Goal: Task Accomplishment & Management: Complete application form

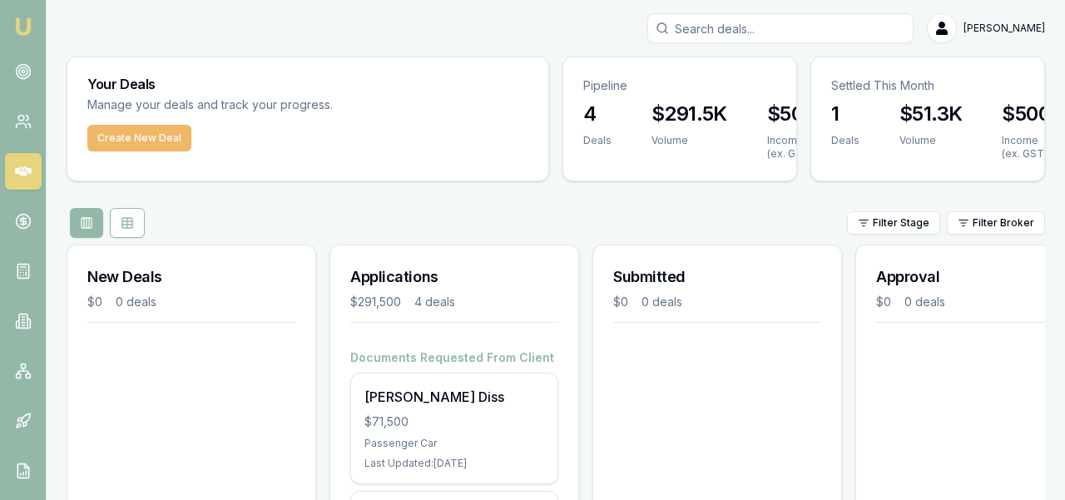
click at [129, 131] on button "Create New Deal" at bounding box center [139, 138] width 104 height 27
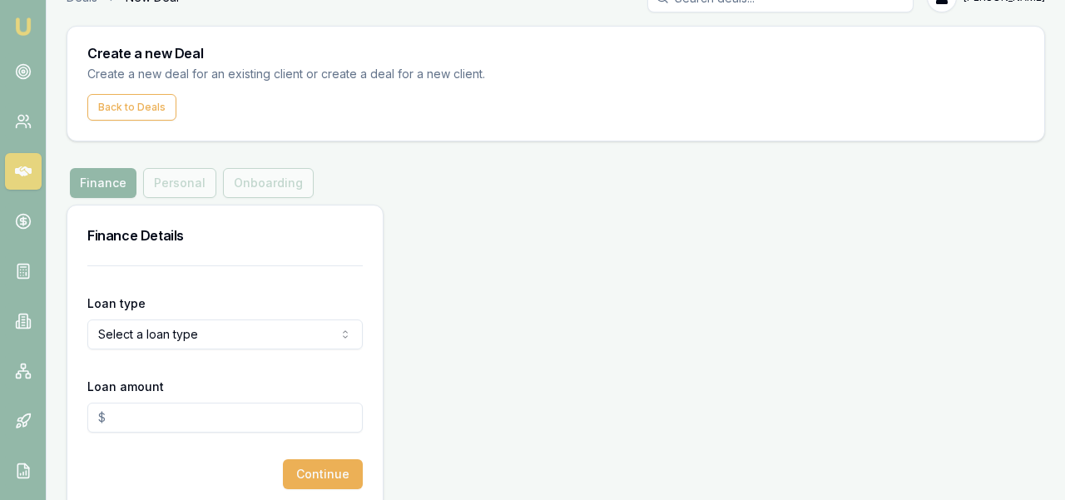
scroll to position [54, 0]
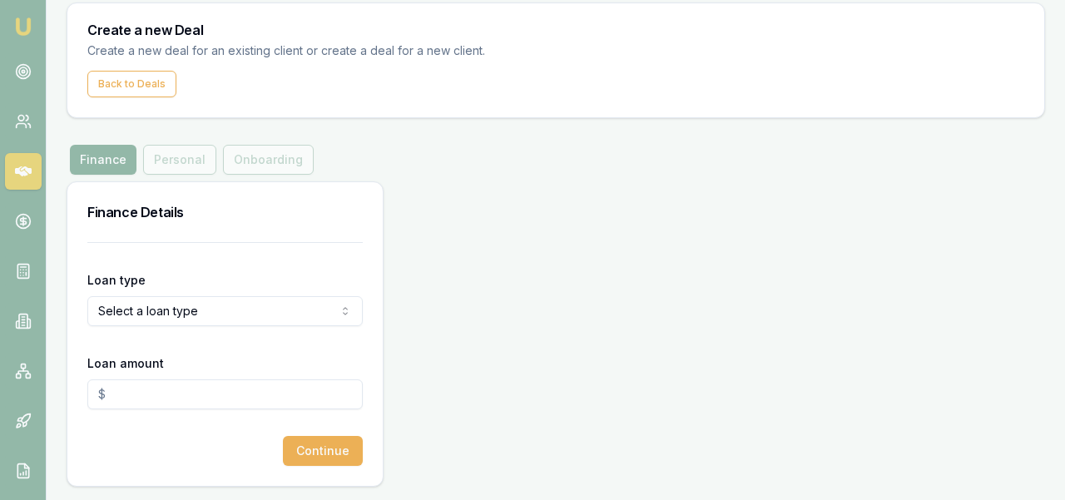
click at [207, 302] on html "Emu Broker Deals New Deal [PERSON_NAME] Toggle Menu Create a new Deal Create a …" at bounding box center [532, 196] width 1065 height 500
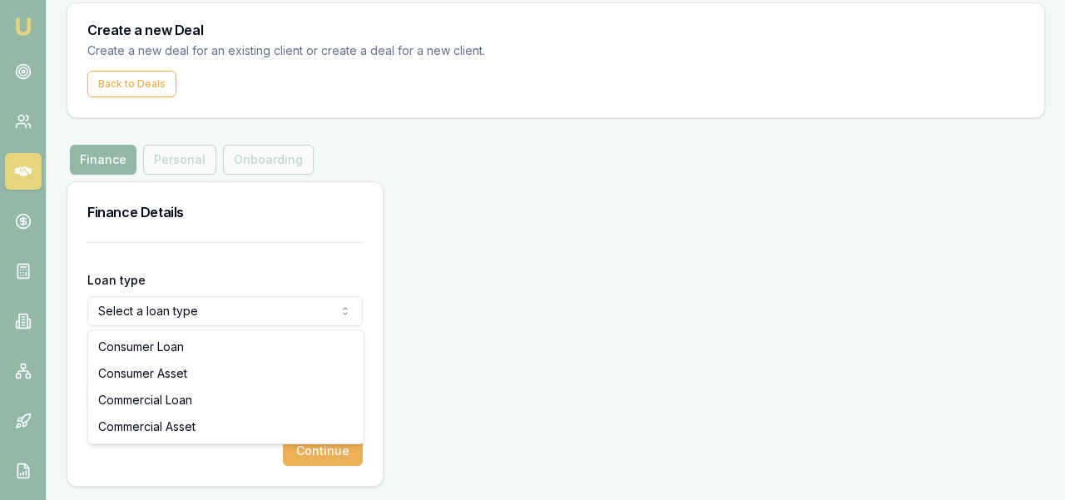
select select "COMMERCIAL_ASSET"
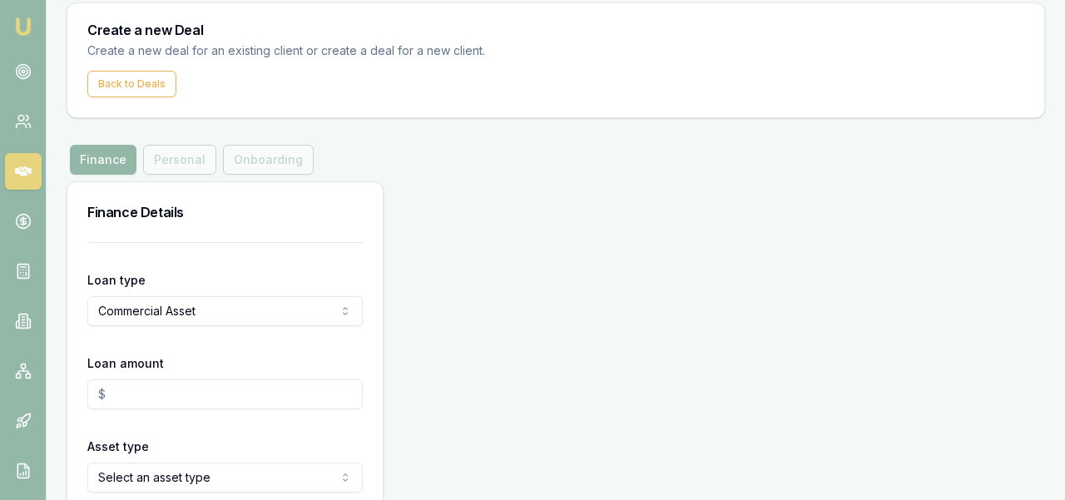
click at [214, 399] on input "Loan amount" at bounding box center [224, 394] width 275 height 30
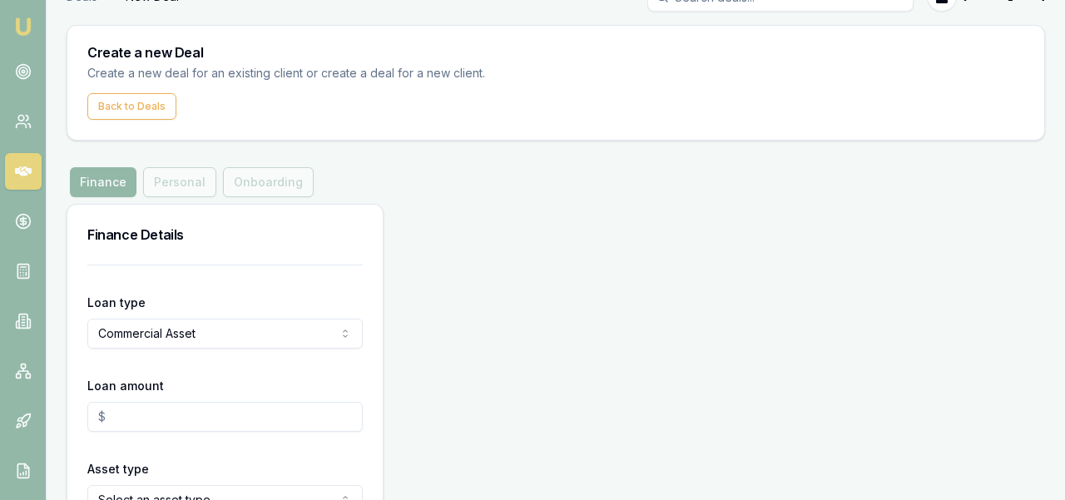
scroll to position [137, 0]
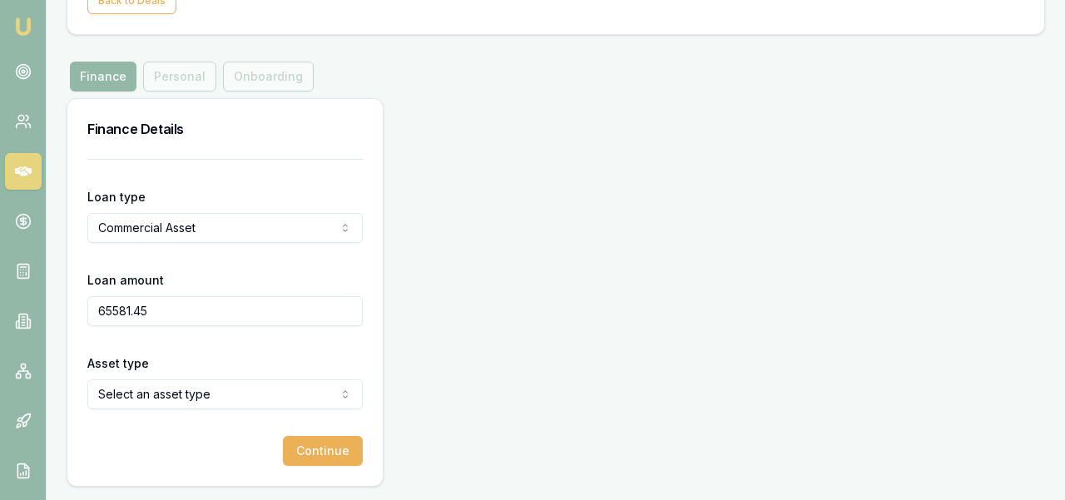
click at [250, 363] on html "Emu Broker Deals New Deal Ray Guan Toggle Menu Create a new Deal Create a new d…" at bounding box center [532, 113] width 1065 height 500
type input "$65,581.45"
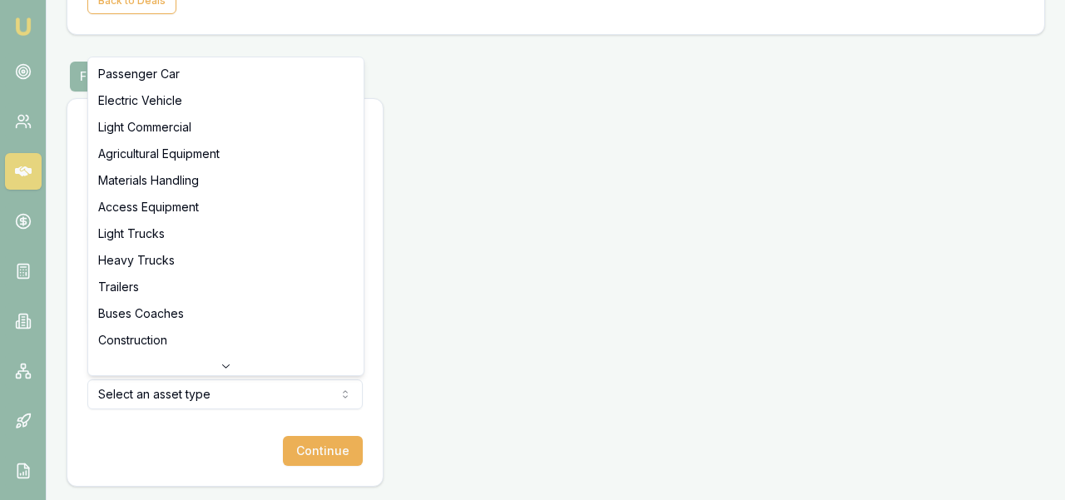
select select "ELECTRIC_VEHICLE"
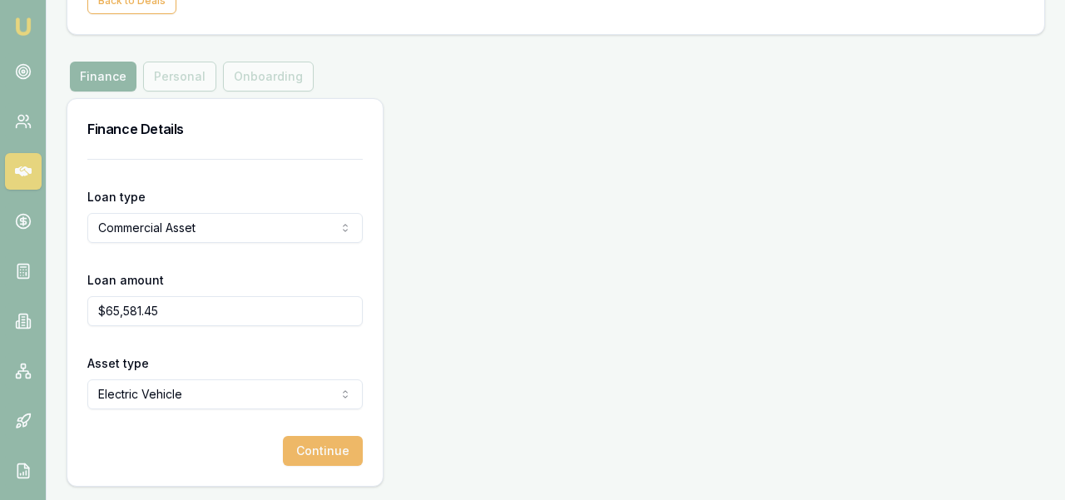
click at [314, 449] on button "Continue" at bounding box center [323, 451] width 80 height 30
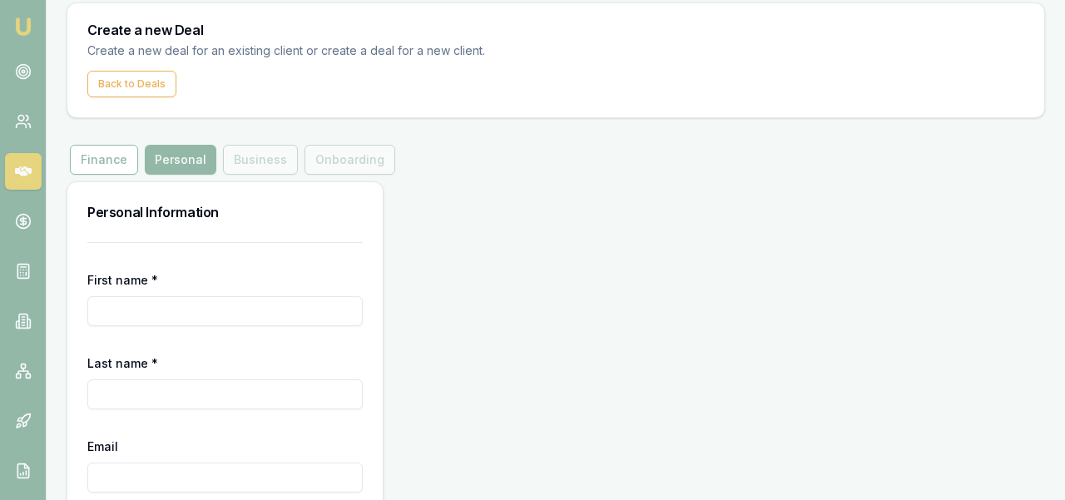
click at [176, 300] on input "First name *" at bounding box center [224, 311] width 275 height 30
type input "[PERSON_NAME]"
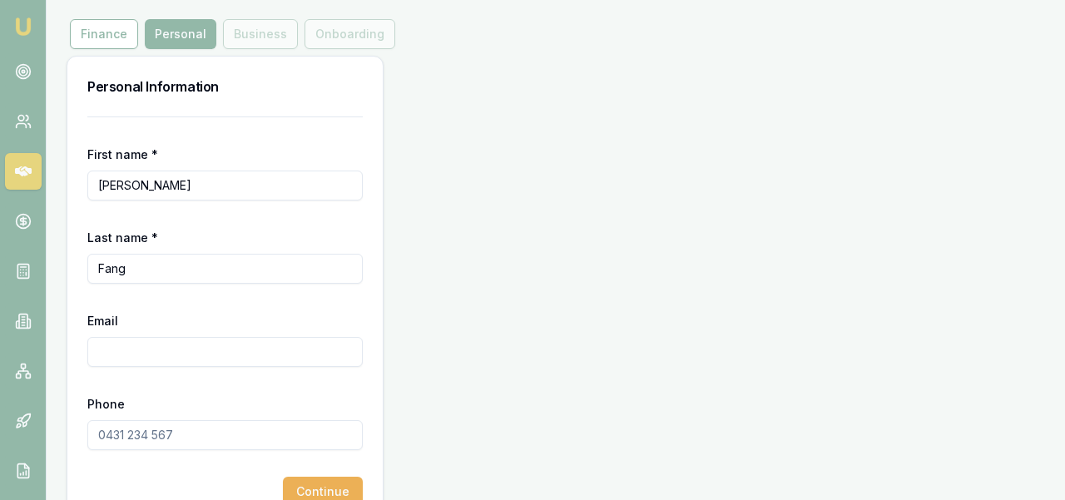
scroll to position [221, 0]
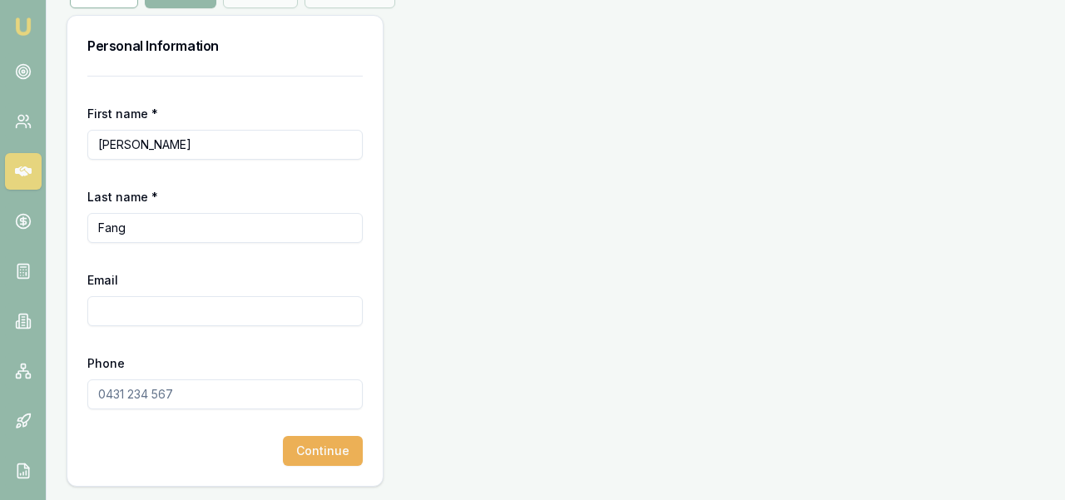
type input "Fang"
click at [155, 314] on input "Email" at bounding box center [224, 311] width 275 height 30
type input "[DOMAIN_NAME][EMAIL_ADDRESS][DOMAIN_NAME]"
click at [153, 381] on input "Phone" at bounding box center [224, 394] width 275 height 30
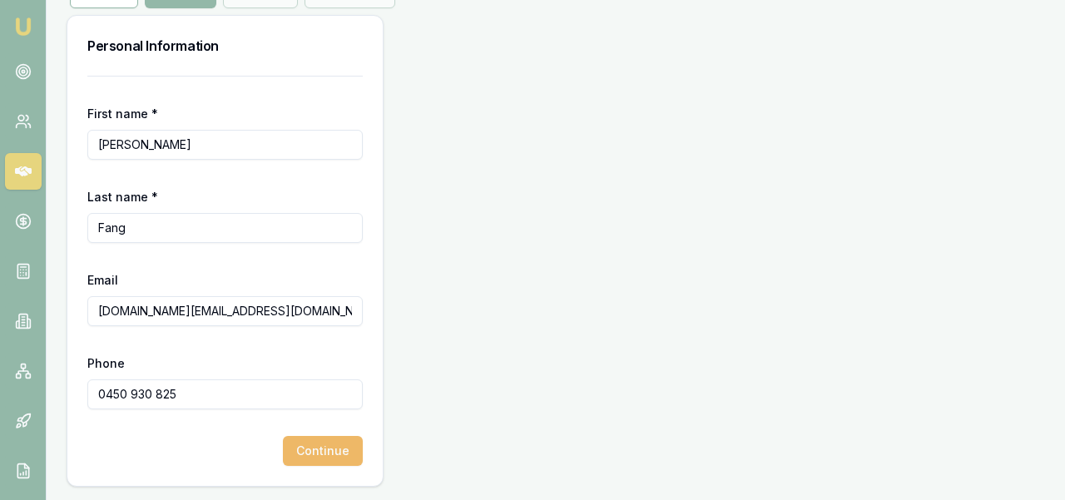
type input "0450 930 825"
click at [287, 459] on button "Continue" at bounding box center [323, 451] width 80 height 30
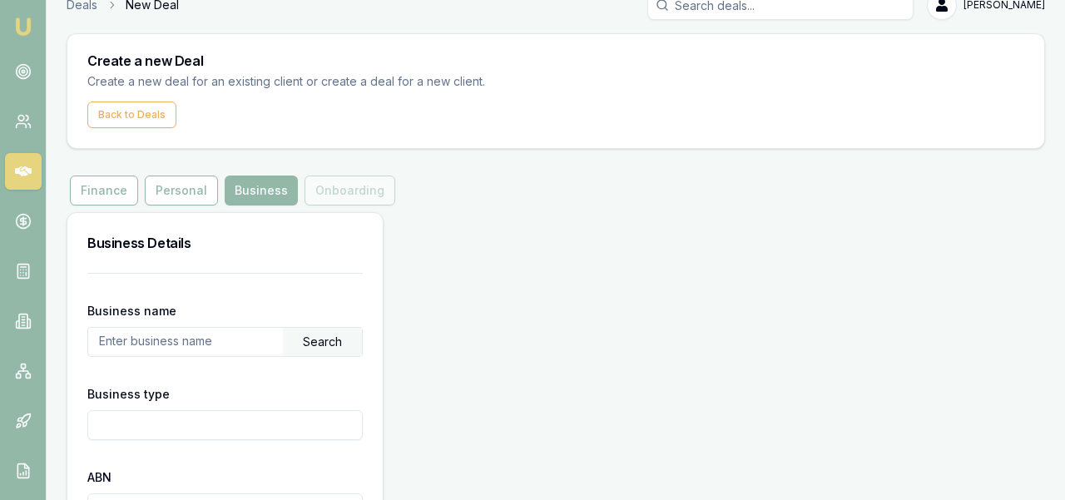
scroll to position [39, 0]
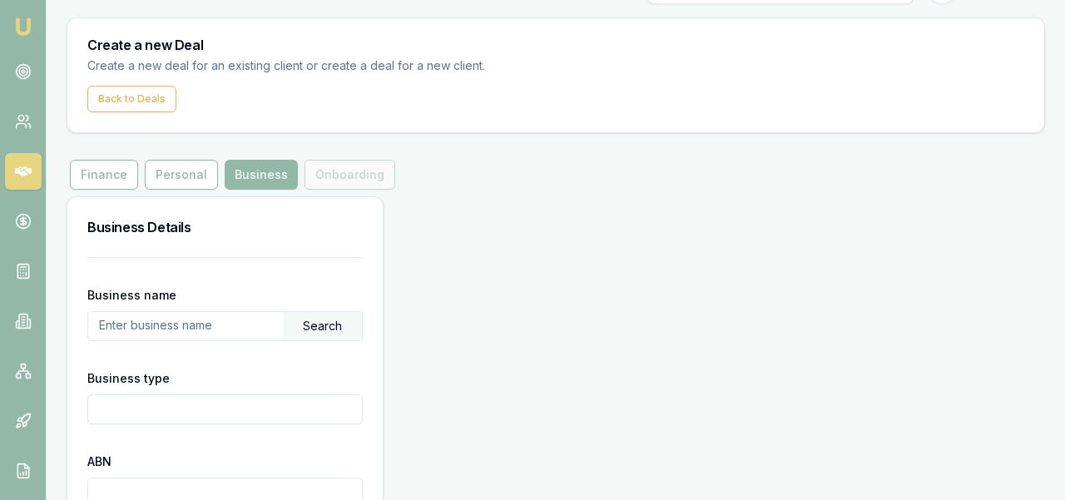
click at [257, 332] on input "text" at bounding box center [185, 325] width 195 height 27
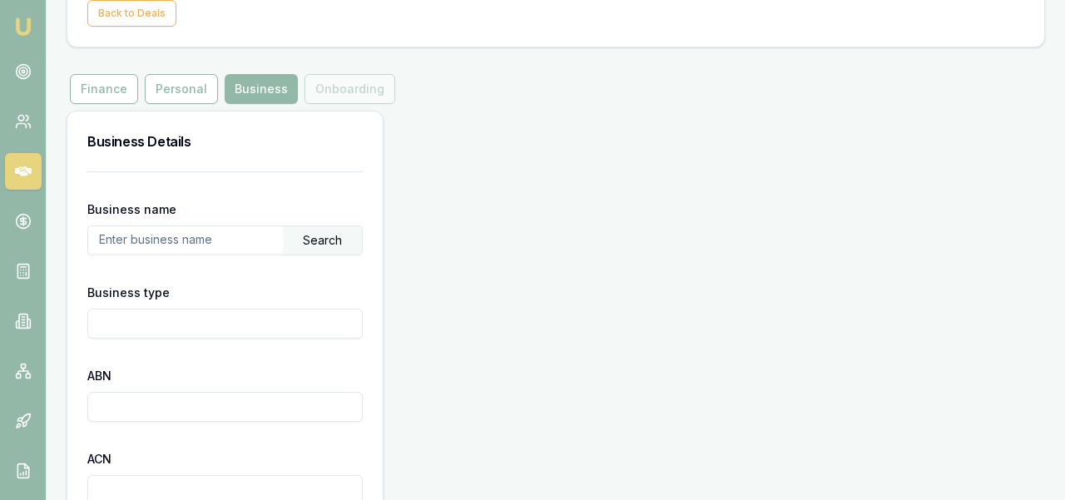
scroll to position [149, 0]
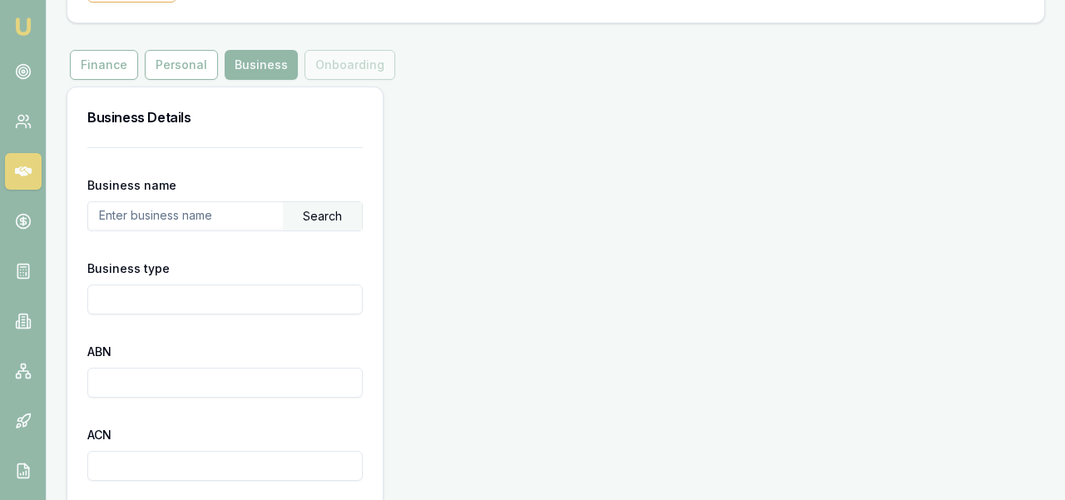
click at [236, 380] on input "ABN" at bounding box center [224, 383] width 275 height 30
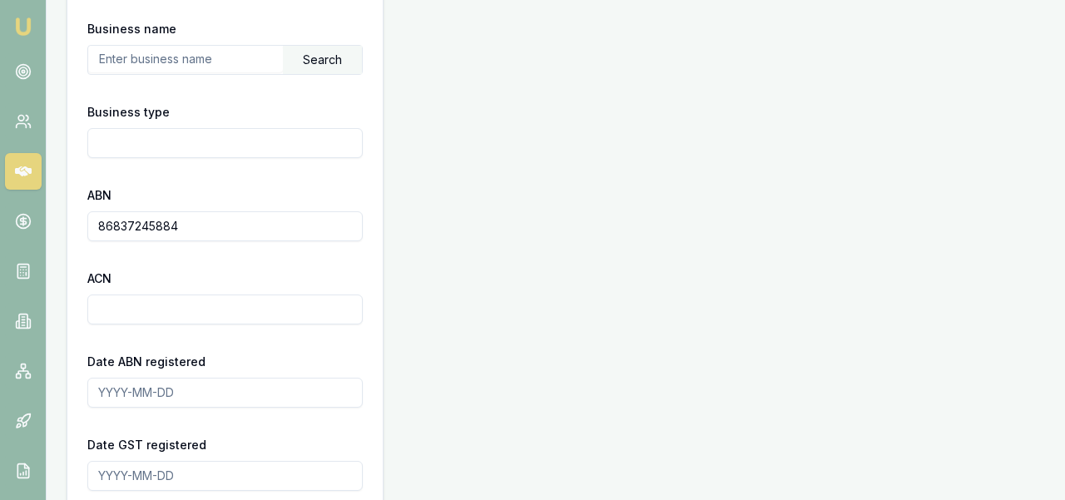
scroll to position [319, 0]
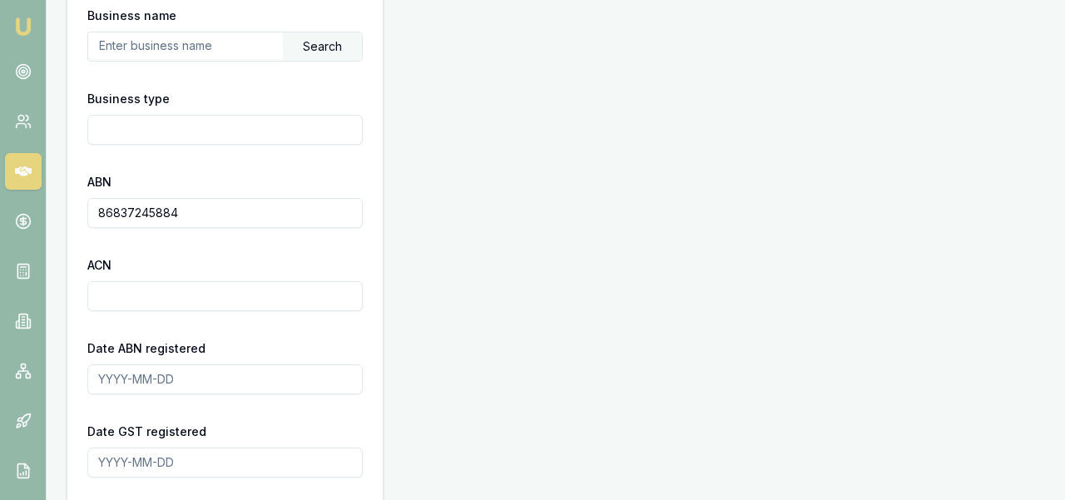
type input "86837245884"
click at [300, 256] on div "ACN" at bounding box center [224, 283] width 275 height 57
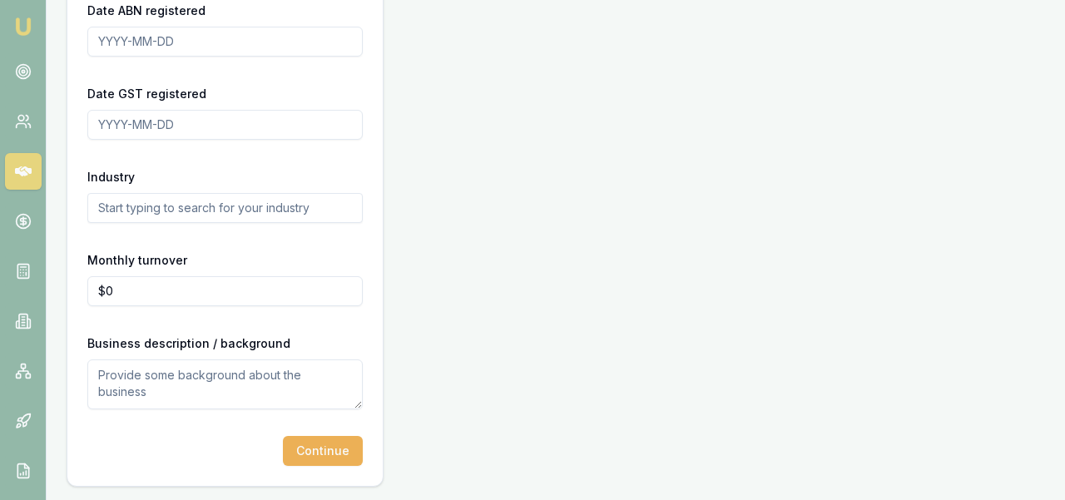
click at [302, 389] on textarea at bounding box center [224, 384] width 275 height 50
type textarea "IT"
click at [335, 454] on button "Continue" at bounding box center [323, 451] width 80 height 30
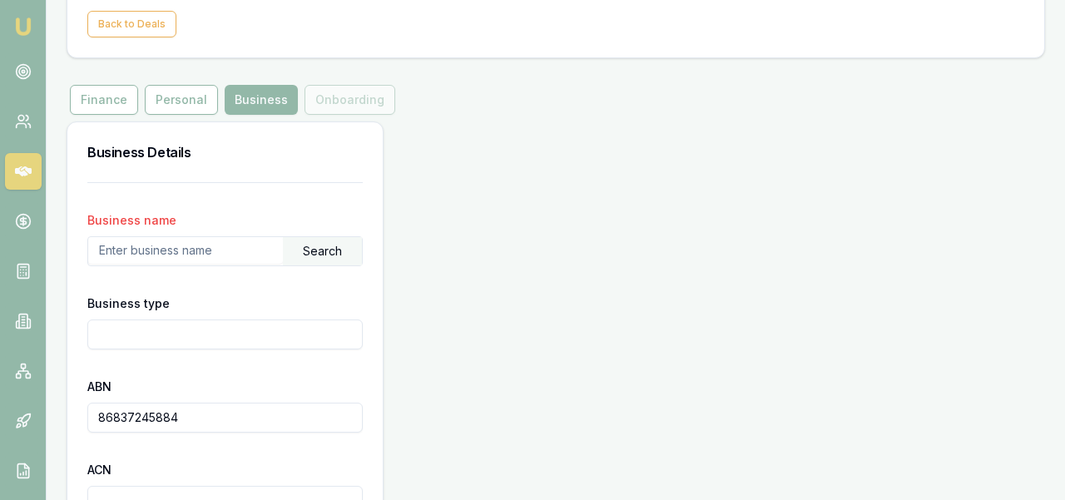
drag, startPoint x: 201, startPoint y: 424, endPoint x: 37, endPoint y: 400, distance: 165.6
click at [37, 409] on div "Emu Broker Deals New Deal Ray Guan Toggle Menu Create a new Deal Create a new d…" at bounding box center [532, 464] width 1065 height 1157
click at [126, 252] on input "text" at bounding box center [185, 250] width 195 height 27
paste input "86837245884"
click at [312, 250] on div "Search" at bounding box center [322, 251] width 79 height 28
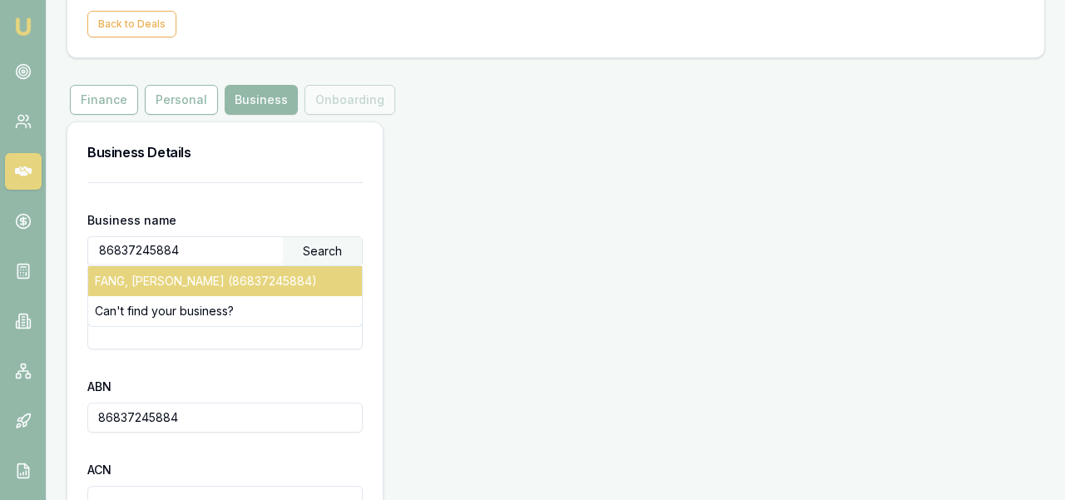
click at [299, 282] on div "FANG, [PERSON_NAME] (86837245884)" at bounding box center [225, 281] width 274 height 30
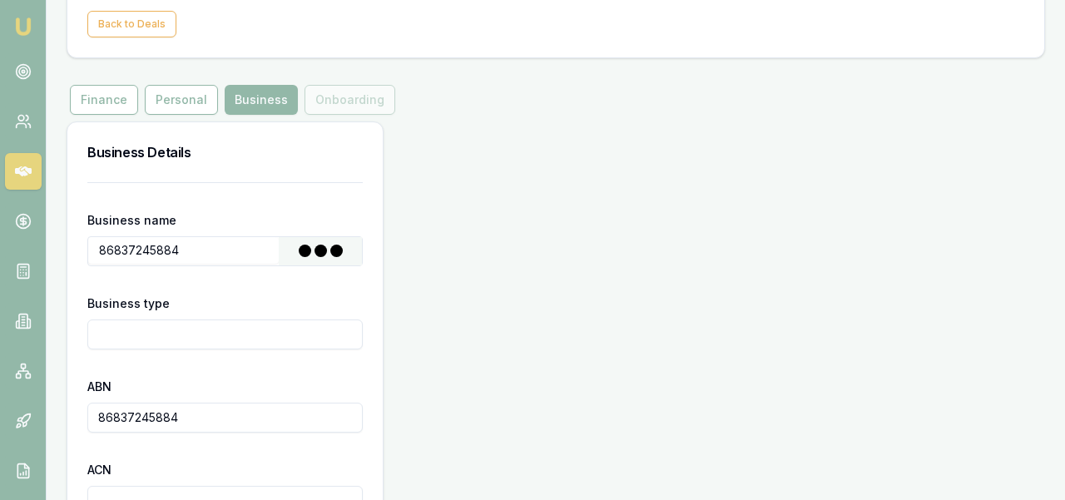
type input "FANG, [PERSON_NAME]"
type input "Individual/Sole Trader"
type input "[DATE]"
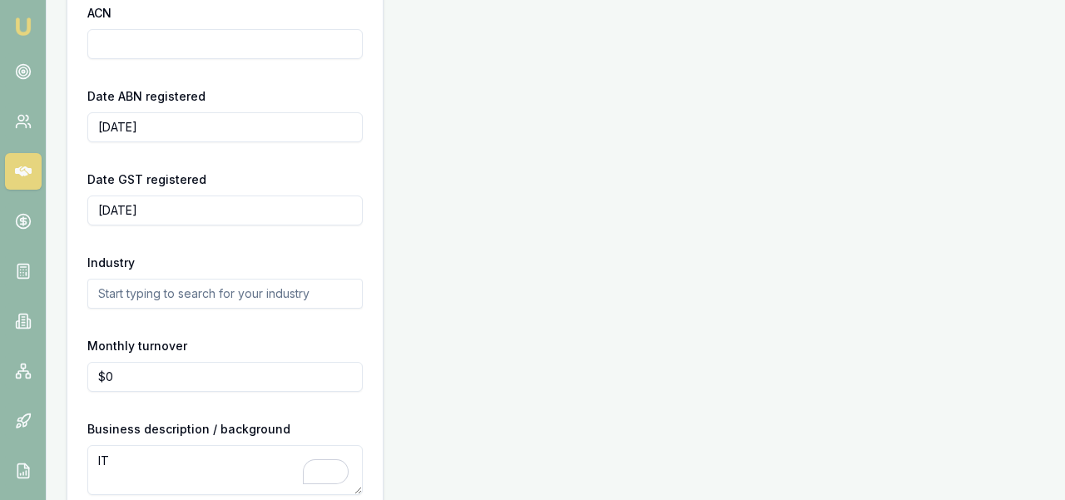
scroll to position [657, 0]
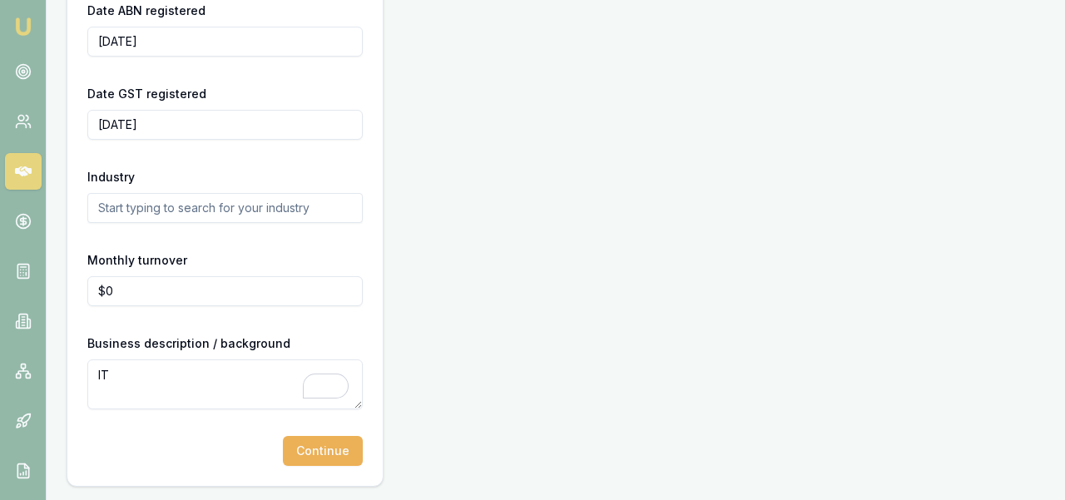
click at [236, 205] on input "text" at bounding box center [224, 208] width 275 height 30
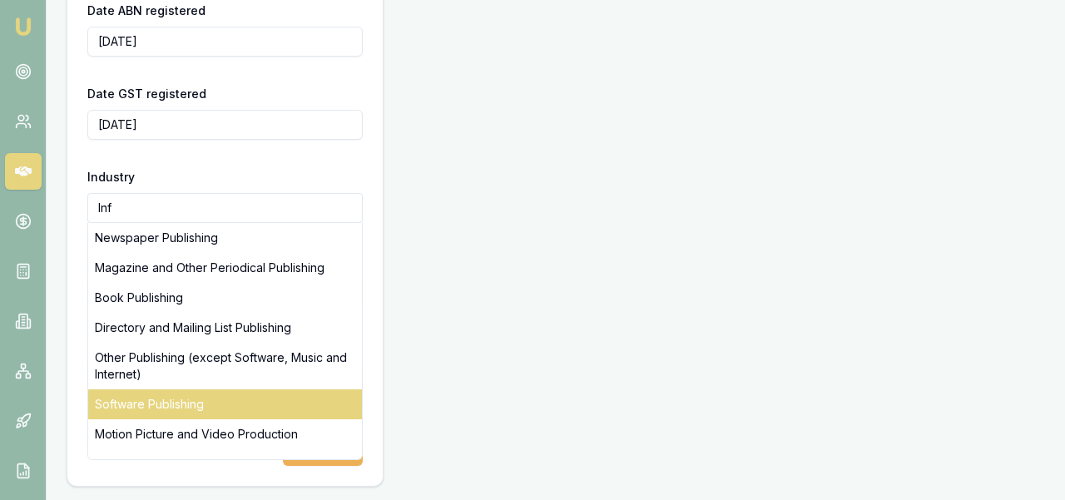
click at [229, 404] on div "Software Publishing" at bounding box center [225, 404] width 274 height 30
type input "Software Publishing"
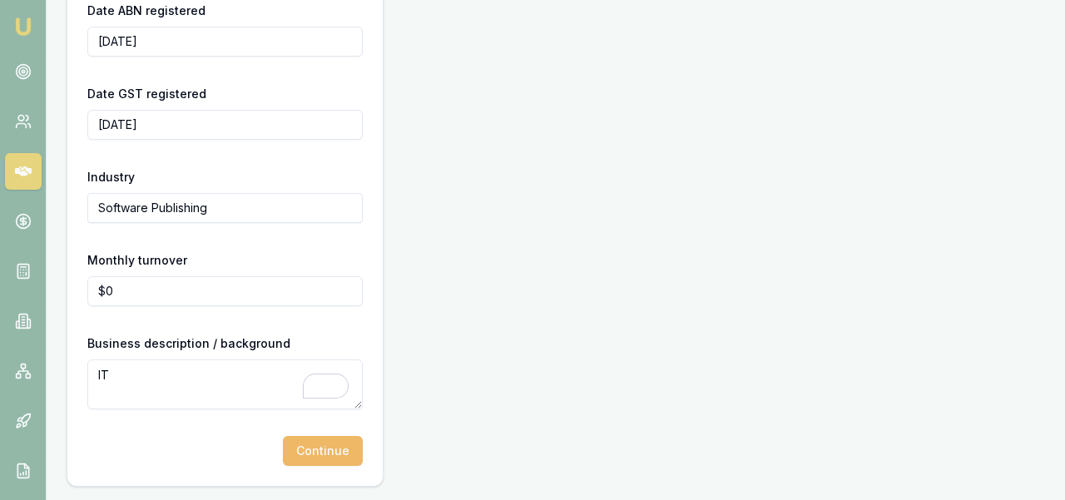
click at [349, 461] on button "Continue" at bounding box center [323, 451] width 80 height 30
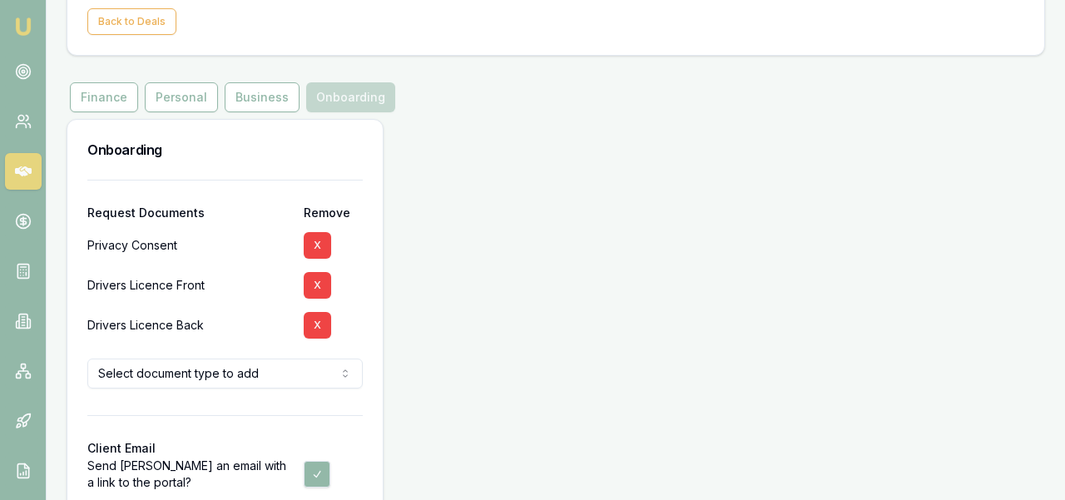
scroll to position [120, 0]
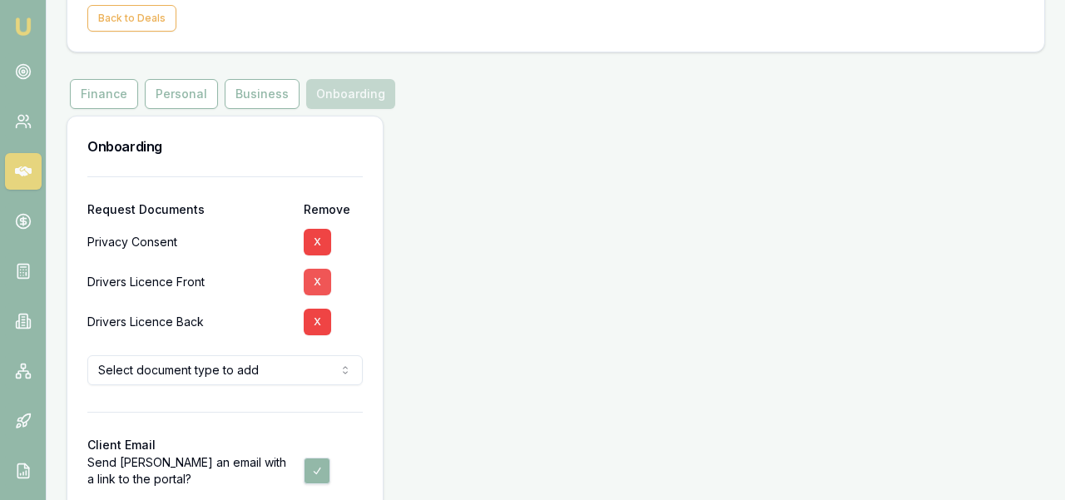
click at [325, 289] on button "X" at bounding box center [317, 282] width 27 height 27
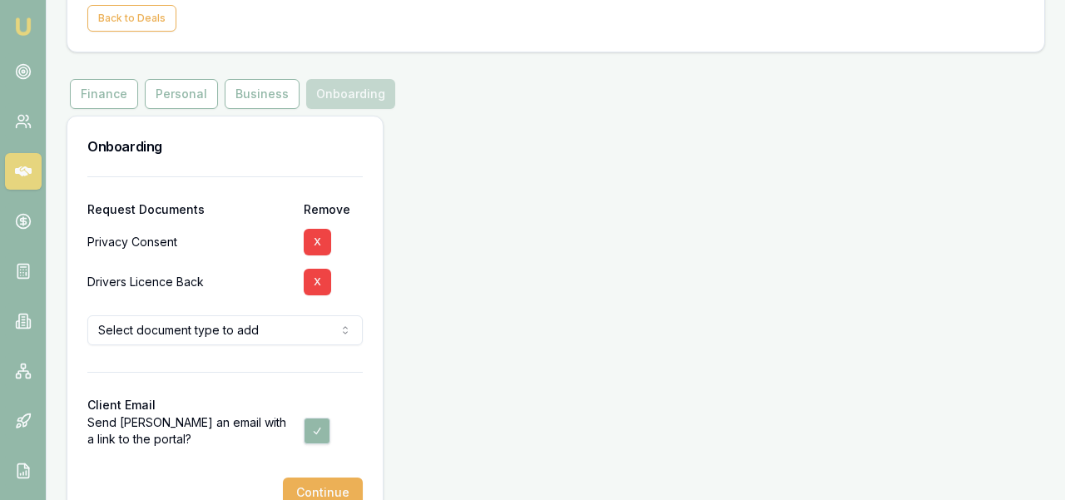
click at [317, 287] on button "X" at bounding box center [317, 282] width 27 height 27
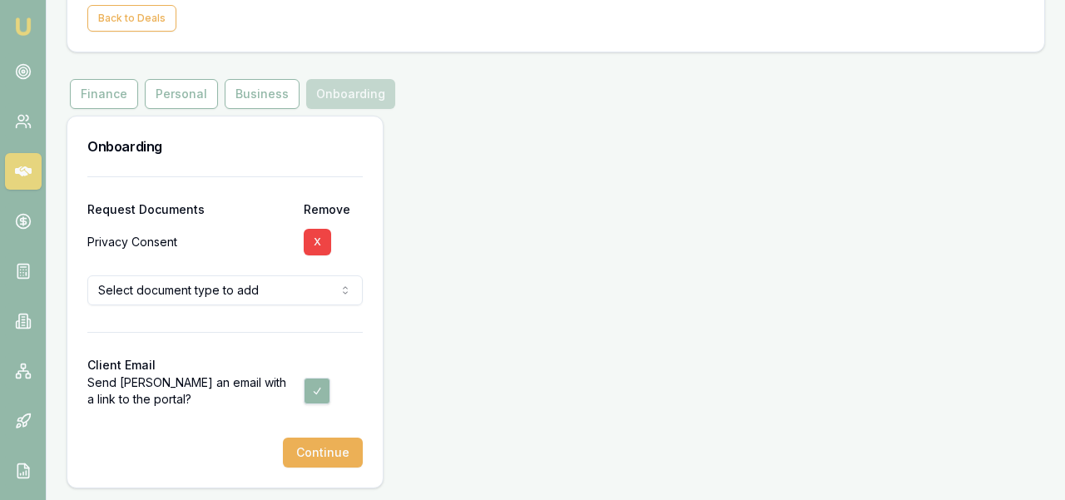
click at [310, 296] on html "Emu Broker Deals New Deal Ray Guan Toggle Menu Create a new Deal Create a new d…" at bounding box center [532, 130] width 1065 height 500
click at [376, 361] on html "Emu Broker Deals New Deal Ray Guan Toggle Menu Create a new Deal Create a new d…" at bounding box center [532, 130] width 1065 height 500
click at [321, 248] on button "X" at bounding box center [317, 242] width 27 height 27
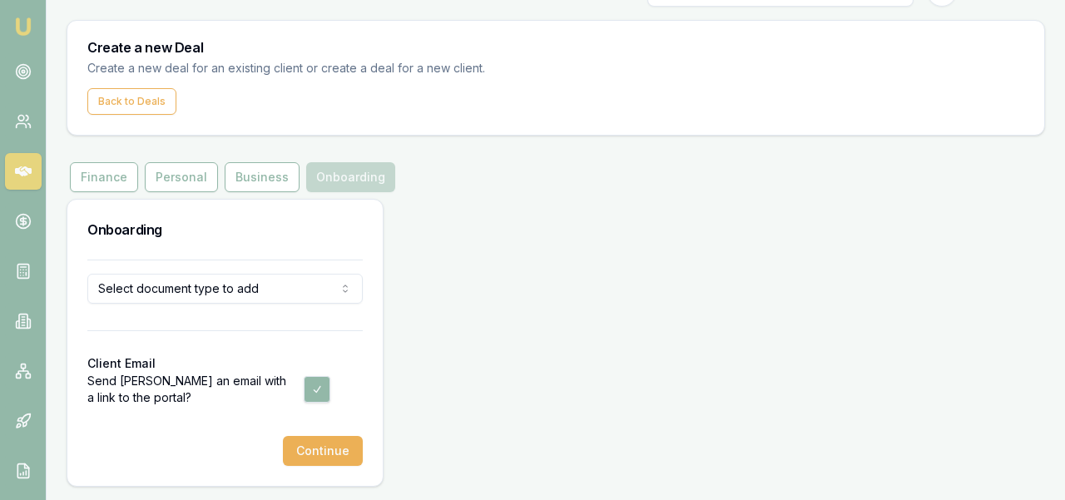
scroll to position [37, 0]
click at [332, 305] on div at bounding box center [224, 317] width 275 height 27
click at [333, 293] on html "Emu Broker Deals New Deal Ray Guan Toggle Menu Create a new Deal Create a new d…" at bounding box center [532, 213] width 1065 height 500
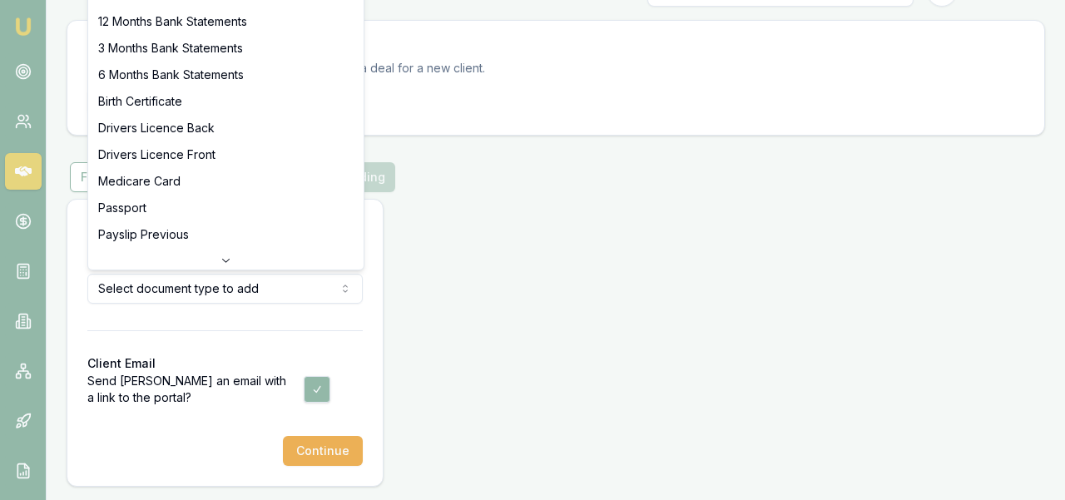
scroll to position [27, 0]
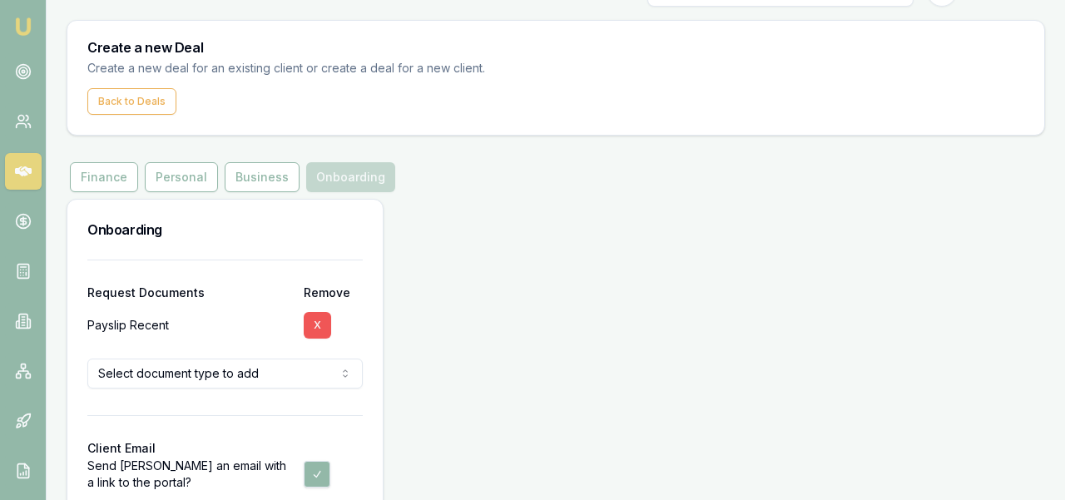
click at [320, 324] on button "X" at bounding box center [317, 325] width 27 height 27
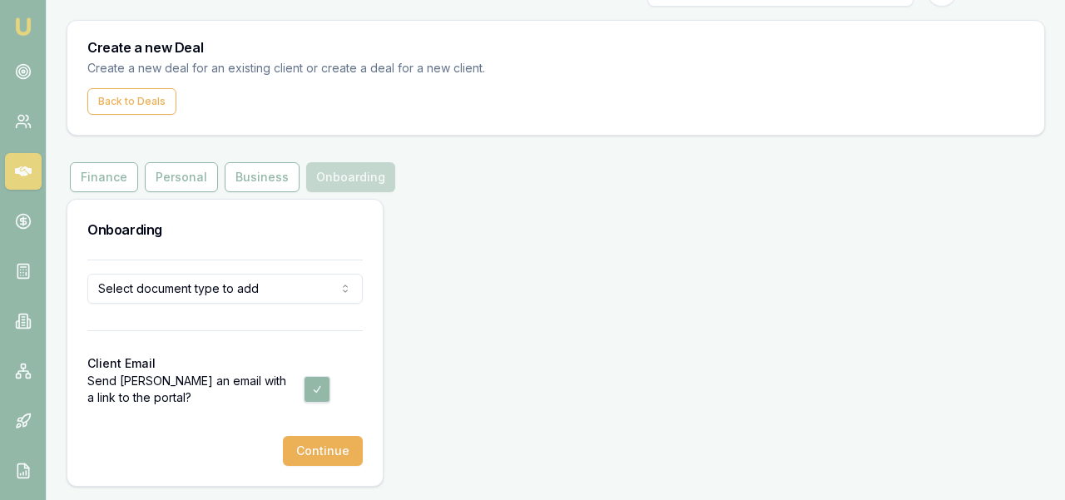
click at [340, 297] on html "Emu Broker Deals New Deal Ray Guan Toggle Menu Create a new Deal Create a new d…" at bounding box center [532, 213] width 1065 height 500
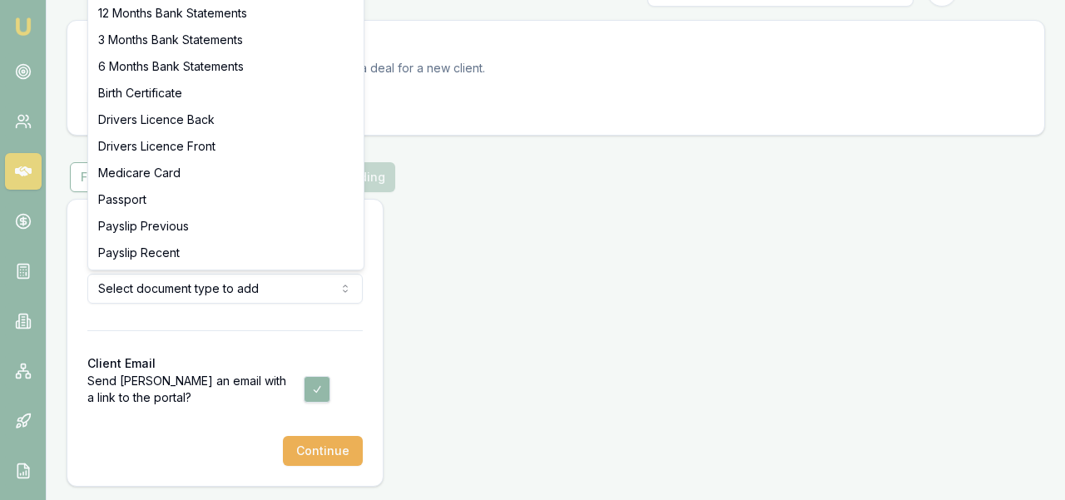
click at [497, 295] on html "Emu Broker Deals New Deal Ray Guan Toggle Menu Create a new Deal Create a new d…" at bounding box center [532, 213] width 1065 height 500
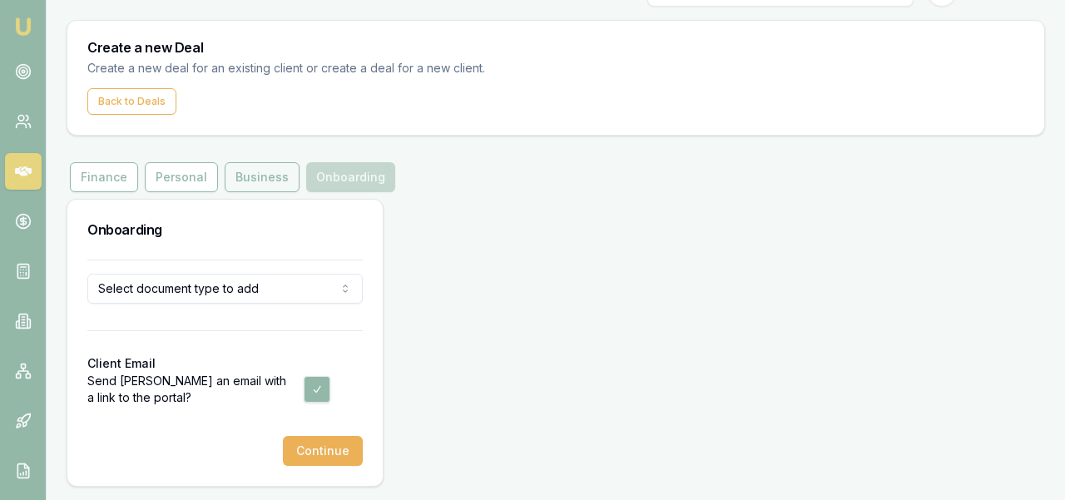
click at [264, 179] on button "Business" at bounding box center [262, 177] width 75 height 30
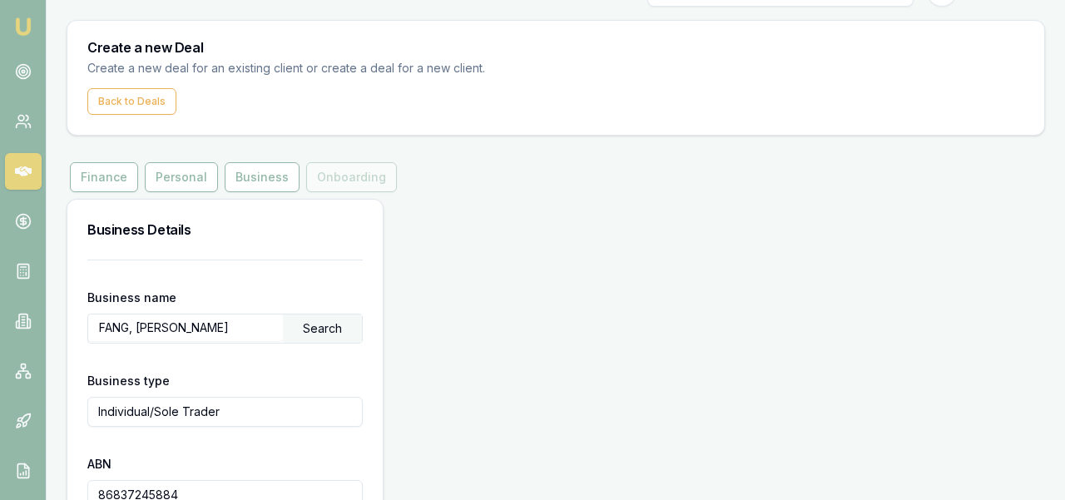
click at [355, 187] on div "Finance Personal Business Onboarding" at bounding box center [234, 177] width 334 height 30
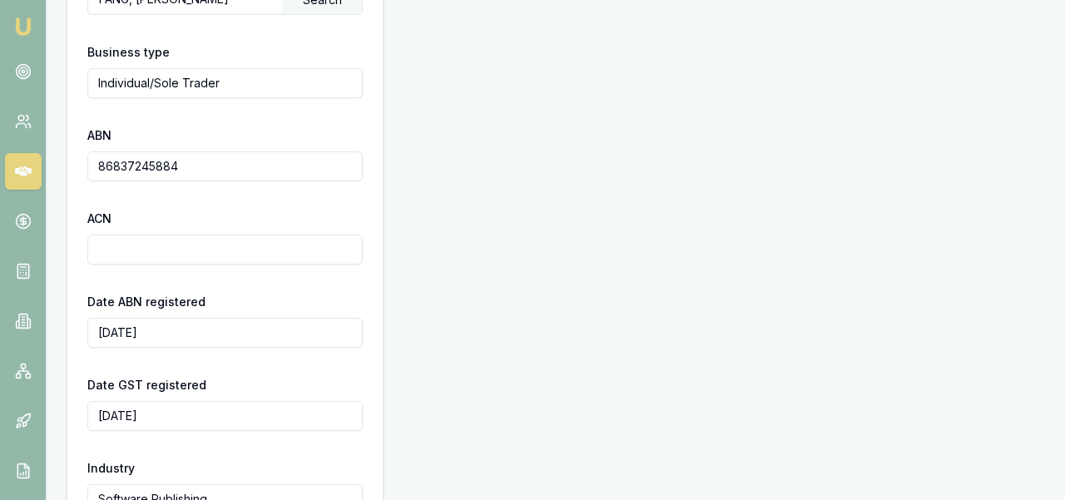
scroll to position [657, 0]
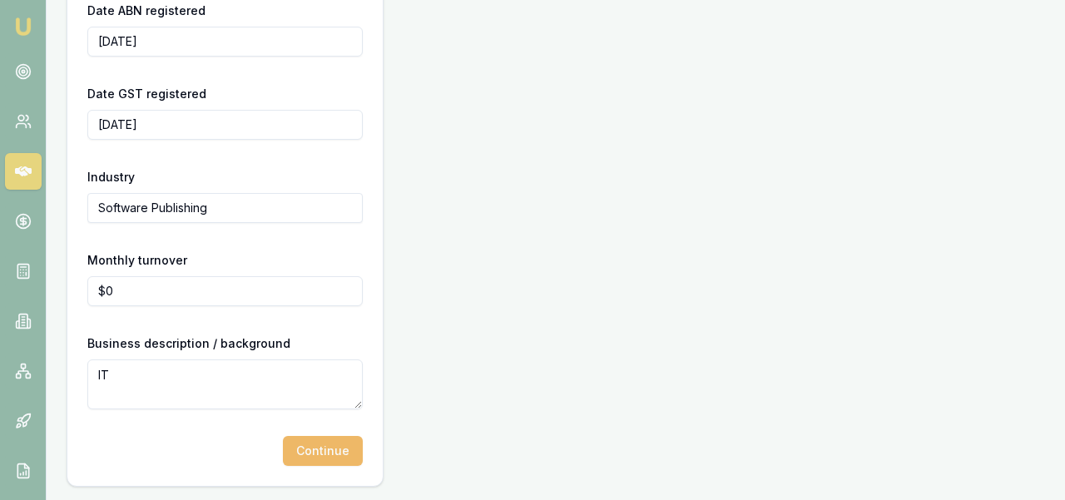
click at [325, 448] on button "Continue" at bounding box center [323, 451] width 80 height 30
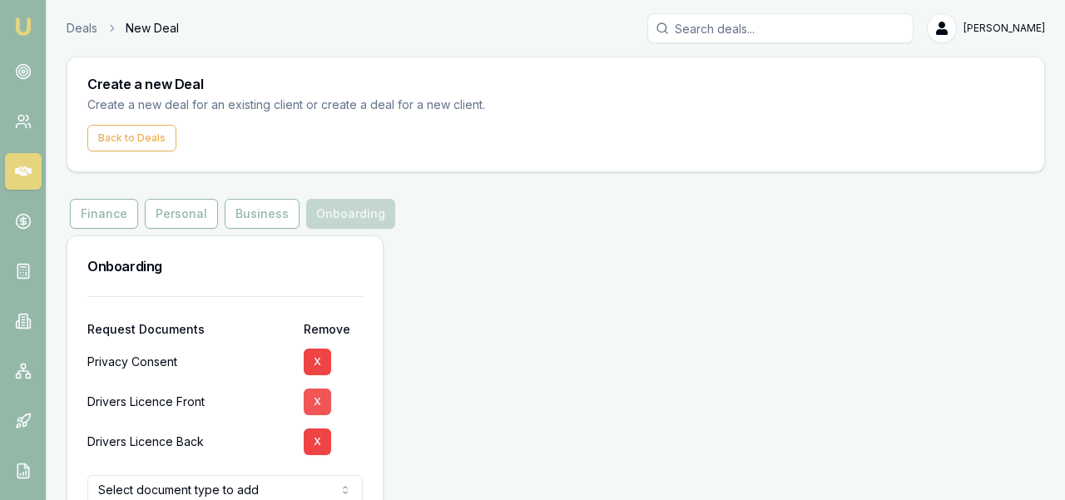
click at [323, 403] on button "X" at bounding box center [317, 402] width 27 height 27
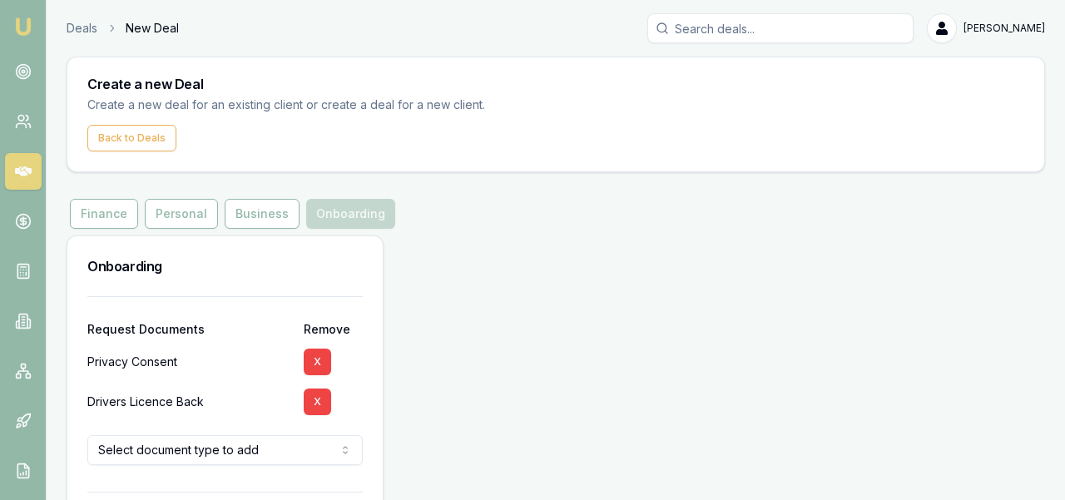
click at [323, 403] on button "X" at bounding box center [317, 402] width 27 height 27
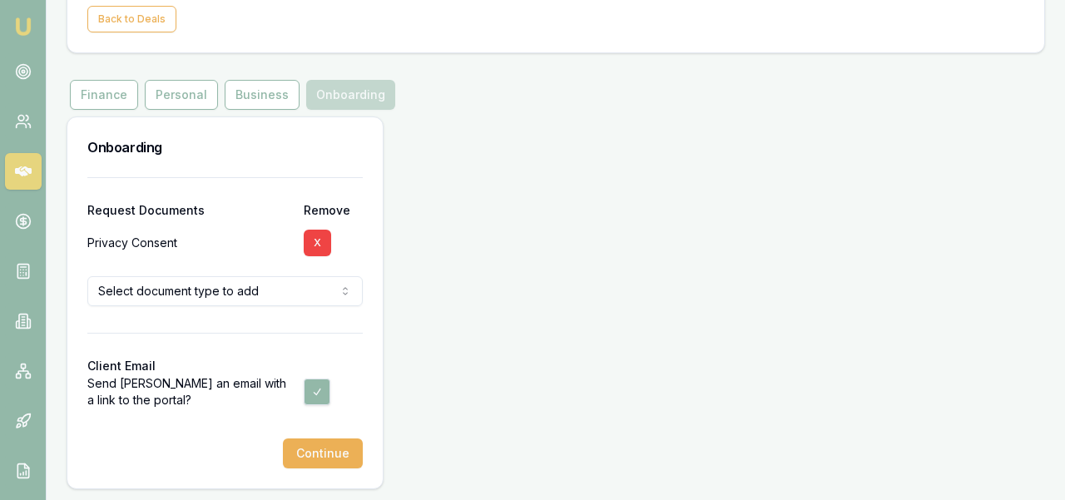
scroll to position [121, 0]
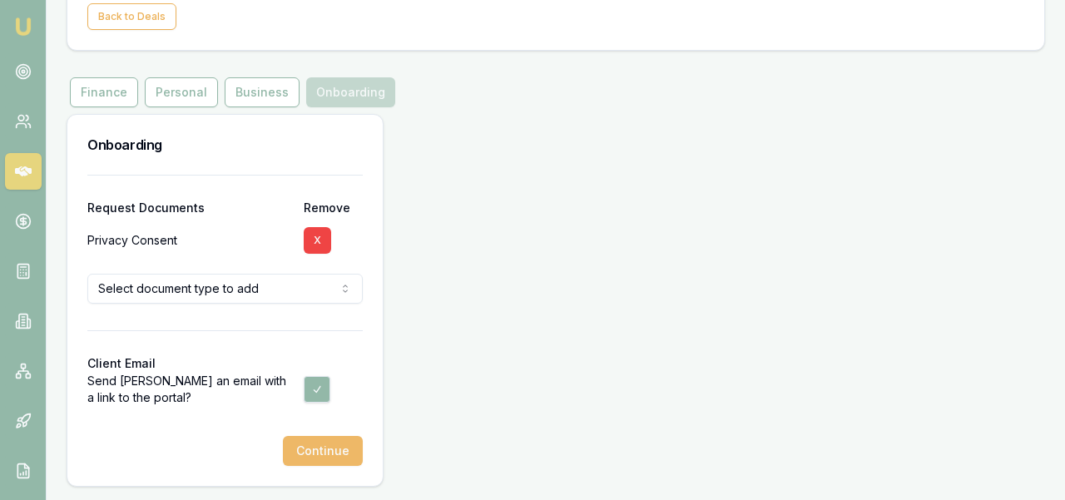
click at [330, 449] on button "Continue" at bounding box center [323, 451] width 80 height 30
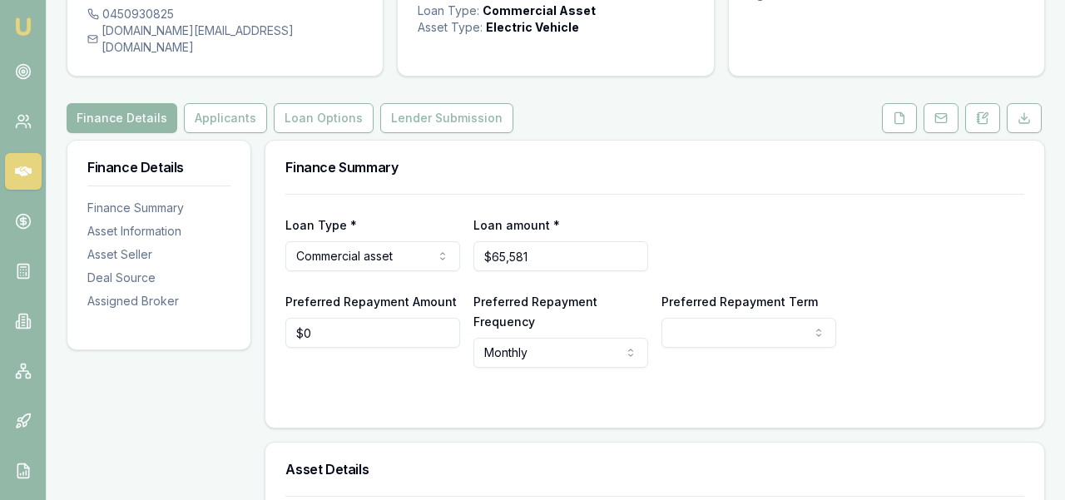
scroll to position [134, 0]
click at [530, 355] on form "Loan Type * Commercial asset Consumer loan Consumer asset Commercial loan Comme…" at bounding box center [654, 300] width 739 height 214
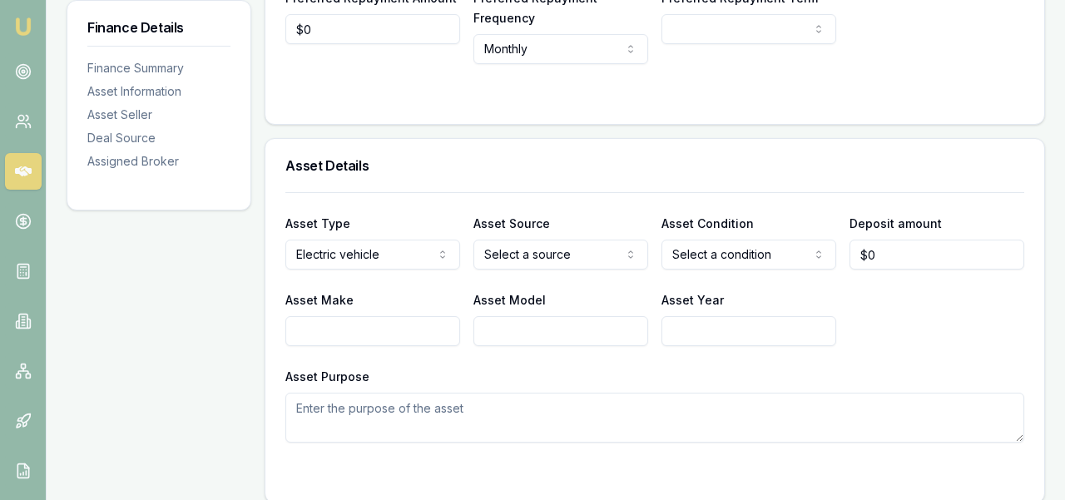
scroll to position [450, 0]
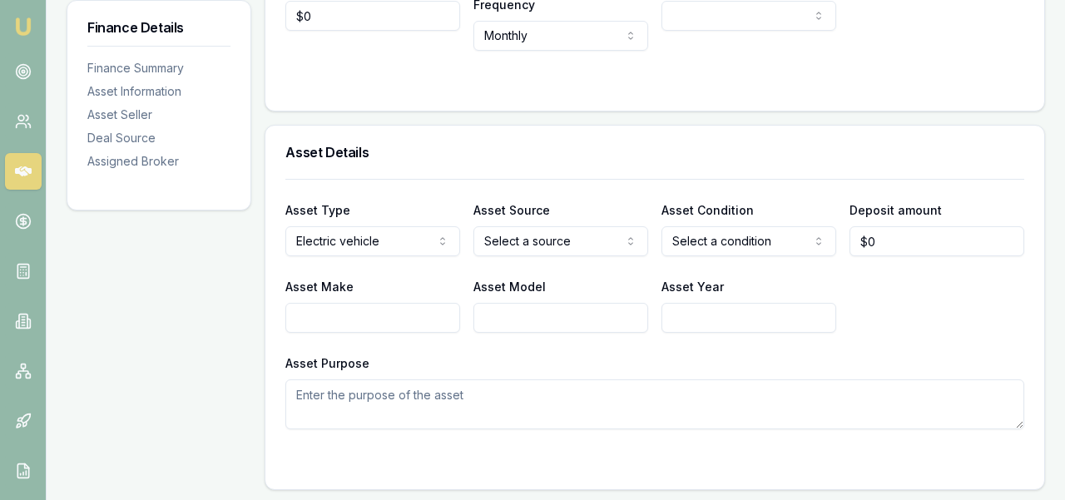
click at [895, 226] on input "$0" at bounding box center [937, 241] width 175 height 30
type input "$18,500"
click at [935, 276] on div "Asset Make Asset Model Asset Year" at bounding box center [654, 304] width 739 height 57
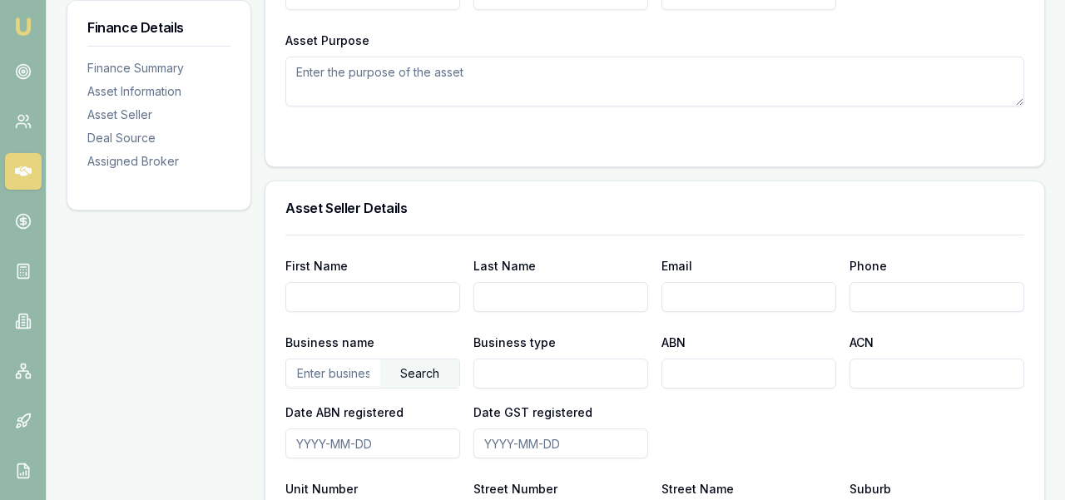
scroll to position [780, 0]
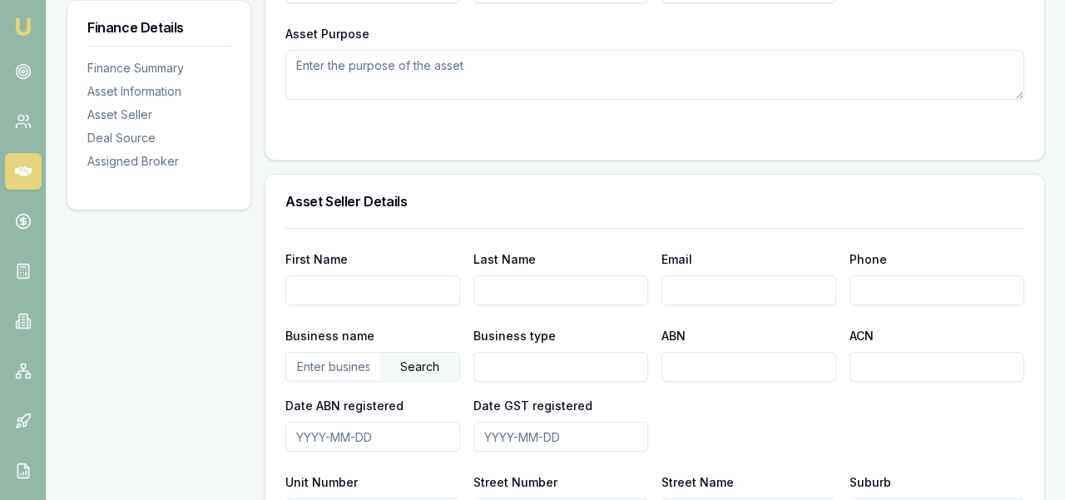
click at [546, 57] on textarea "Asset Purpose" at bounding box center [654, 75] width 739 height 50
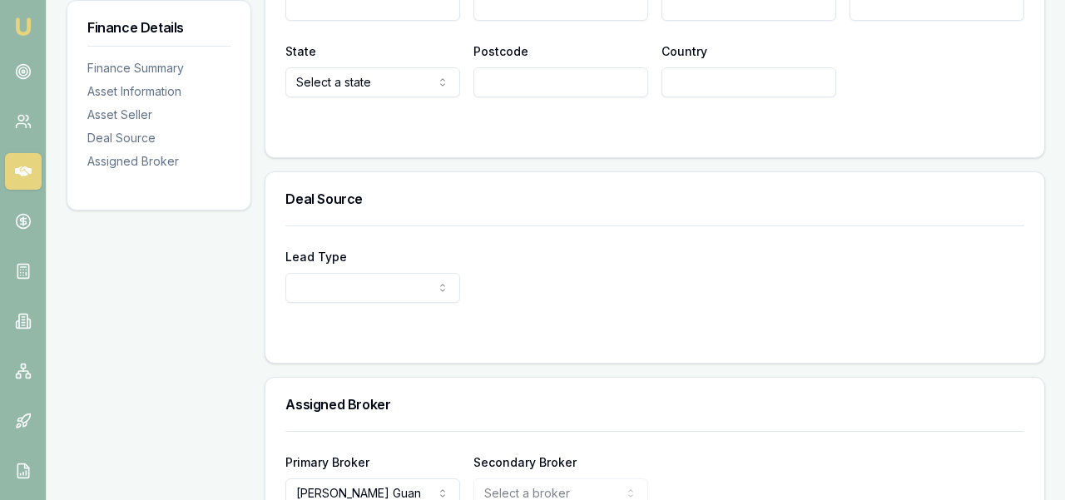
scroll to position [1295, 0]
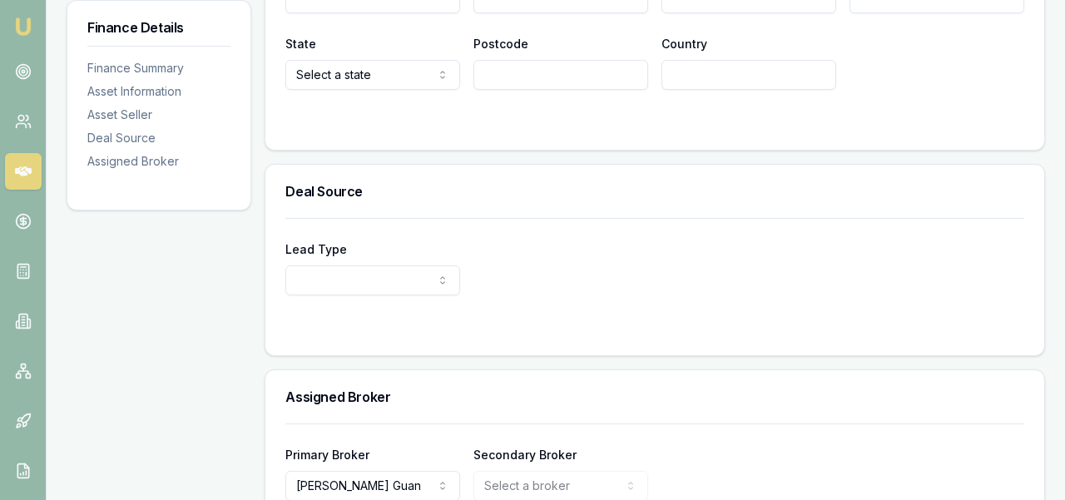
type textarea "Client visiting"
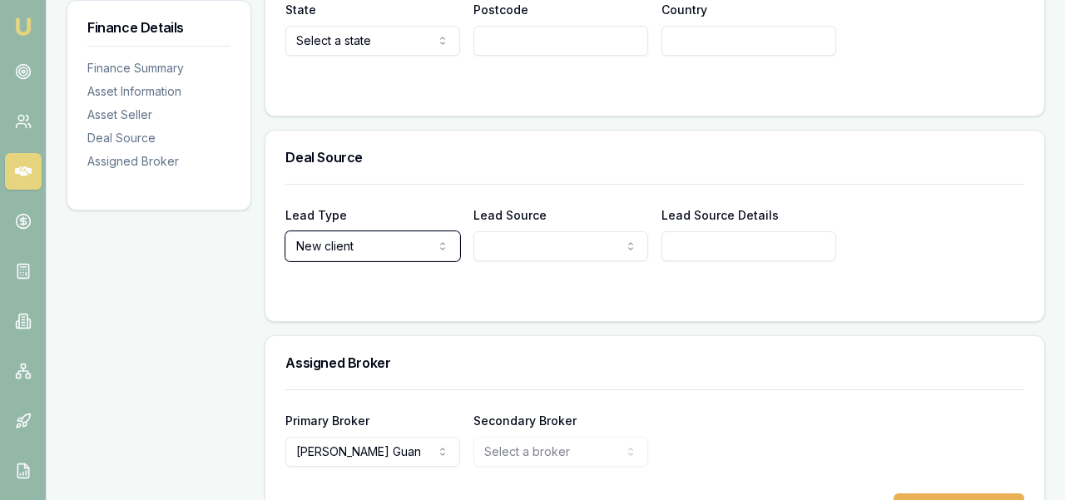
scroll to position [1370, 0]
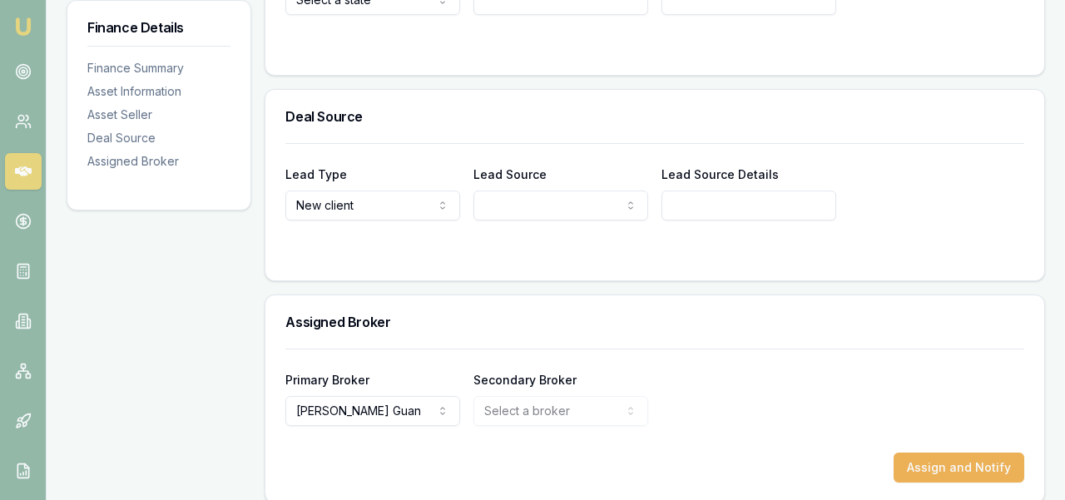
click at [533, 213] on form "Lead Type New client New client Repeat client Partner Campaign Other Lead Sourc…" at bounding box center [654, 201] width 739 height 117
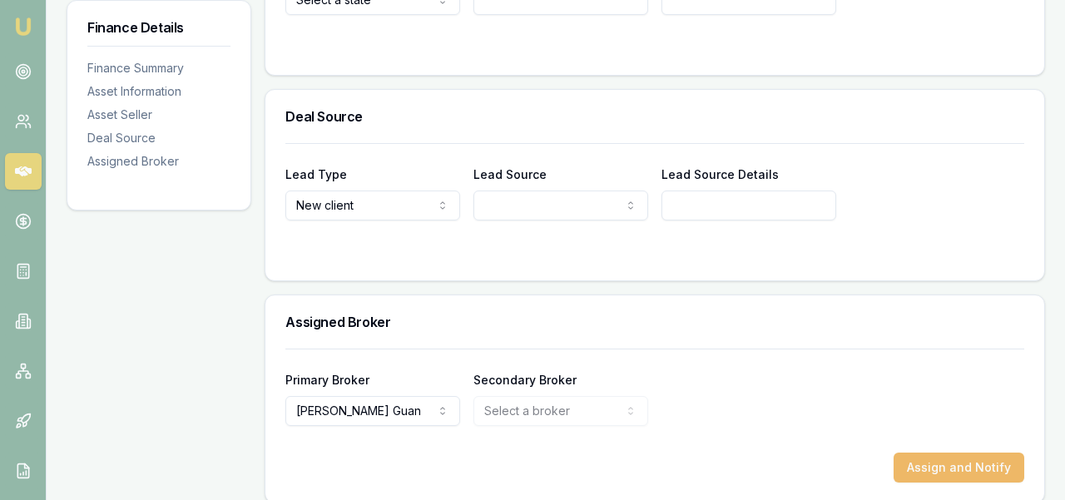
click at [941, 453] on button "Assign and Notify" at bounding box center [959, 468] width 131 height 30
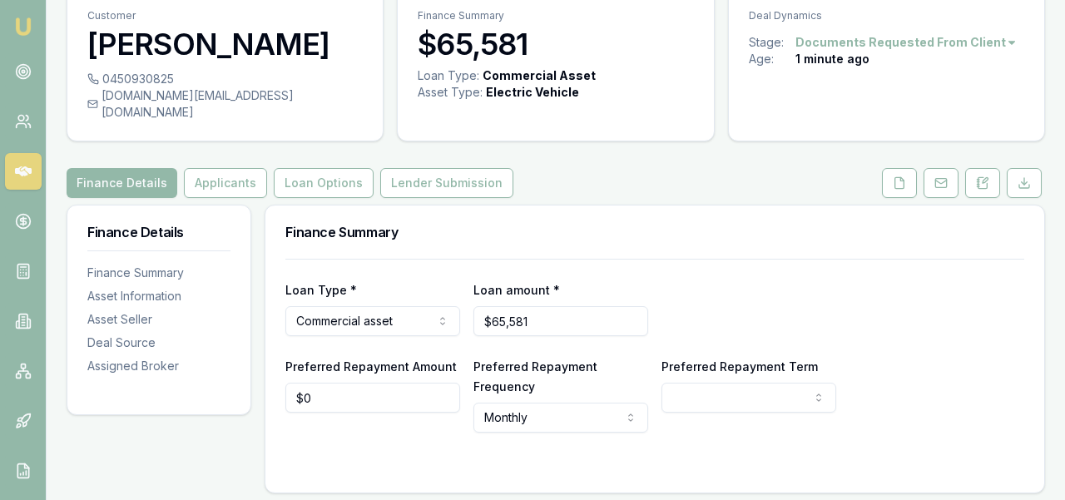
scroll to position [152, 0]
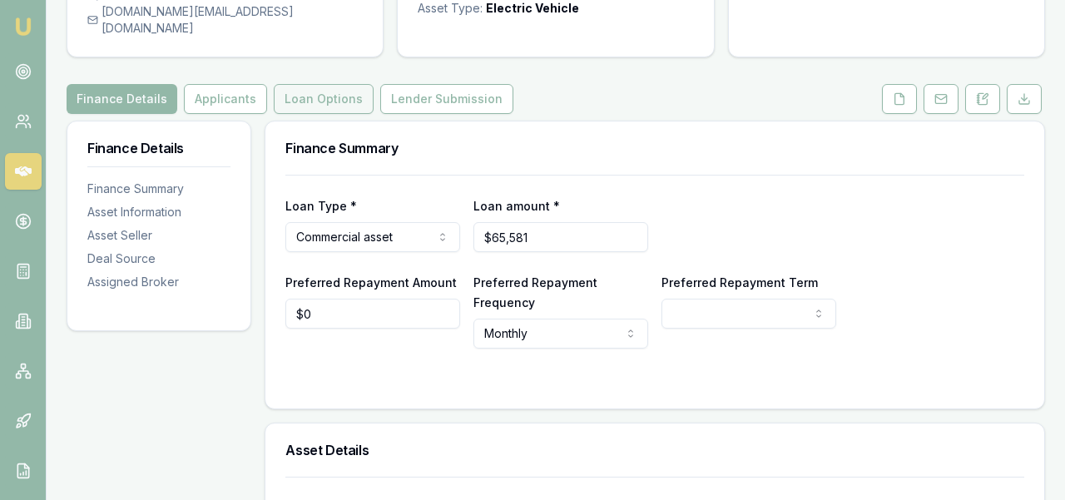
click at [342, 86] on button "Loan Options" at bounding box center [324, 99] width 100 height 30
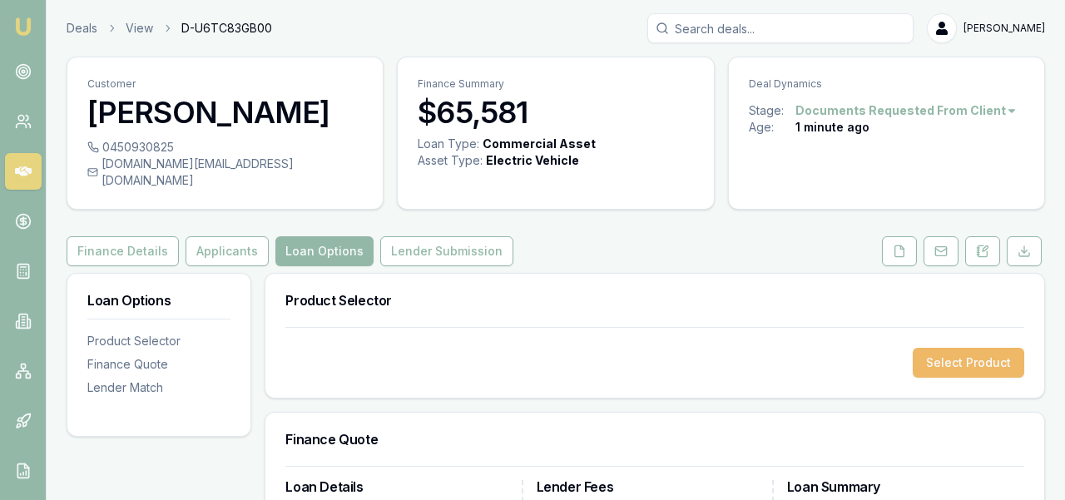
click at [976, 348] on button "Select Product" at bounding box center [969, 363] width 112 height 30
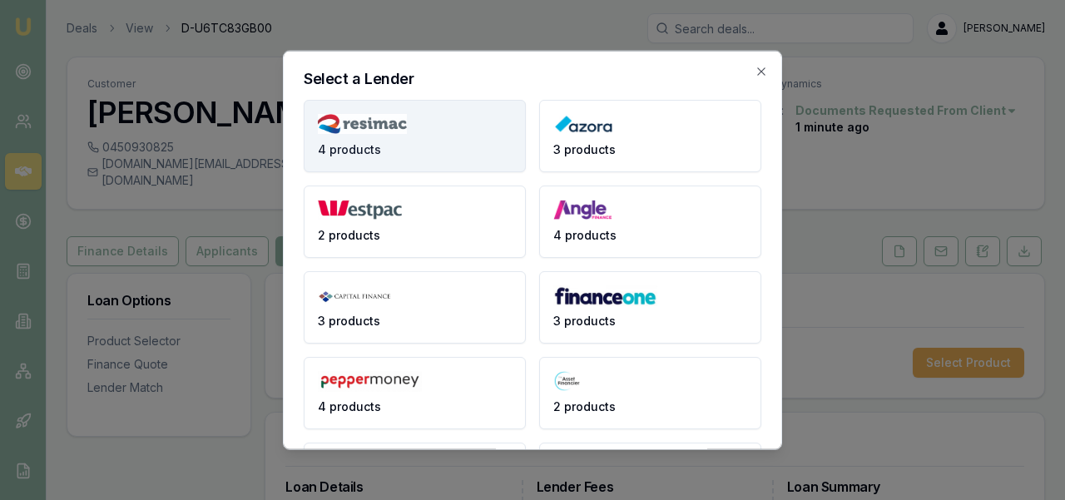
click at [503, 156] on button "4 products" at bounding box center [415, 135] width 222 height 72
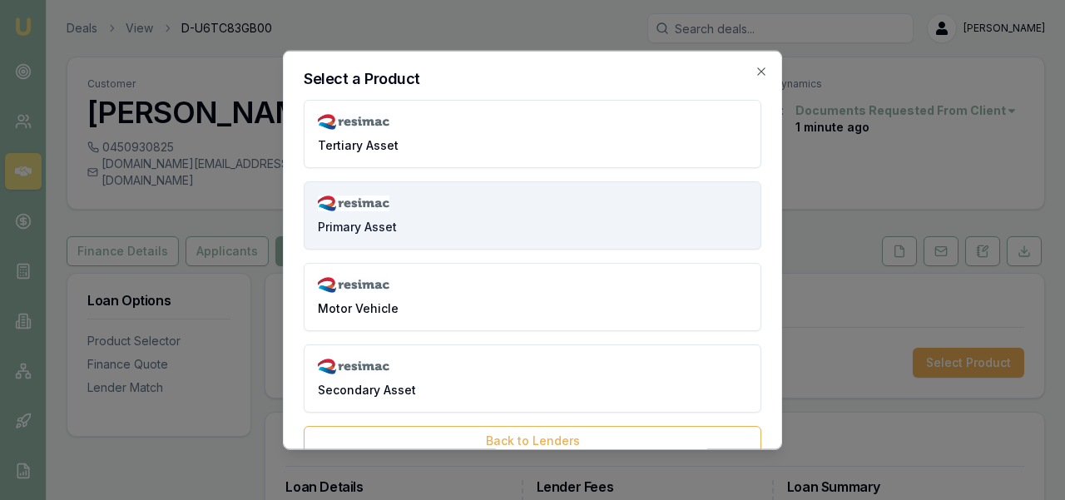
scroll to position [26, 0]
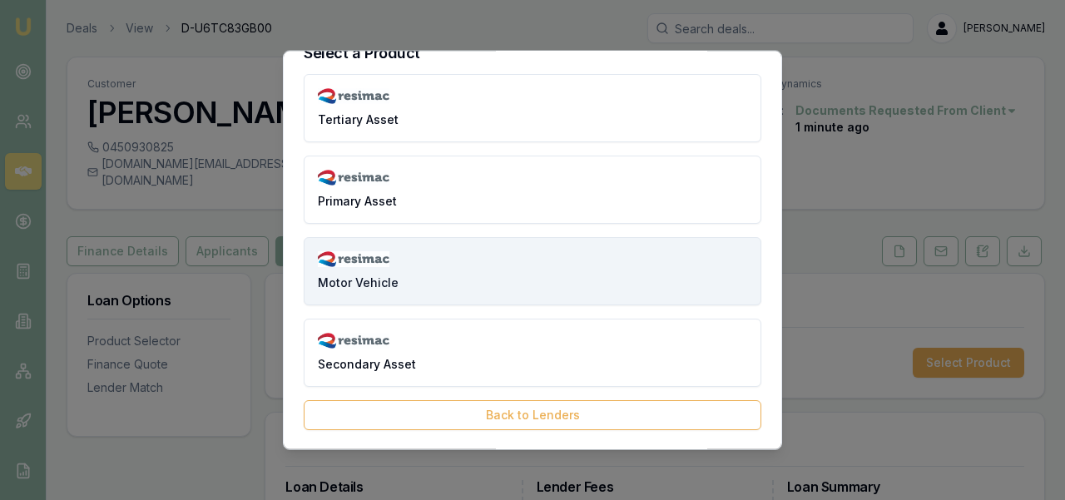
click at [539, 268] on button "Motor Vehicle" at bounding box center [533, 270] width 458 height 68
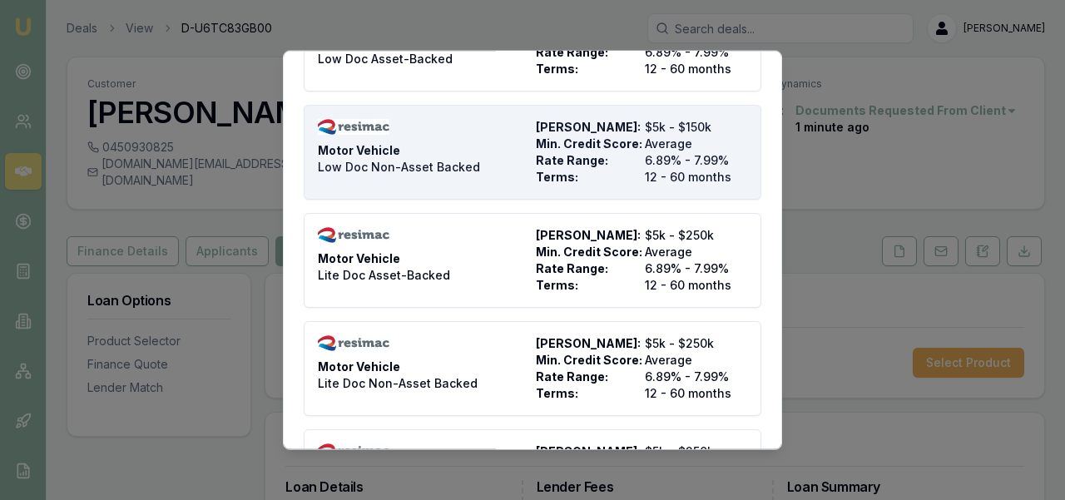
scroll to position [0, 0]
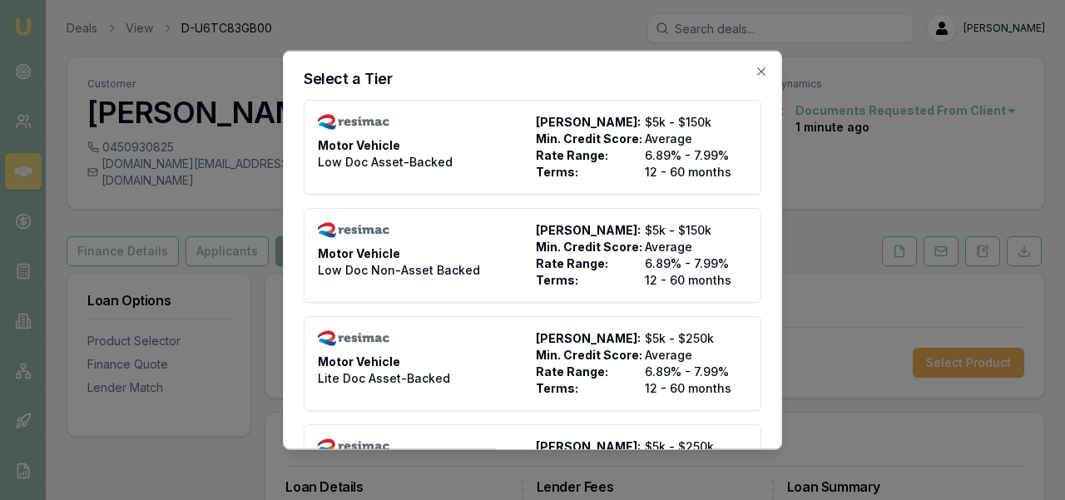
click at [760, 81] on h2 "Select a Tier" at bounding box center [533, 78] width 458 height 15
click at [760, 73] on icon "button" at bounding box center [761, 70] width 13 height 13
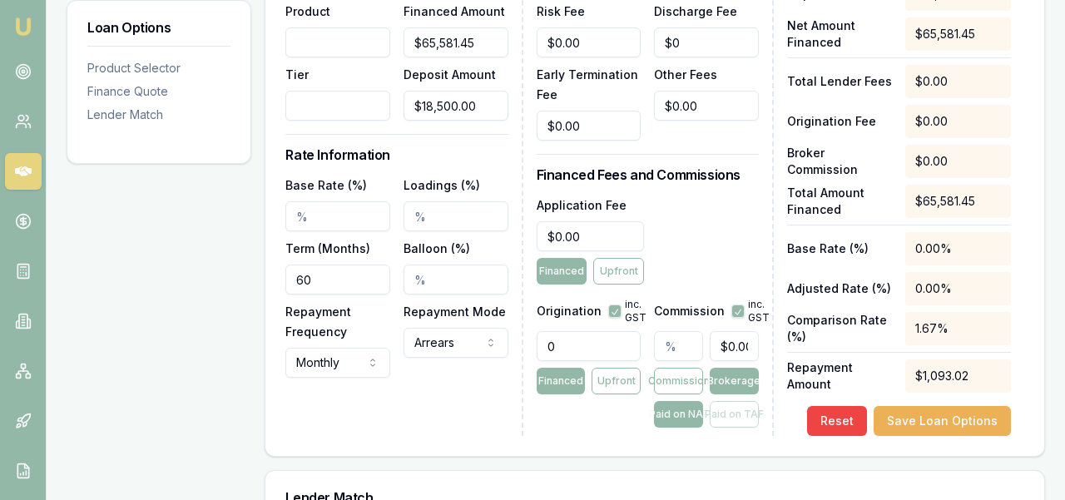
scroll to position [651, 0]
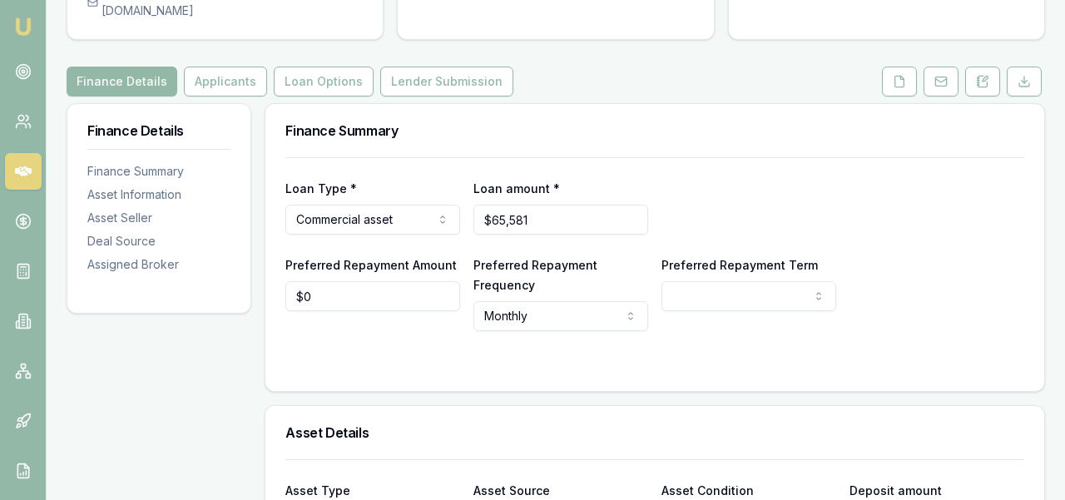
scroll to position [139, 0]
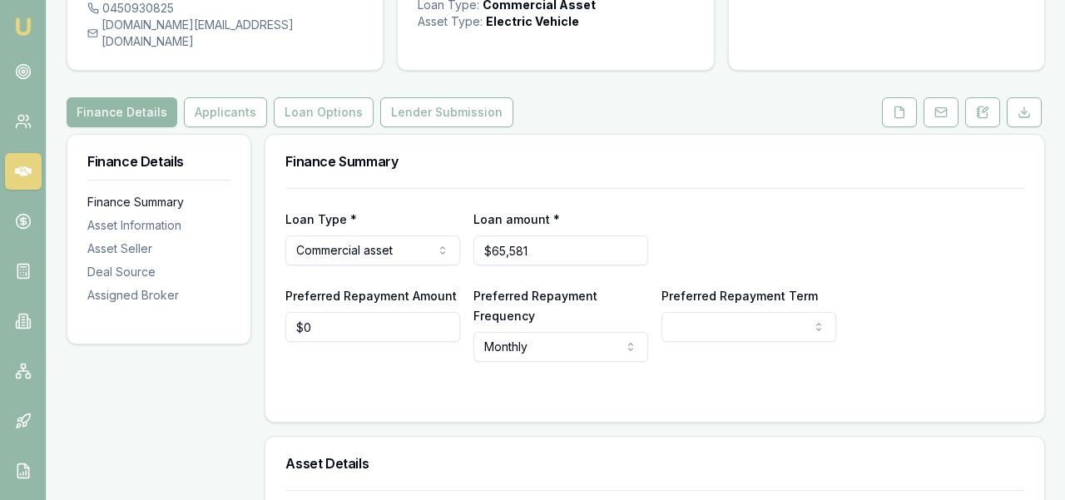
click at [162, 194] on div "Finance Summary" at bounding box center [158, 202] width 143 height 17
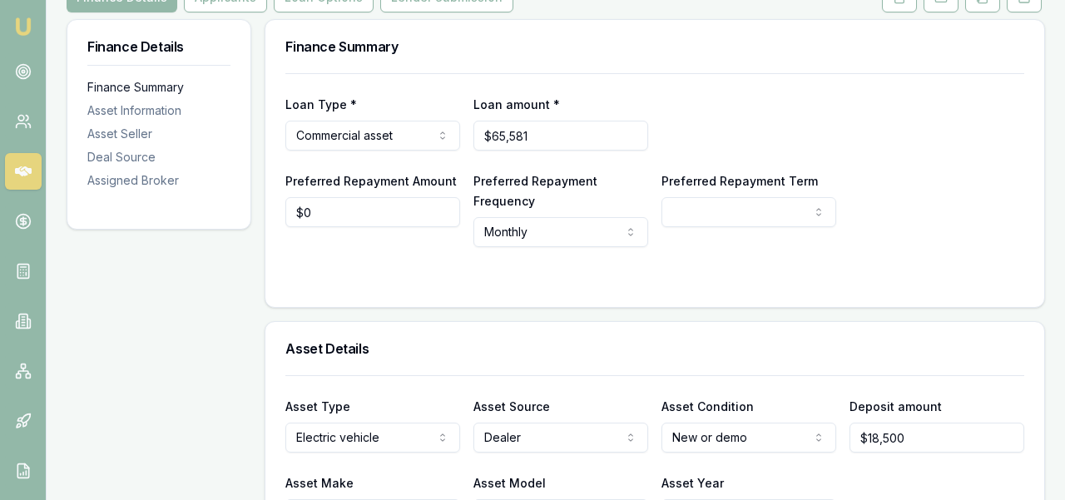
scroll to position [256, 0]
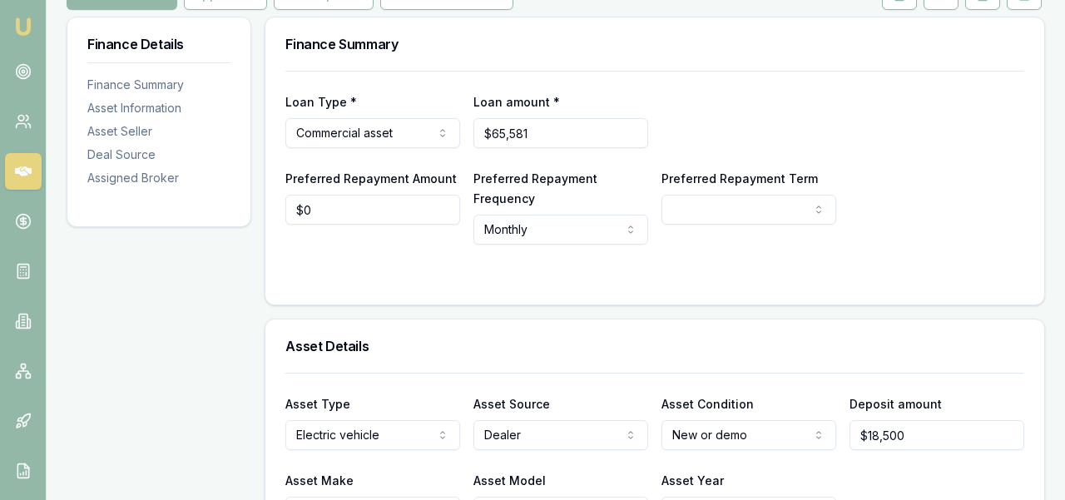
select select "60"
click at [628, 271] on div at bounding box center [654, 277] width 739 height 13
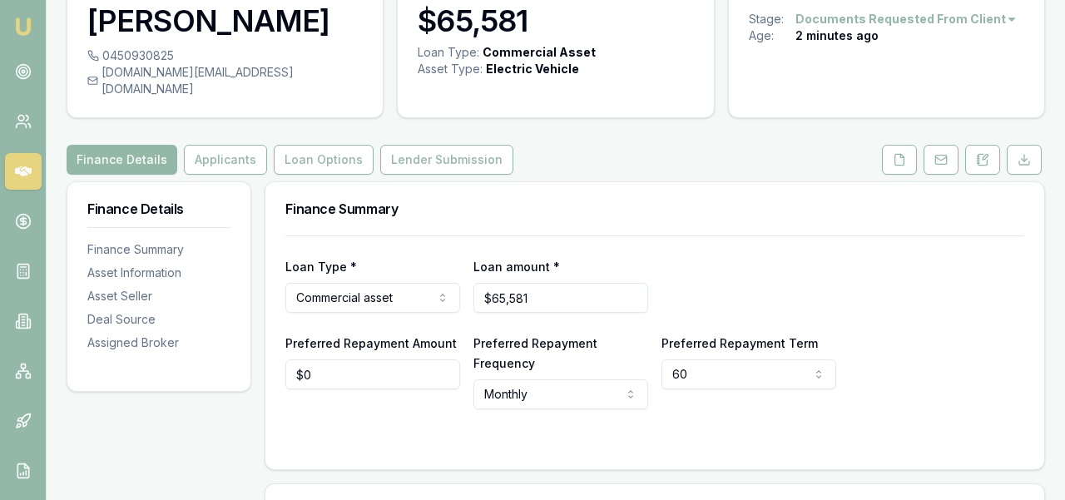
scroll to position [87, 0]
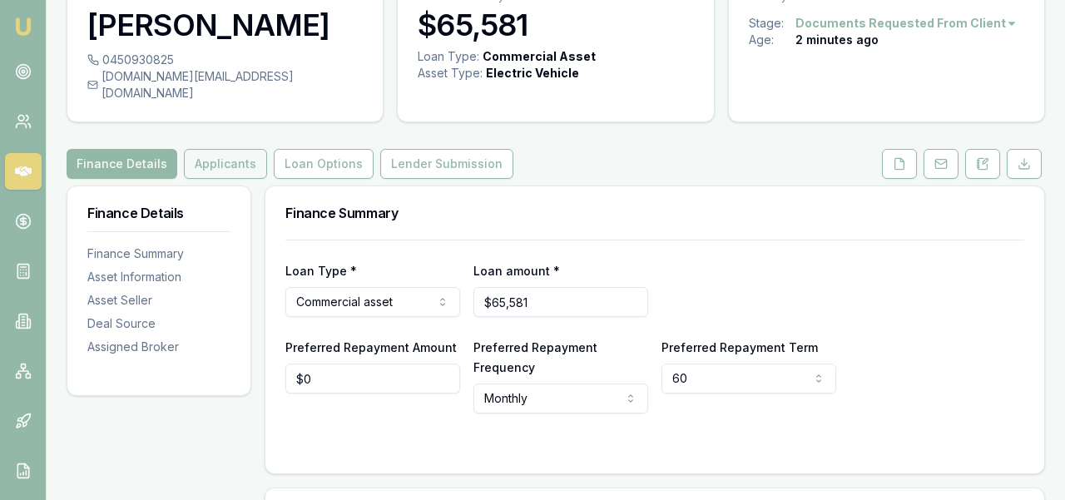
click at [241, 155] on button "Applicants" at bounding box center [225, 164] width 83 height 30
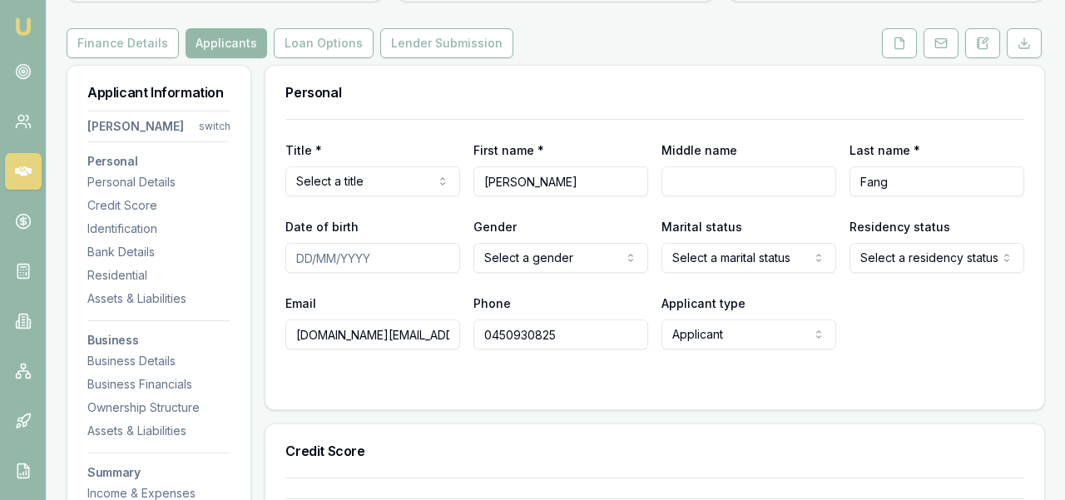
scroll to position [211, 0]
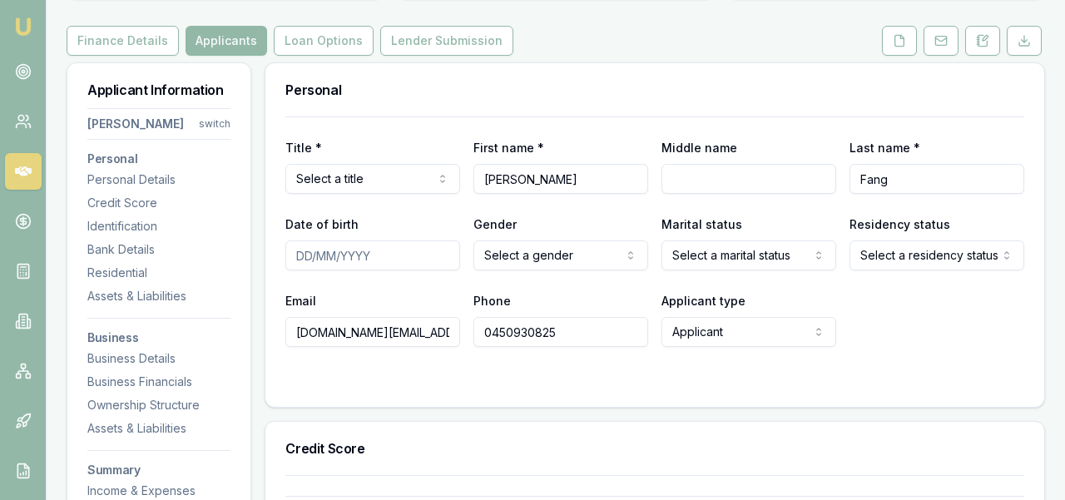
click at [384, 176] on body "Emu Broker Deals View D-U6TC83GB00 Ray Guan Toggle Menu Customer Hsi-chen Fang …" at bounding box center [532, 39] width 1065 height 500
click at [309, 240] on input "Date of birth" at bounding box center [372, 255] width 175 height 30
type input "[DATE]"
click at [588, 233] on html "Emu Broker Deals View D-U6TC83GB00 Ray Guan Toggle Menu Customer Hsi-chen Fang …" at bounding box center [532, 39] width 1065 height 500
click at [718, 249] on html "Emu Broker Deals View D-U6TC83GB00 Ray Guan Toggle Menu Customer Hsi-chen Fang …" at bounding box center [532, 39] width 1065 height 500
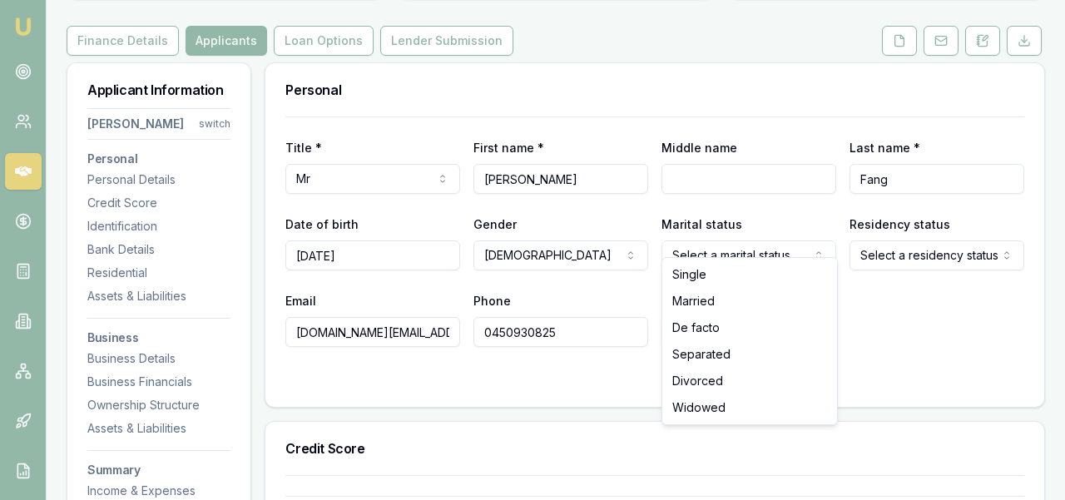
select select "MARRIED"
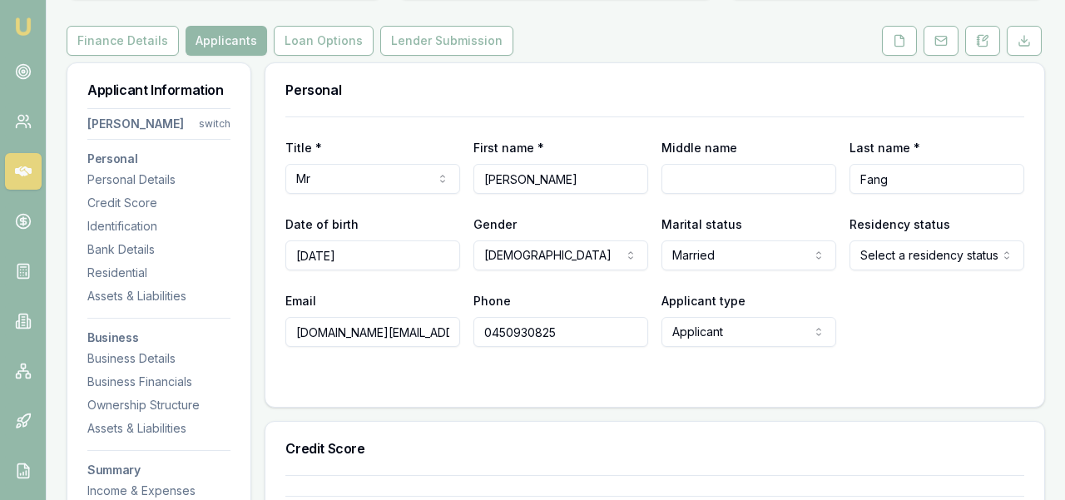
click at [890, 256] on div "Title * Mr Mr Mrs Miss Ms Dr Prof First name * Hsi-chen Middle name Last name *…" at bounding box center [654, 232] width 739 height 231
click at [890, 253] on body "Emu Broker Deals View D-U6TC83GB00 Ray Guan Toggle Menu Customer Hsi-chen Fang …" at bounding box center [532, 39] width 1065 height 500
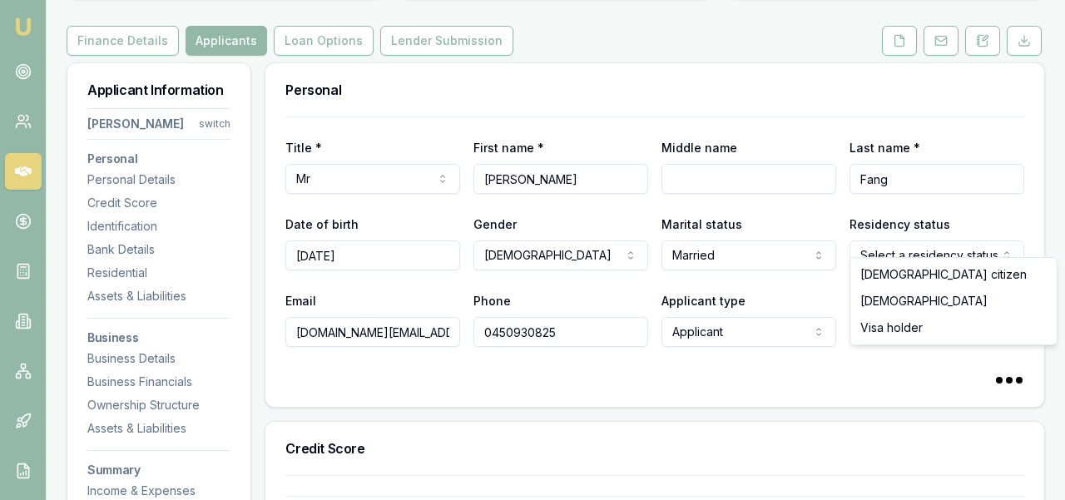
click at [890, 253] on html "Emu Broker Deals View D-U6TC83GB00 Ray Guan Toggle Menu Customer Hsi-chen Fang …" at bounding box center [532, 39] width 1065 height 500
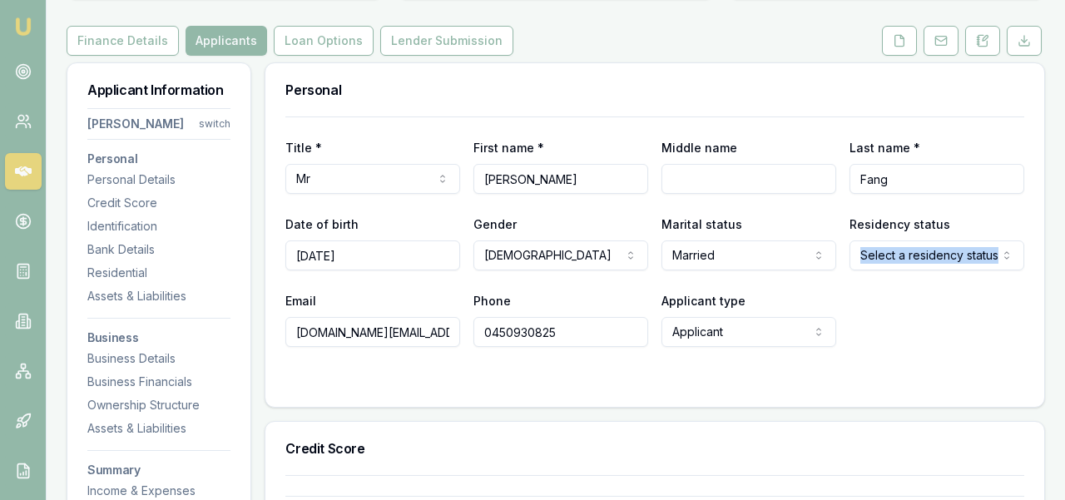
click at [890, 253] on body "Emu Broker Deals View D-U6TC83GB00 Ray Guan Toggle Menu Customer Hsi-chen Fang …" at bounding box center [532, 39] width 1065 height 500
click at [741, 290] on html "Emu Broker Deals View D-U6TC83GB00 Ray Guan Toggle Menu Customer Hsi-chen Fang …" at bounding box center [532, 39] width 1065 height 500
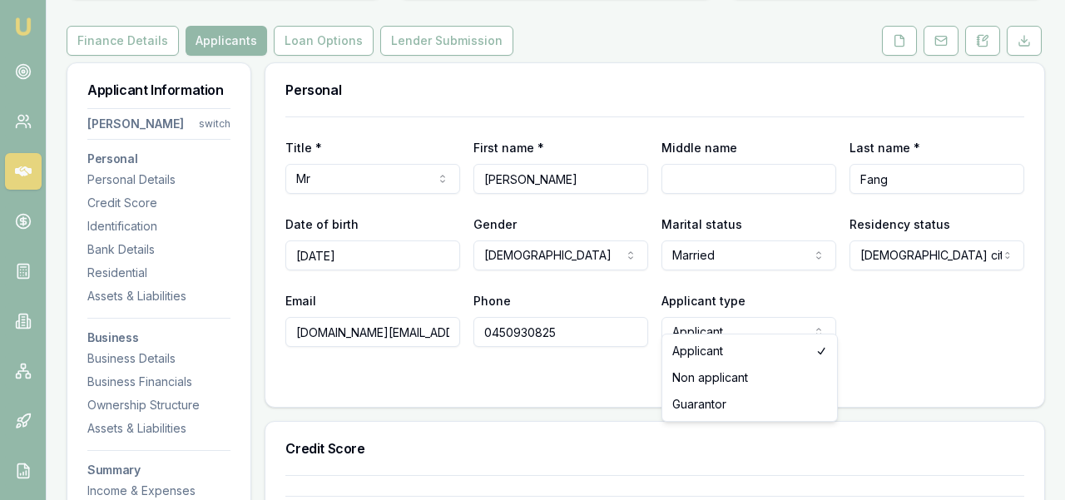
click at [741, 290] on html "Emu Broker Deals View D-U6TC83GB00 Ray Guan Toggle Menu Customer Hsi-chen Fang …" at bounding box center [532, 39] width 1065 height 500
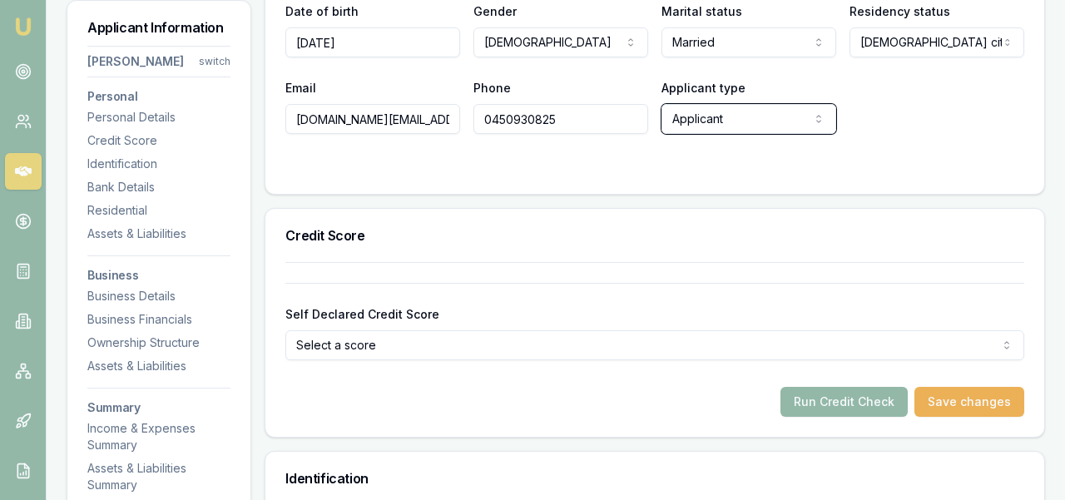
scroll to position [439, 0]
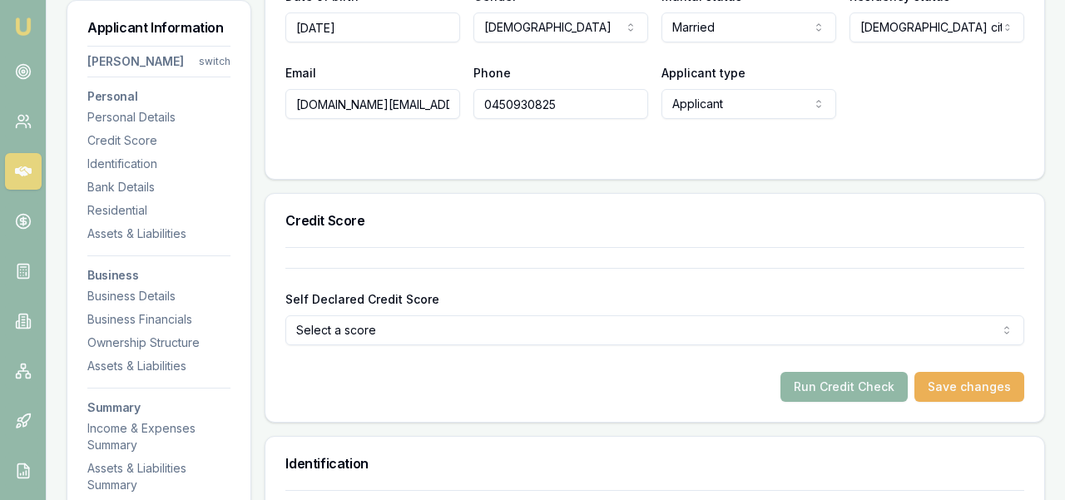
click at [870, 372] on button "Run Credit Check" at bounding box center [844, 387] width 127 height 30
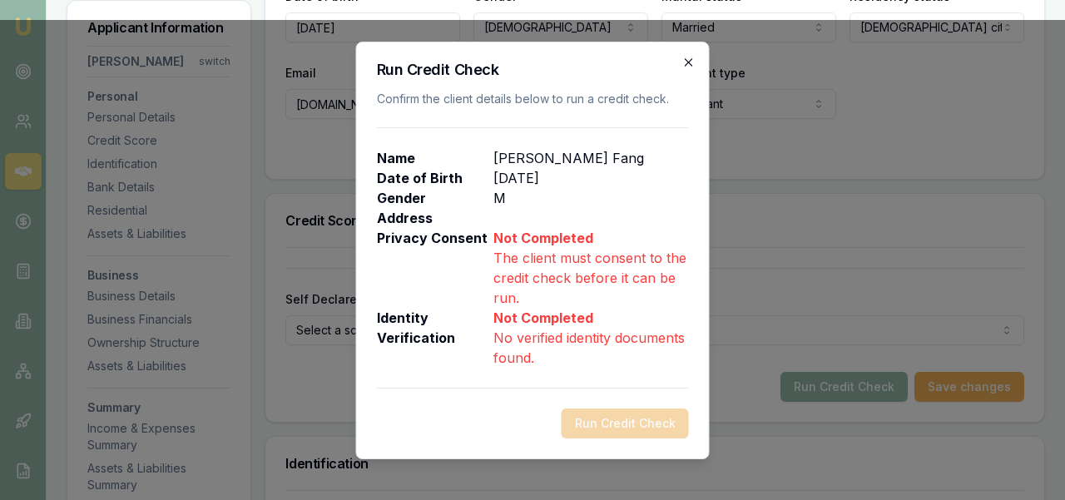
click at [692, 63] on icon "button" at bounding box center [688, 62] width 13 height 13
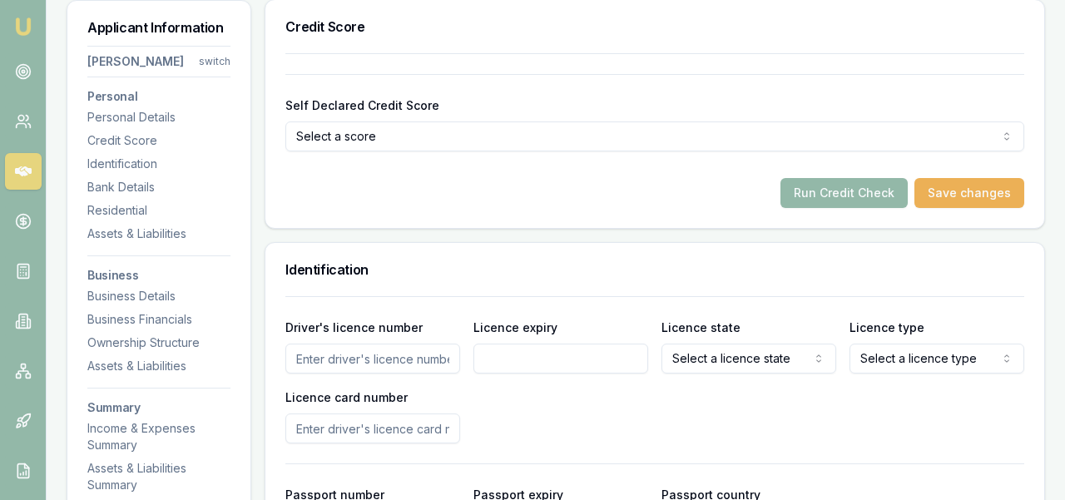
scroll to position [640, 0]
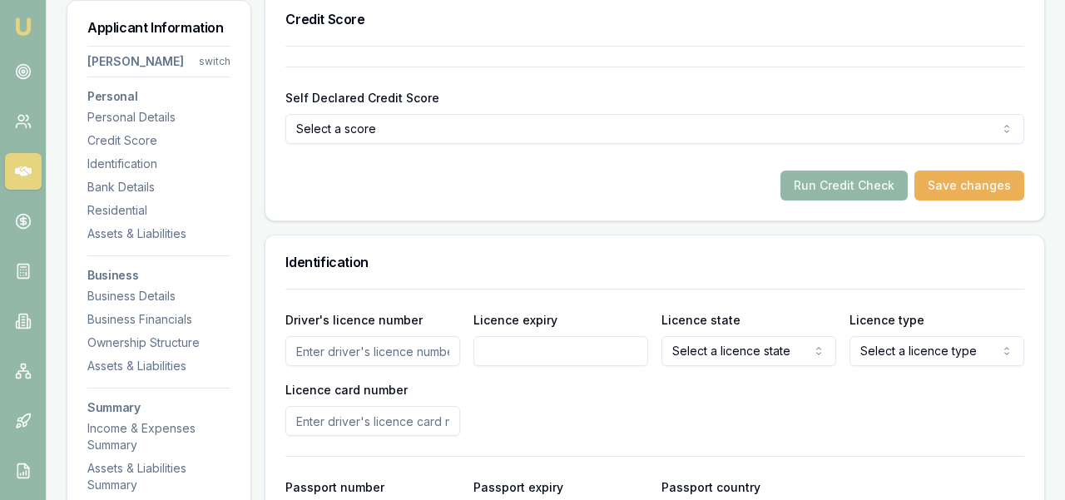
click at [414, 336] on input "Driver's licence number" at bounding box center [372, 351] width 175 height 30
type input "049315436"
click at [518, 338] on input "Licence expiry" at bounding box center [561, 351] width 175 height 30
type input "[DATE]"
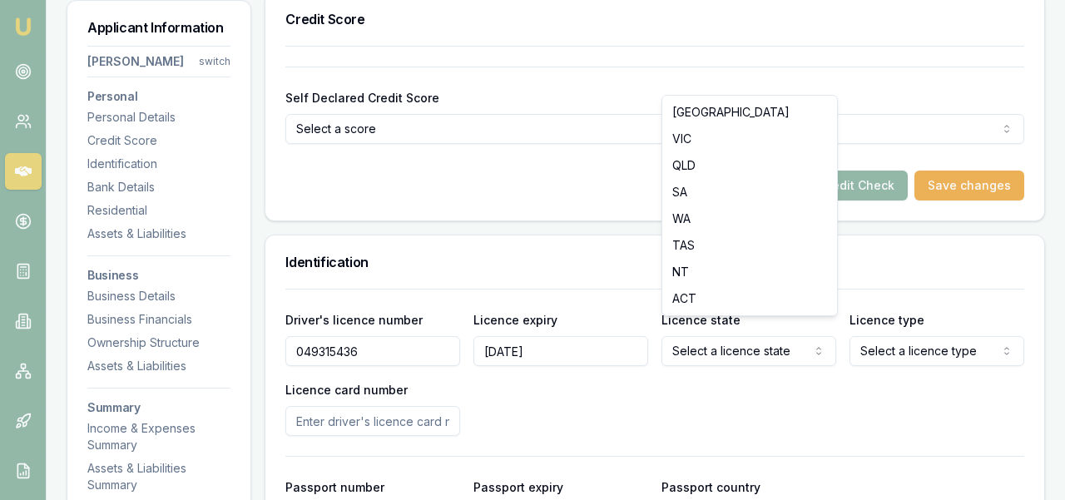
select select "VIC"
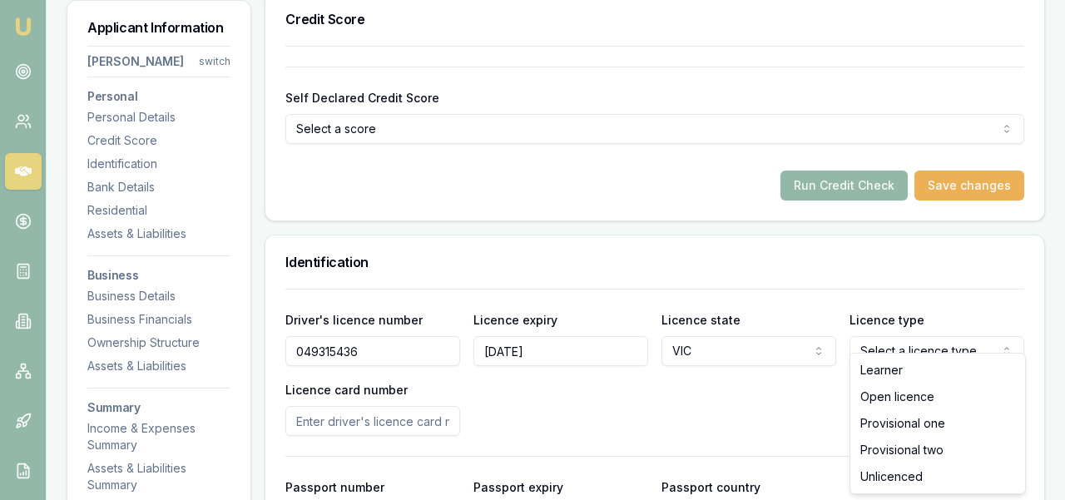
select select "OPEN_LICENCE"
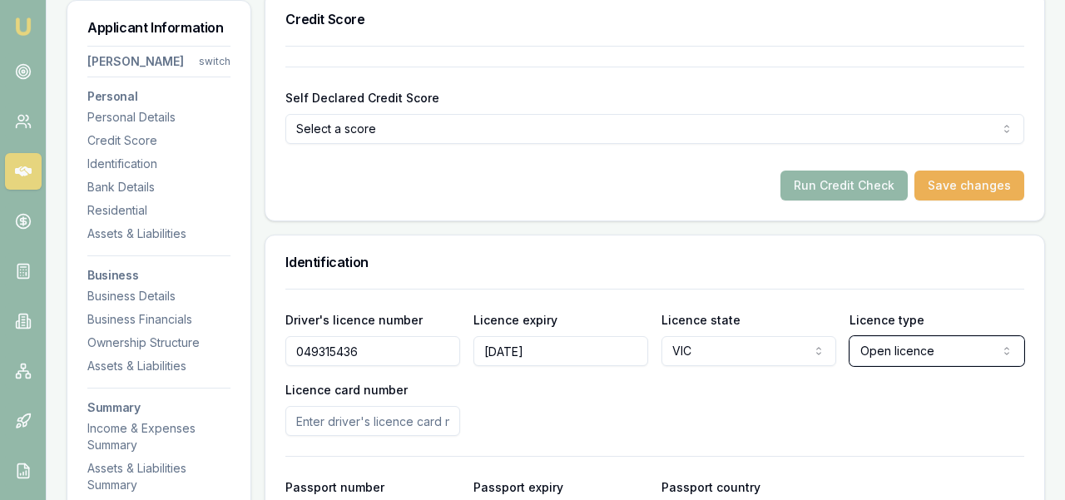
scroll to position [663, 0]
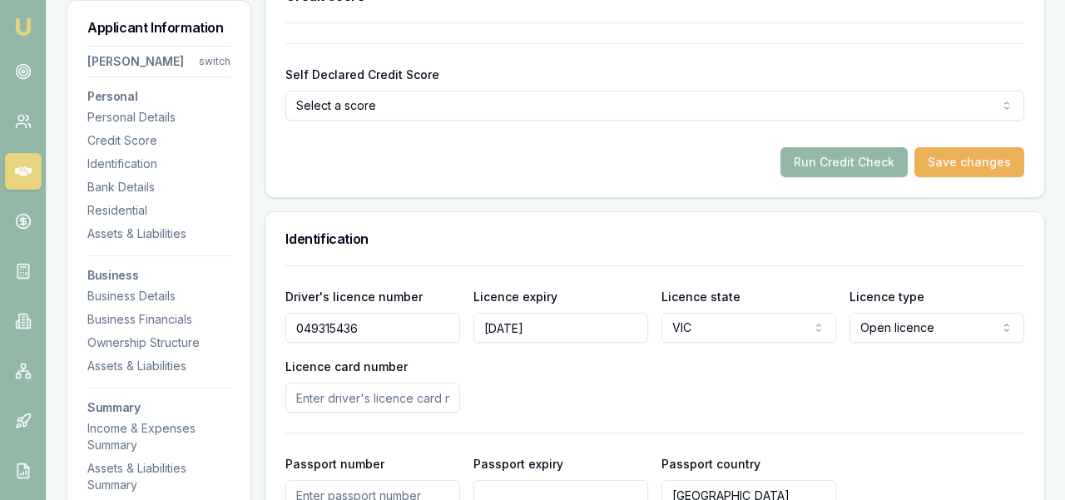
click at [405, 395] on input "Licence card number" at bounding box center [372, 398] width 175 height 30
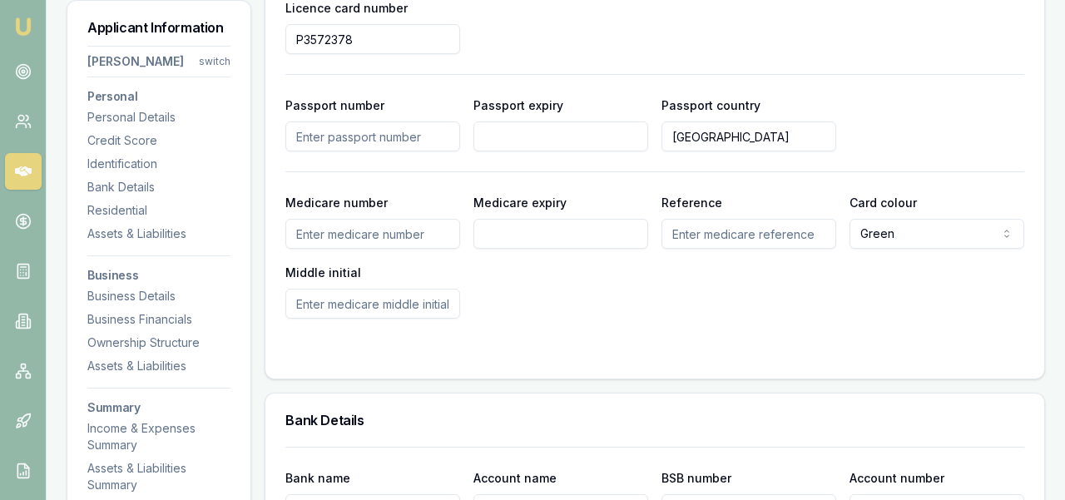
scroll to position [1024, 0]
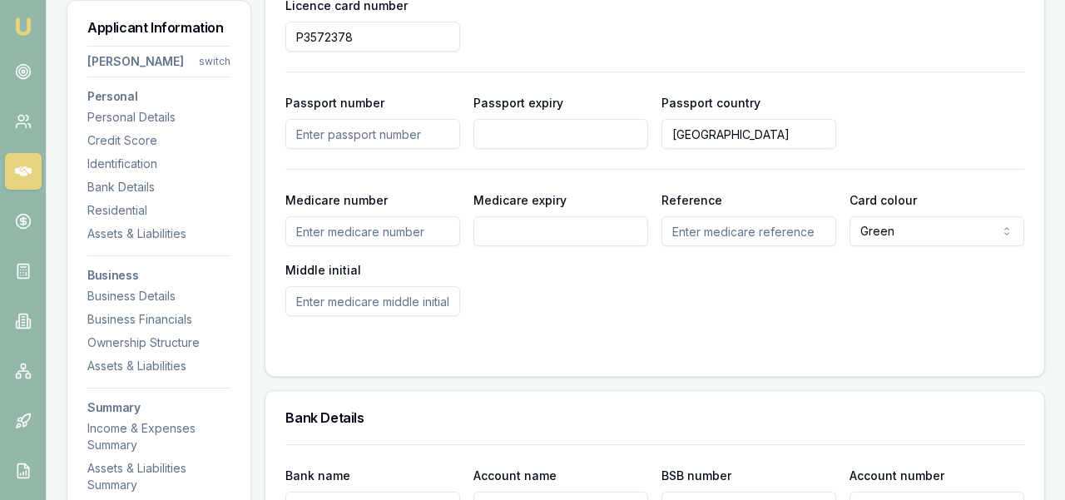
type input "P3572378"
click at [404, 217] on input "Medicare number" at bounding box center [372, 231] width 175 height 30
type input "6275269633"
click at [519, 226] on input "Medicare expiry" at bounding box center [561, 231] width 175 height 30
type input "03/2030"
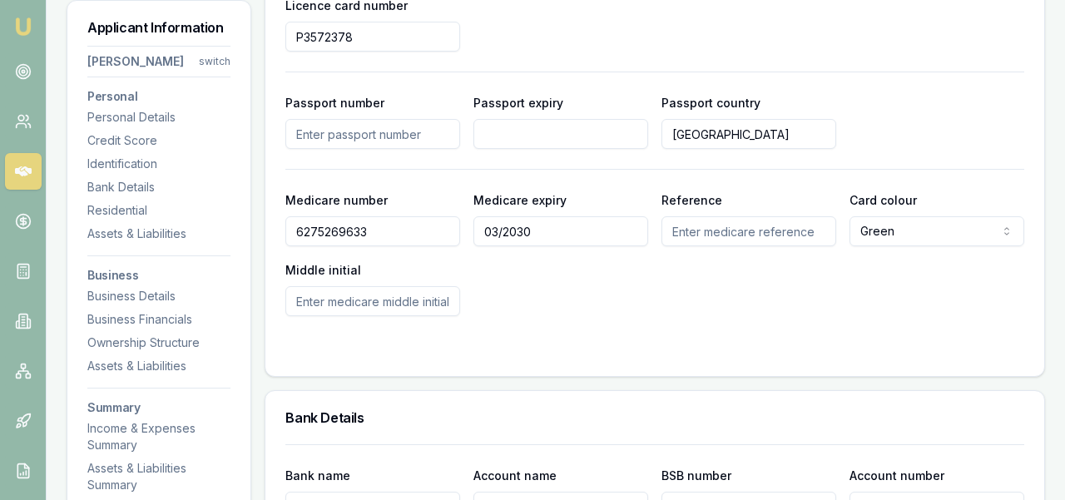
click at [711, 216] on input "Reference" at bounding box center [749, 231] width 175 height 30
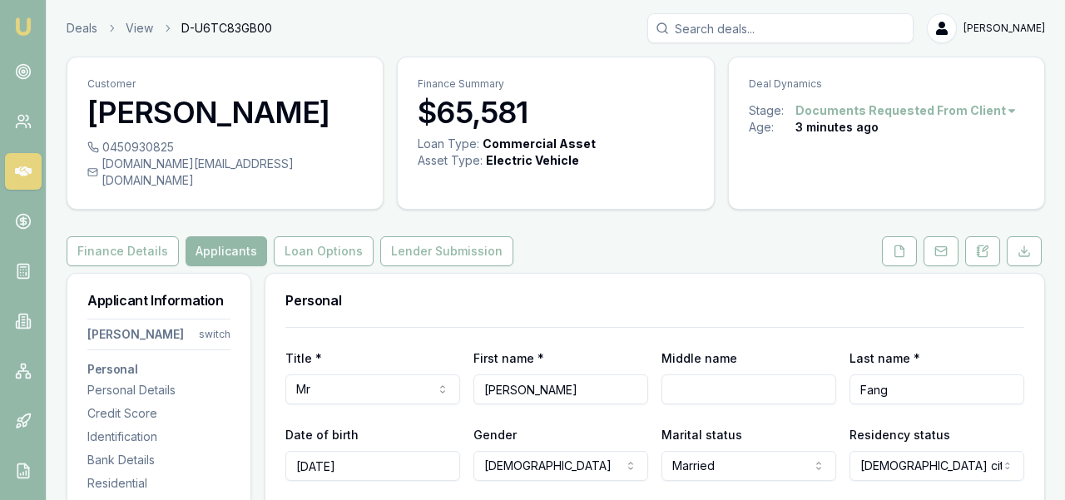
scroll to position [3, 0]
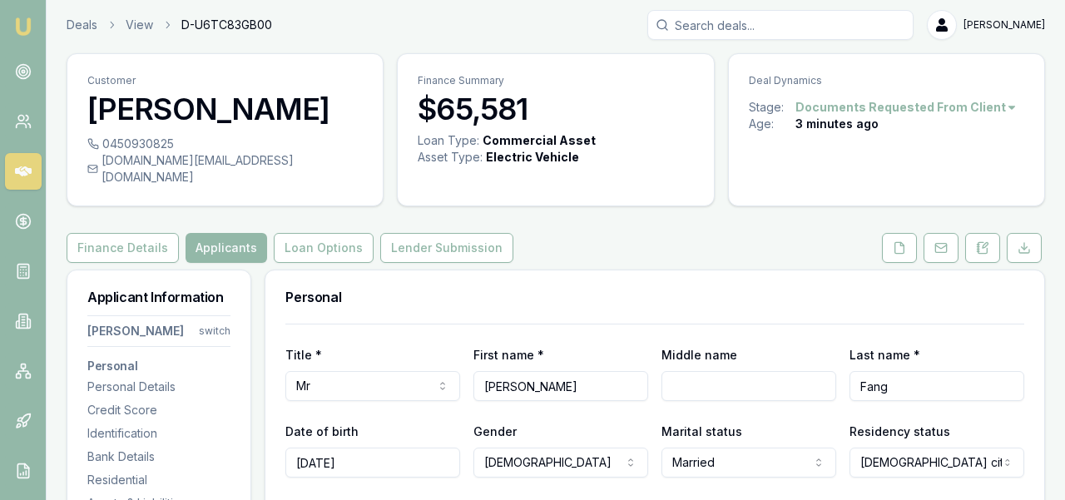
type input "2"
click at [788, 236] on div "Finance Details Applicants Loan Options Lender Submission" at bounding box center [556, 248] width 979 height 30
click at [355, 233] on button "Loan Options" at bounding box center [324, 248] width 100 height 30
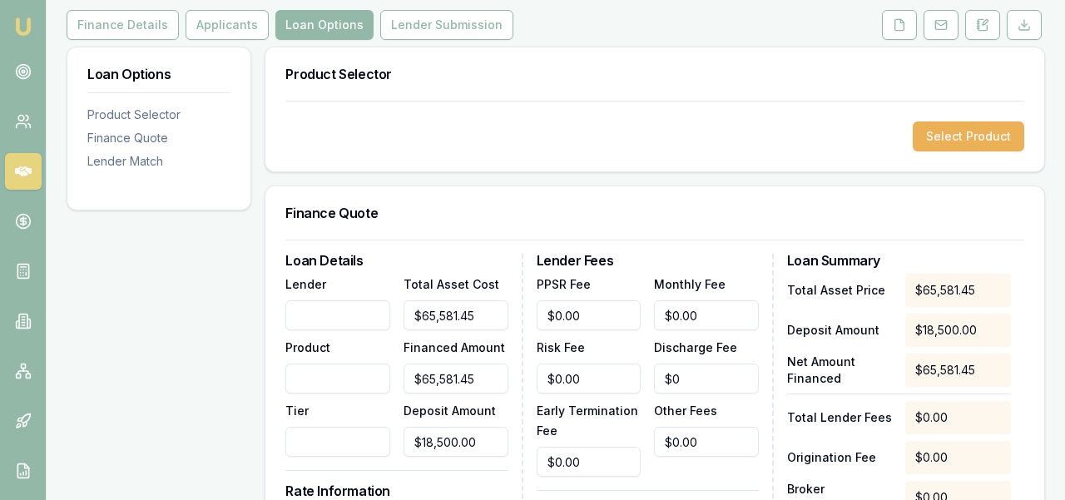
scroll to position [216, 0]
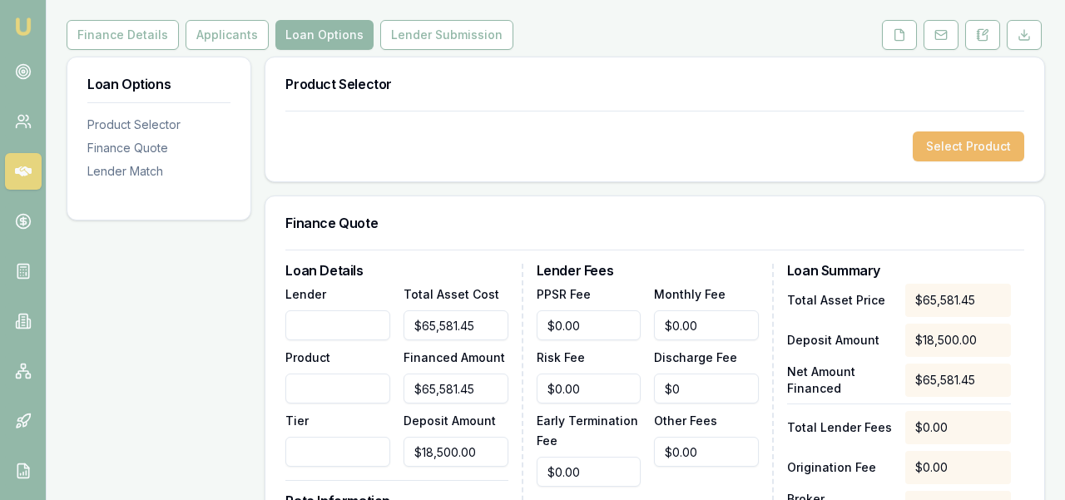
click at [960, 131] on button "Select Product" at bounding box center [969, 146] width 112 height 30
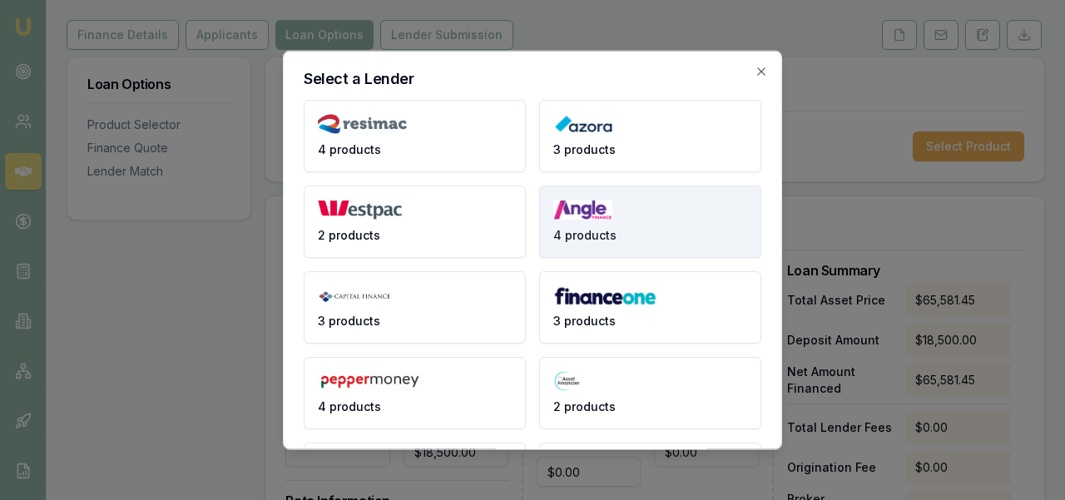
click at [720, 227] on button "4 products" at bounding box center [650, 221] width 222 height 72
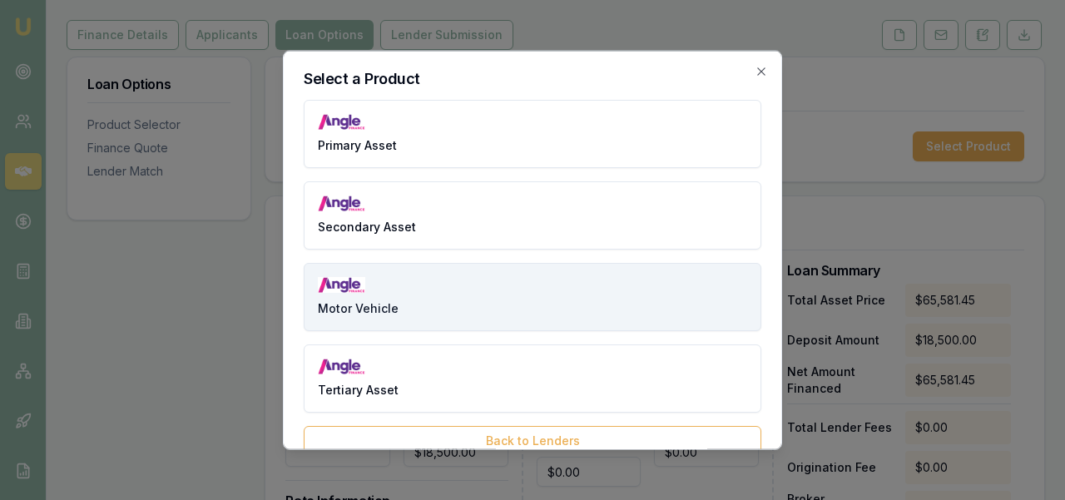
click at [600, 295] on button "Motor Vehicle" at bounding box center [533, 296] width 458 height 68
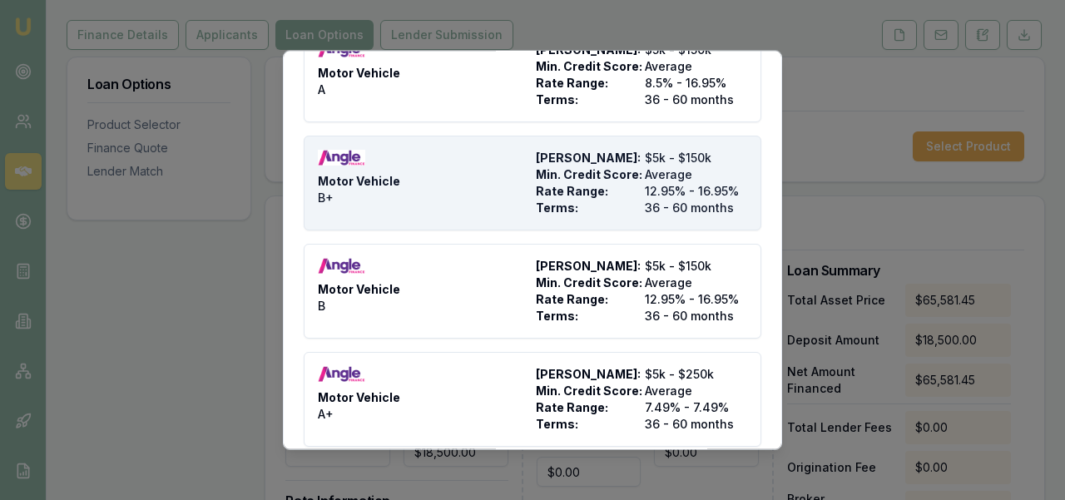
scroll to position [132, 0]
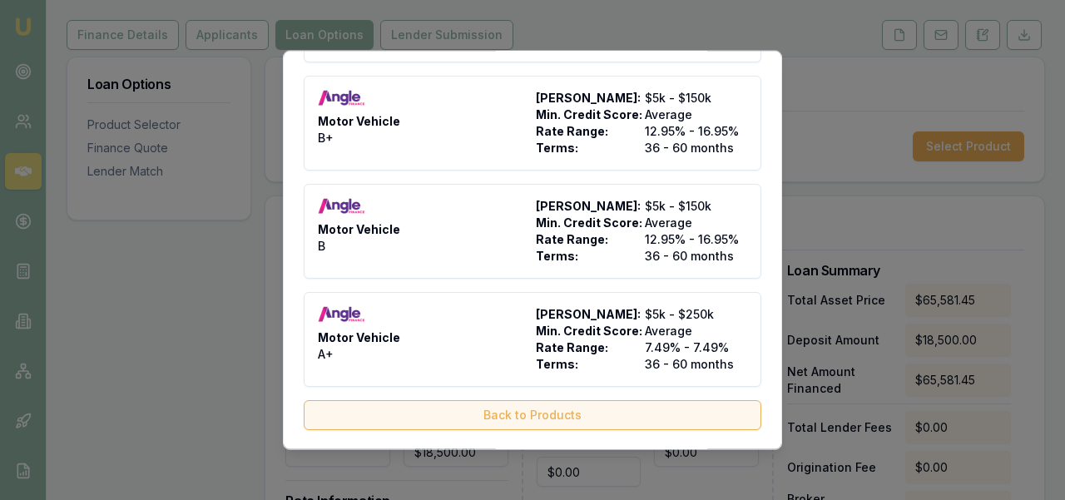
click at [582, 421] on button "Back to Products" at bounding box center [533, 414] width 458 height 30
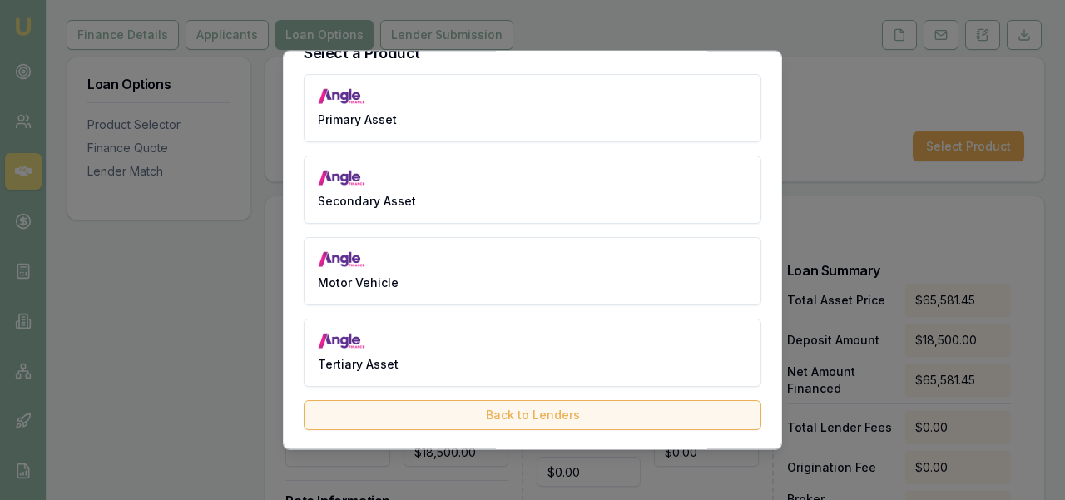
click at [581, 421] on button "Back to Lenders" at bounding box center [533, 414] width 458 height 30
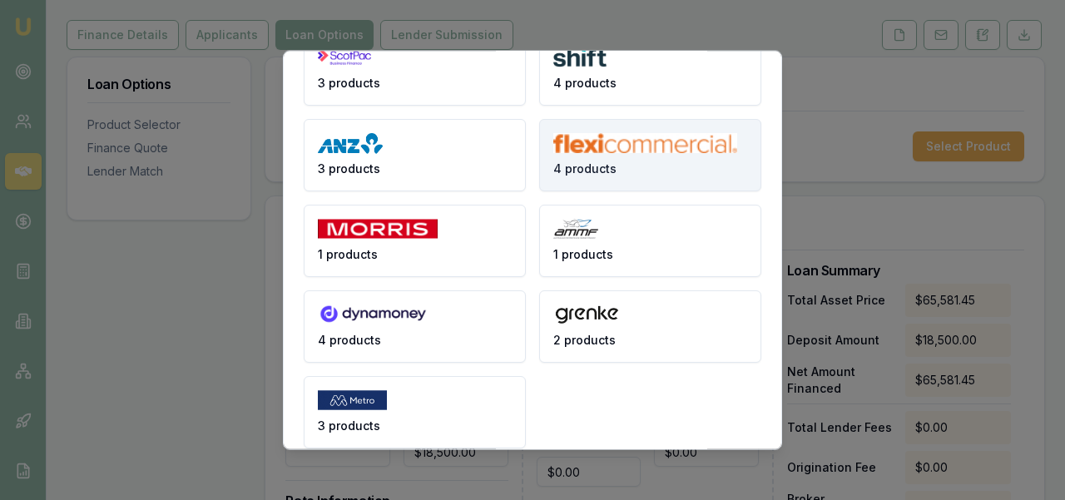
scroll to position [428, 0]
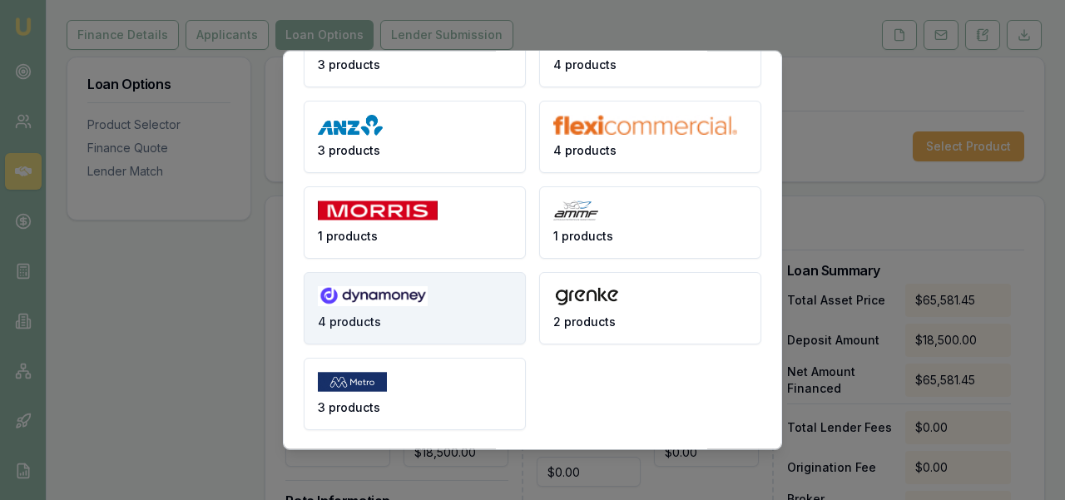
click at [454, 300] on button "4 products" at bounding box center [415, 307] width 222 height 72
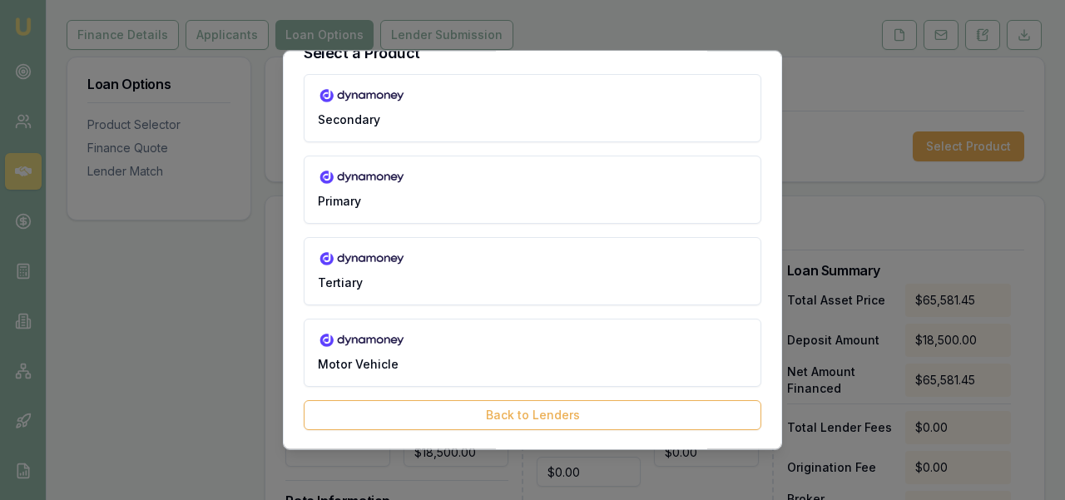
scroll to position [0, 0]
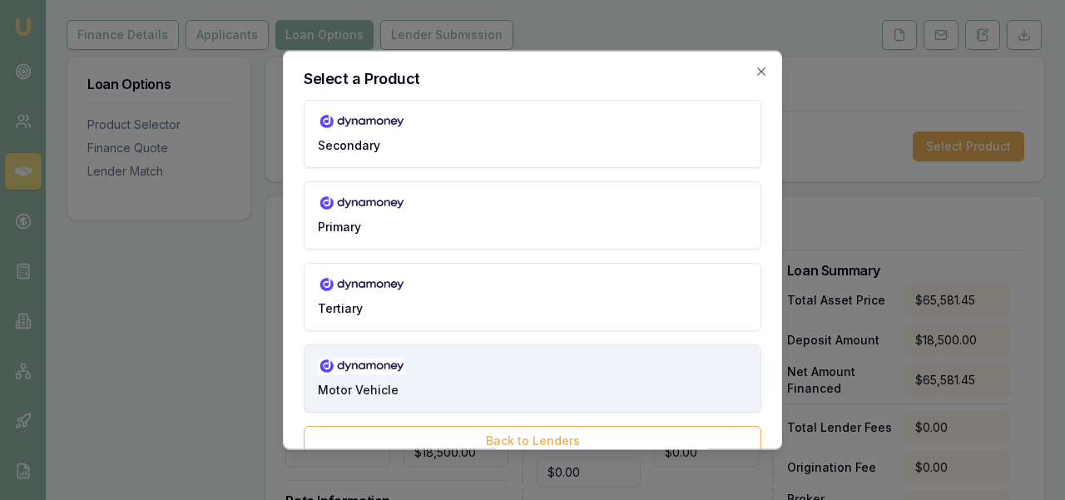
click at [474, 373] on button "Motor Vehicle" at bounding box center [533, 378] width 458 height 68
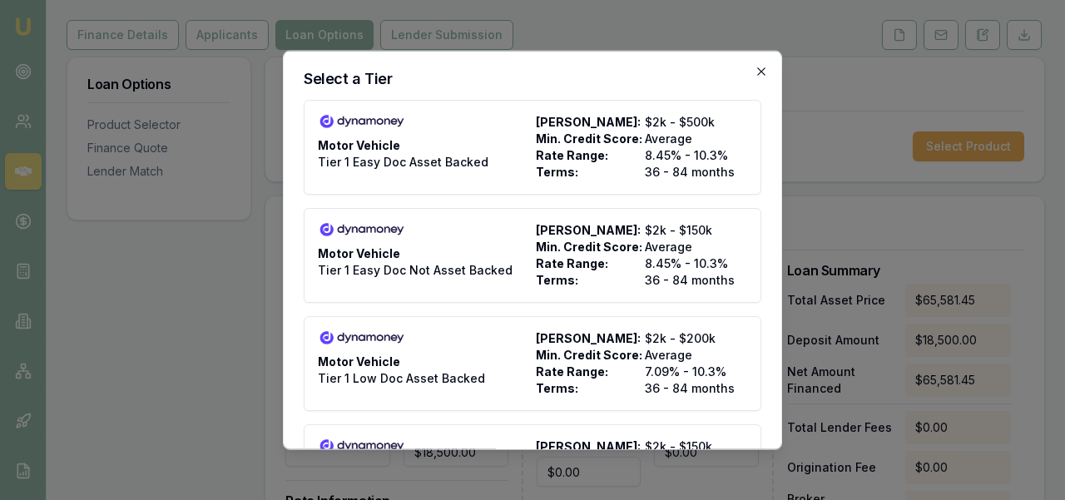
click at [761, 75] on icon "button" at bounding box center [761, 70] width 13 height 13
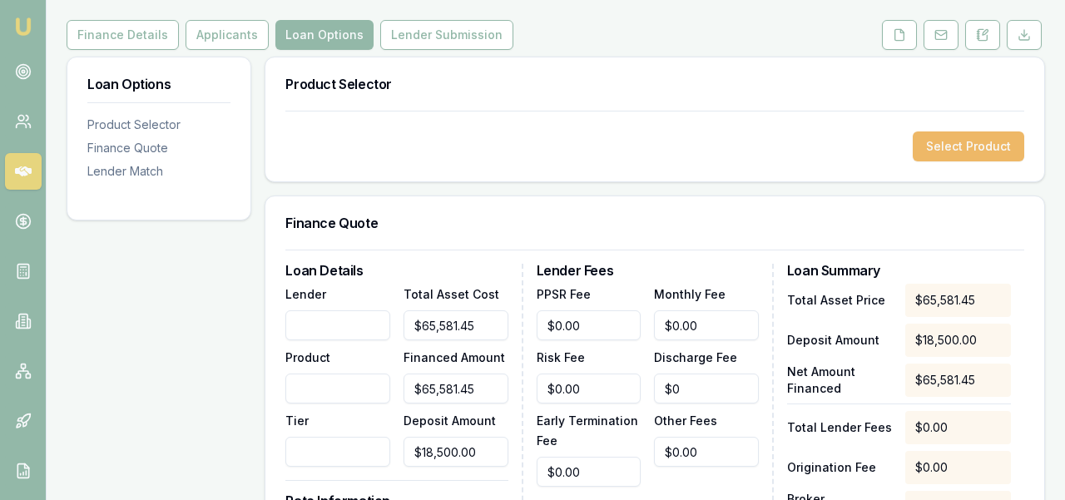
click at [965, 131] on button "Select Product" at bounding box center [969, 146] width 112 height 30
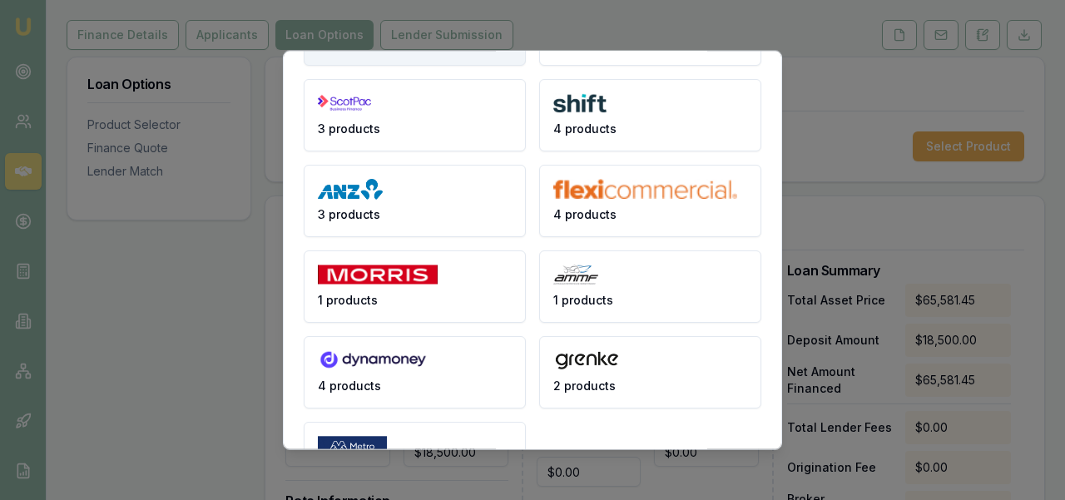
scroll to position [428, 0]
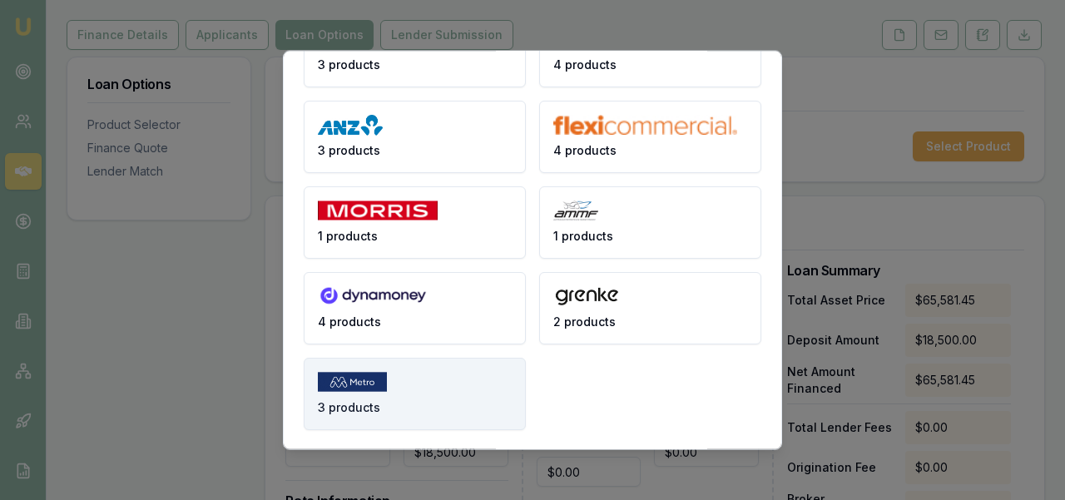
click at [448, 378] on button "3 products" at bounding box center [415, 393] width 222 height 72
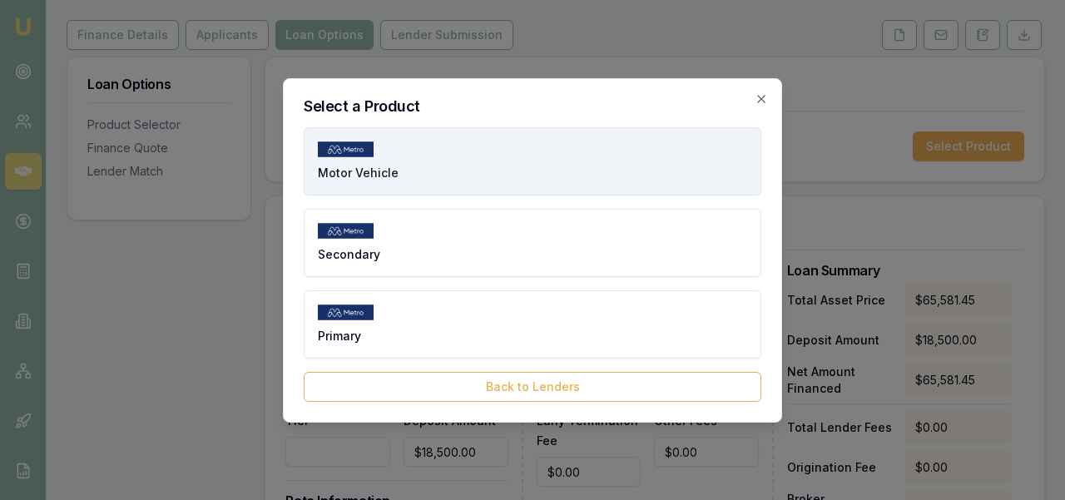
click at [523, 174] on button "Motor Vehicle" at bounding box center [533, 161] width 458 height 68
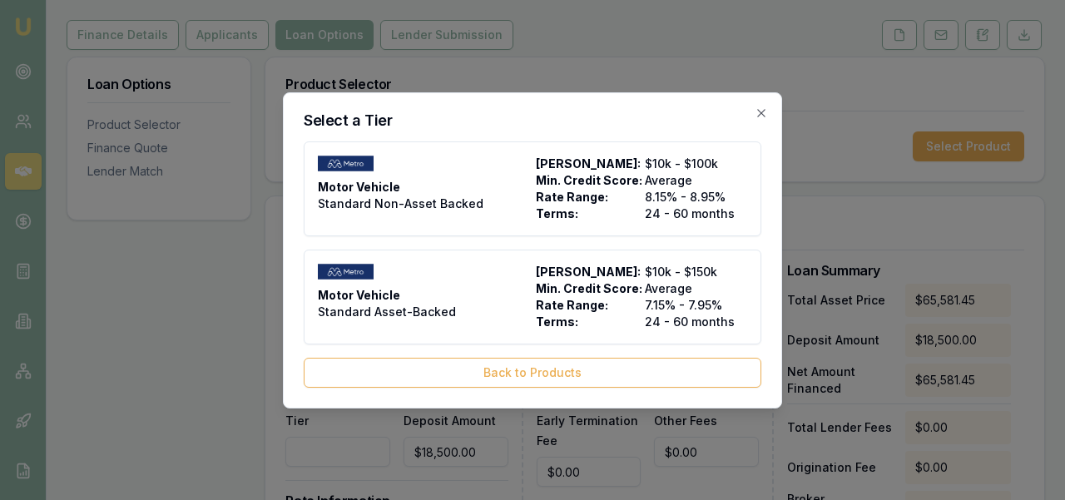
click at [760, 121] on h2 "Select a Tier" at bounding box center [533, 120] width 458 height 15
click at [762, 112] on icon "button" at bounding box center [760, 112] width 7 height 7
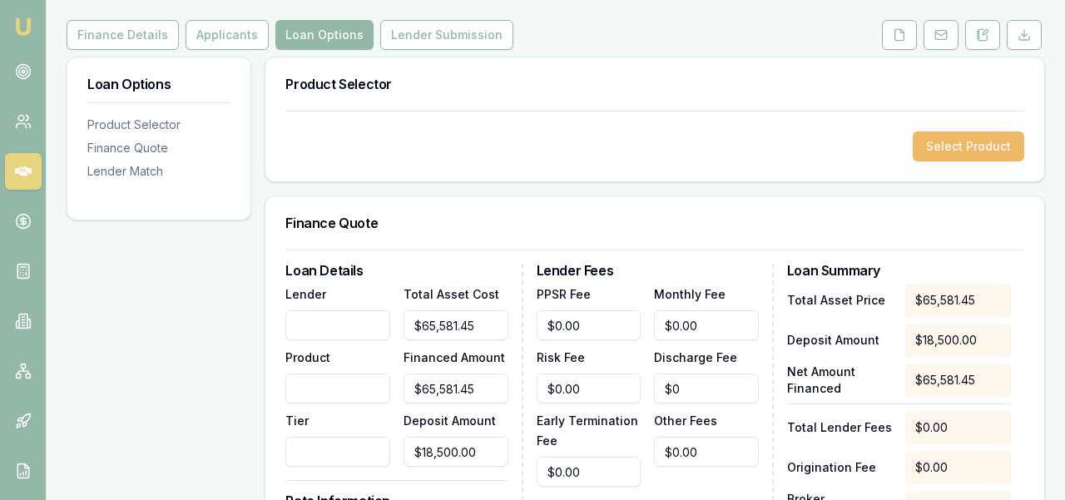
click at [946, 131] on button "Select Product" at bounding box center [969, 146] width 112 height 30
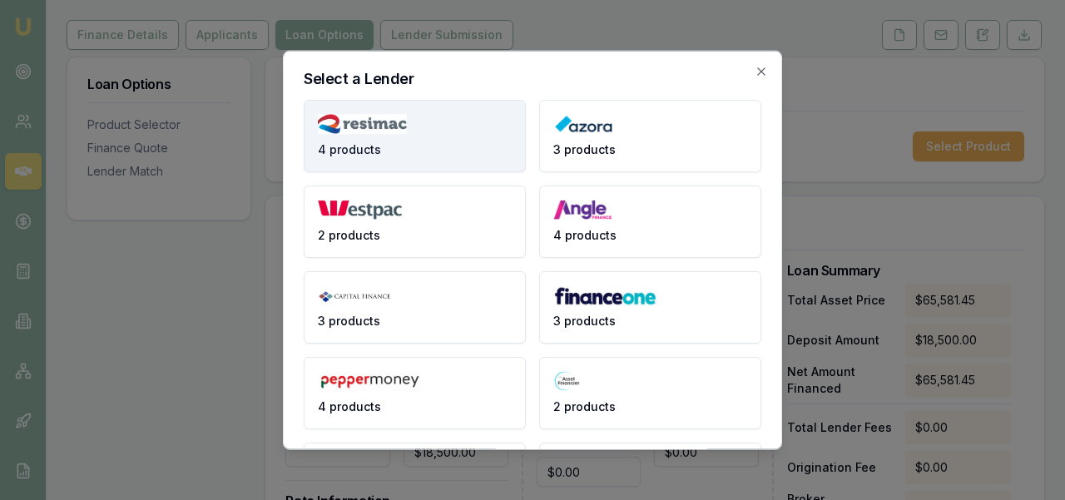
click at [449, 161] on button "4 products" at bounding box center [415, 135] width 222 height 72
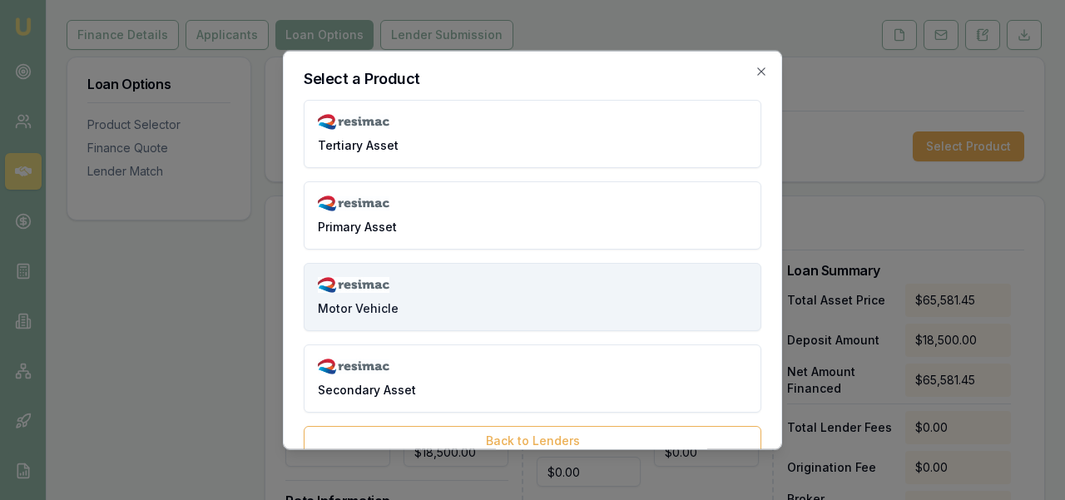
click at [508, 297] on button "Motor Vehicle" at bounding box center [533, 296] width 458 height 68
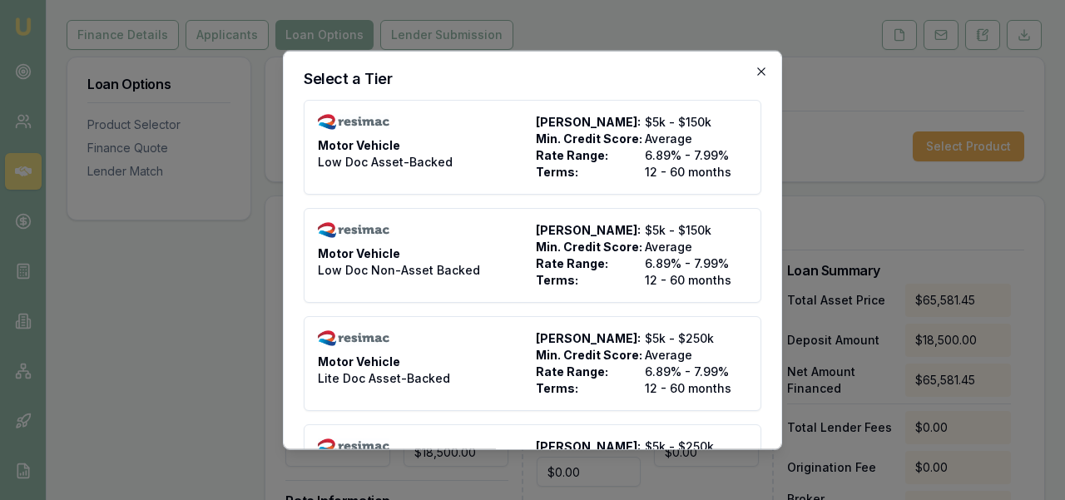
click at [766, 67] on icon "button" at bounding box center [761, 70] width 13 height 13
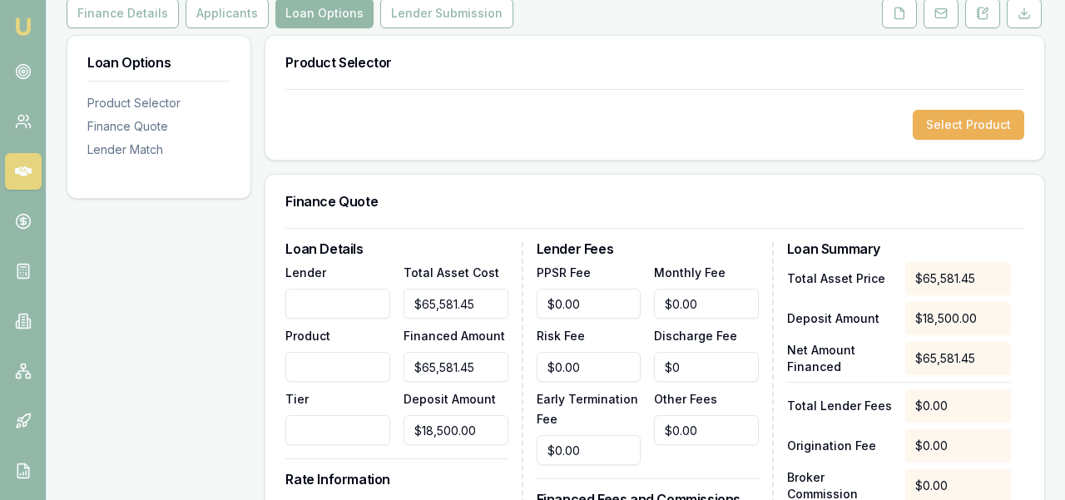
scroll to position [277, 0]
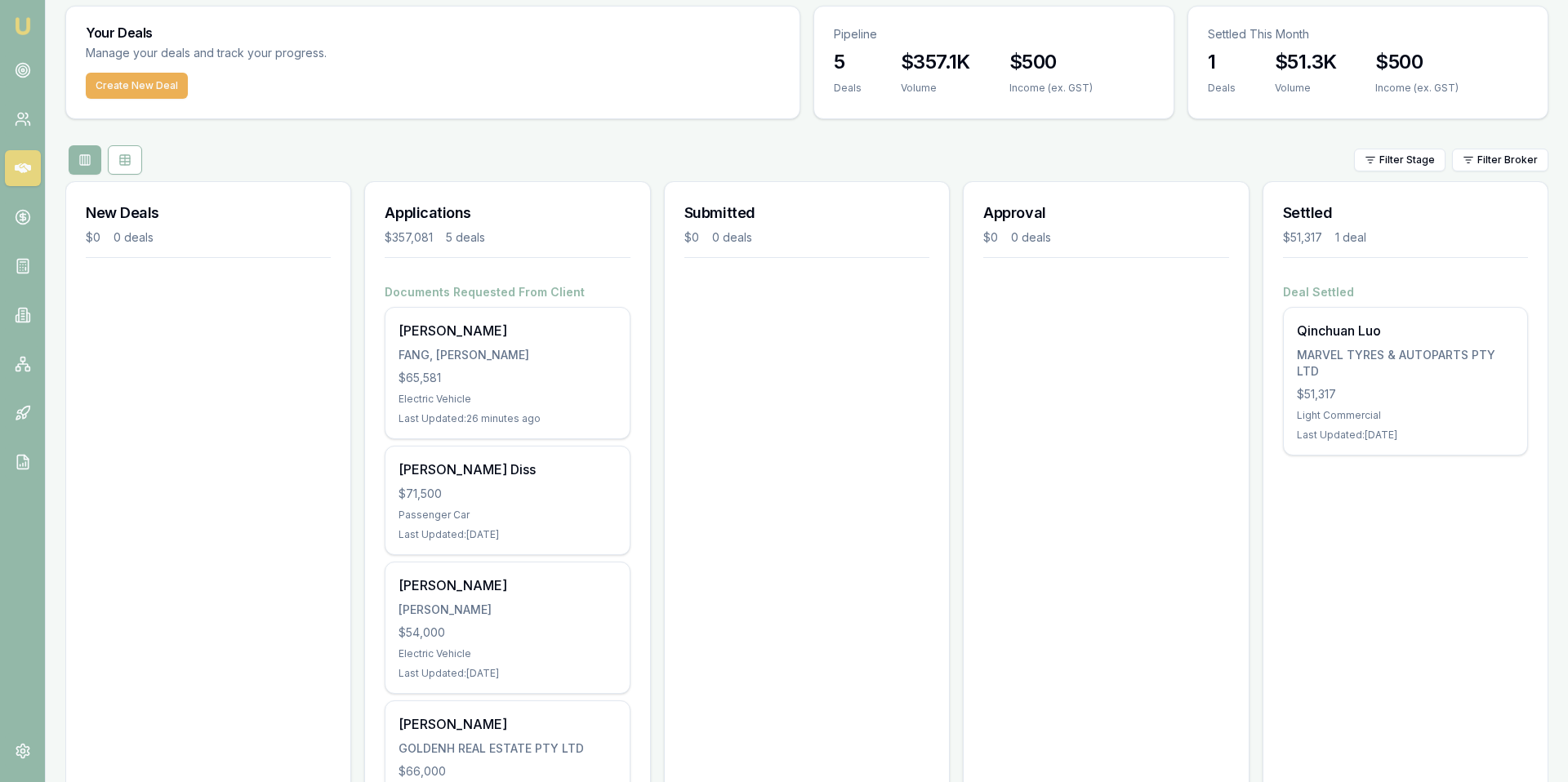
scroll to position [76, 0]
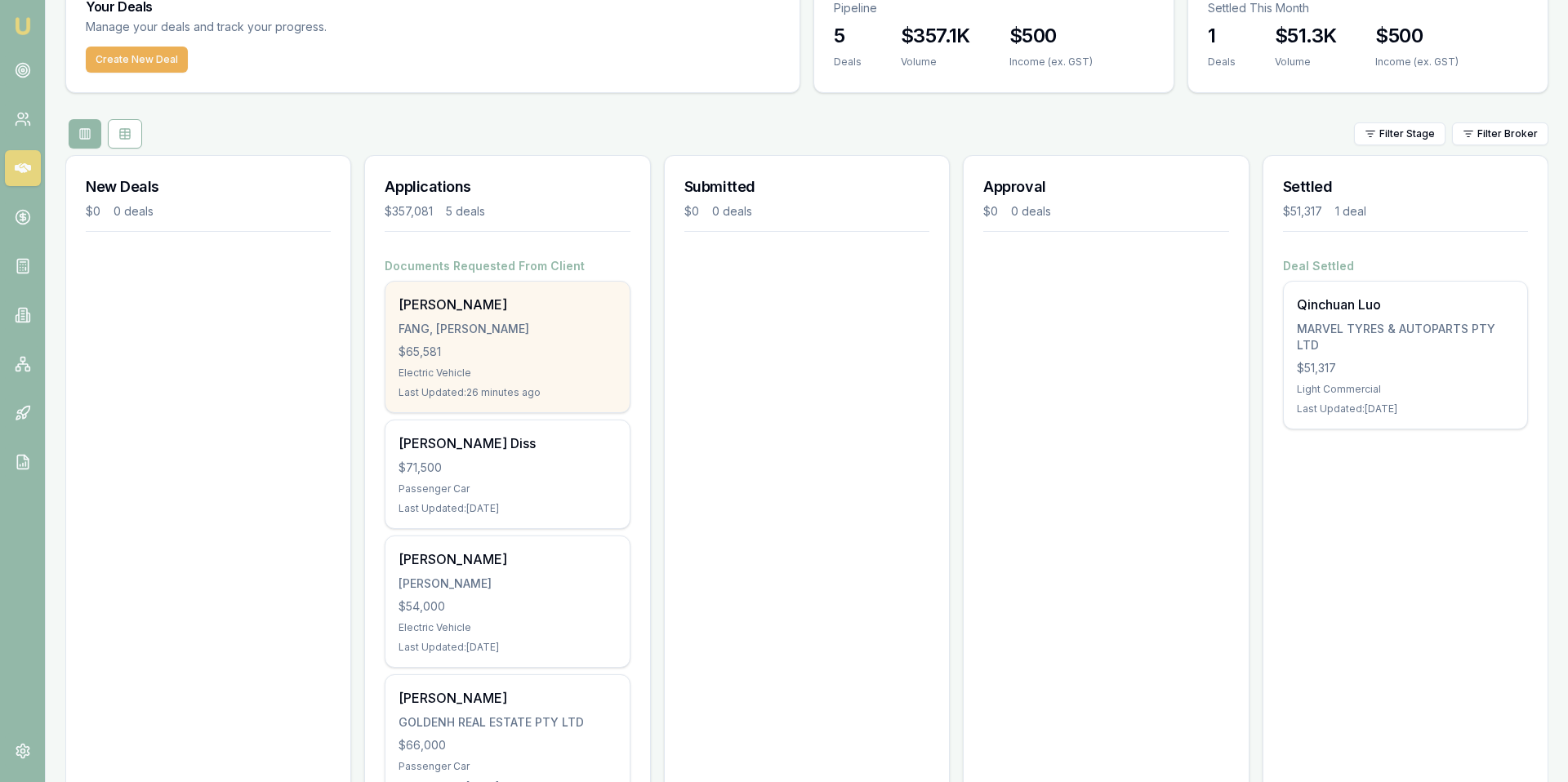
click at [476, 318] on div "Hsi-chen Fang FANG, HSI-CHEN $65,581 Electric Vehicle Last Updated: 26 minutes …" at bounding box center [507, 346] width 243 height 130
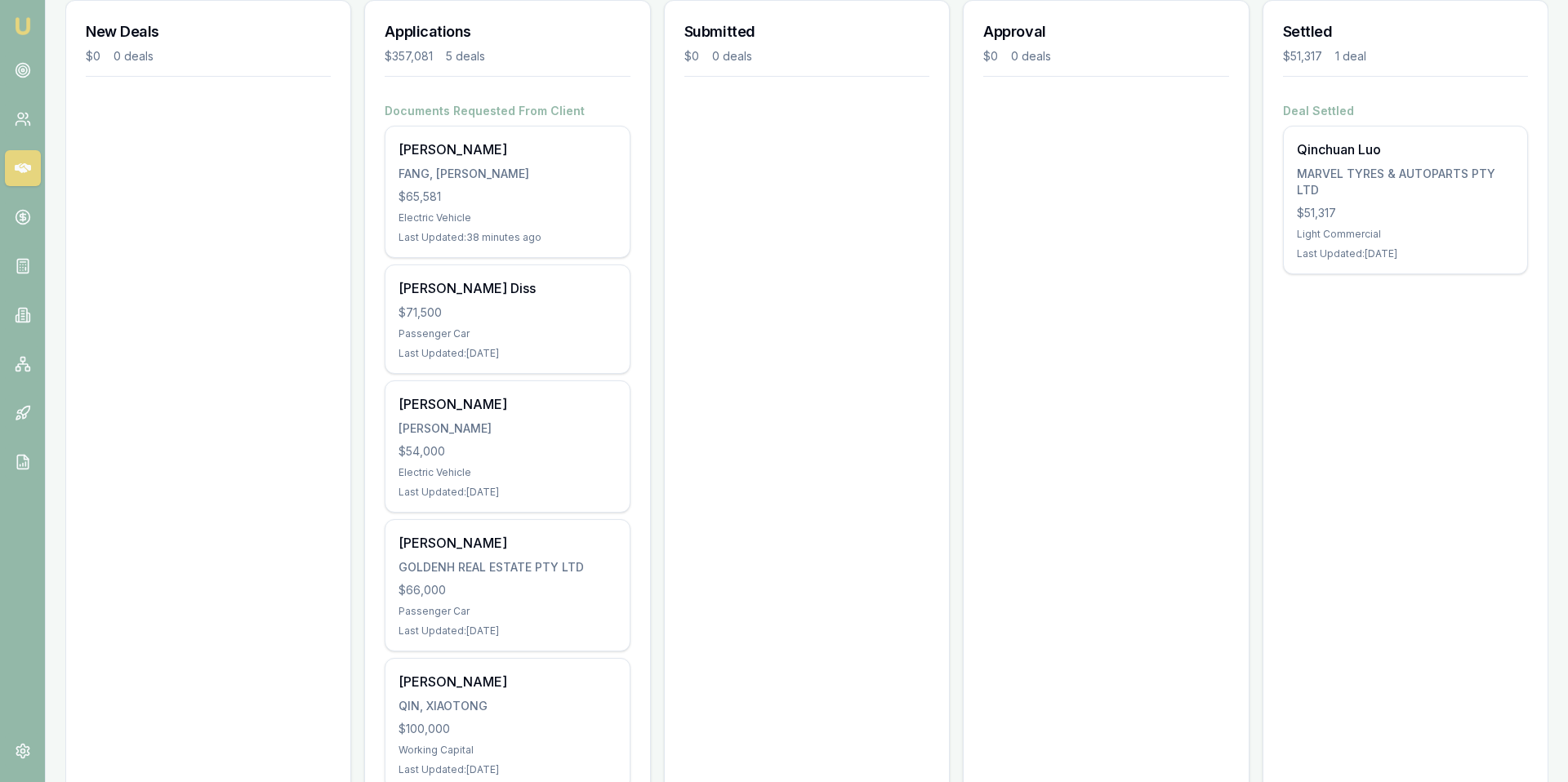
scroll to position [243, 0]
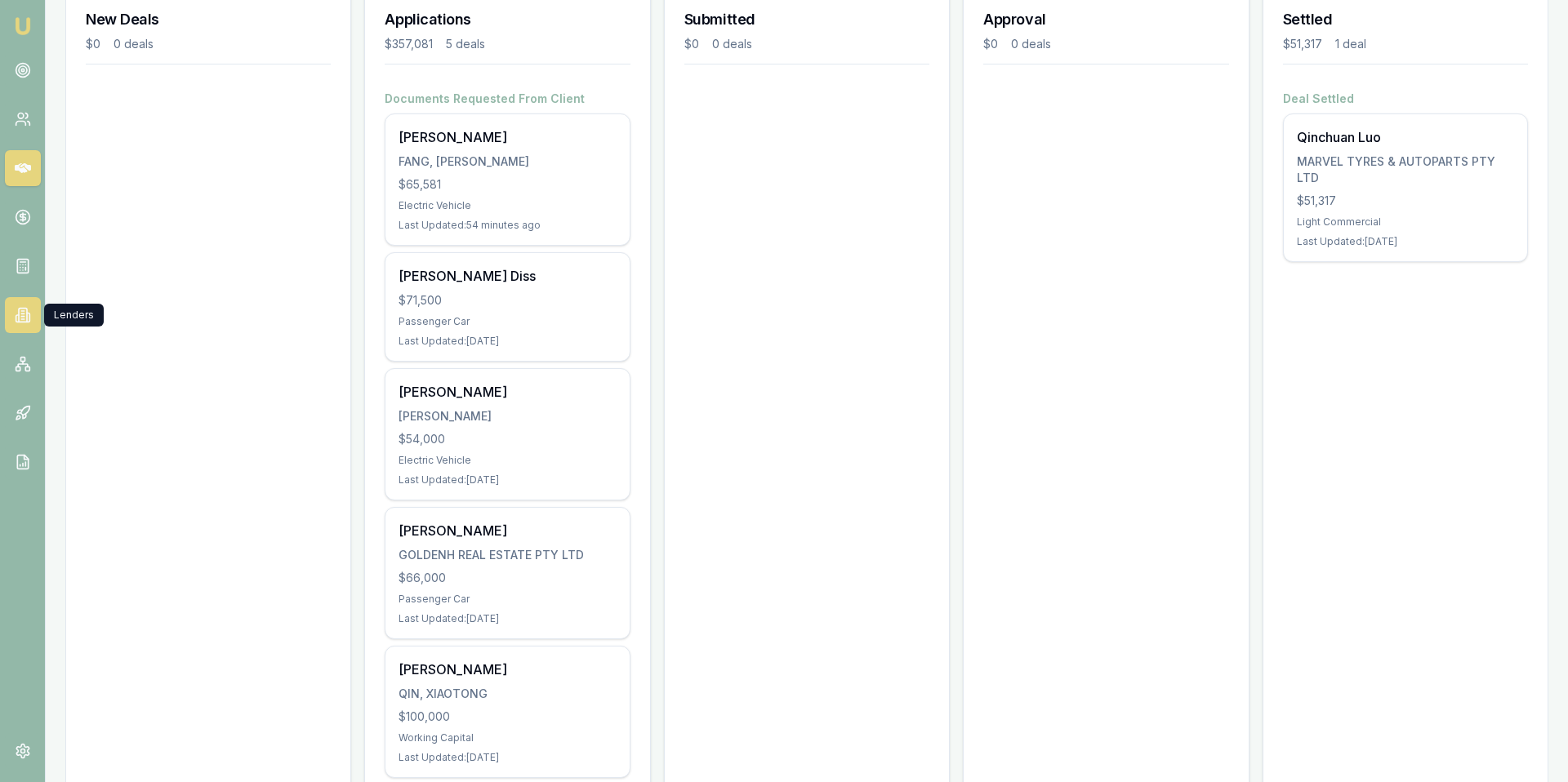
click at [22, 315] on icon at bounding box center [23, 315] width 17 height 17
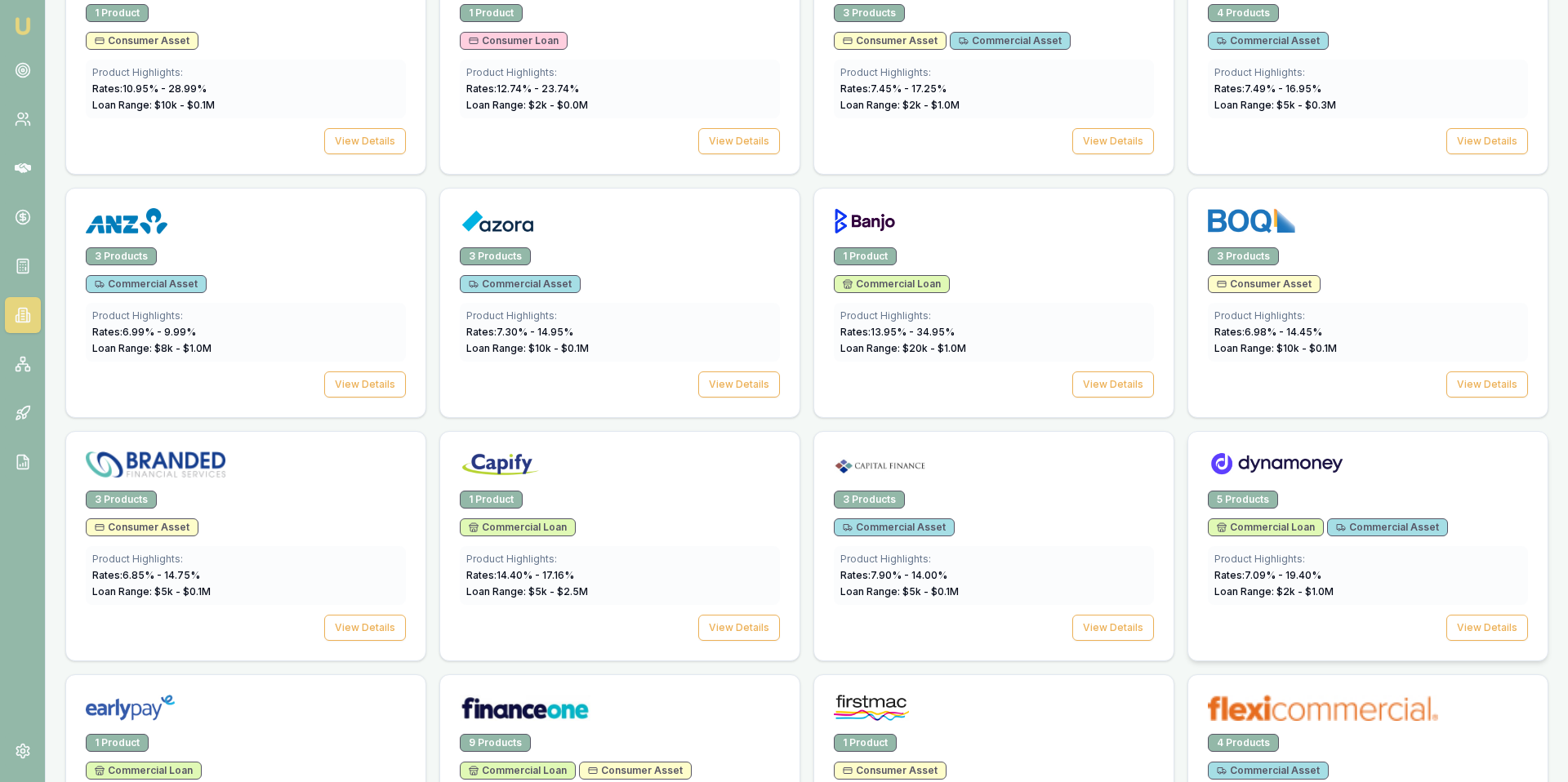
scroll to position [687, 0]
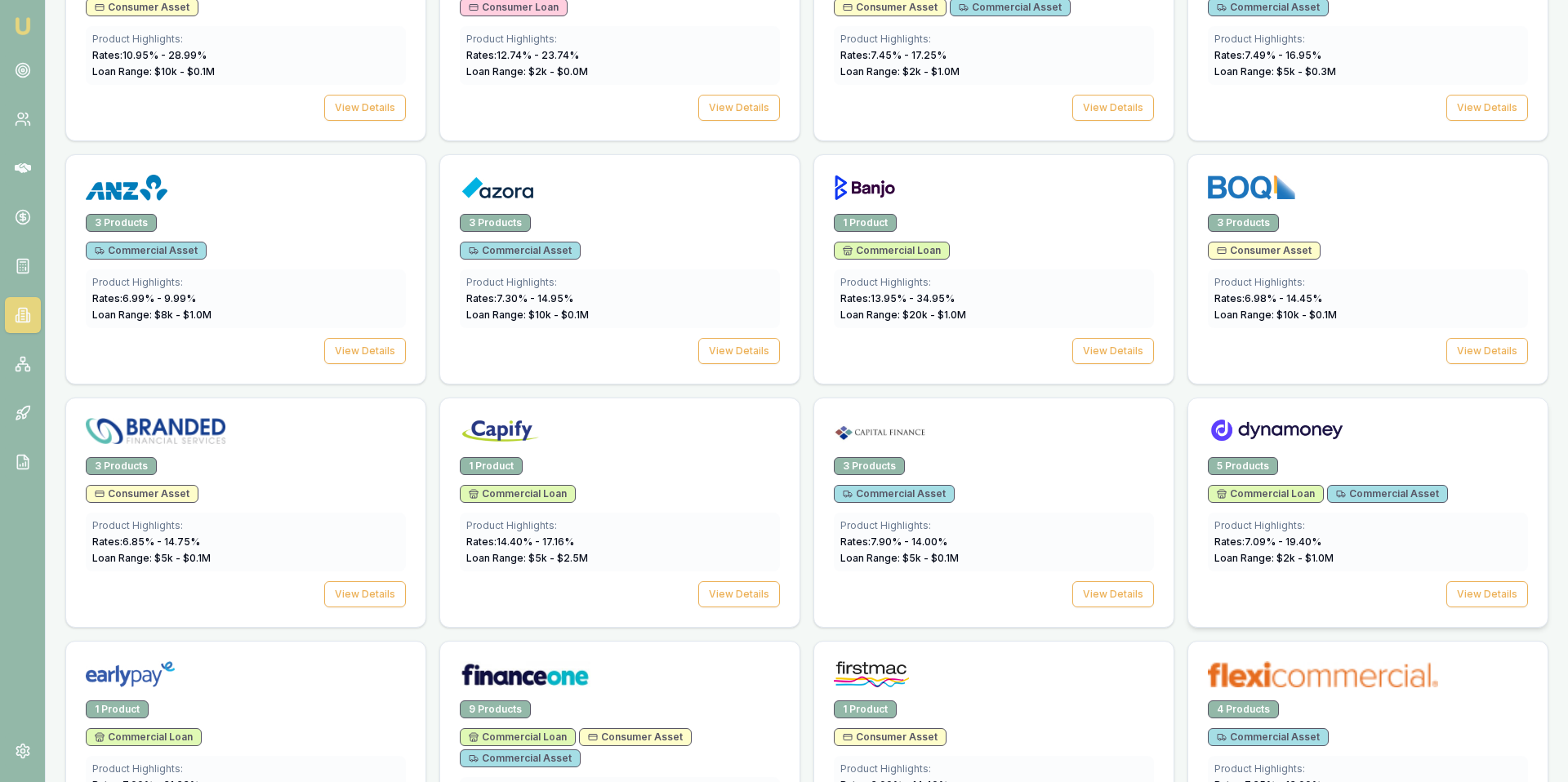
click at [1299, 443] on img at bounding box center [1277, 431] width 137 height 26
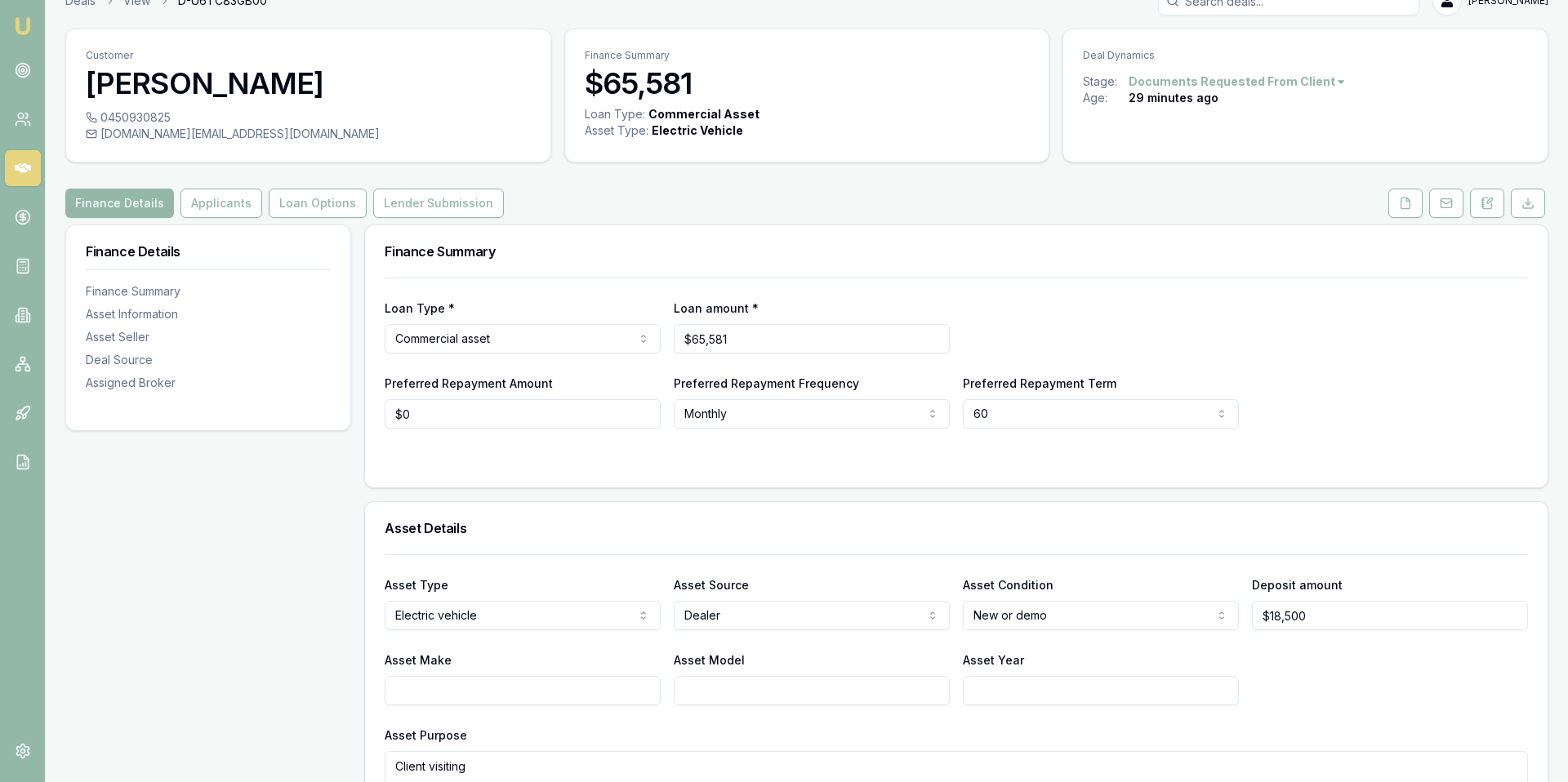
scroll to position [23, 0]
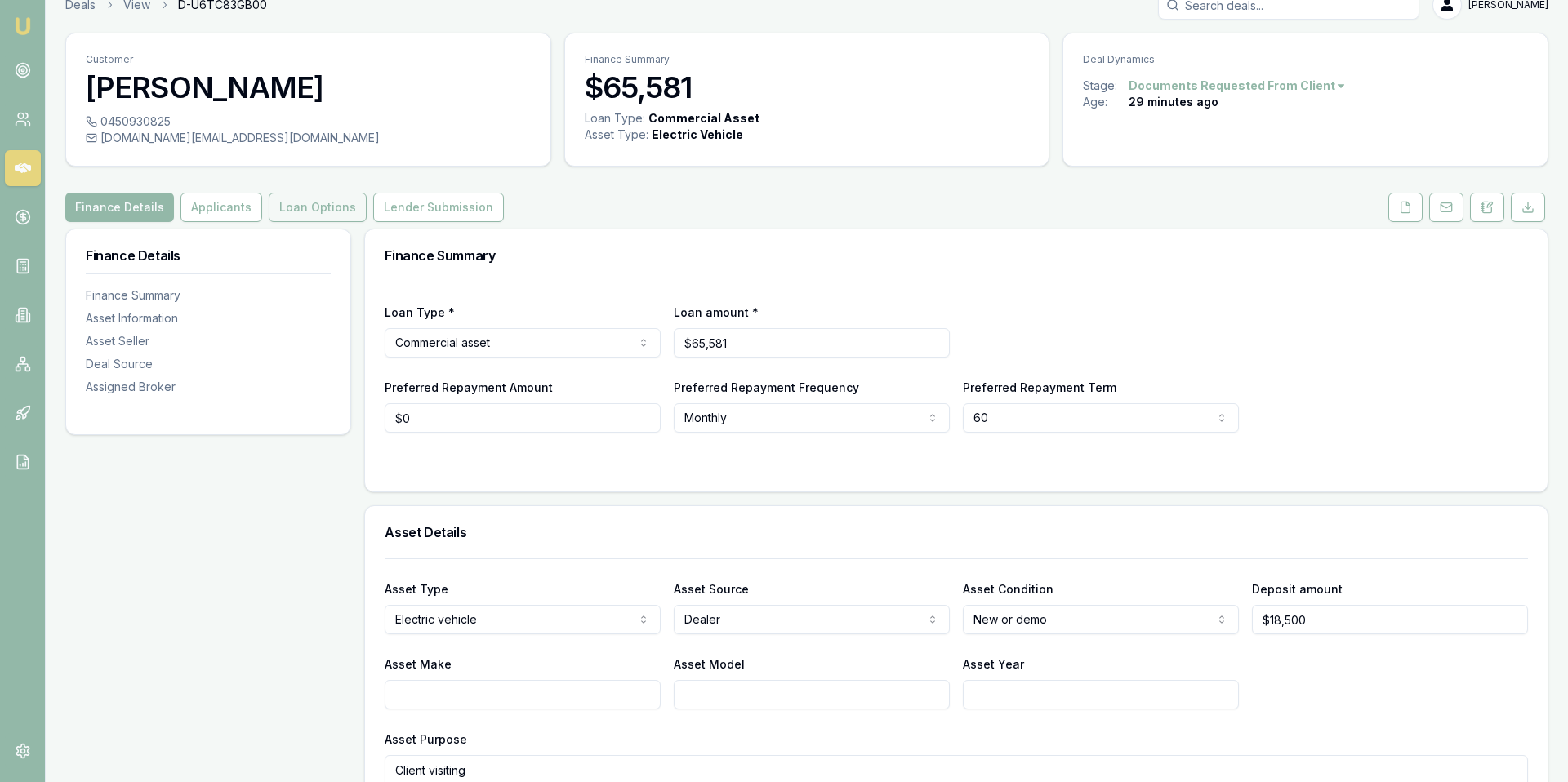
click at [302, 202] on button "Loan Options" at bounding box center [318, 207] width 98 height 29
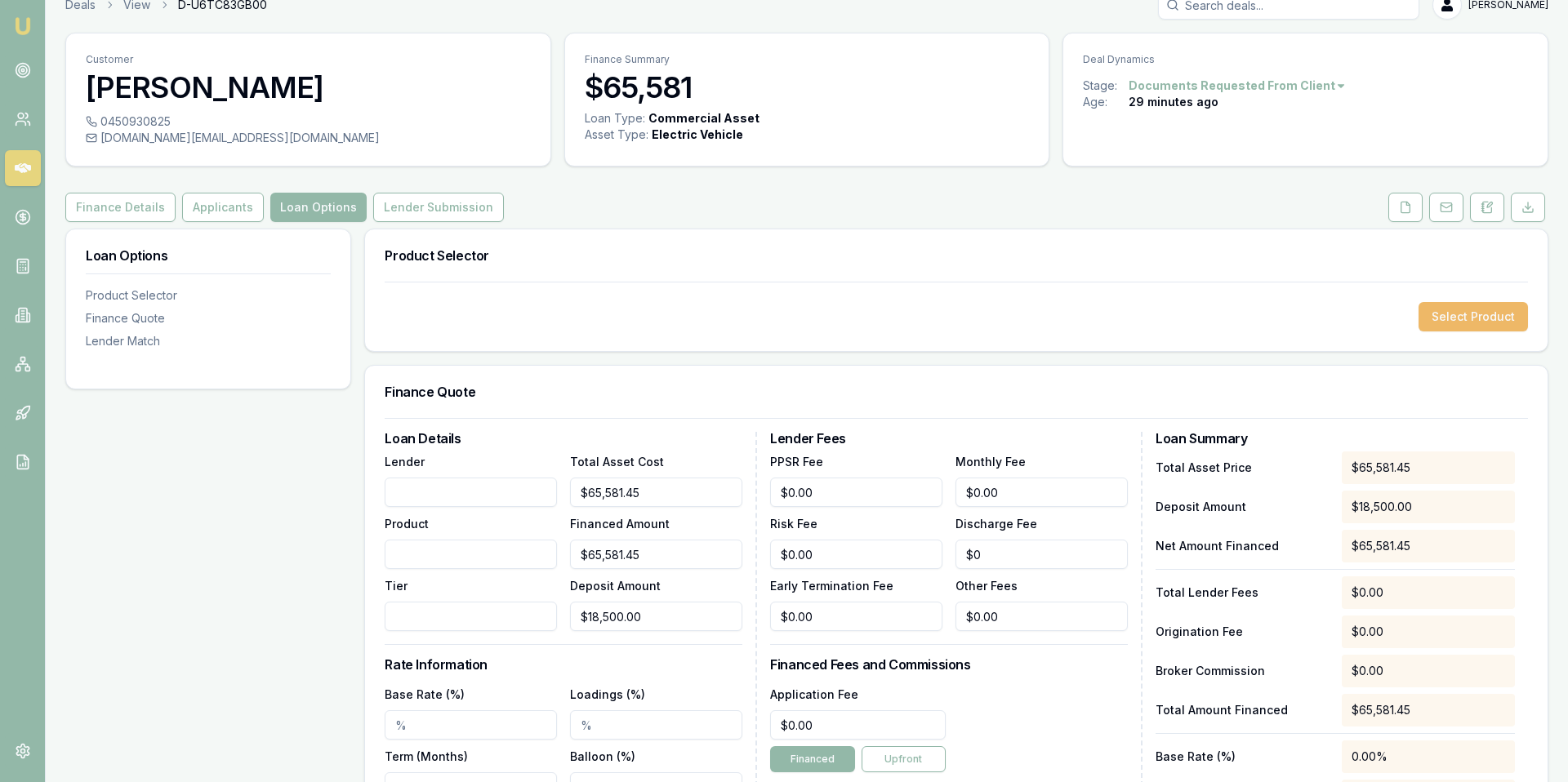
click at [1474, 314] on button "Select Product" at bounding box center [1473, 317] width 110 height 29
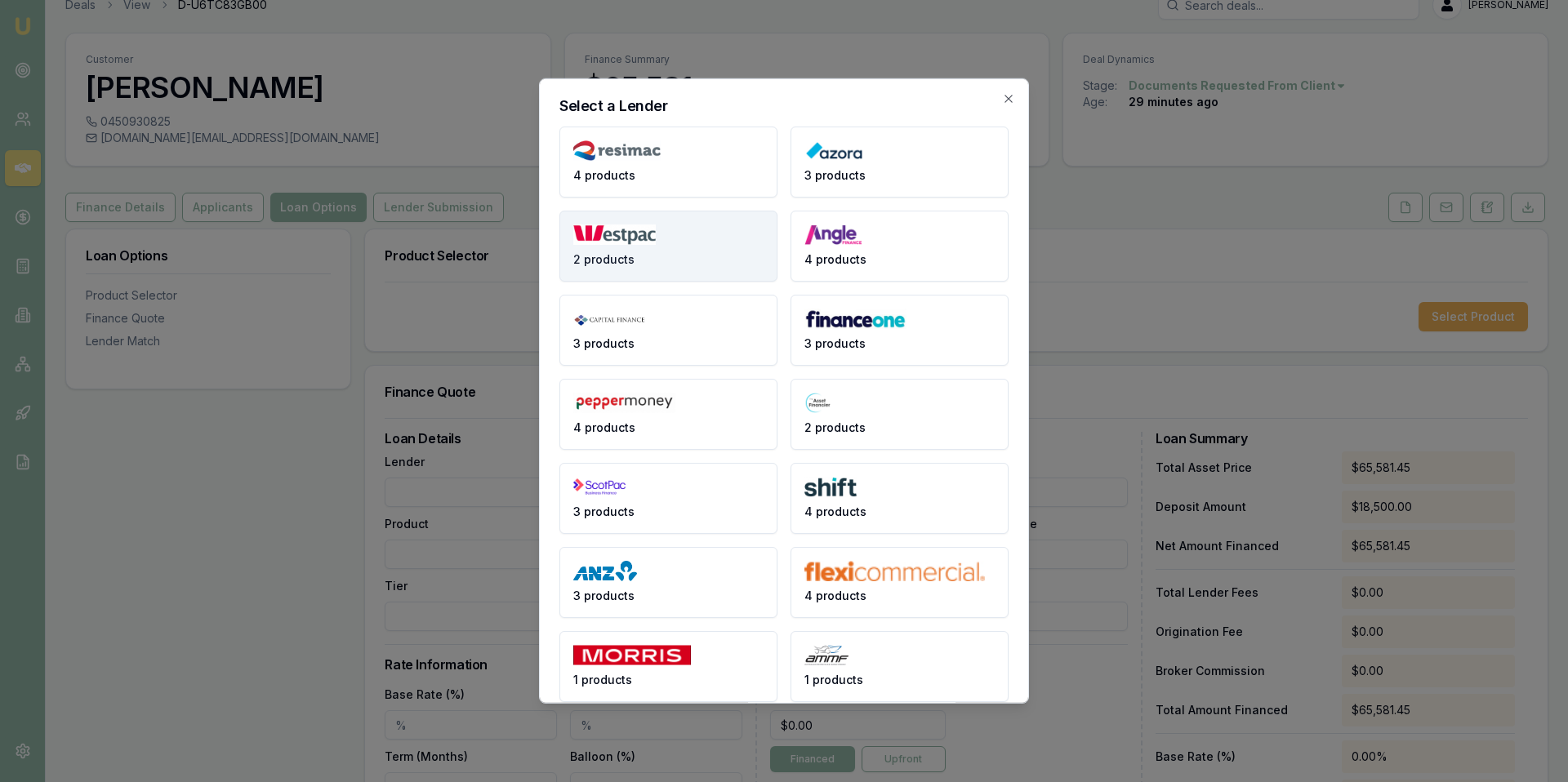
scroll to position [187, 0]
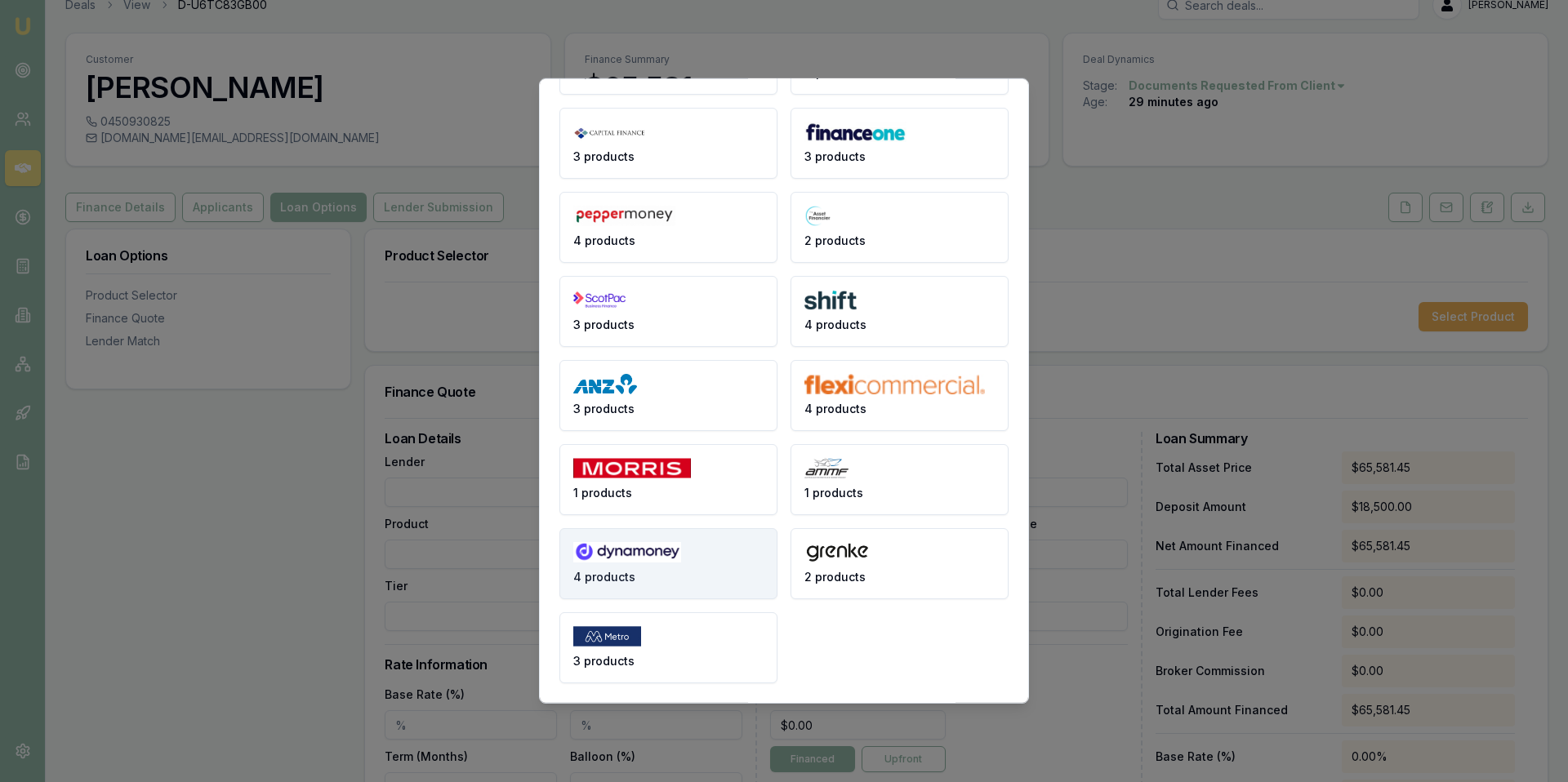
click at [658, 577] on button "4 products" at bounding box center [668, 563] width 218 height 71
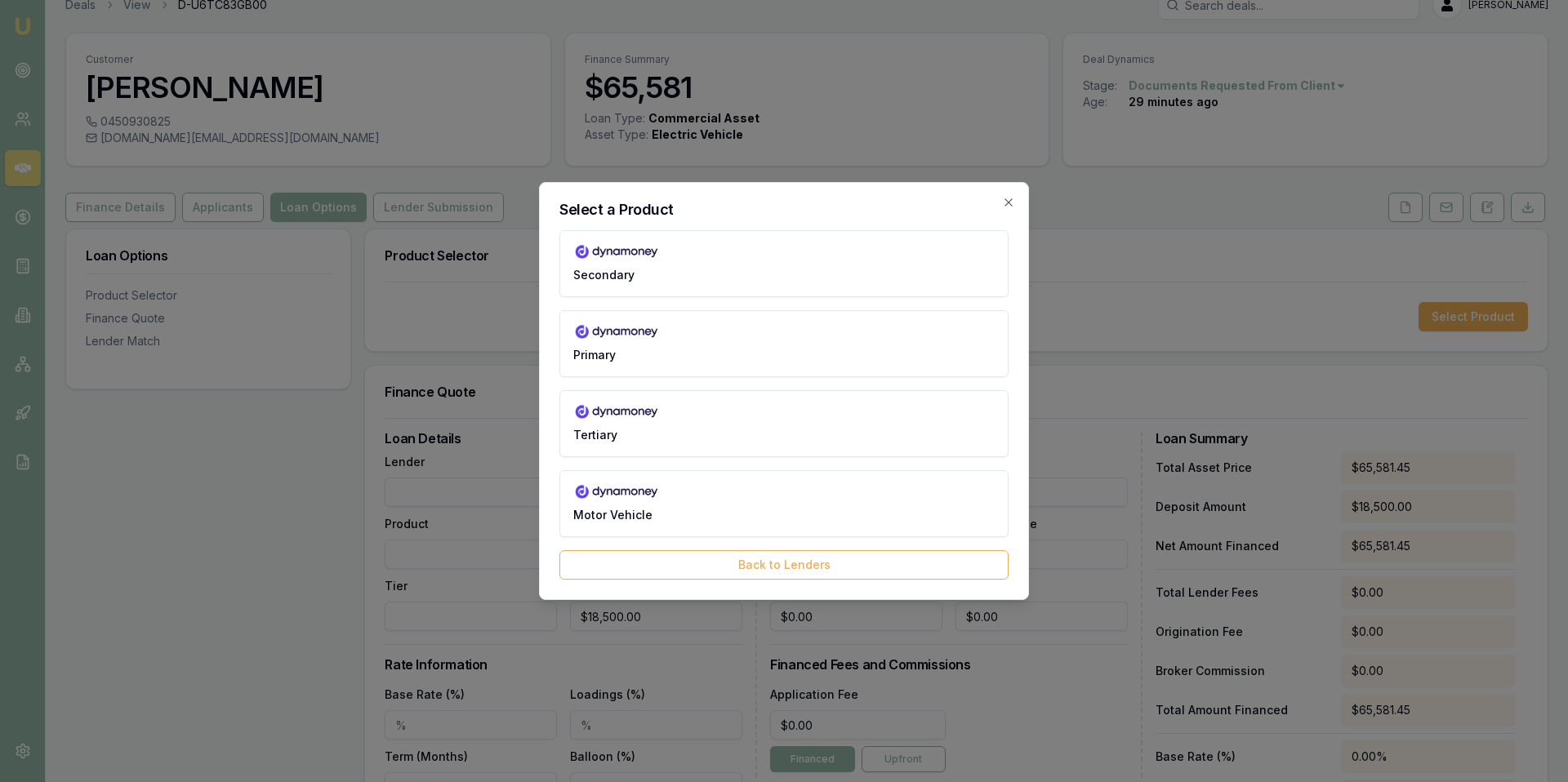
scroll to position [0, 0]
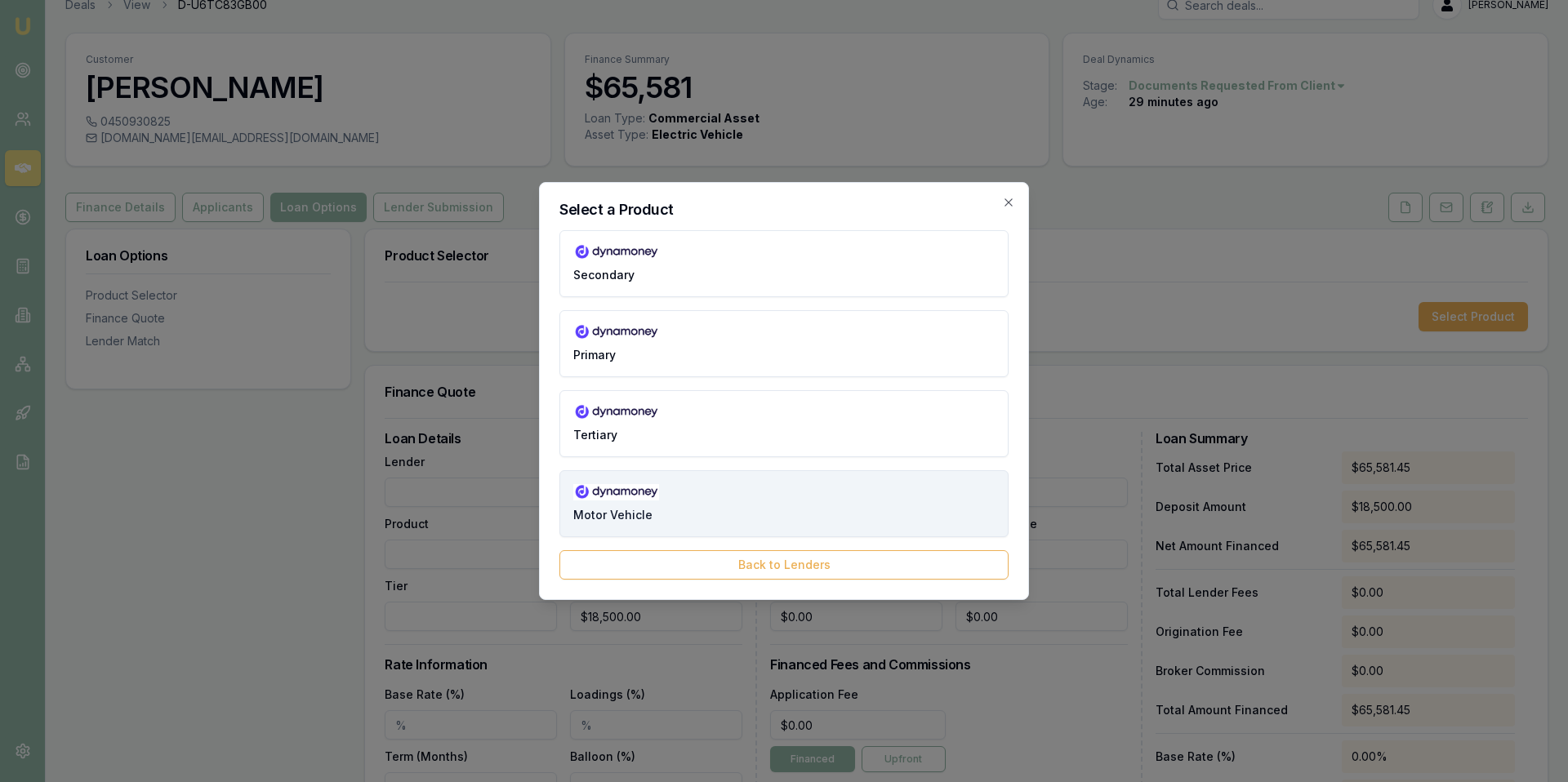
click at [703, 490] on button "Motor Vehicle" at bounding box center [784, 503] width 449 height 67
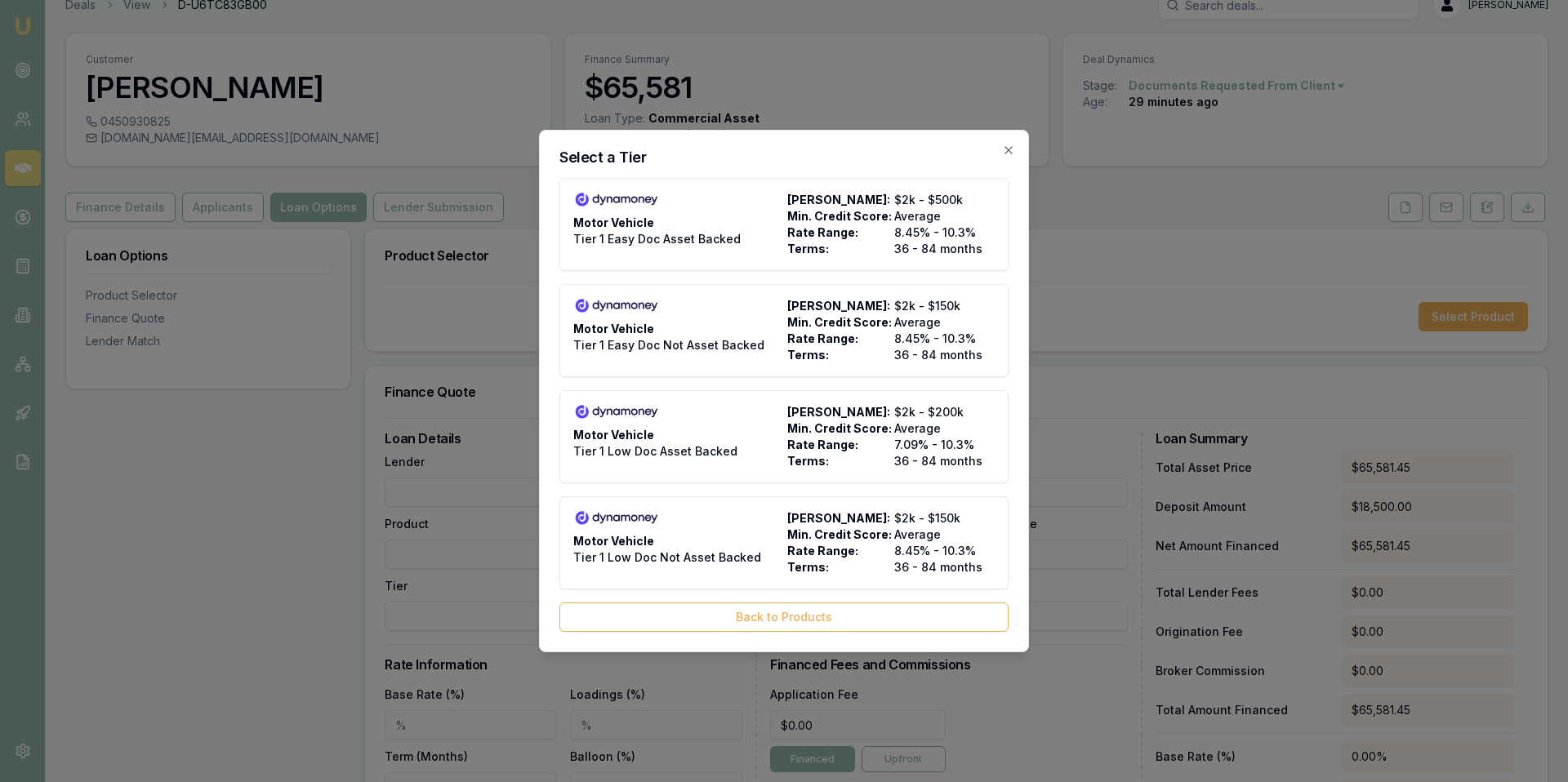
click at [999, 157] on h2 "Select a Tier" at bounding box center [784, 157] width 449 height 15
click at [1009, 148] on icon "button" at bounding box center [1008, 149] width 13 height 13
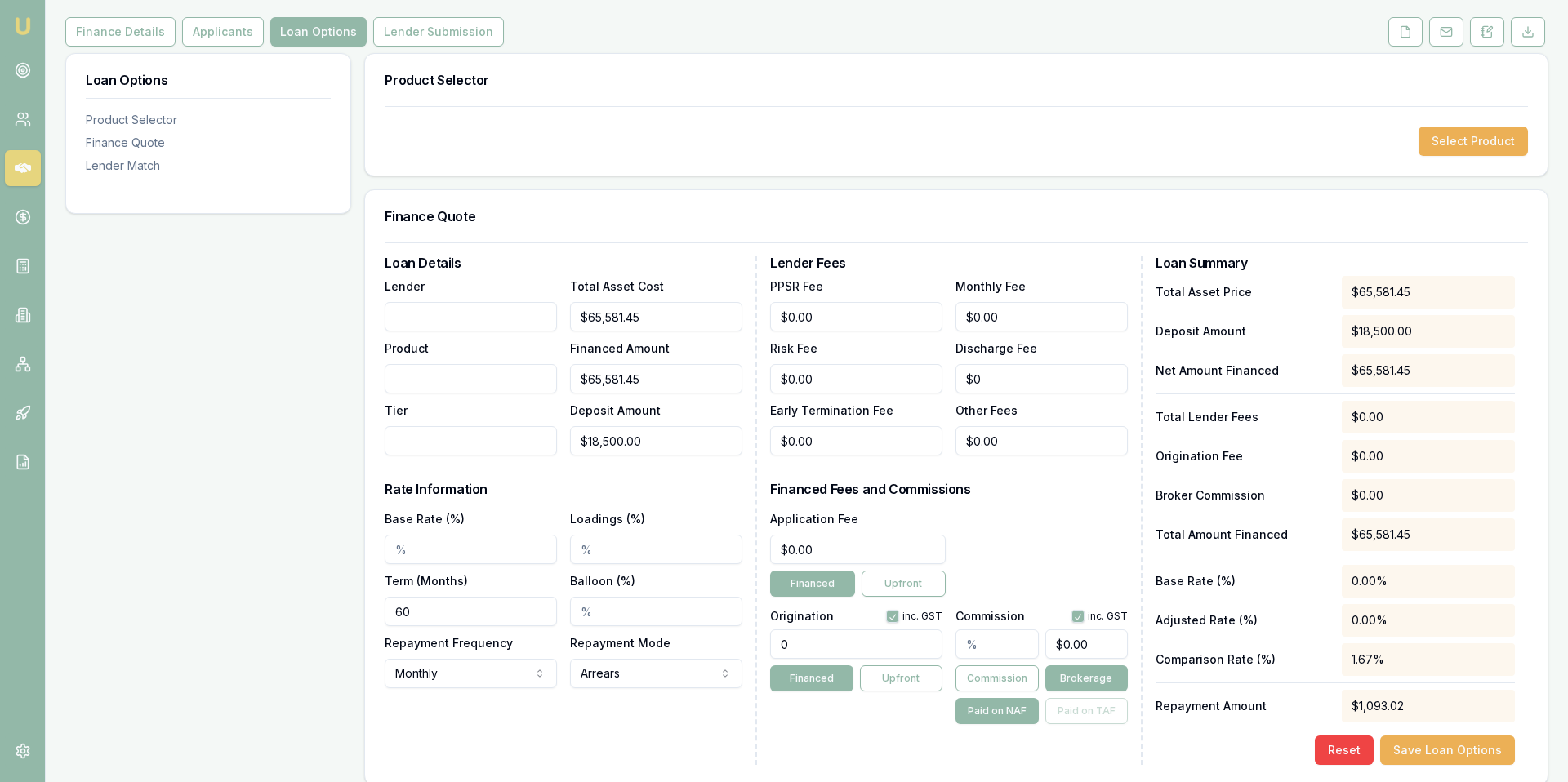
scroll to position [182, 0]
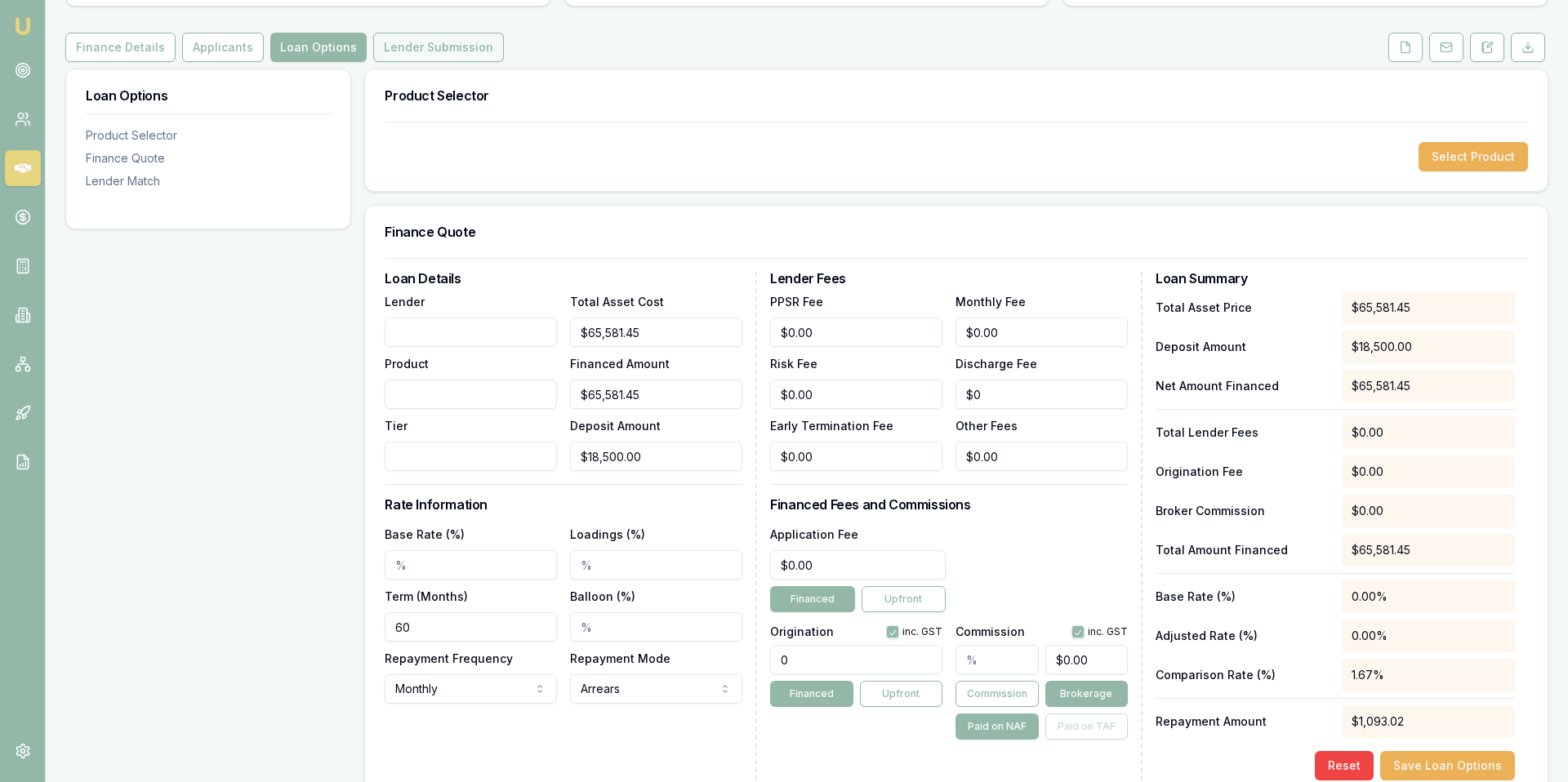
click at [417, 51] on button "Lender Submission" at bounding box center [438, 47] width 131 height 29
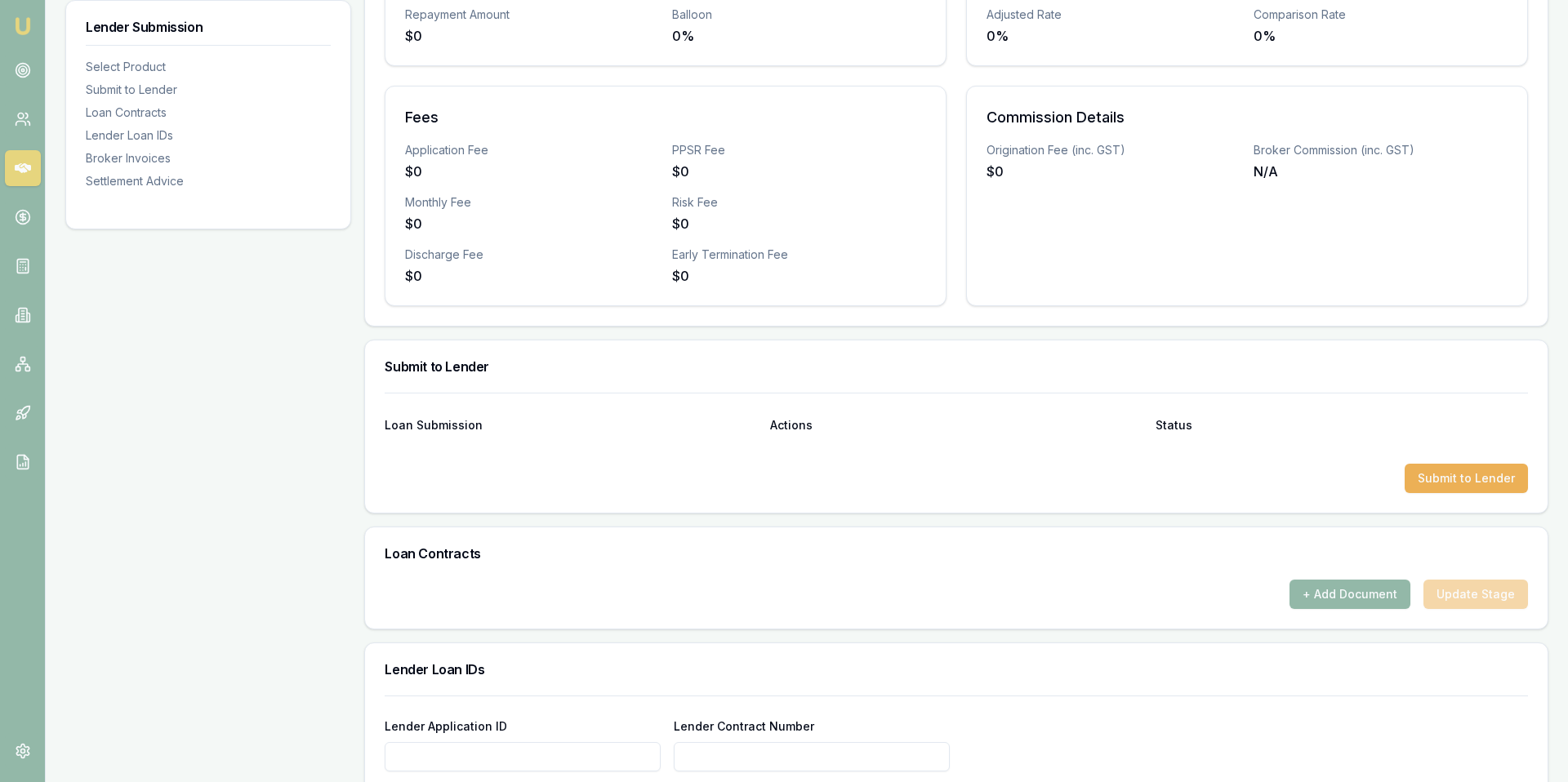
scroll to position [493, 0]
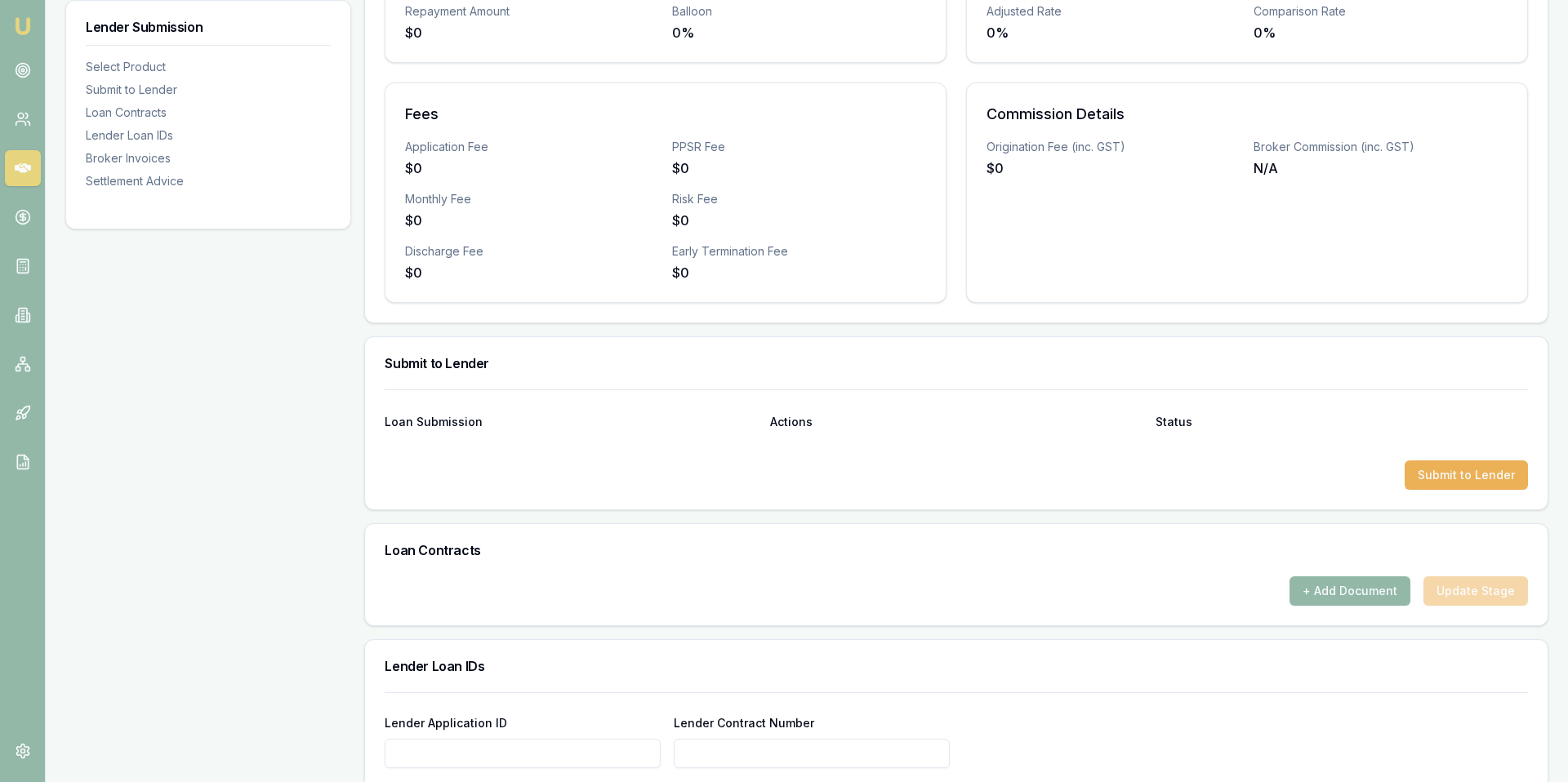
click at [494, 275] on div "$0" at bounding box center [532, 273] width 254 height 20
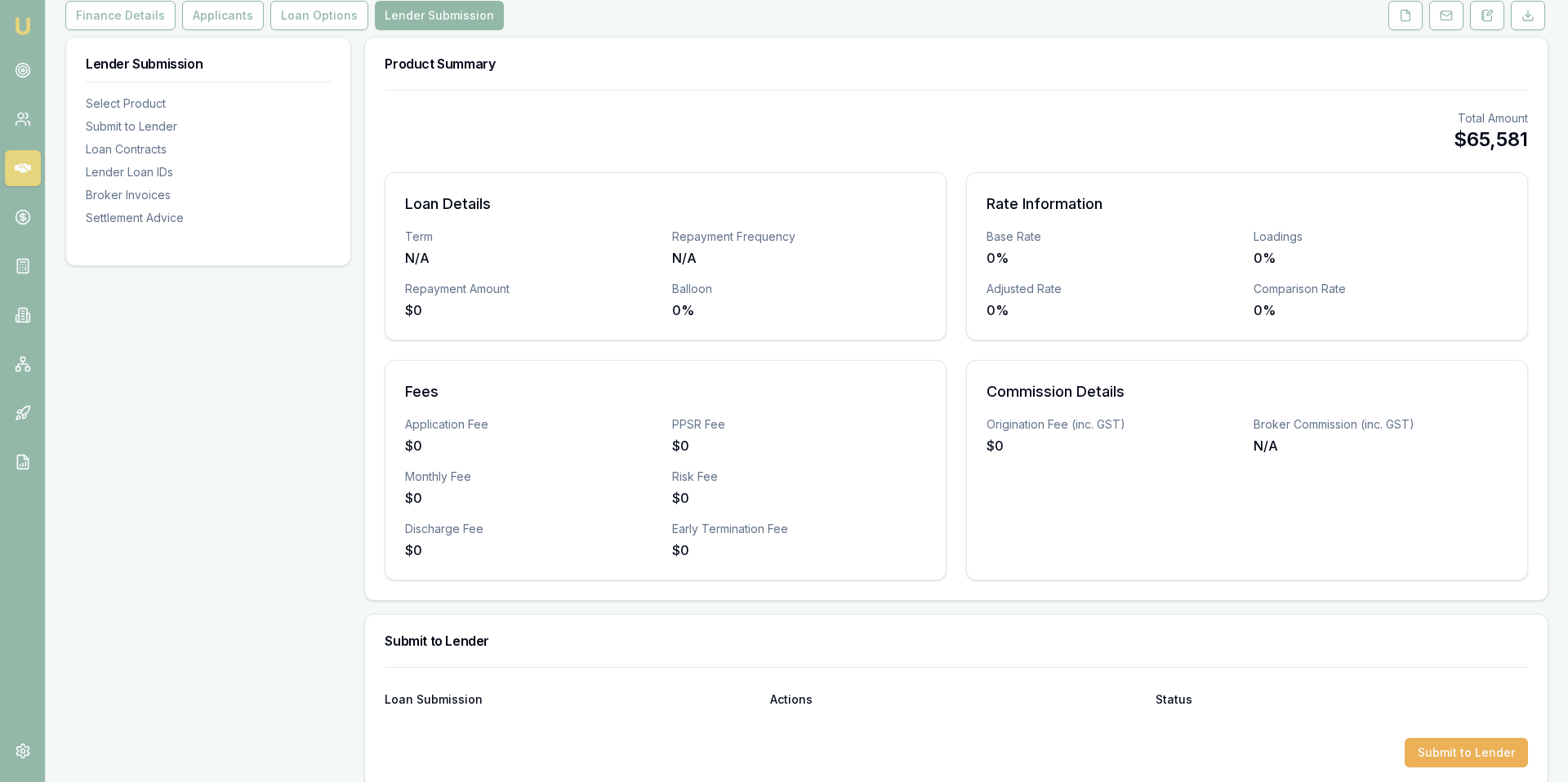
scroll to position [0, 0]
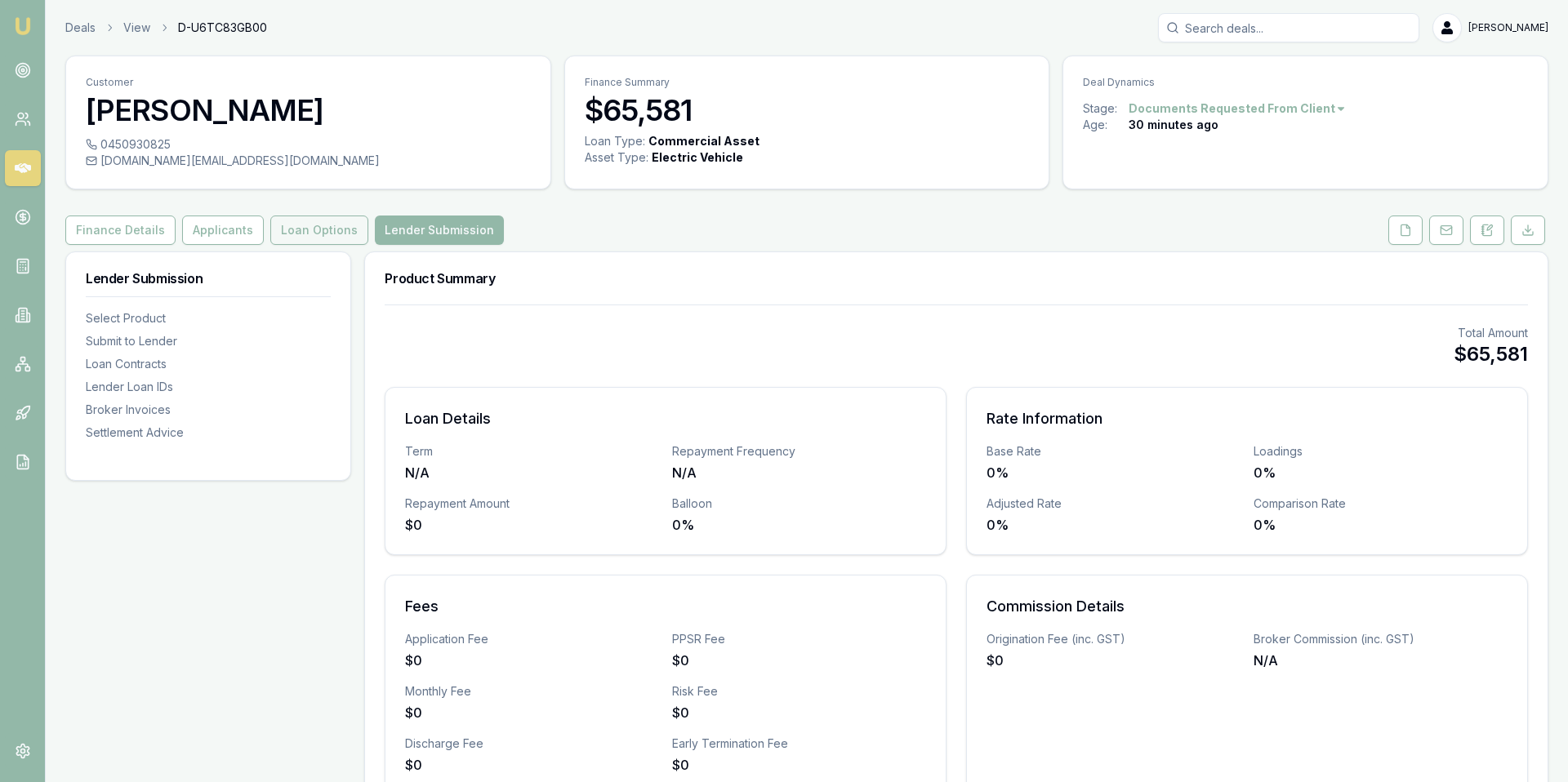
click at [308, 235] on button "Loan Options" at bounding box center [319, 231] width 98 height 29
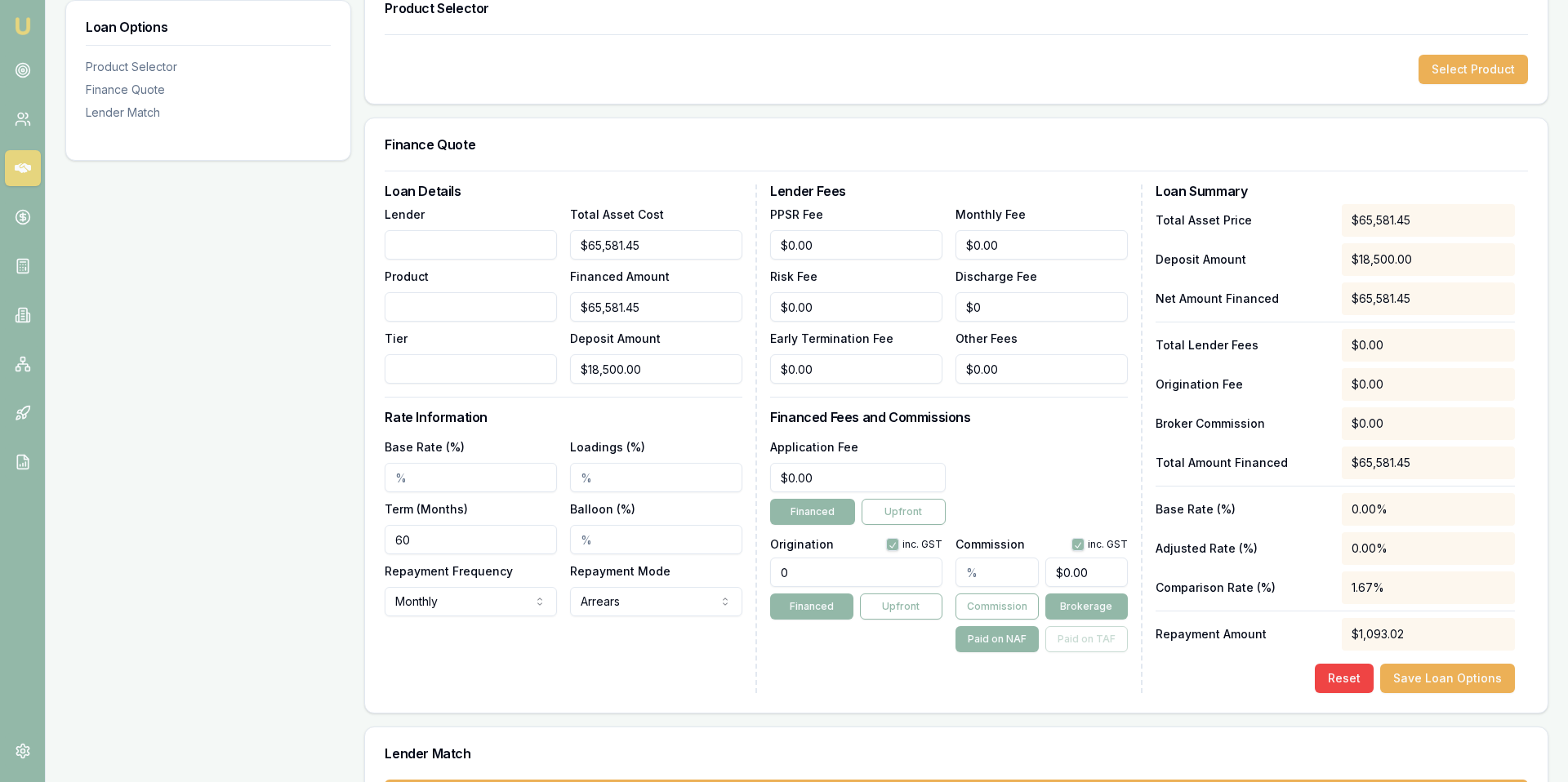
scroll to position [347, 0]
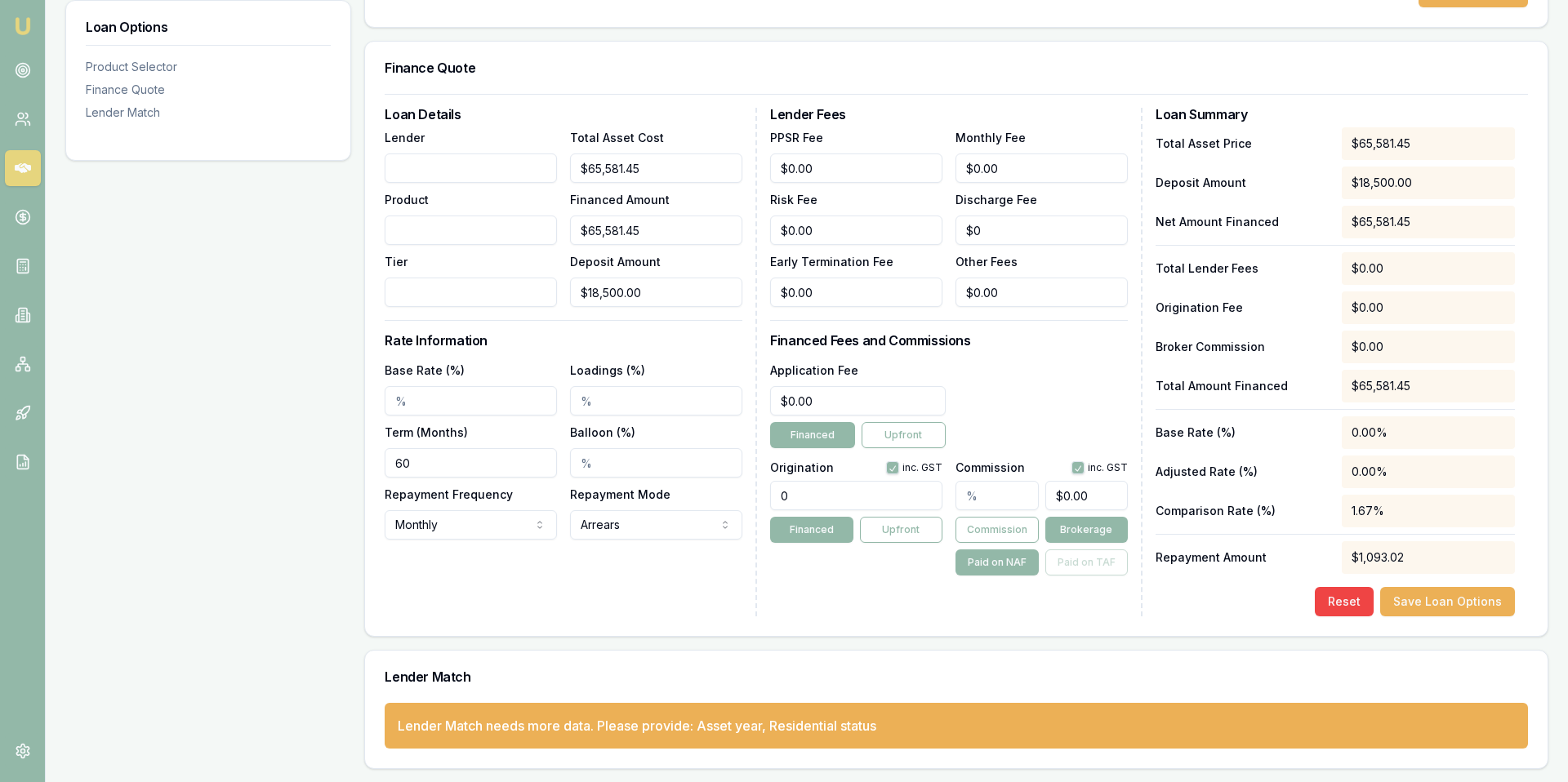
drag, startPoint x: 873, startPoint y: 500, endPoint x: 755, endPoint y: 502, distance: 118.0
click at [766, 502] on div "Loan Details Lender Product Tier Total Asset Cost $65,581.45 Financed Amount $6…" at bounding box center [956, 362] width 1143 height 508
type input "990.00"
click at [999, 505] on input "text" at bounding box center [997, 495] width 82 height 29
type input "4"
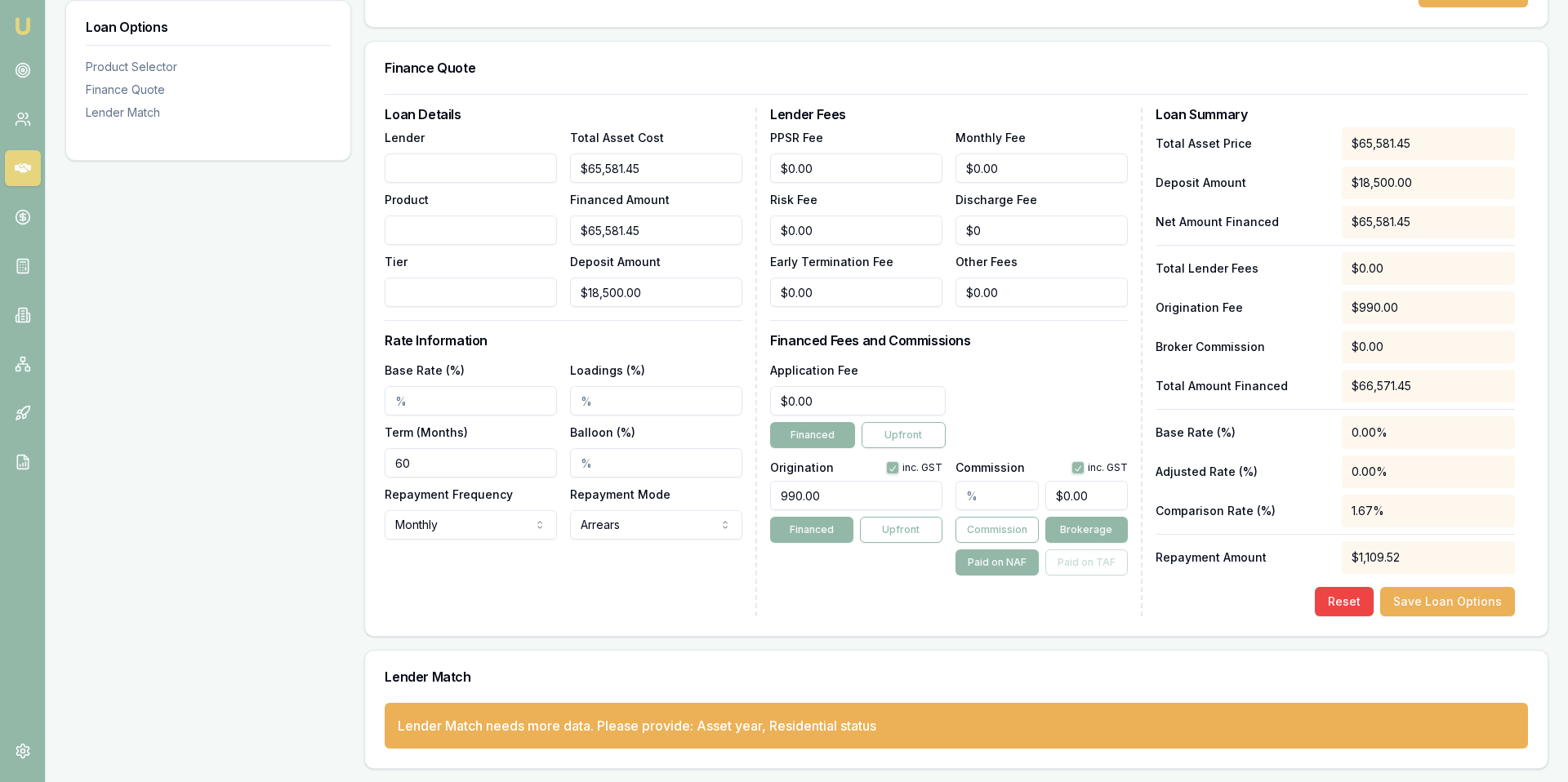
type input "$2,623.26"
type input "4.00%"
click at [1040, 422] on div "Application Fee $0.00 Financed Upfront" at bounding box center [949, 404] width 357 height 88
click at [865, 422] on button "Upfront" at bounding box center [904, 435] width 84 height 26
click at [828, 437] on button "Financed" at bounding box center [812, 435] width 84 height 26
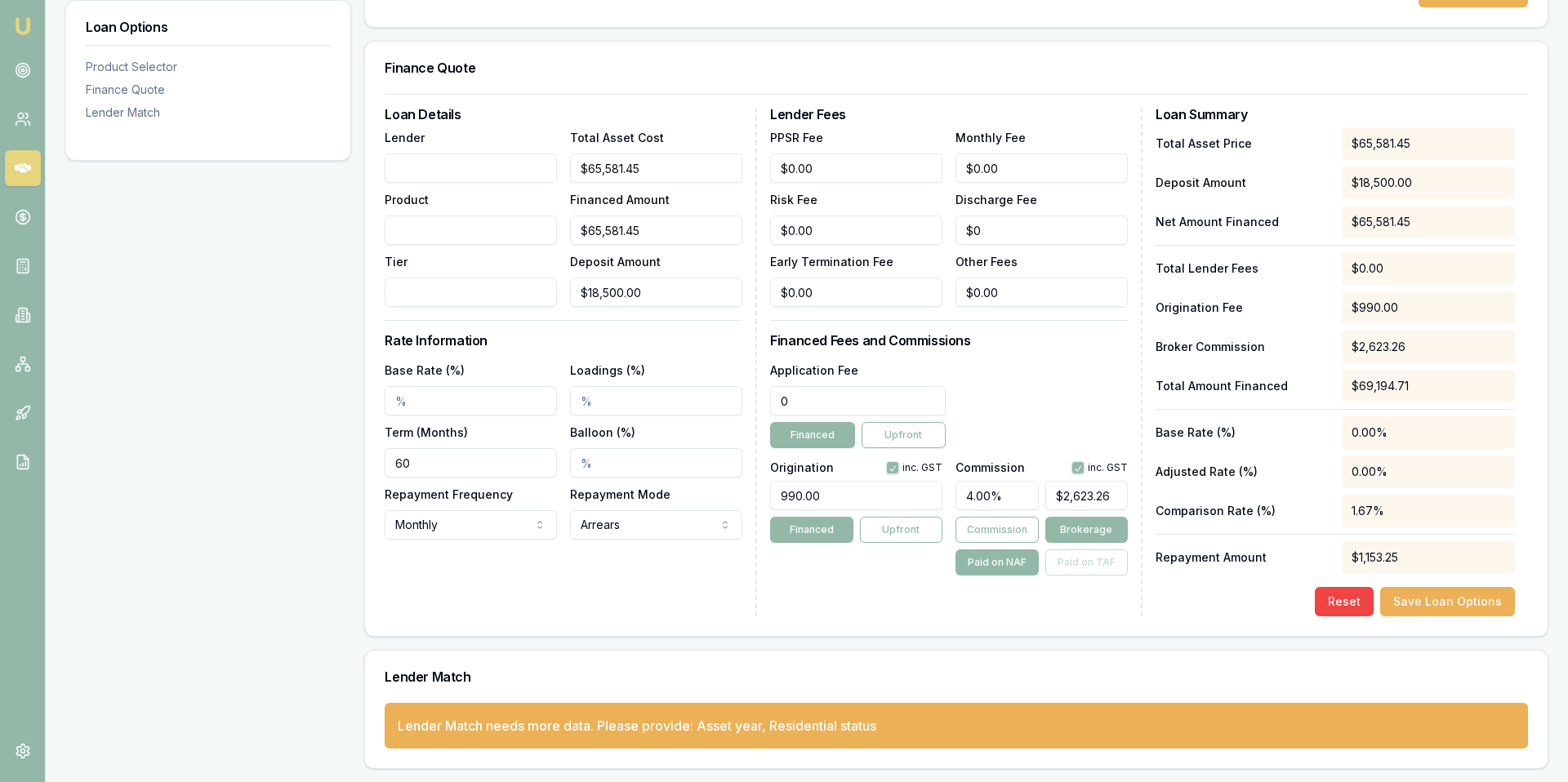
drag, startPoint x: 827, startPoint y: 402, endPoint x: 727, endPoint y: 397, distance: 100.1
click at [738, 401] on div "Loan Details Lender Product Tier Total Asset Cost $65,581.45 Financed Amount $6…" at bounding box center [956, 362] width 1143 height 508
type input "990"
click button "Save Loan Options" at bounding box center [1446, 601] width 134 height 29
click at [500, 409] on input "Base Rate (%)" at bounding box center [471, 401] width 173 height 29
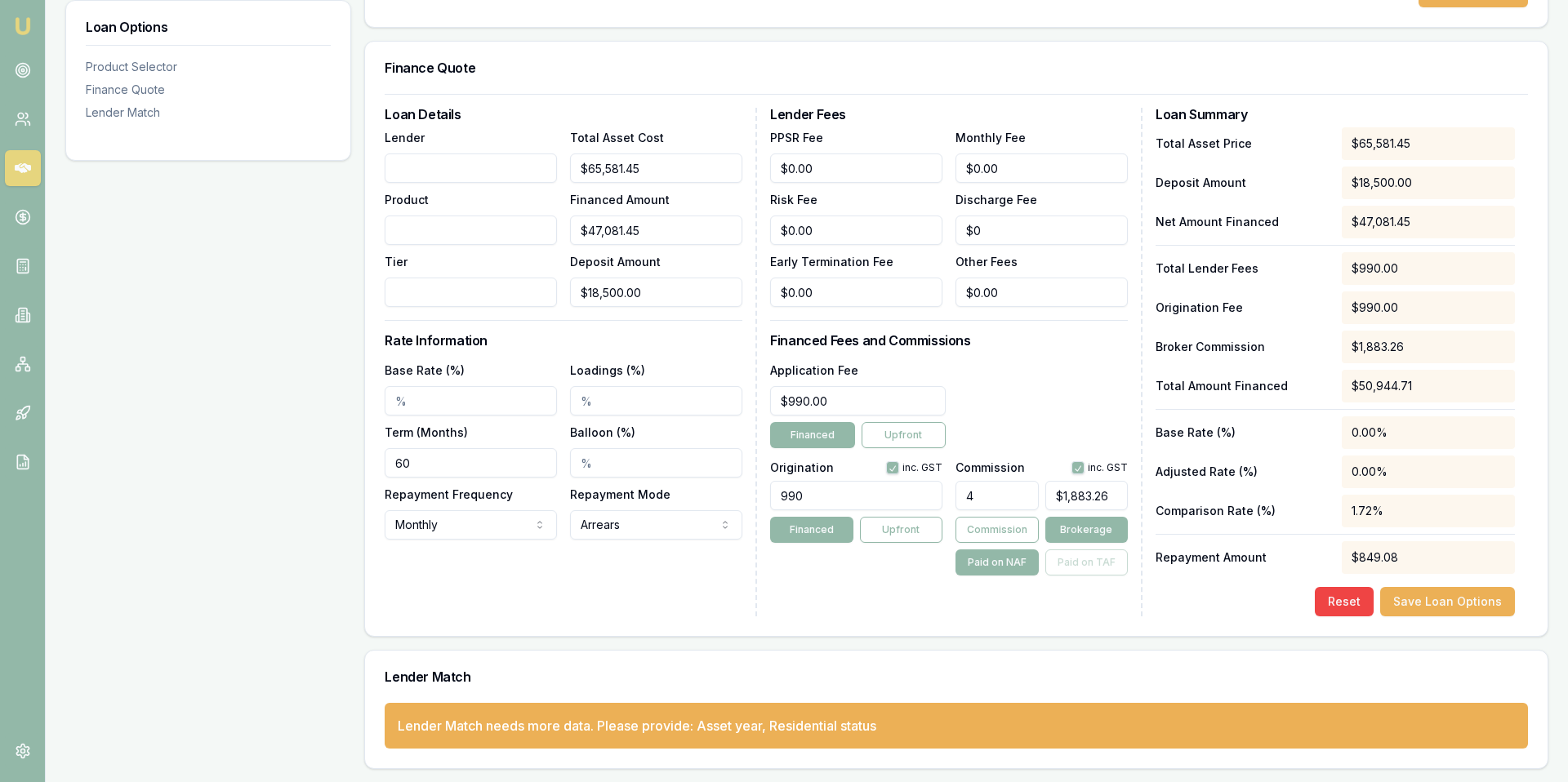
click at [634, 395] on input "Loadings (%)" at bounding box center [656, 401] width 173 height 29
type input "4.00%"
click at [518, 401] on input "Base Rate (%)" at bounding box center [471, 401] width 173 height 29
type input "6.54%"
click at [476, 551] on div "Loan Details Lender Product Tier Total Asset Cost $65,581.45 Financed Amount $4…" at bounding box center [570, 362] width 372 height 508
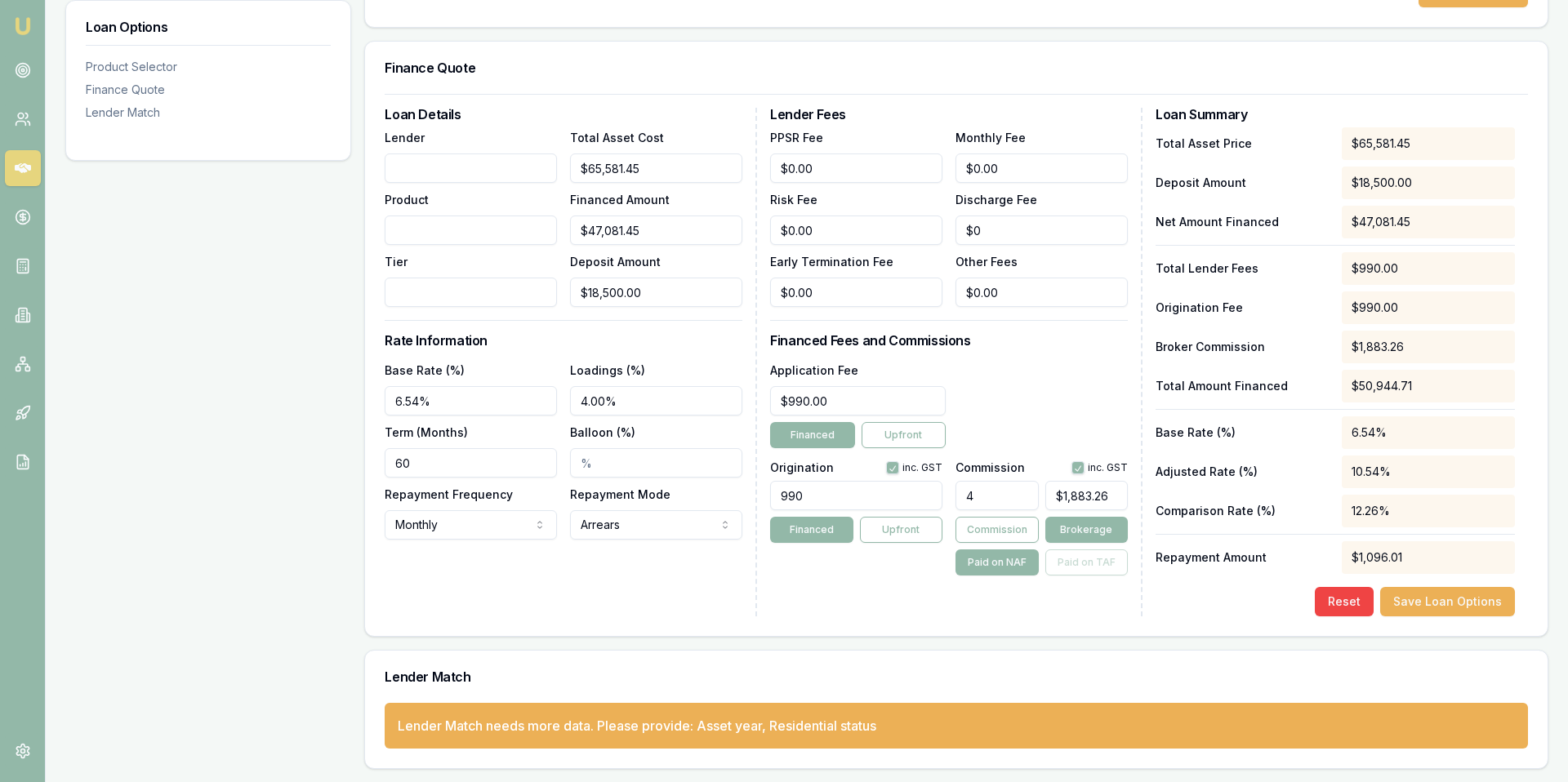
click at [672, 592] on div "Loan Details Lender Product Tier Total Asset Cost $65,581.45 Financed Amount $4…" at bounding box center [570, 362] width 372 height 508
click at [832, 584] on div "Lender Fees PPSR Fee $0.00 Monthly Fee $0.00 Risk Fee $0.00 Discharge Fee $0 Ea…" at bounding box center [956, 362] width 372 height 508
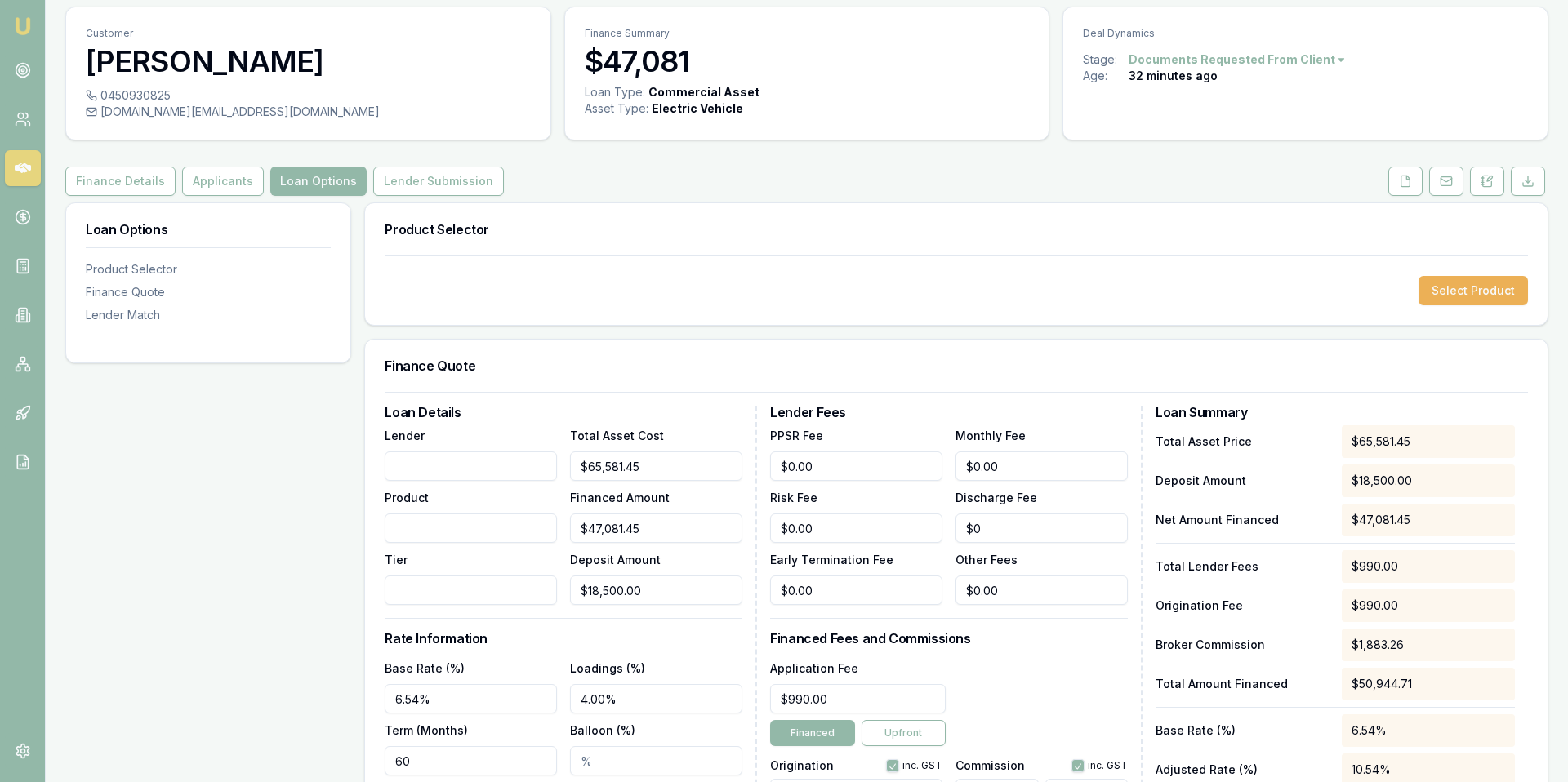
scroll to position [0, 0]
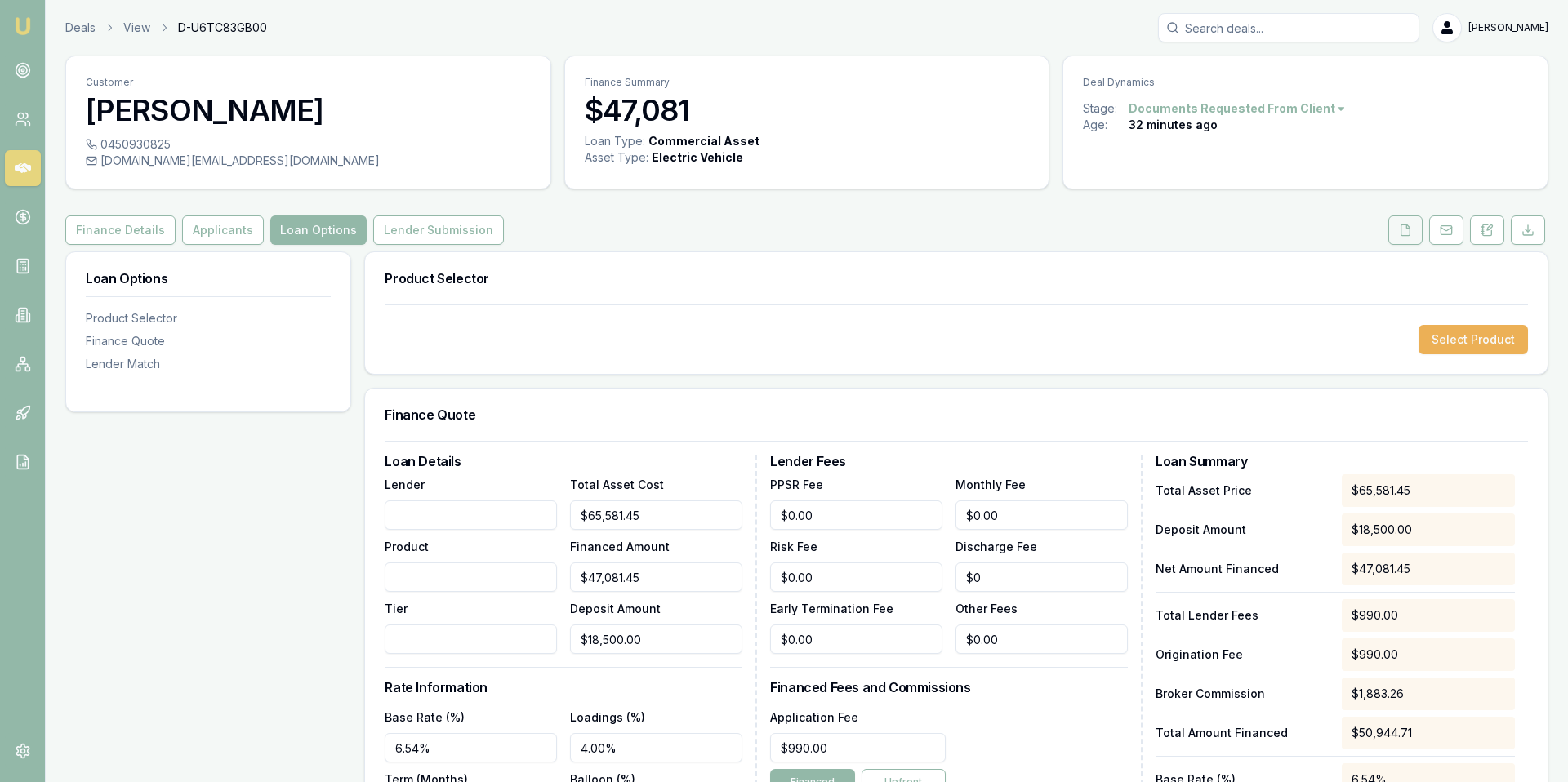
click at [1408, 231] on icon at bounding box center [1405, 230] width 9 height 11
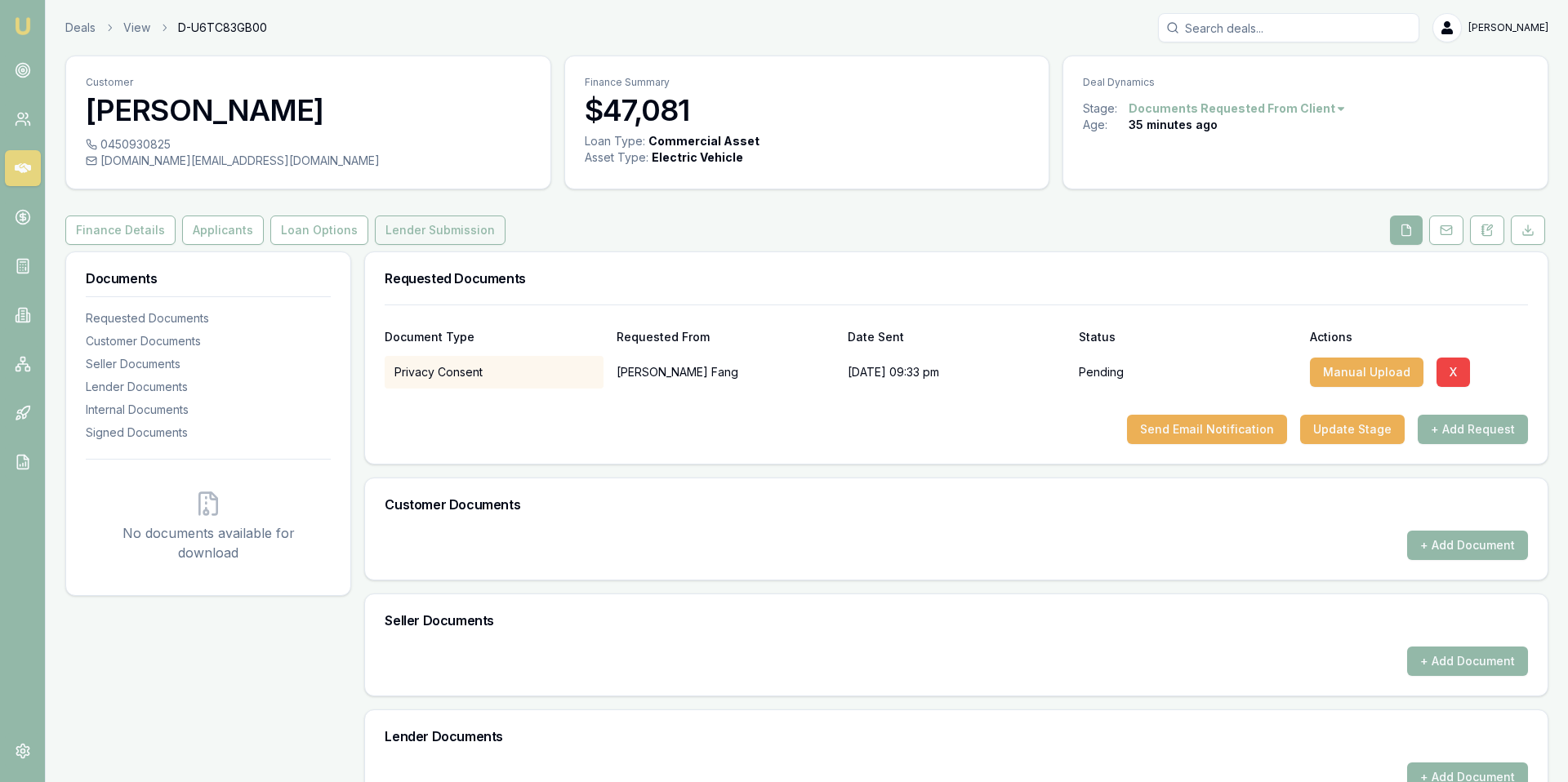
click at [389, 230] on button "Lender Submission" at bounding box center [440, 231] width 131 height 29
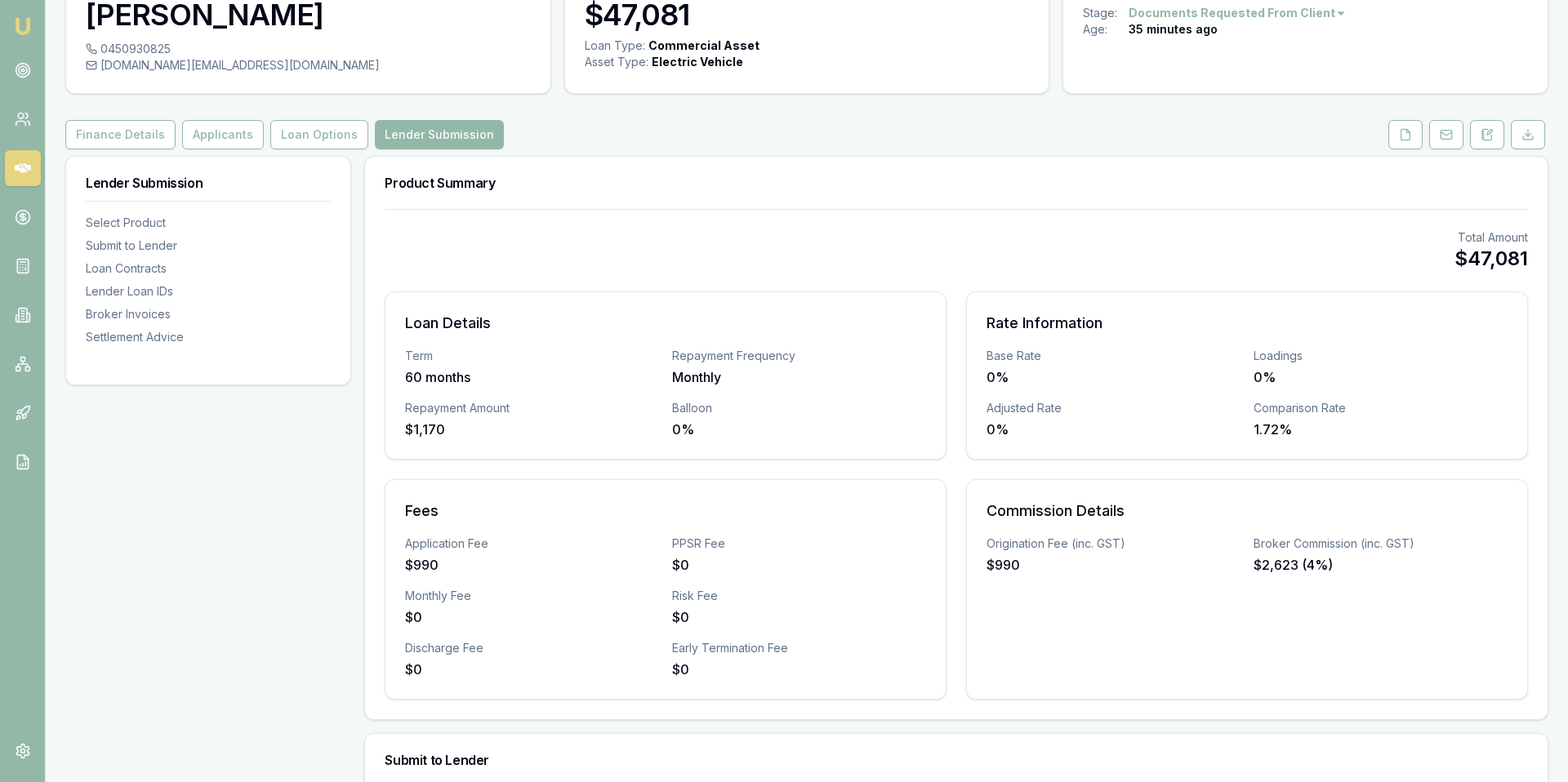
scroll to position [93, 0]
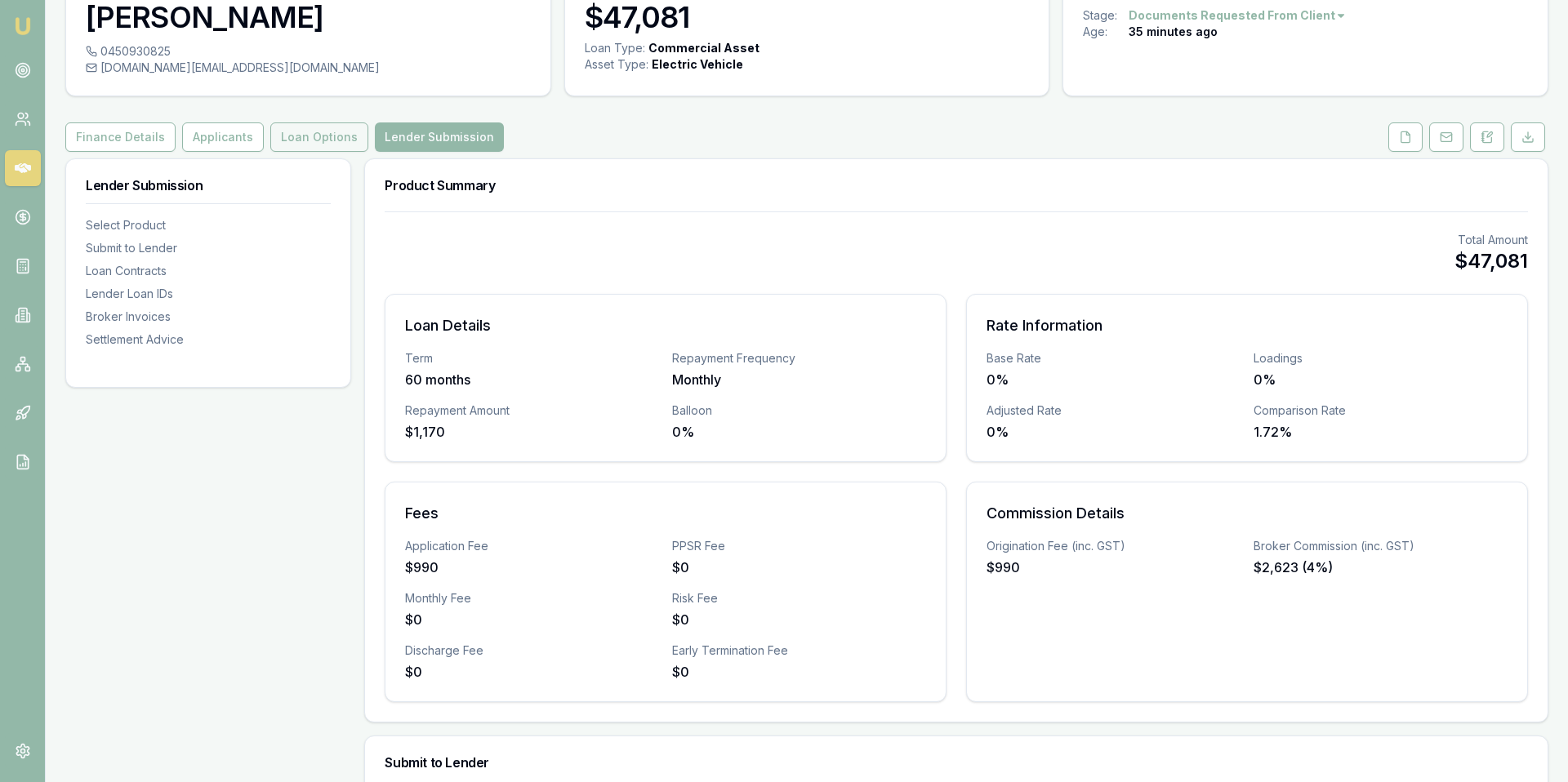
click at [309, 145] on button "Loan Options" at bounding box center [319, 137] width 98 height 29
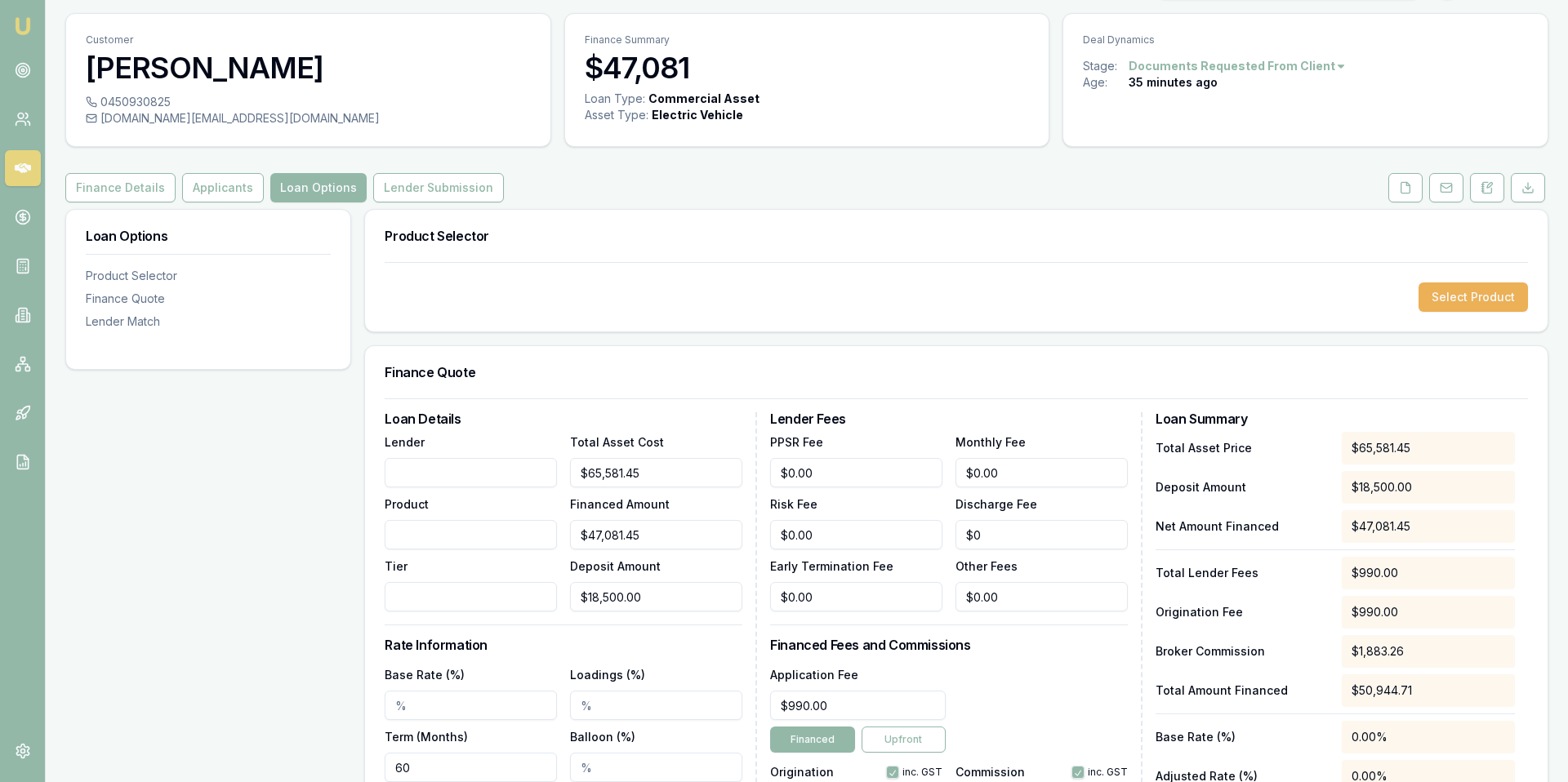
scroll to position [46, 0]
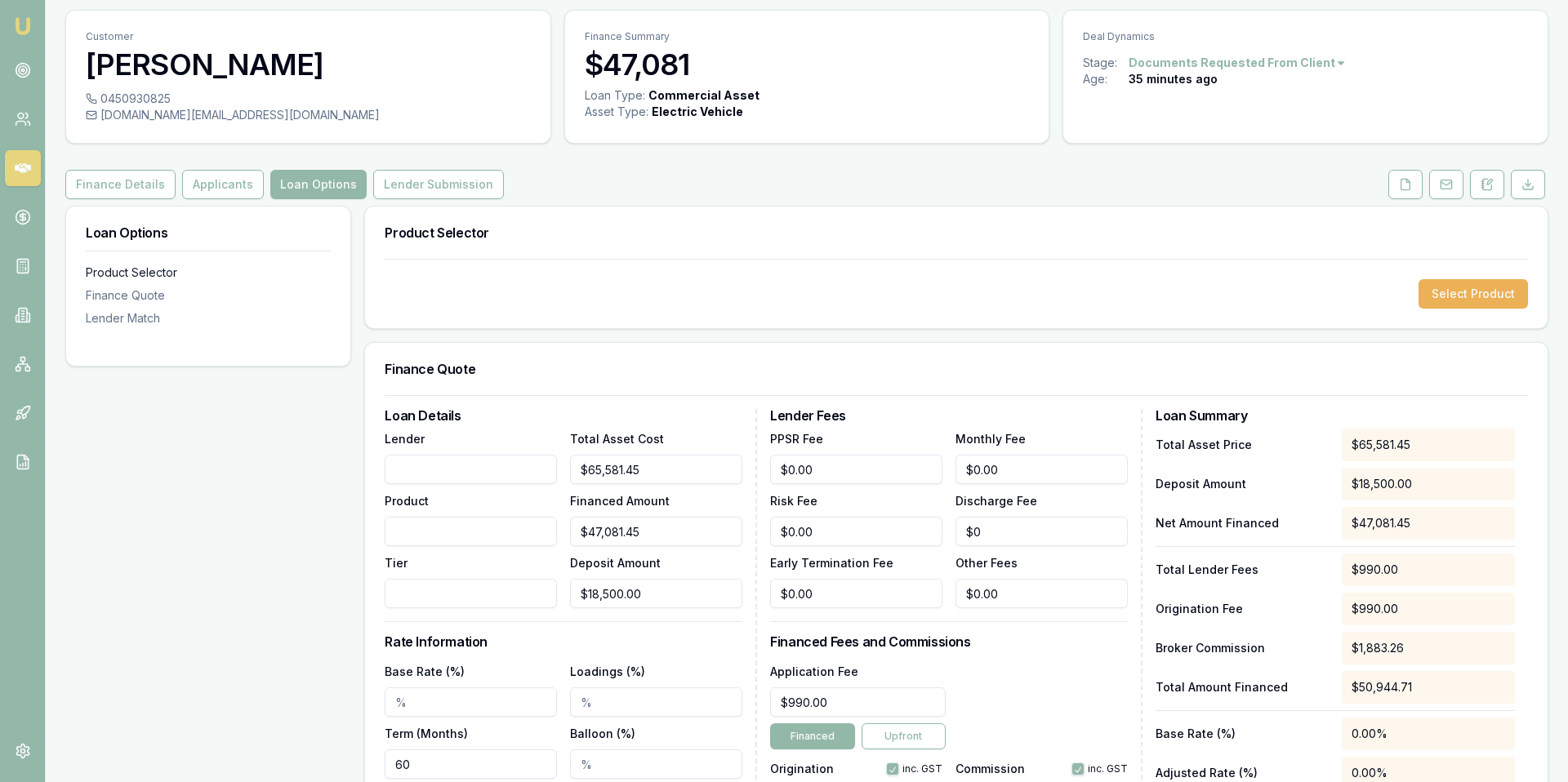
click at [160, 280] on div "Product Selector" at bounding box center [208, 273] width 245 height 17
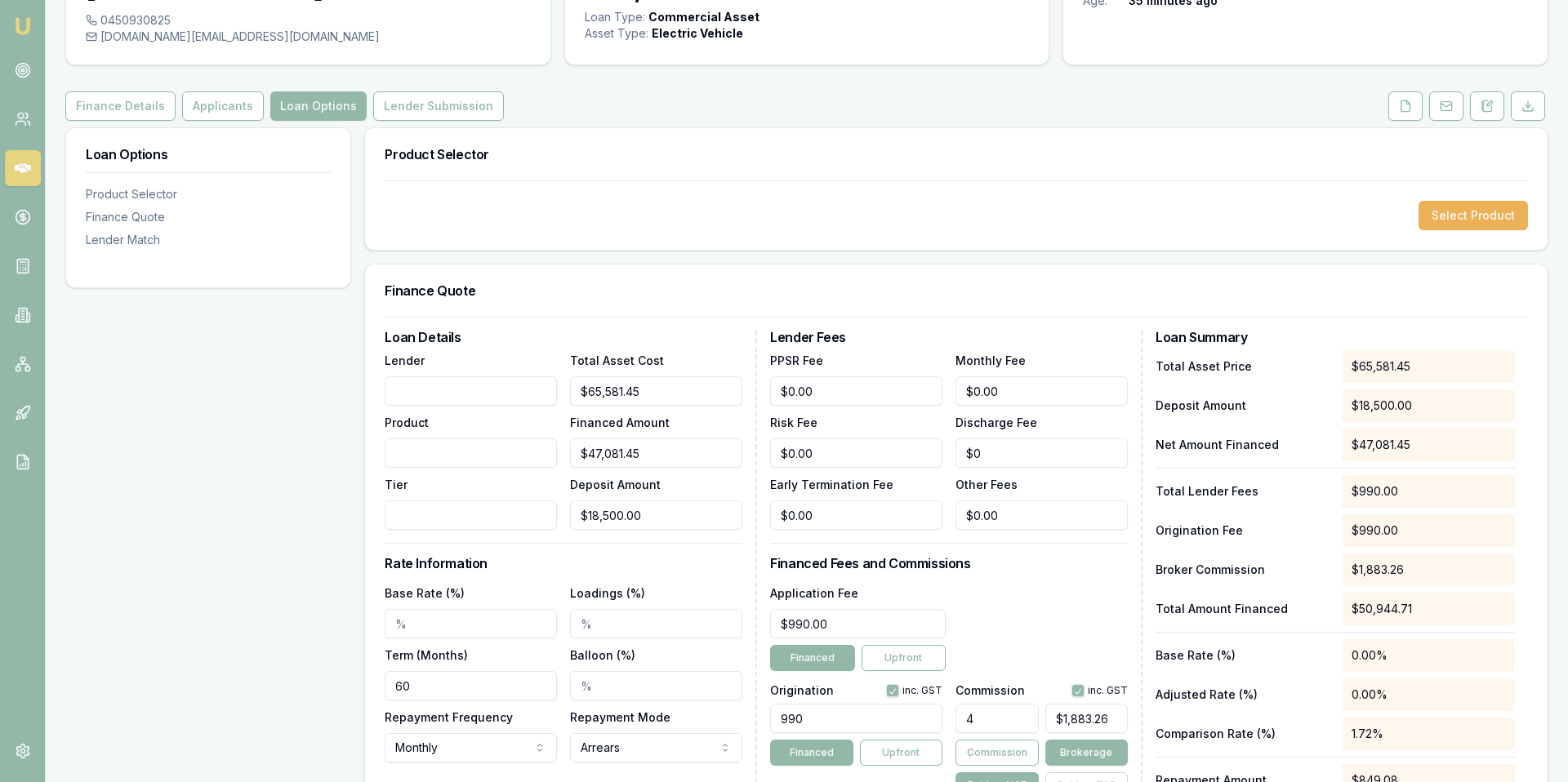
scroll to position [0, 0]
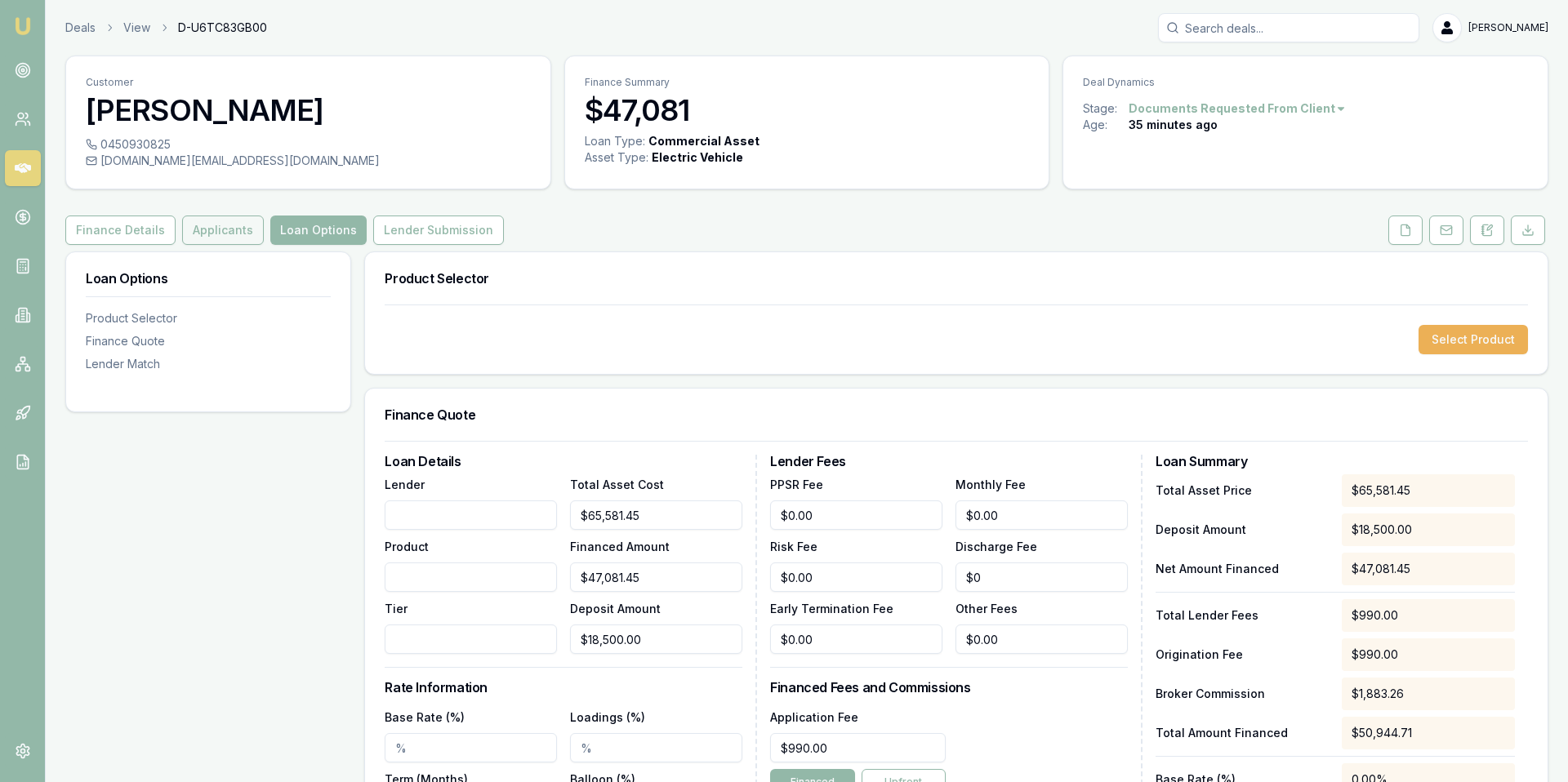
click at [229, 231] on button "Applicants" at bounding box center [223, 231] width 81 height 29
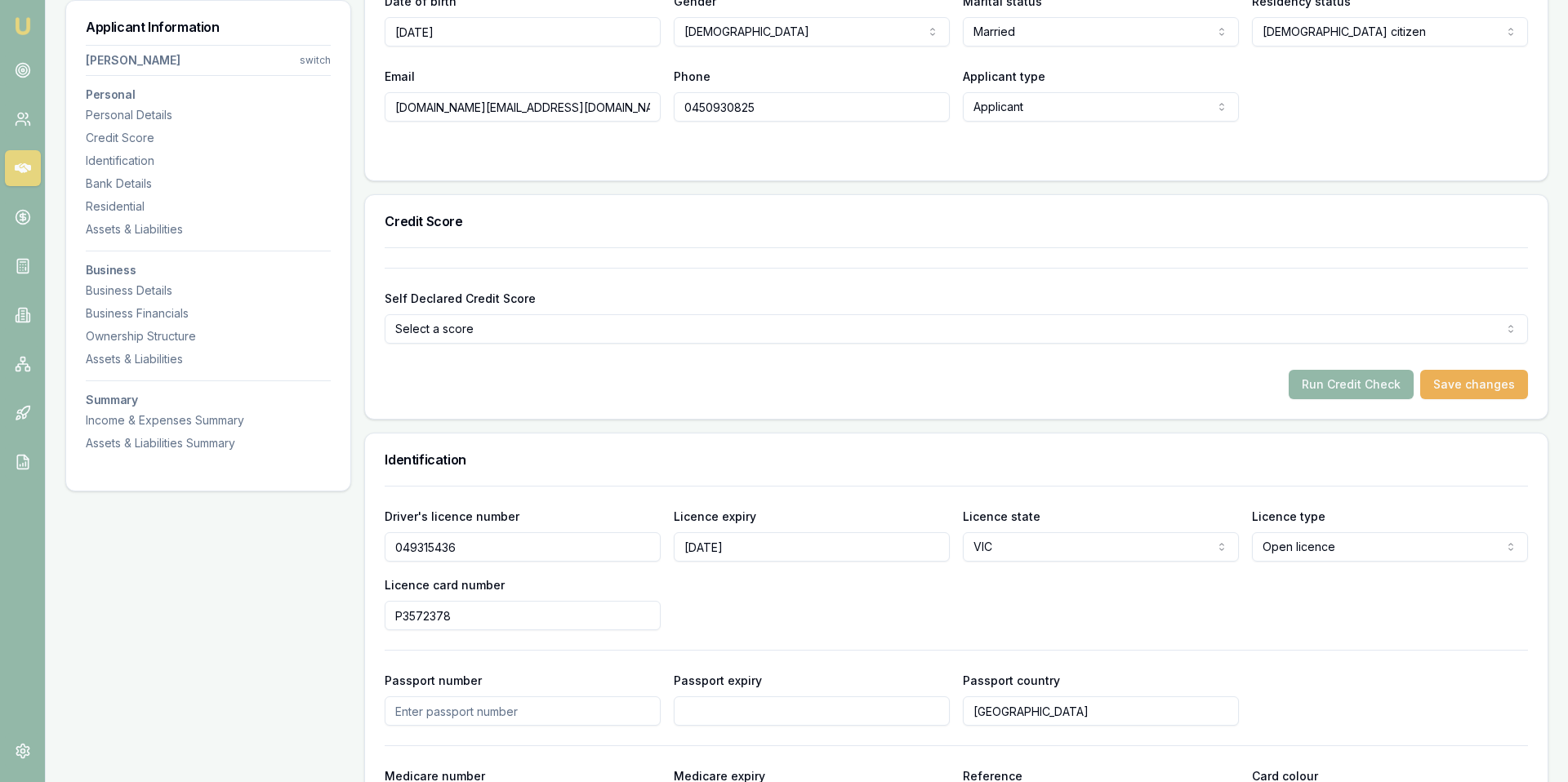
scroll to position [429, 0]
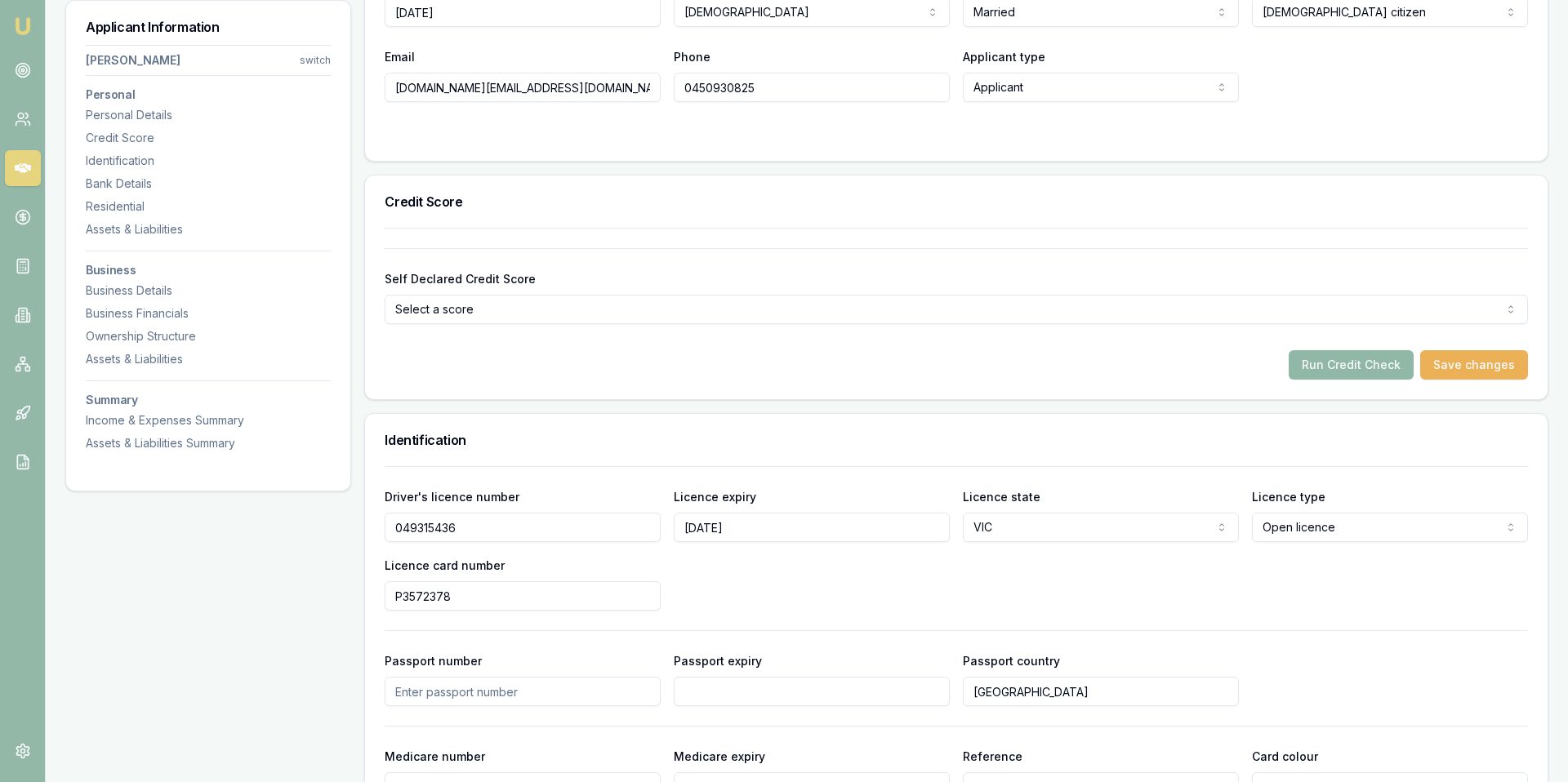
click at [1361, 362] on button "Run Credit Check" at bounding box center [1350, 365] width 125 height 29
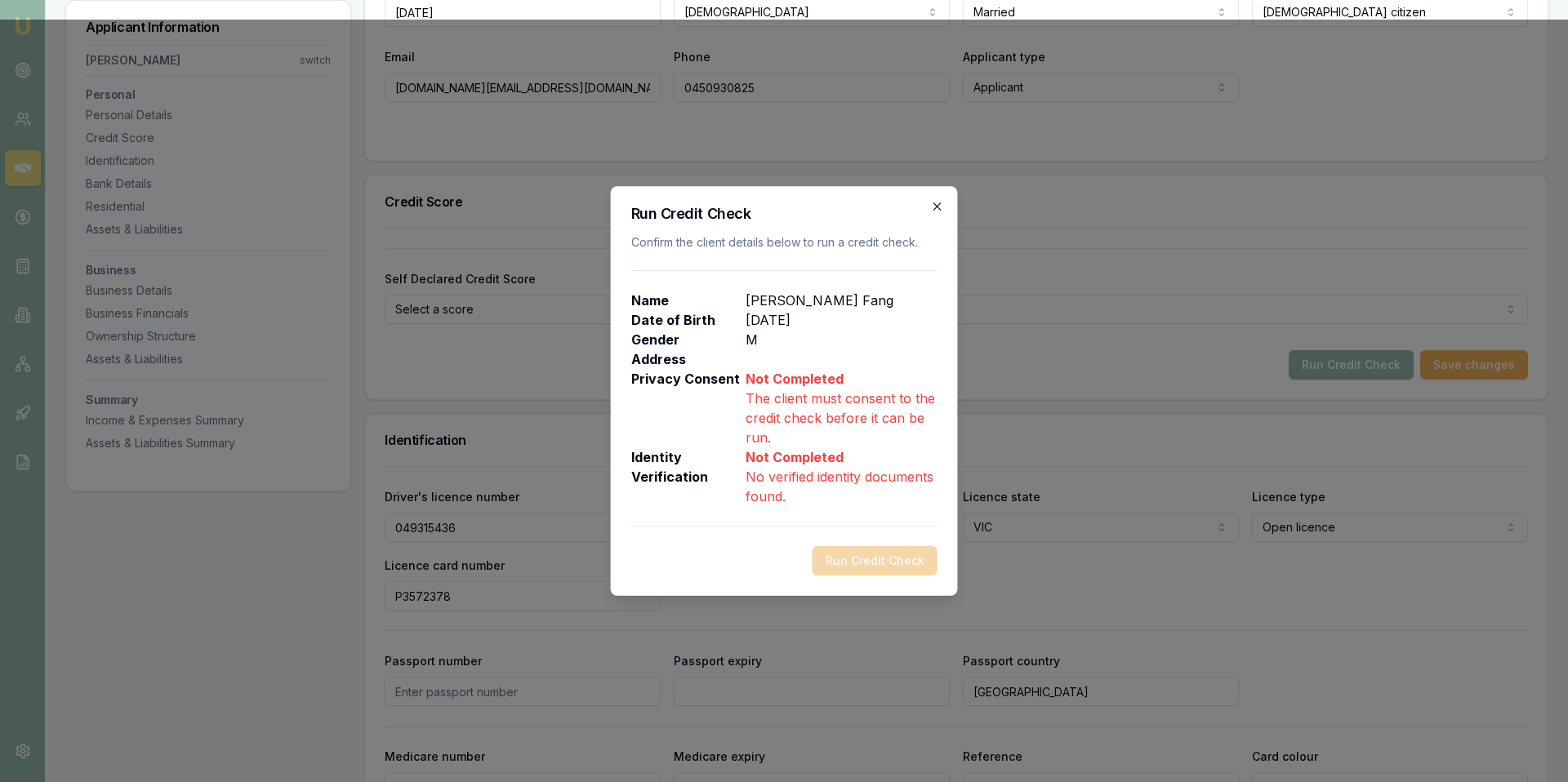
click at [931, 211] on icon "button" at bounding box center [937, 206] width 13 height 13
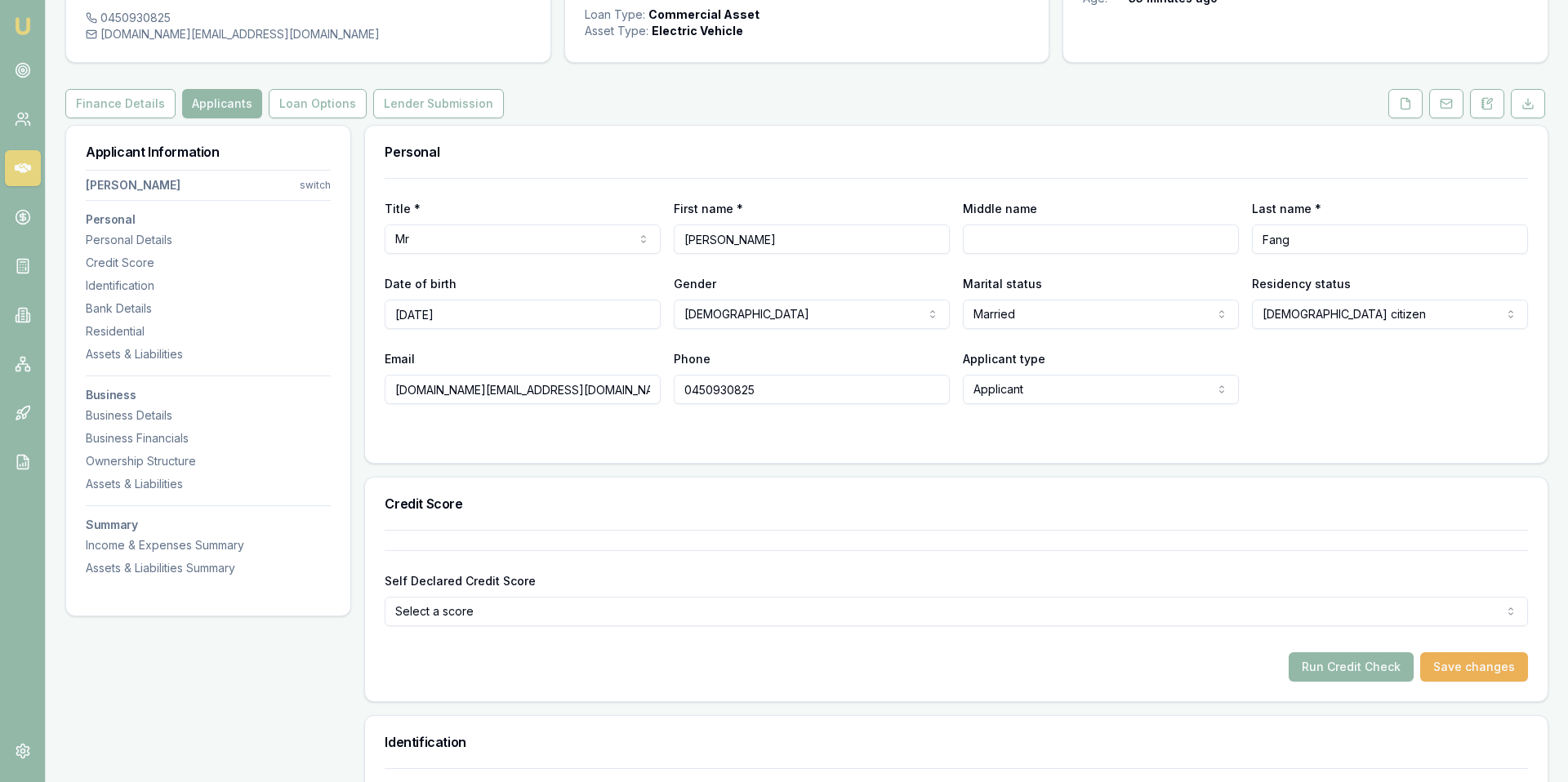
scroll to position [123, 0]
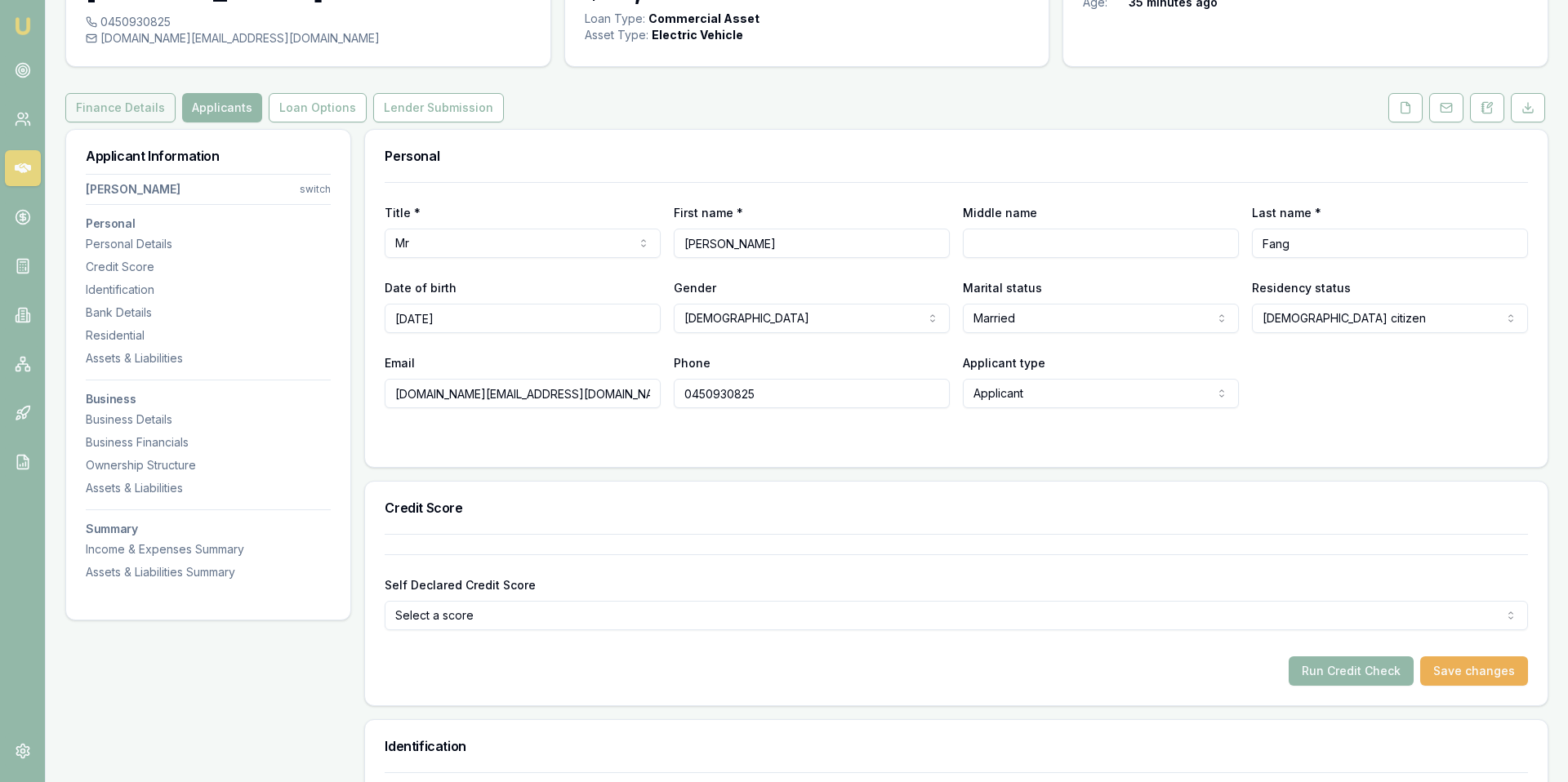
click at [131, 107] on button "Finance Details" at bounding box center [121, 108] width 110 height 29
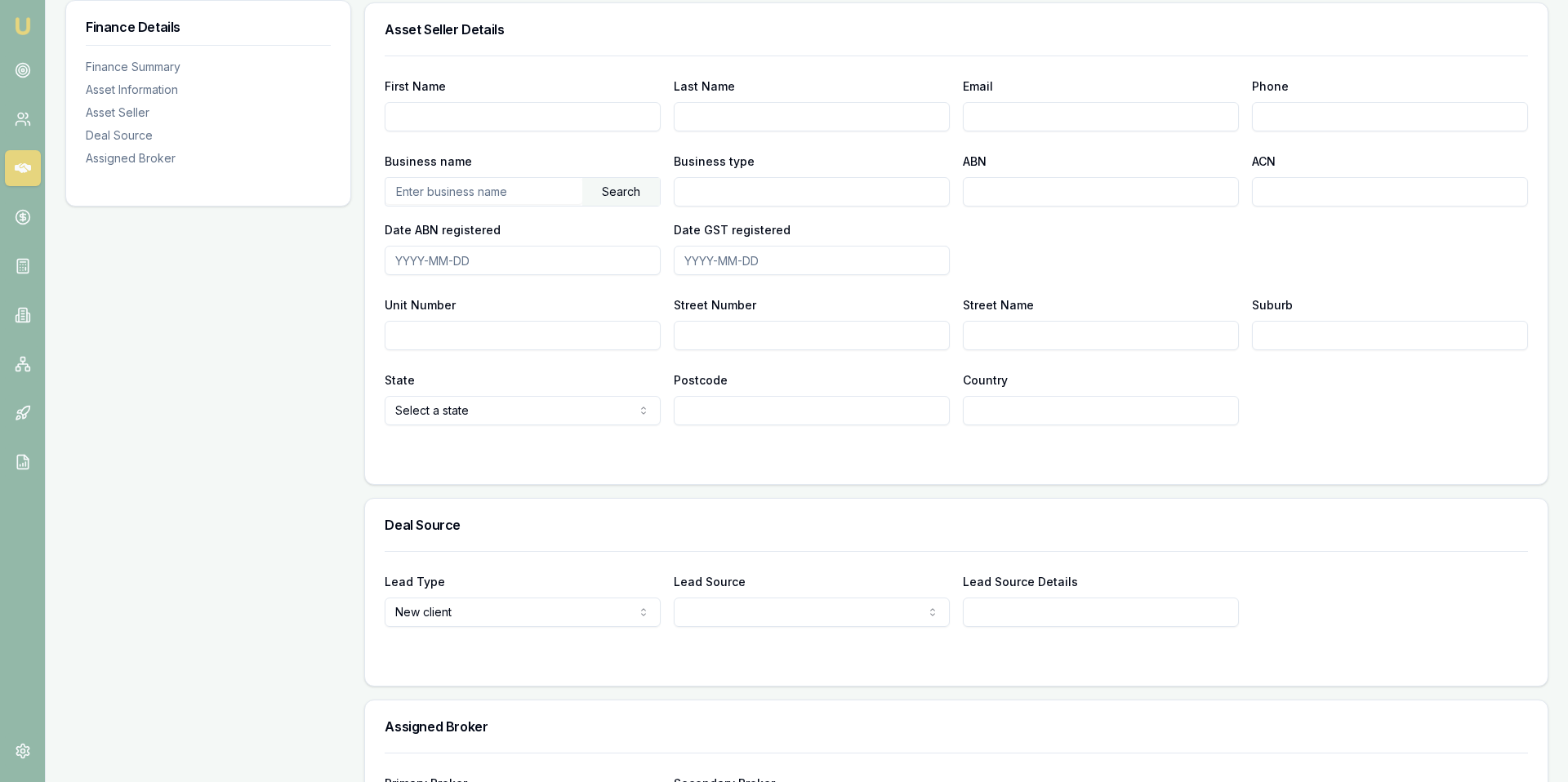
scroll to position [1033, 0]
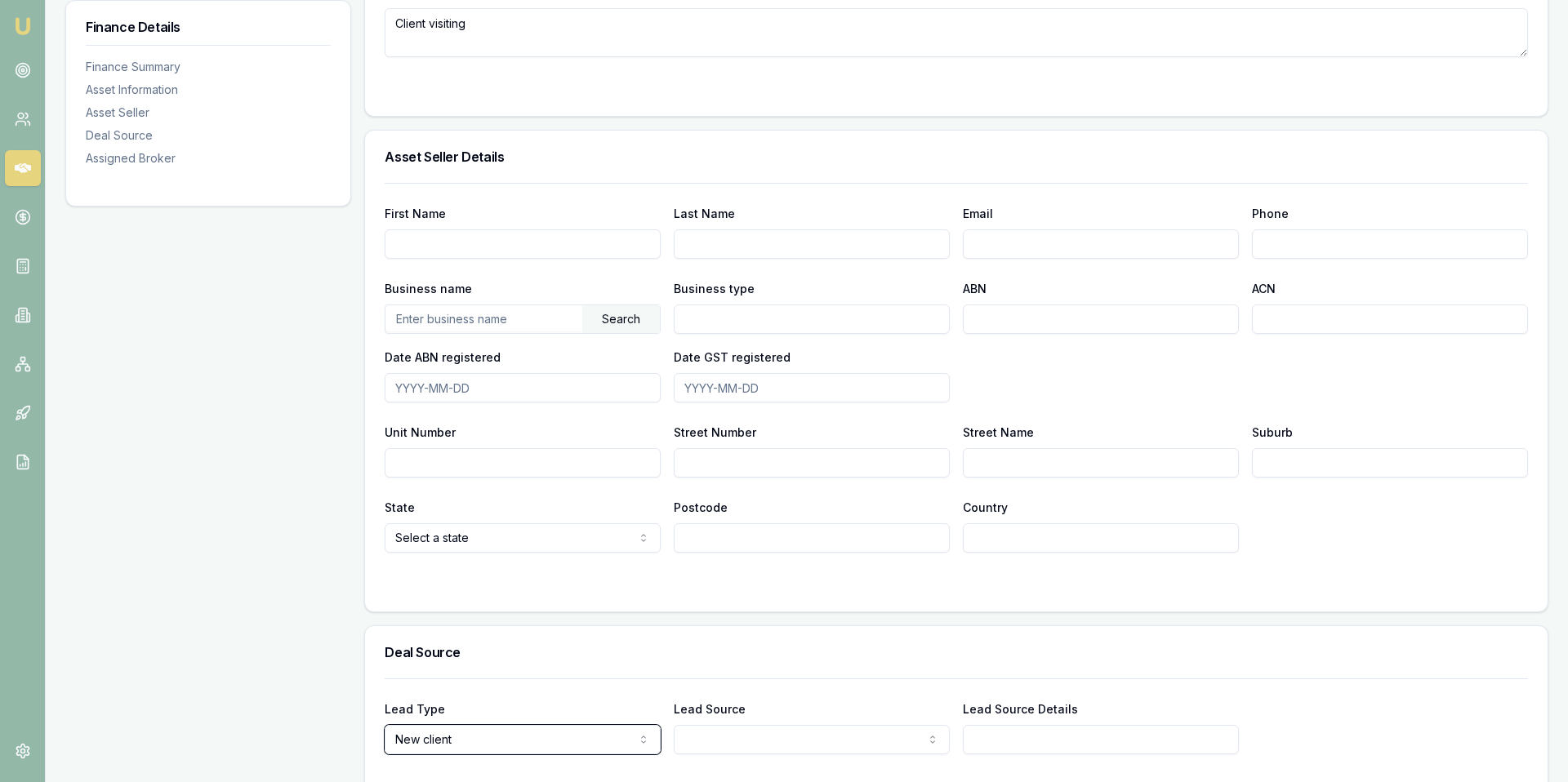
scroll to position [769, 0]
click at [483, 325] on input "text" at bounding box center [484, 319] width 197 height 26
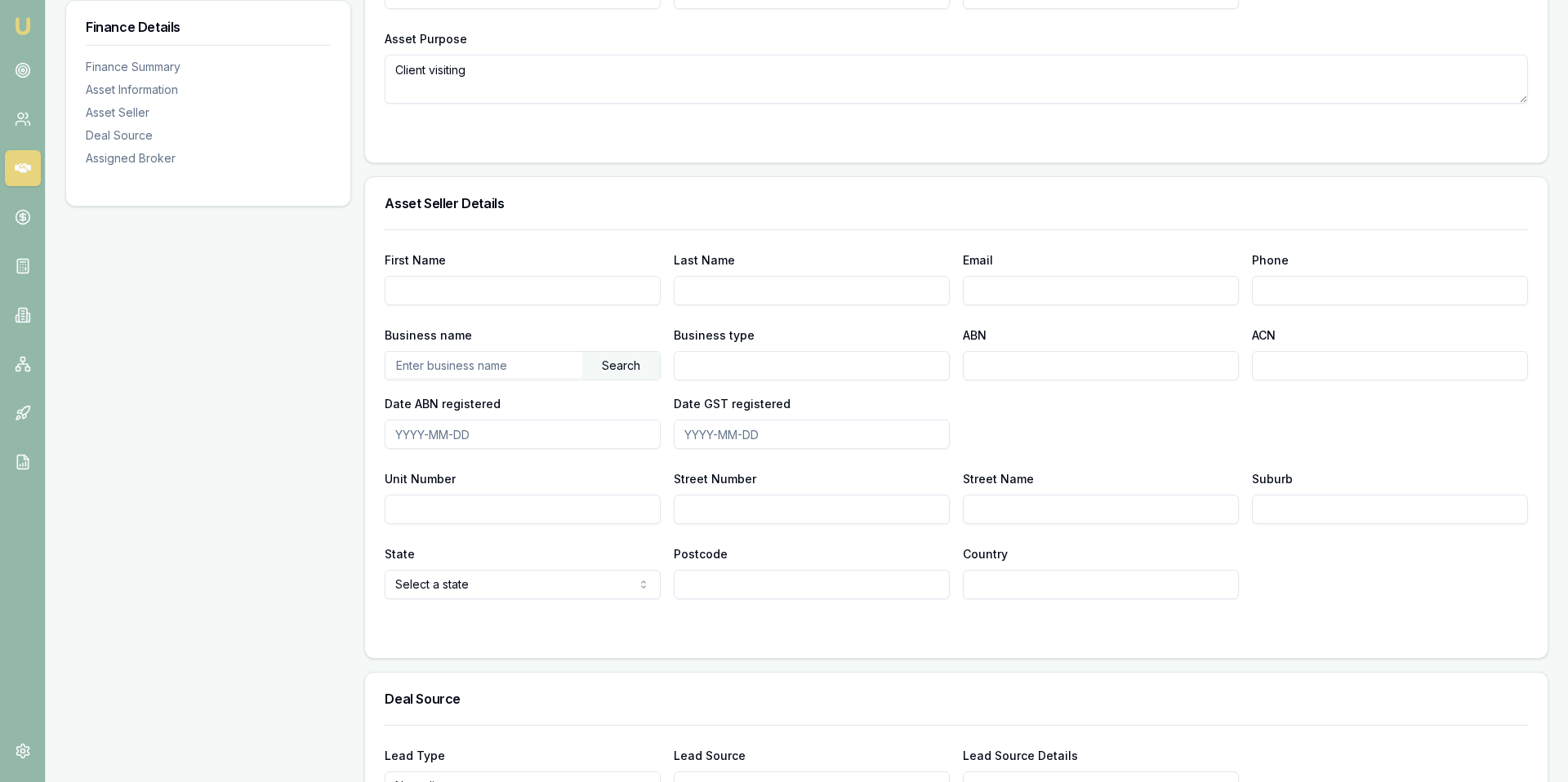
scroll to position [744, 0]
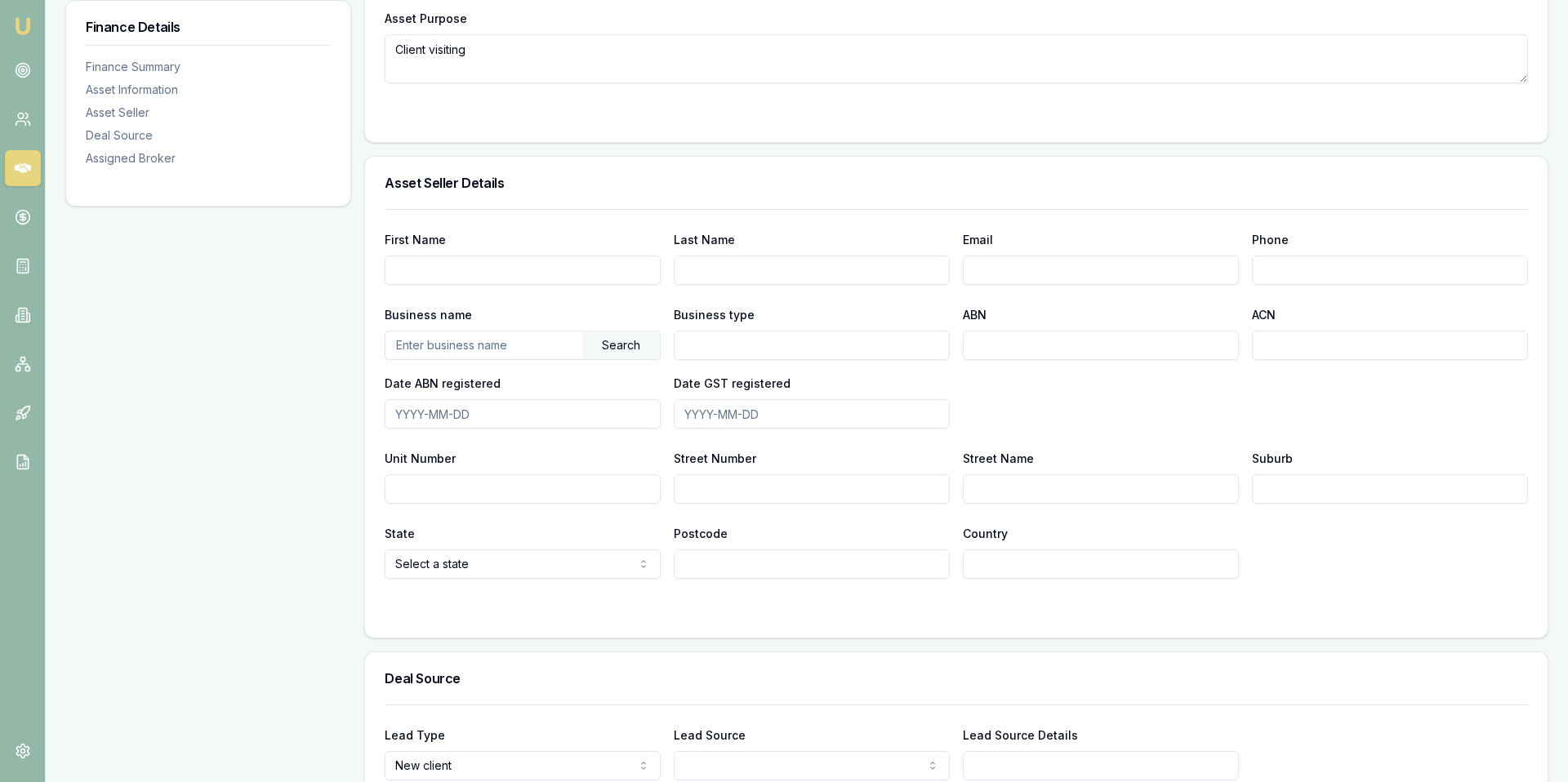
click at [535, 359] on div "Search" at bounding box center [522, 345] width 276 height 29
click at [511, 352] on input "text" at bounding box center [484, 344] width 197 height 26
click at [614, 342] on div "Search" at bounding box center [620, 345] width 78 height 27
click at [561, 380] on div "FANG, [PERSON_NAME] (86837245884)" at bounding box center [523, 375] width 275 height 29
type input "FANG, [PERSON_NAME]"
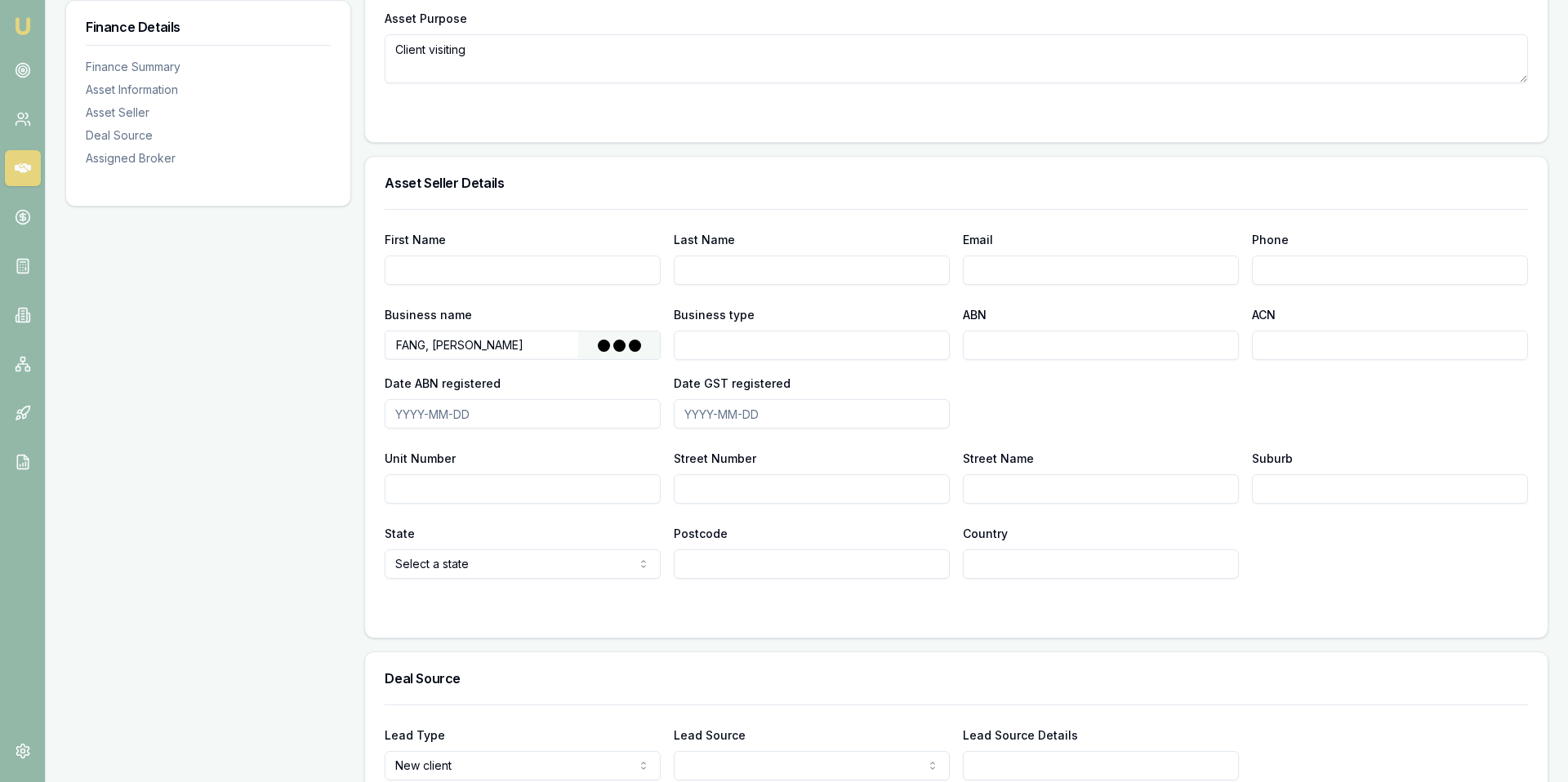
type input "Individual/Sole Trader"
type input "86837245884"
type input "[DATE]"
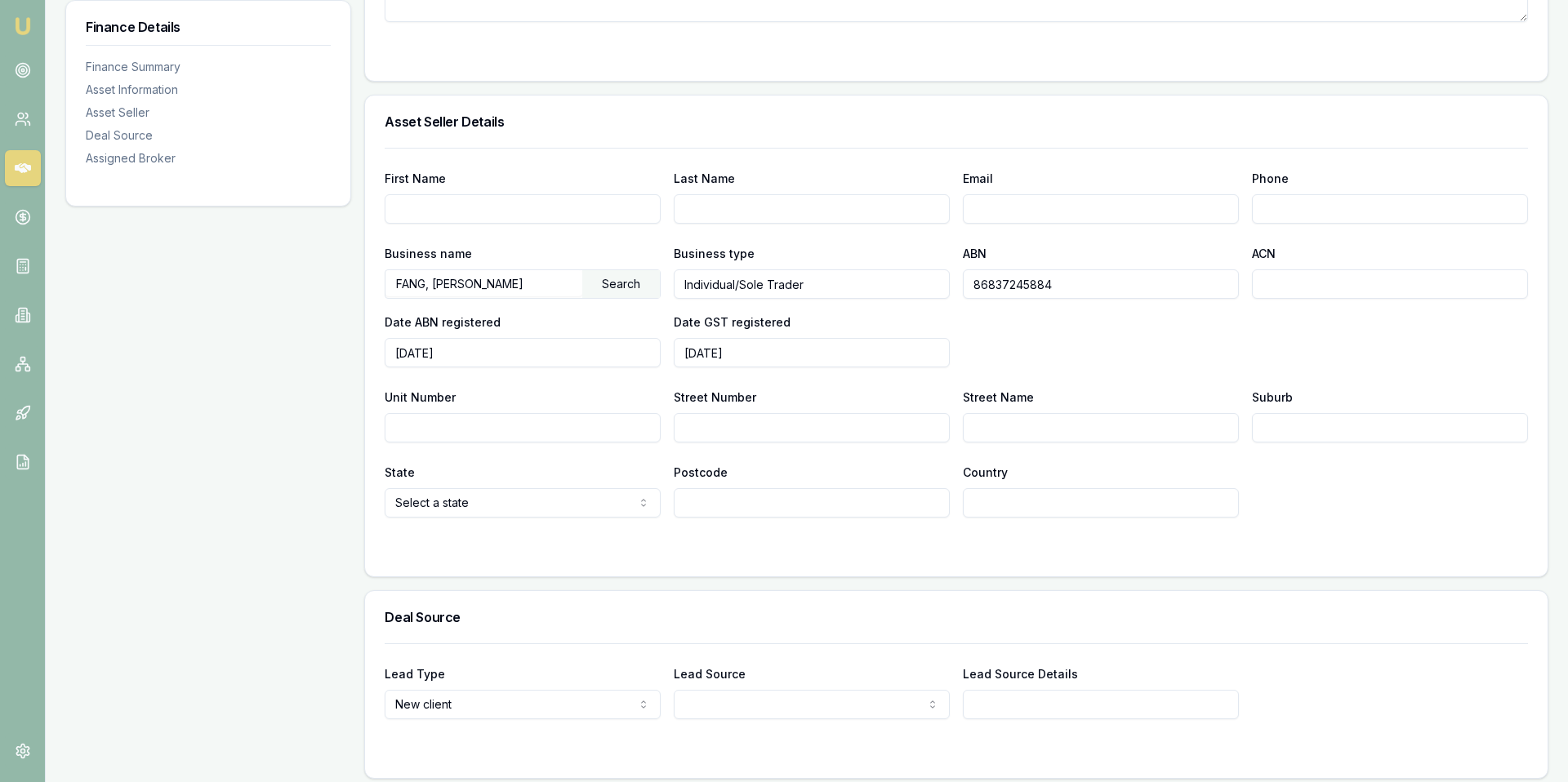
scroll to position [800, 0]
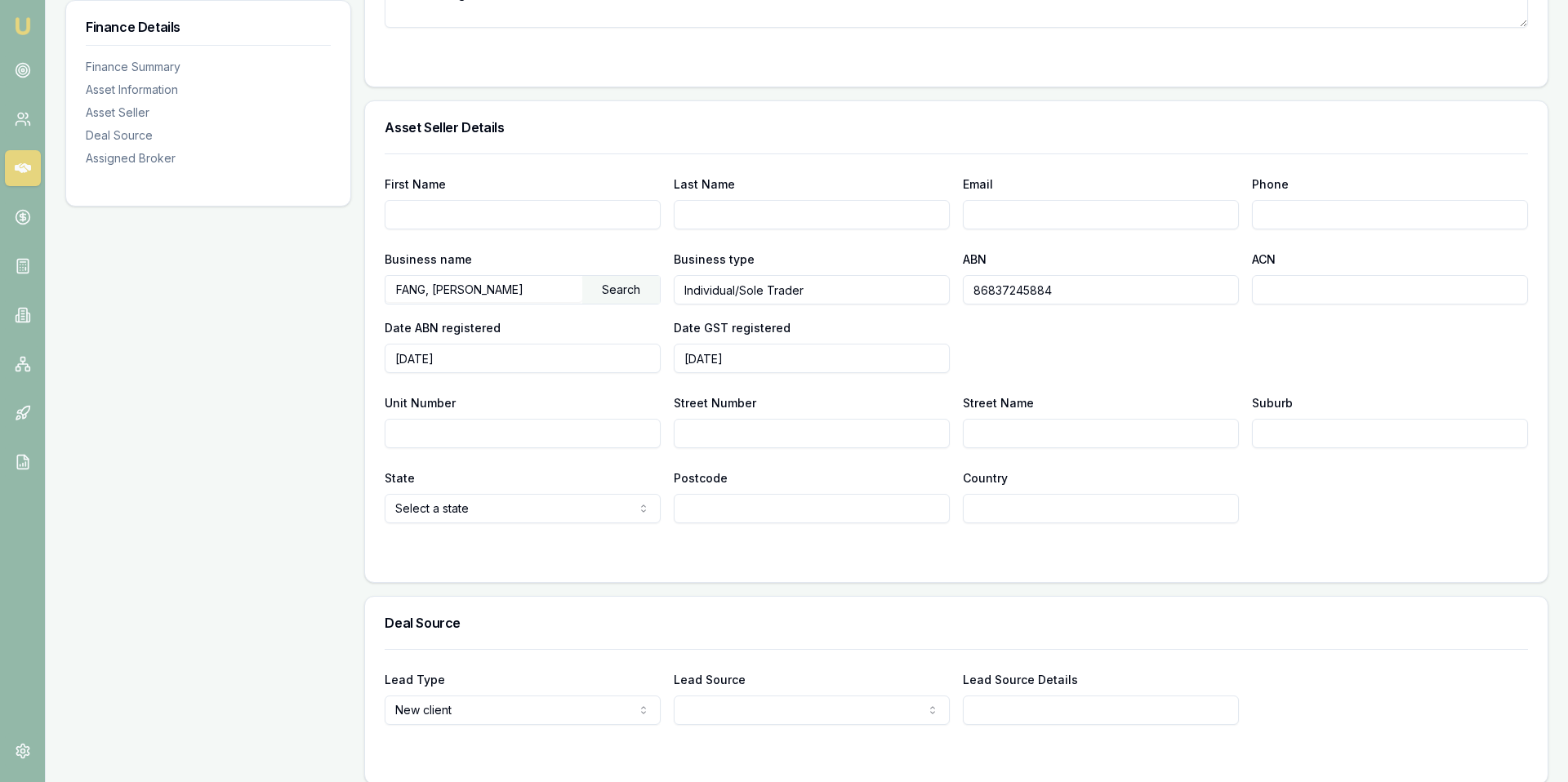
click at [541, 299] on input "FANG, [PERSON_NAME]" at bounding box center [484, 288] width 197 height 26
click at [506, 307] on div "Business name FANG, [PERSON_NAME] Search Business type Individual/Sole Trader A…" at bounding box center [956, 311] width 1143 height 124
drag, startPoint x: 502, startPoint y: 299, endPoint x: 312, endPoint y: 310, distance: 190.3
click at [319, 310] on div "Finance Details Finance Summary Asset Information Asset Seller Deal Source Assi…" at bounding box center [807, 228] width 1483 height 1550
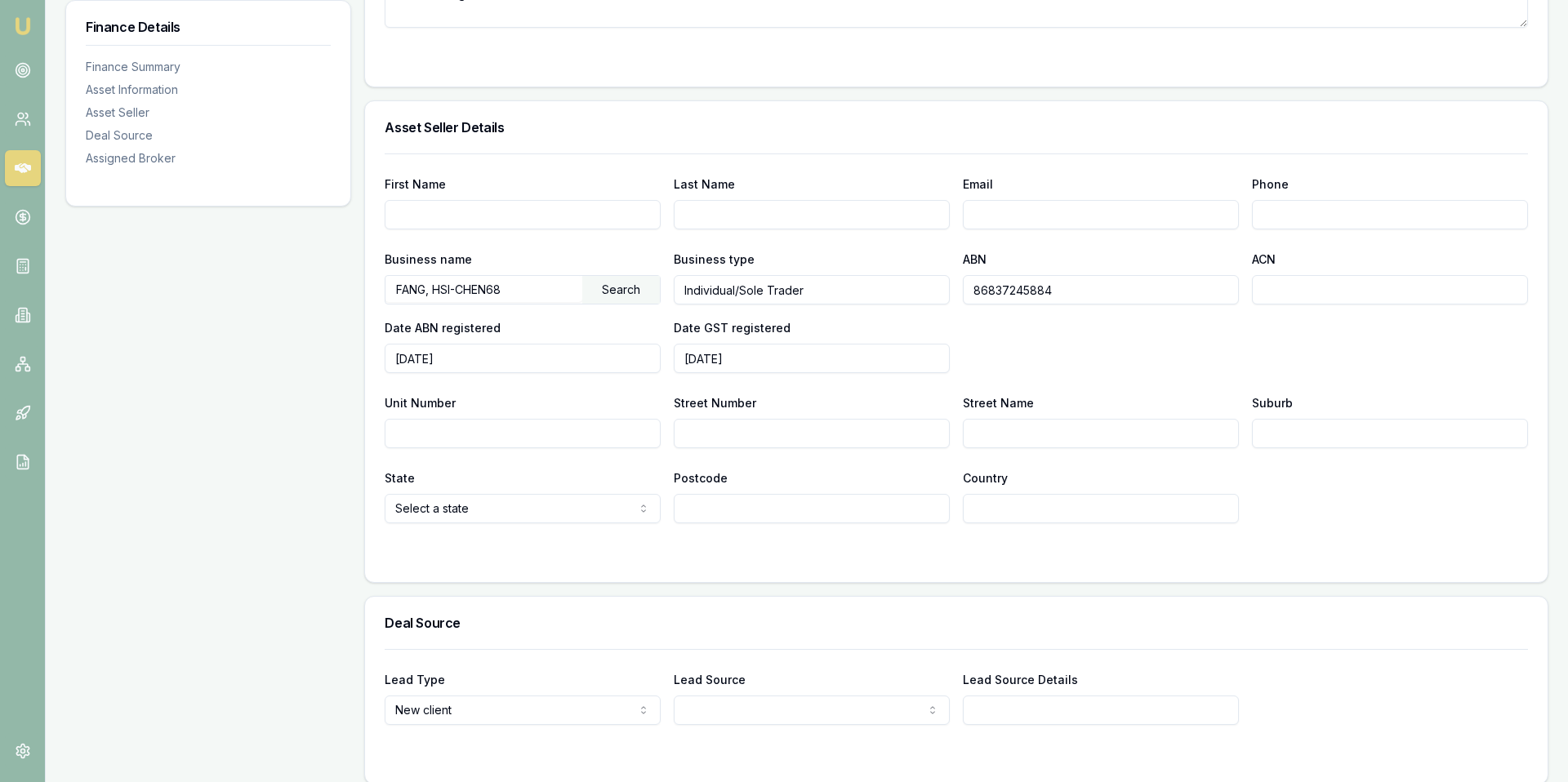
drag, startPoint x: 513, startPoint y: 284, endPoint x: 190, endPoint y: 309, distance: 324.0
click at [198, 308] on div "Finance Details Finance Summary Asset Information Asset Seller Deal Source Assi…" at bounding box center [807, 228] width 1483 height 1550
type input "F"
click at [650, 282] on div "Search" at bounding box center [620, 289] width 78 height 27
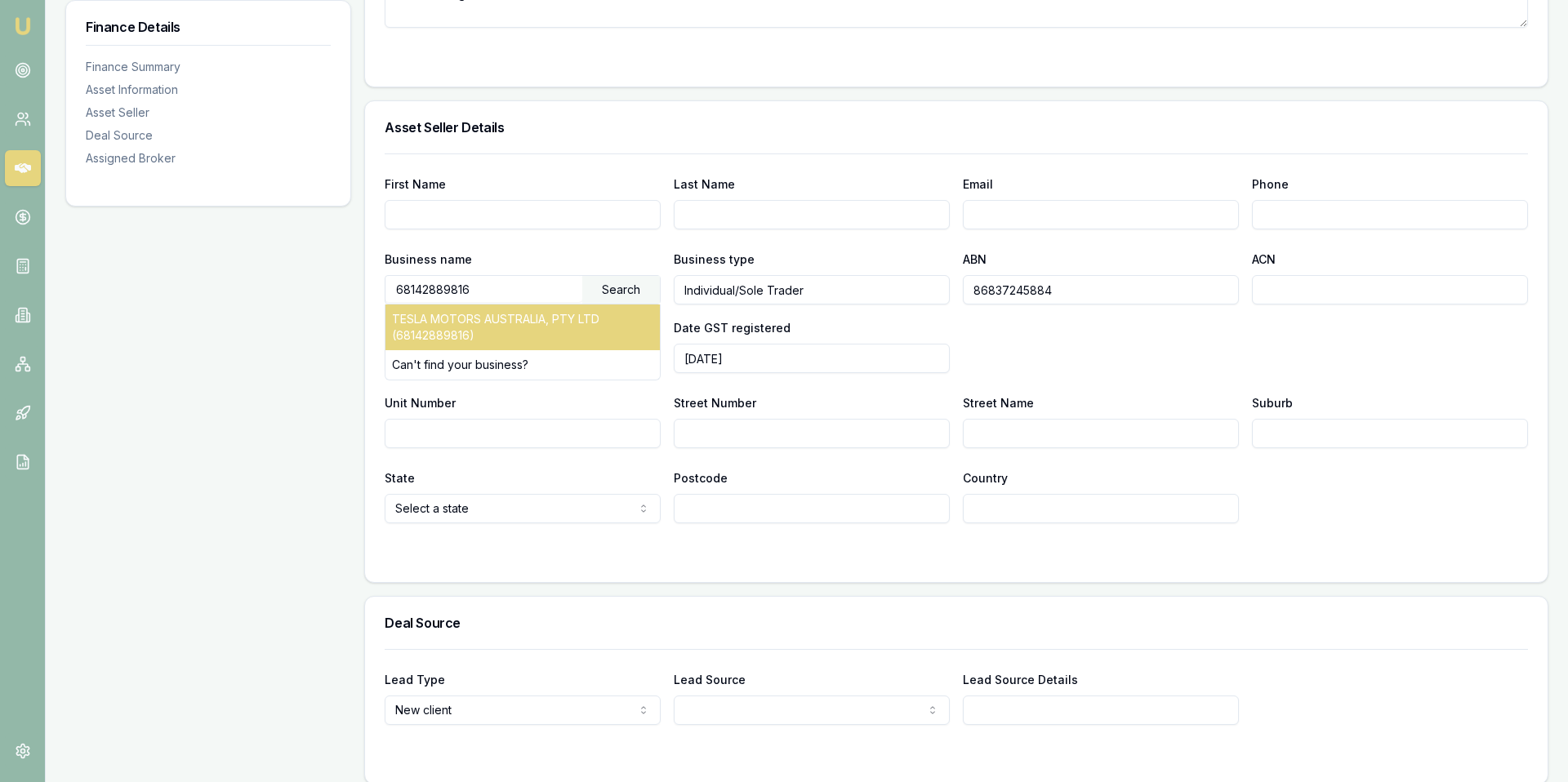
click at [596, 322] on div "TESLA MOTORS AUSTRALIA, PTY LTD (68142889816)" at bounding box center [523, 327] width 275 height 46
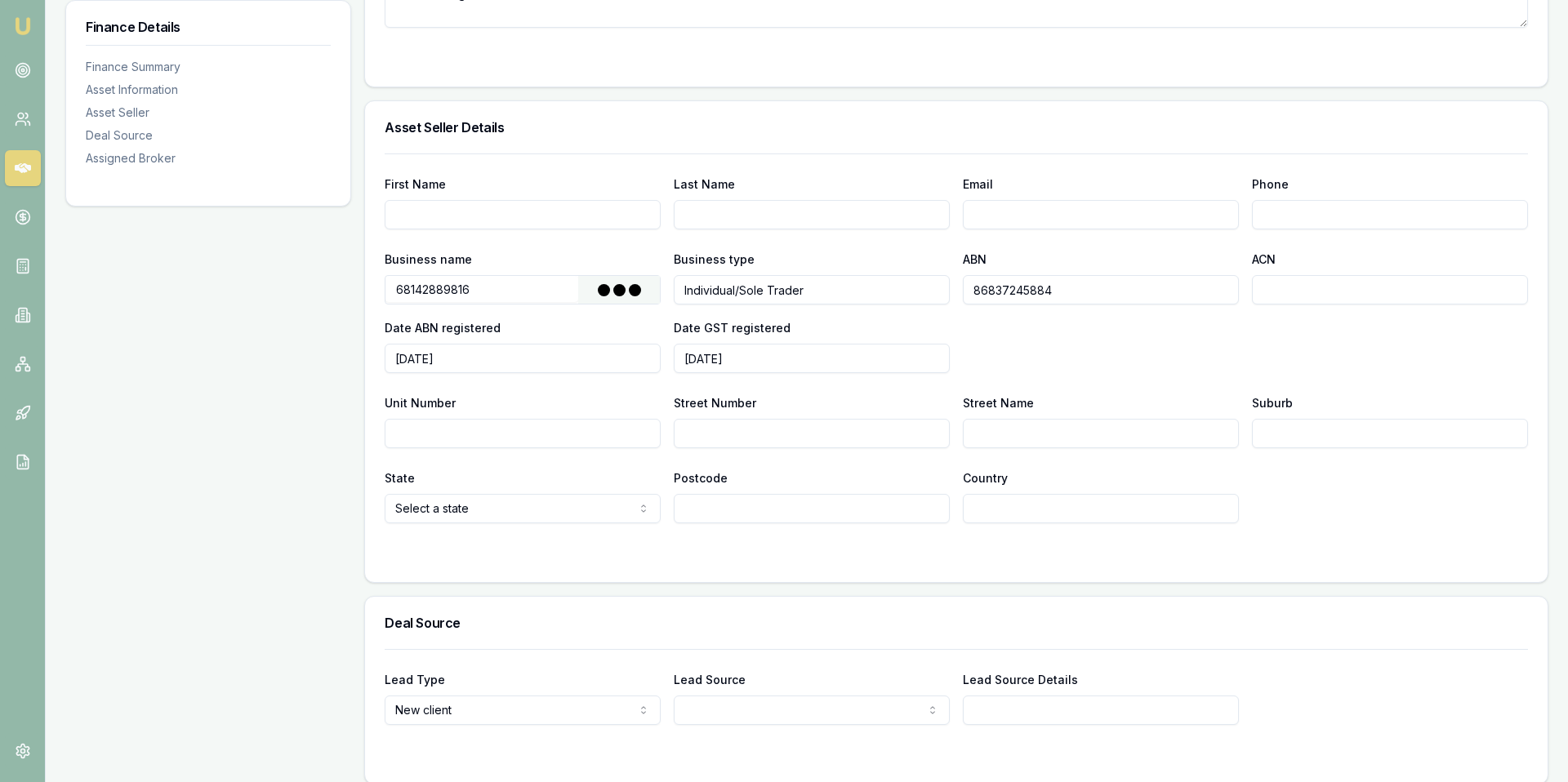
type input "TESLA MOTORS AUSTRALIA, PTY LTD"
type input "Australian Private Company"
type input "68142889816"
type input "142889816"
type input "[DATE]"
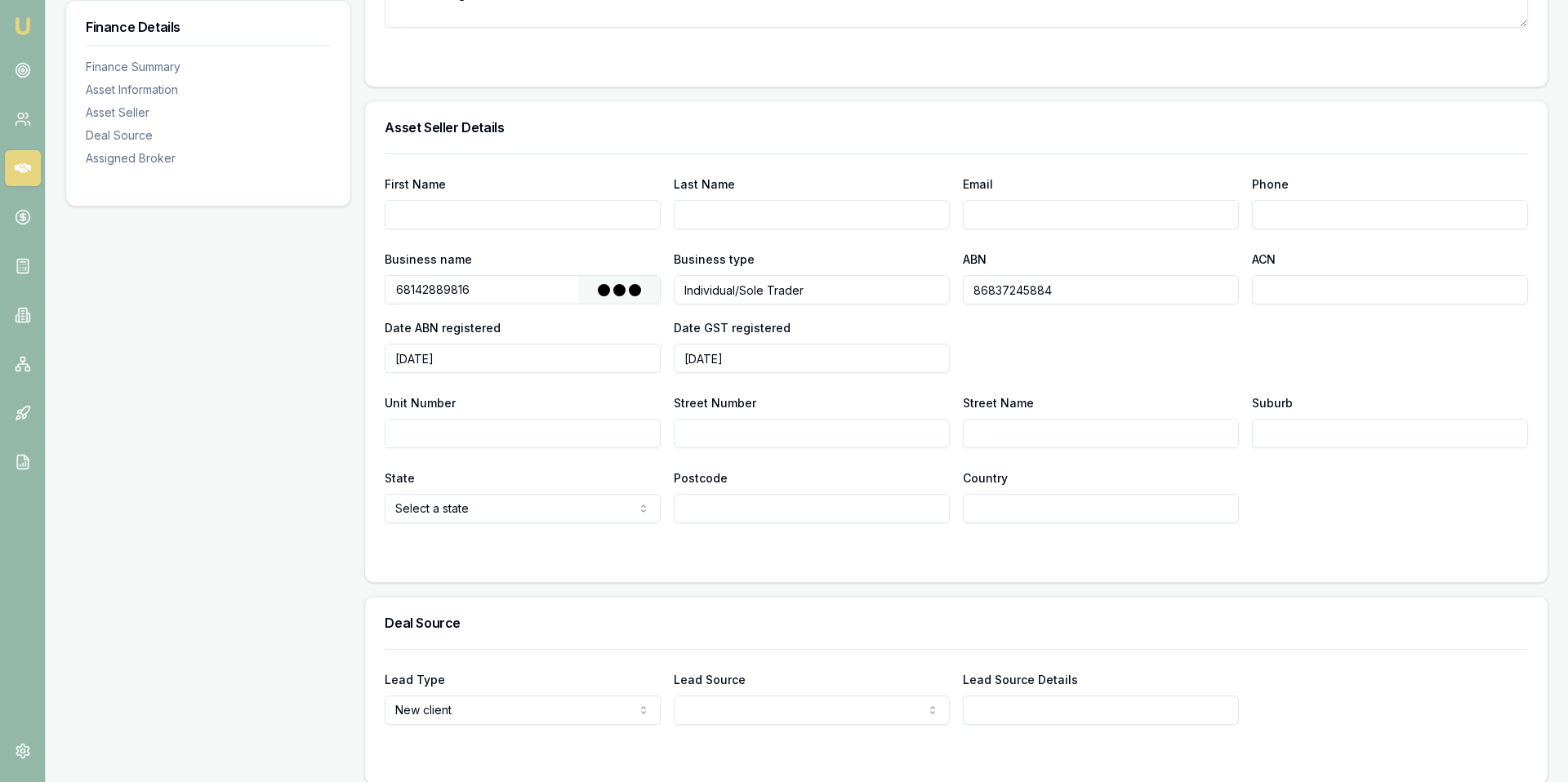
type input "[DATE]"
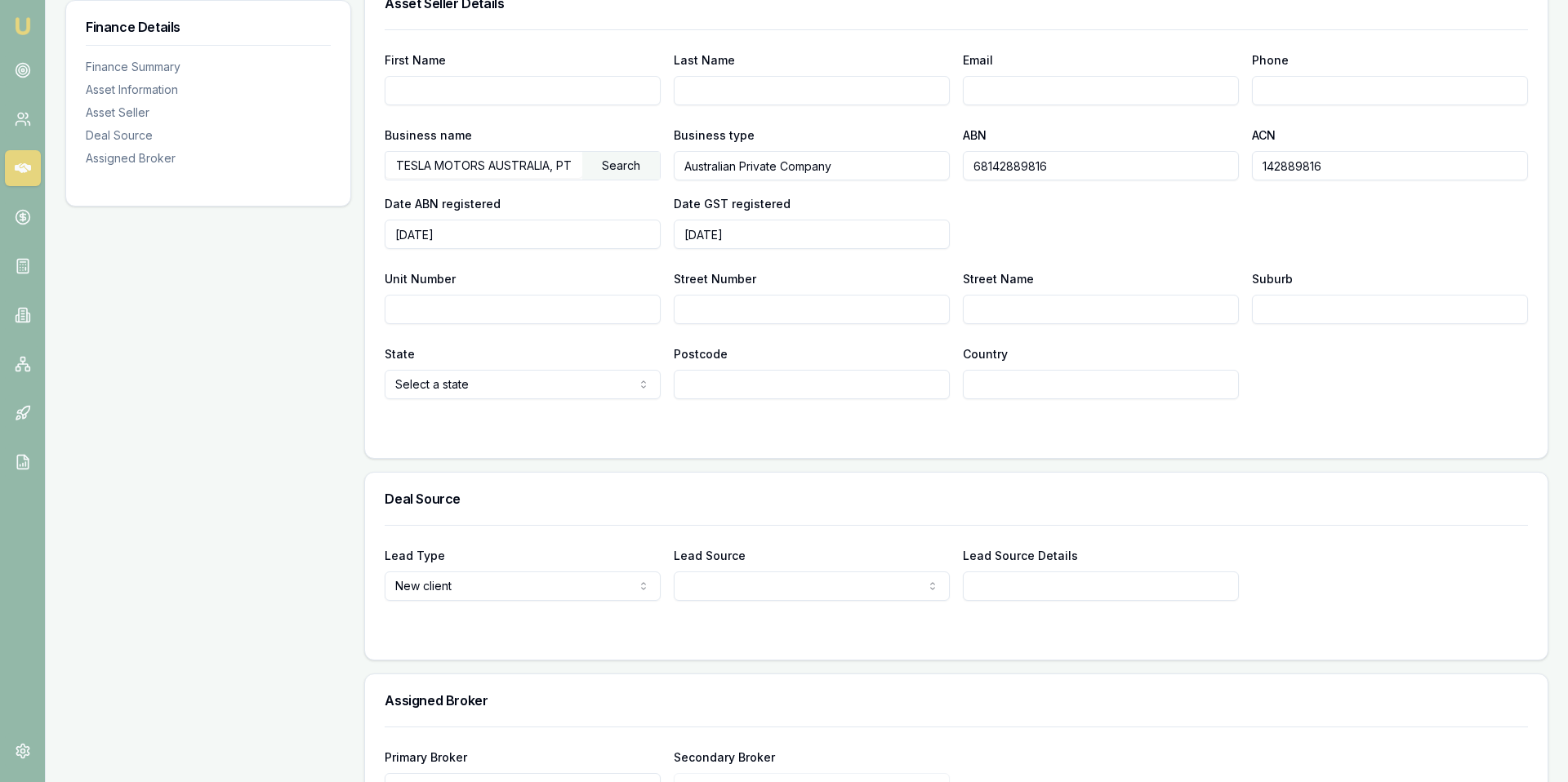
scroll to position [967, 0]
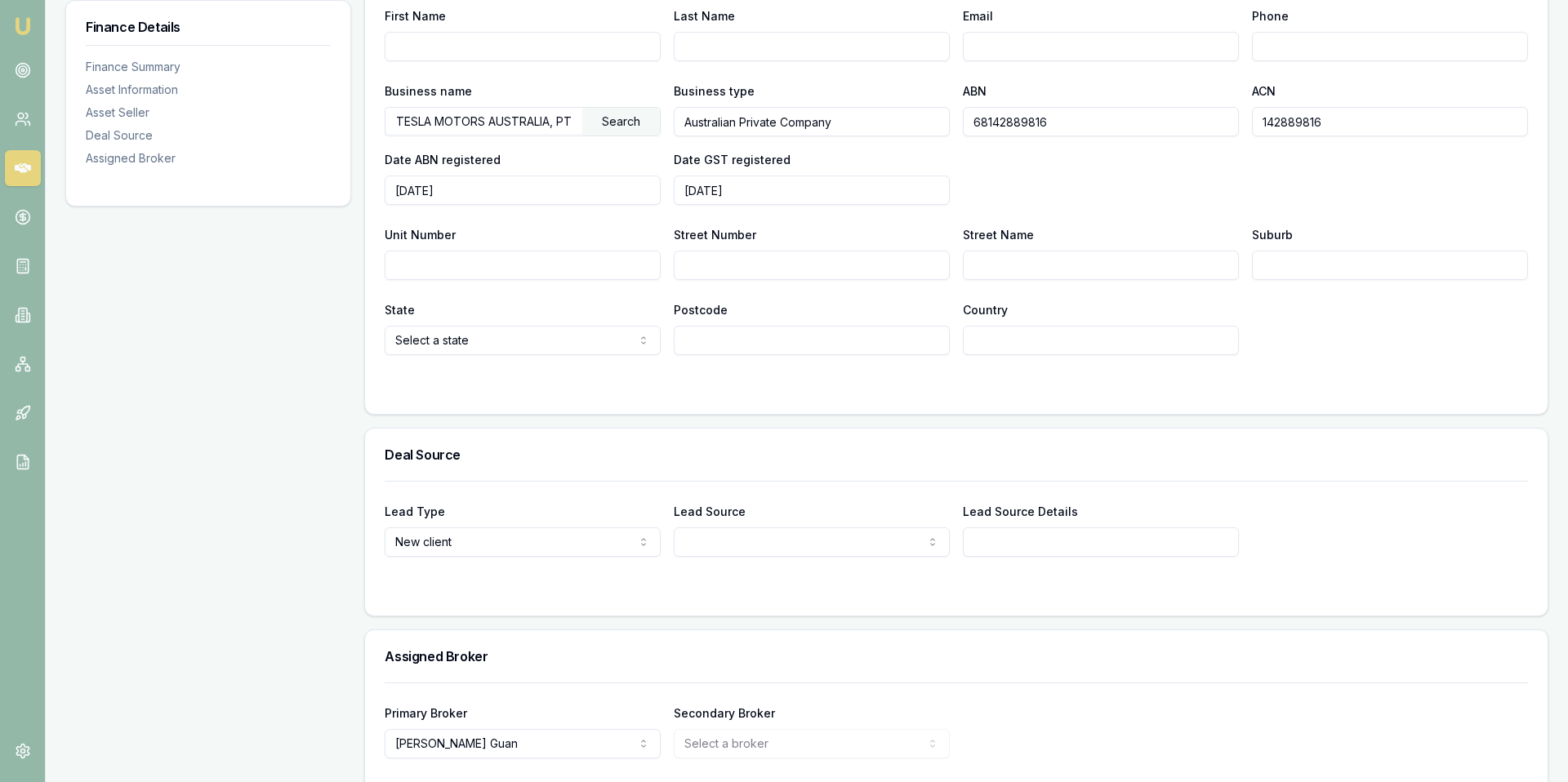
click at [674, 437] on div "Deal Source" at bounding box center [956, 454] width 1182 height 52
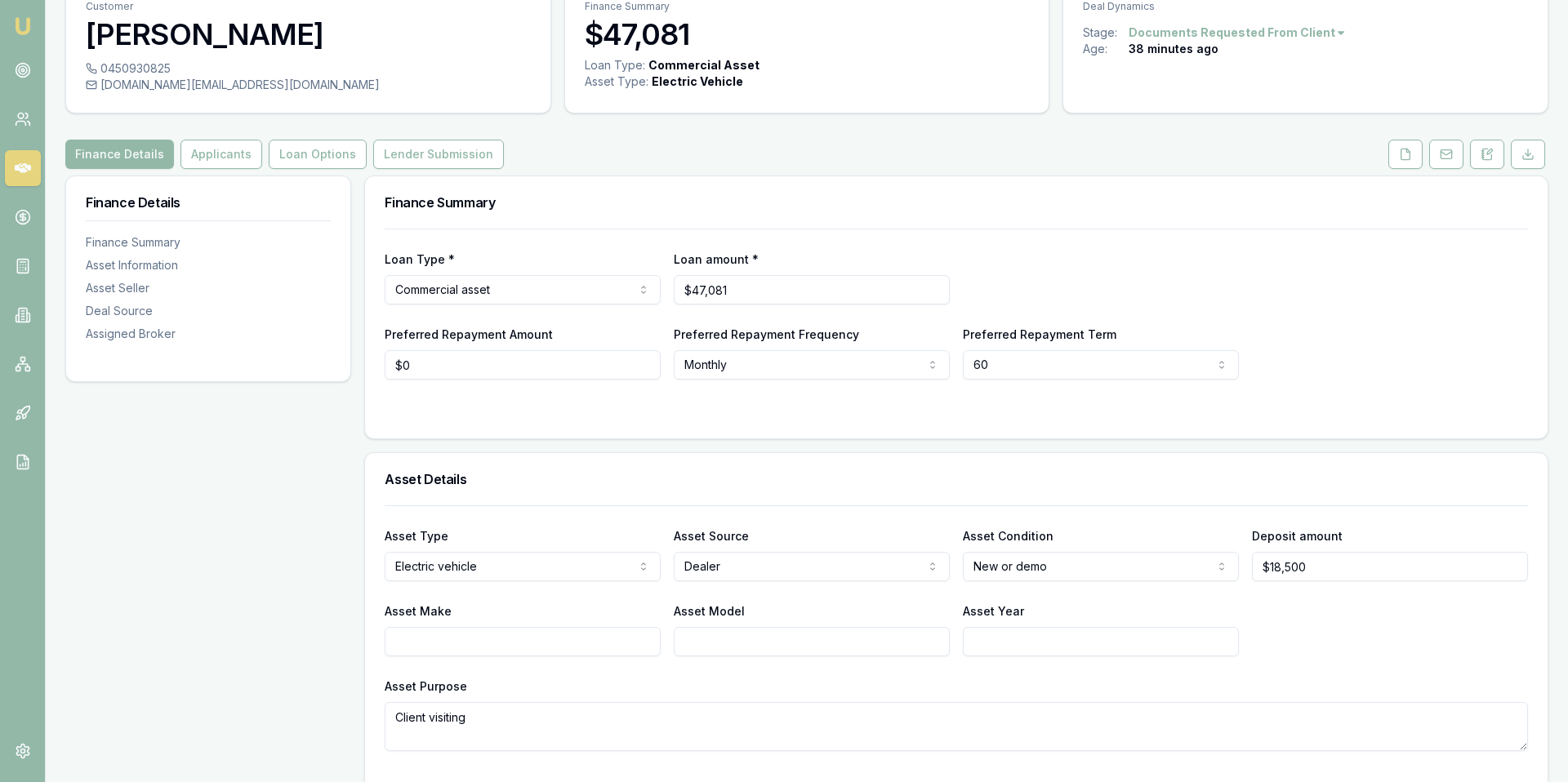
scroll to position [74, 0]
click at [721, 192] on div "Finance Summary" at bounding box center [956, 204] width 1182 height 52
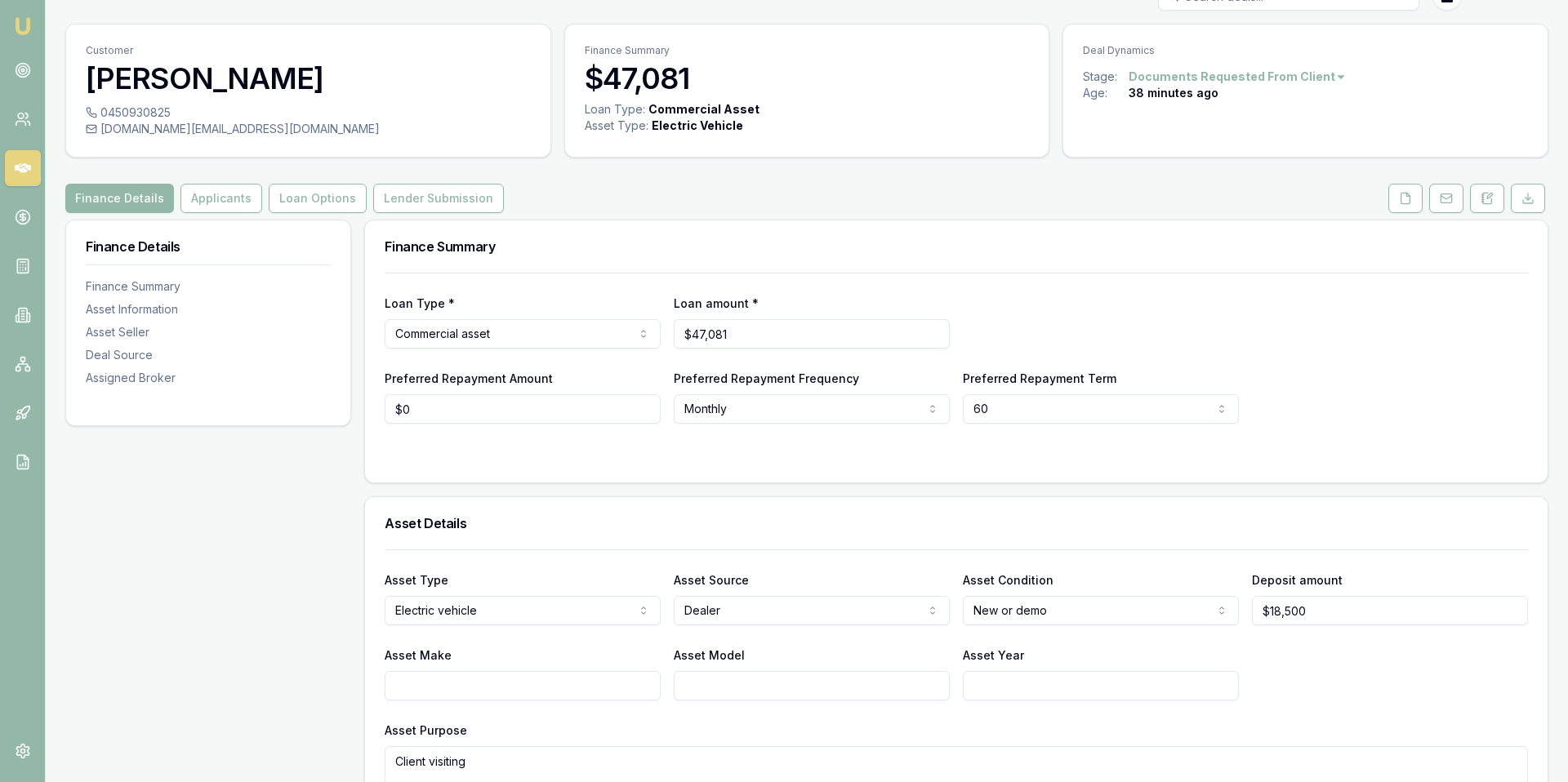
scroll to position [0, 0]
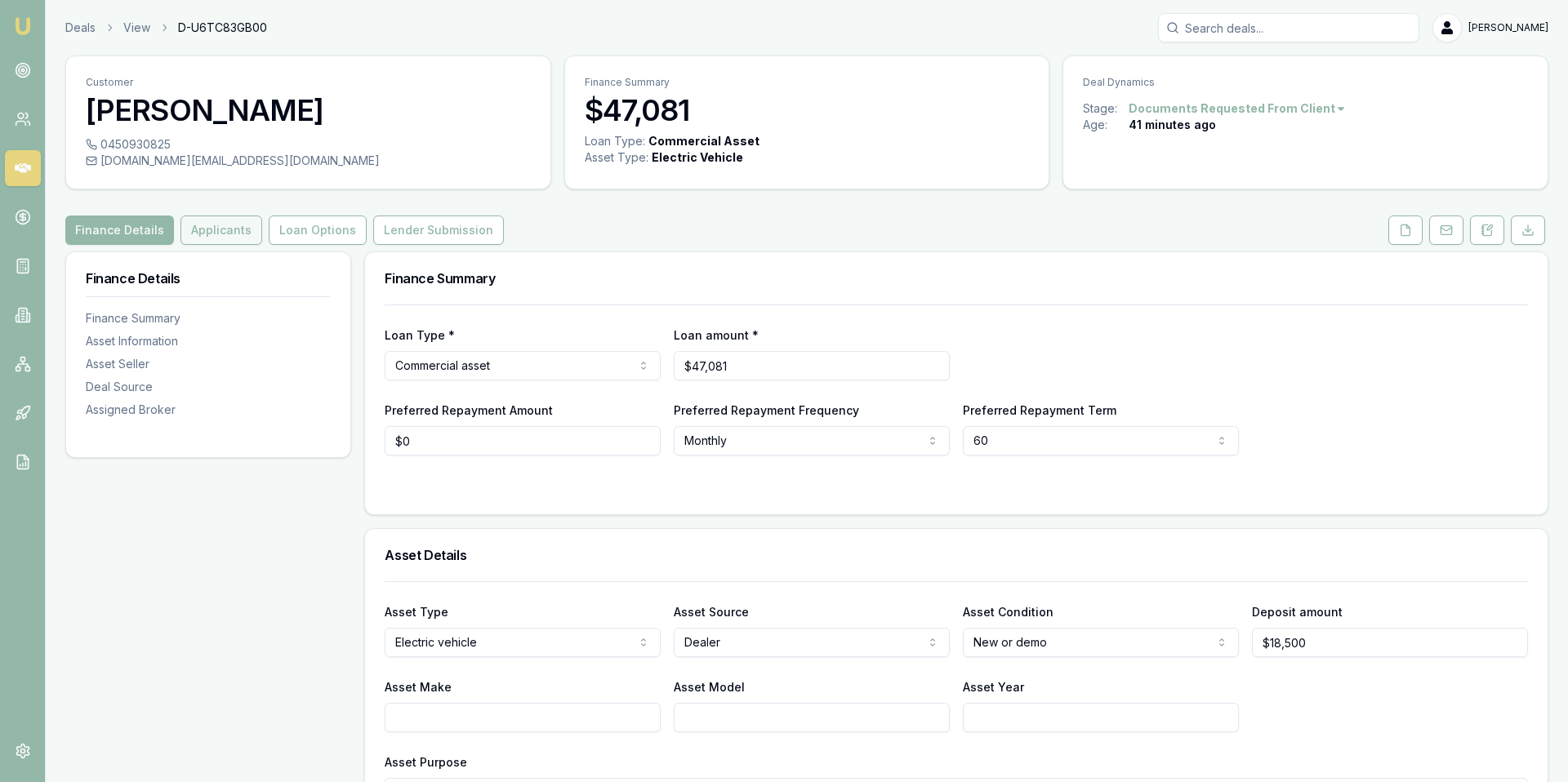
click at [200, 235] on button "Applicants" at bounding box center [221, 231] width 81 height 29
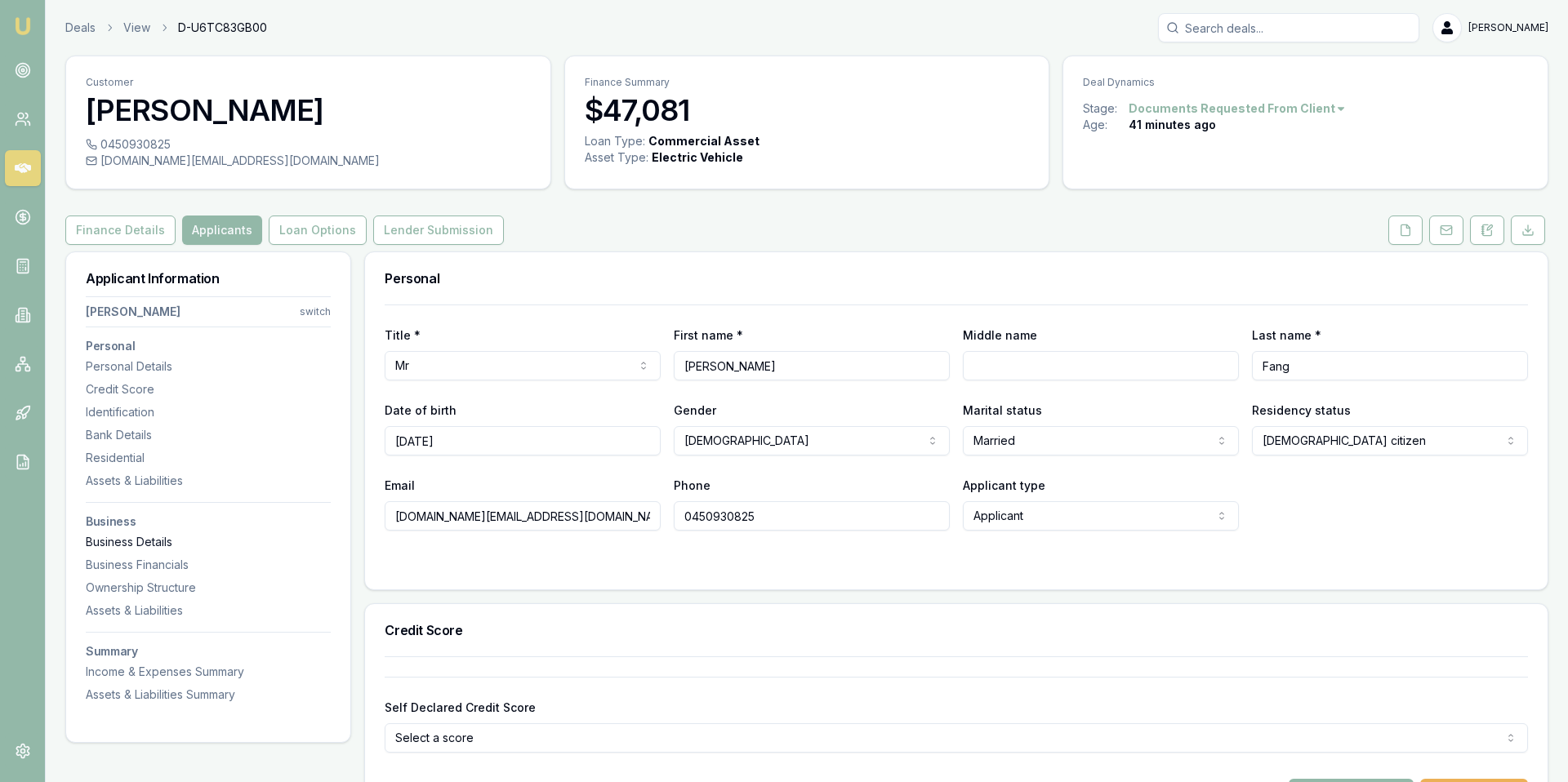
click at [141, 543] on div "Business Details" at bounding box center [208, 542] width 245 height 17
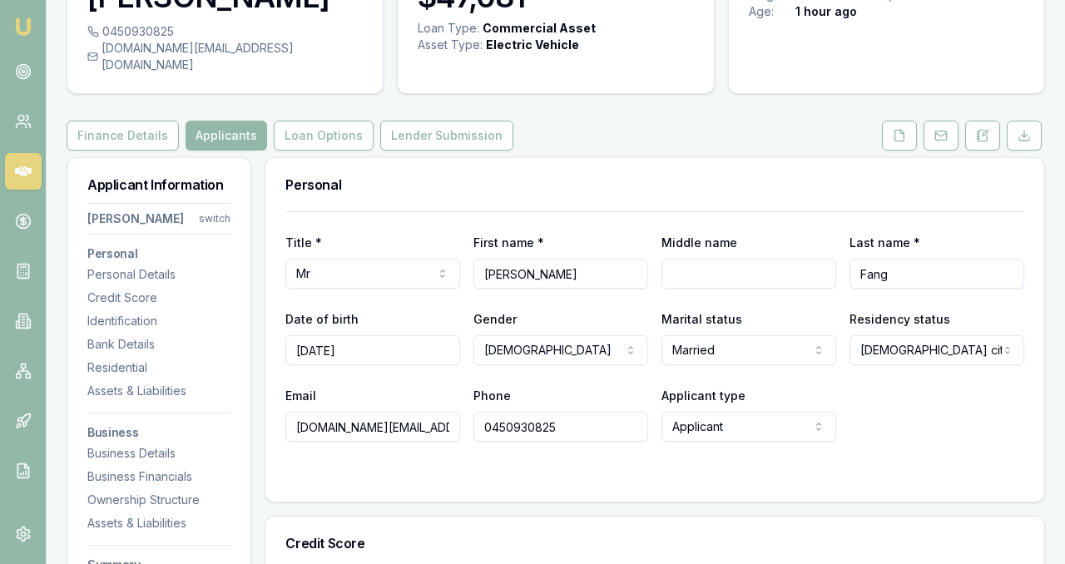
scroll to position [134, 0]
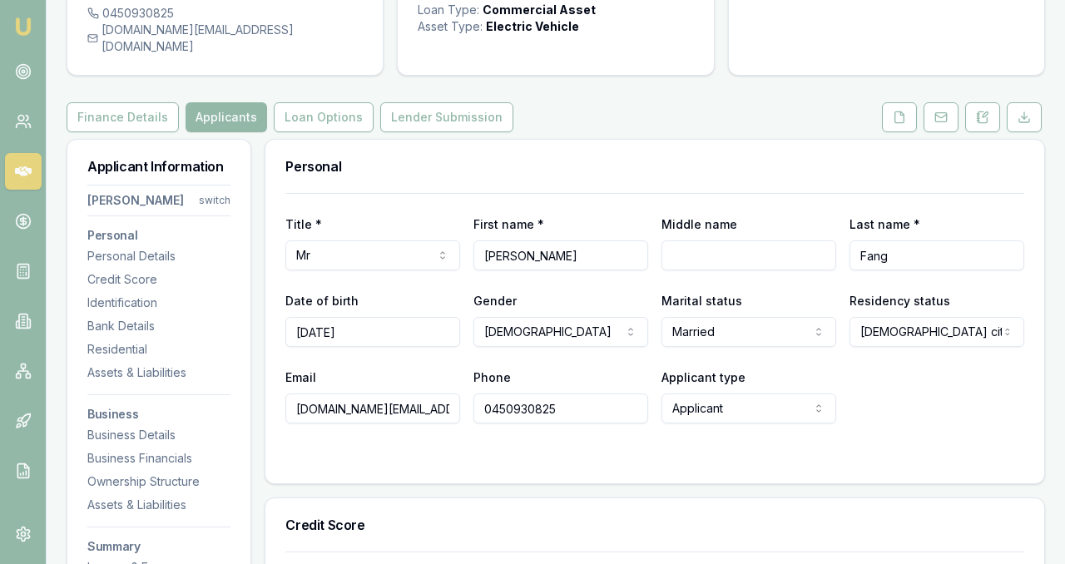
drag, startPoint x: 576, startPoint y: 394, endPoint x: 469, endPoint y: 386, distance: 107.7
click at [469, 386] on div "Email [DOMAIN_NAME][EMAIL_ADDRESS][DOMAIN_NAME] Phone [PHONE_NUMBER] Applicant …" at bounding box center [654, 395] width 739 height 57
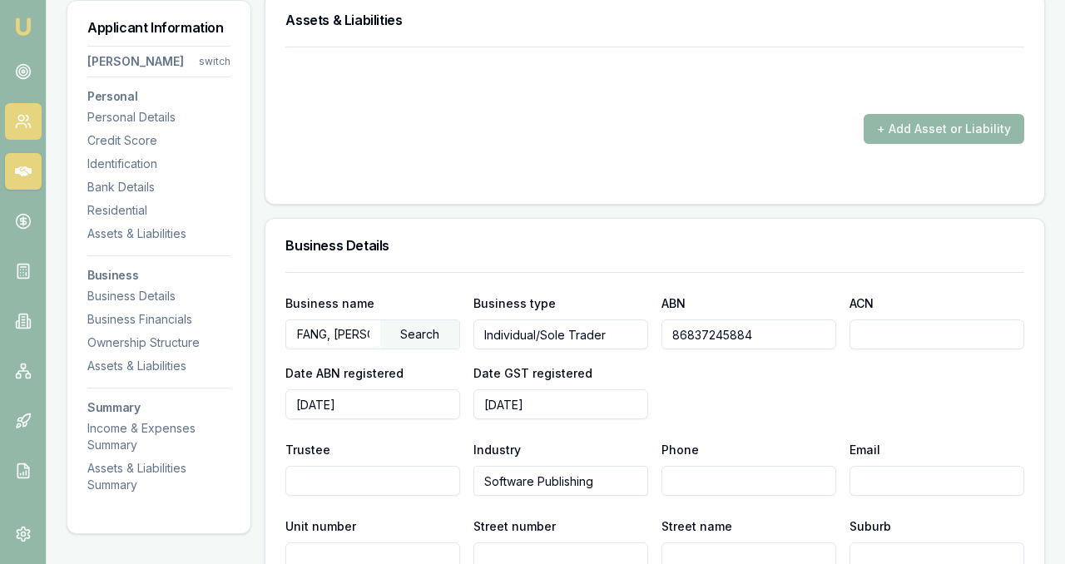
scroll to position [1806, 0]
drag, startPoint x: 768, startPoint y: 320, endPoint x: 623, endPoint y: 310, distance: 145.1
click at [623, 310] on div "Business name FANG, [PERSON_NAME] Search Business type Individual/Sole Trader A…" at bounding box center [654, 357] width 739 height 126
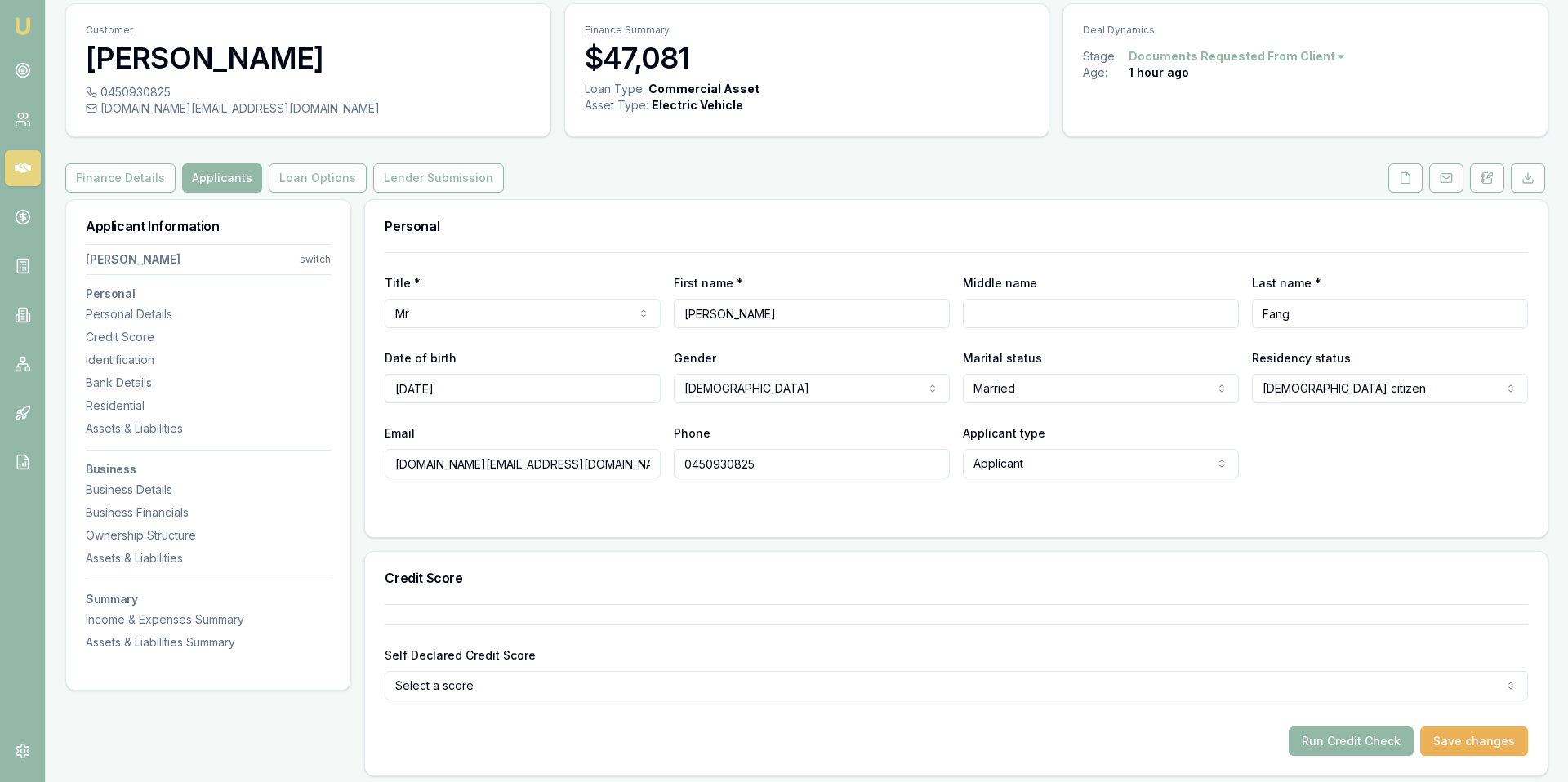
scroll to position [0, 0]
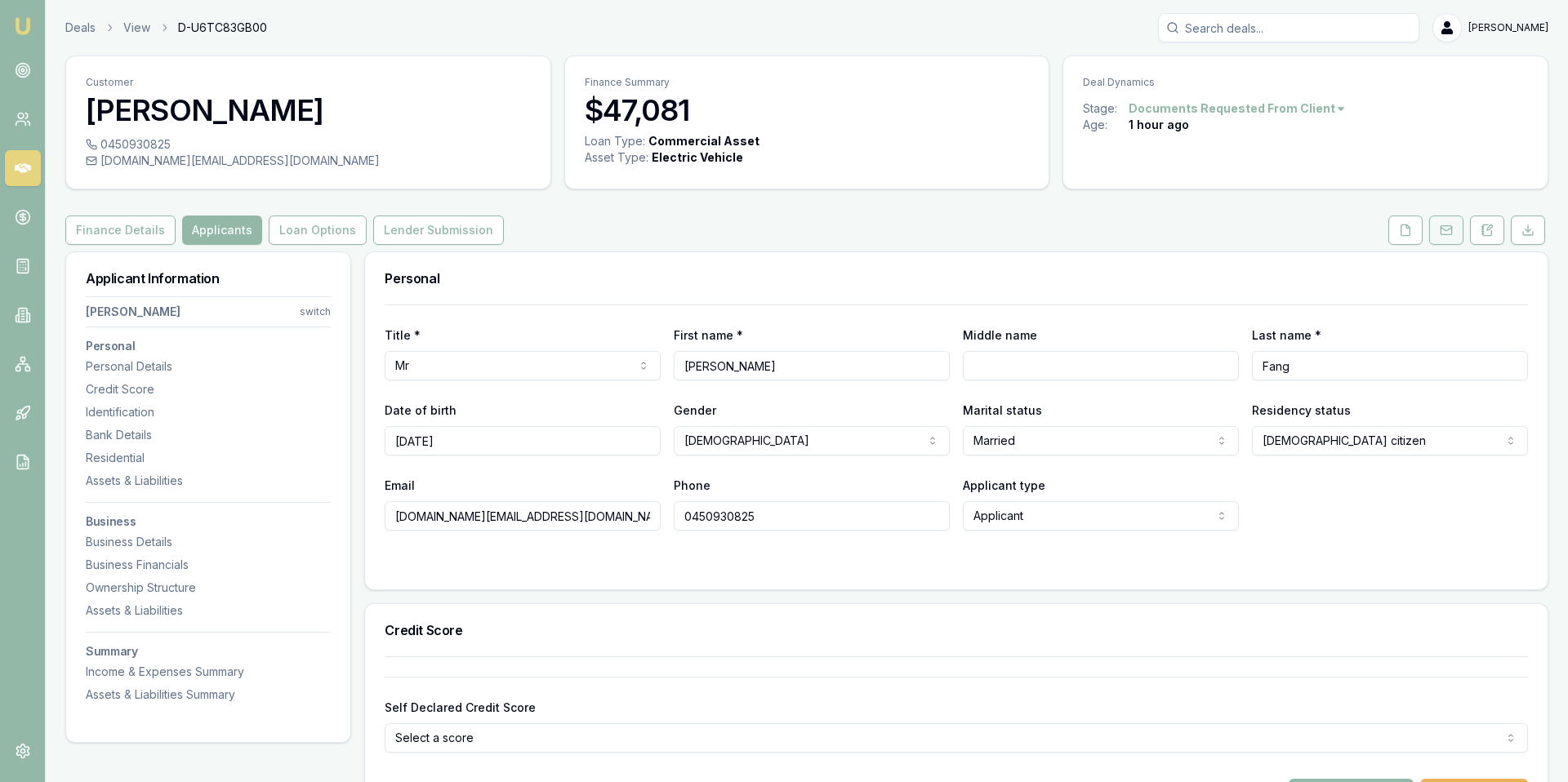
click at [1445, 234] on icon at bounding box center [1445, 230] width 13 height 13
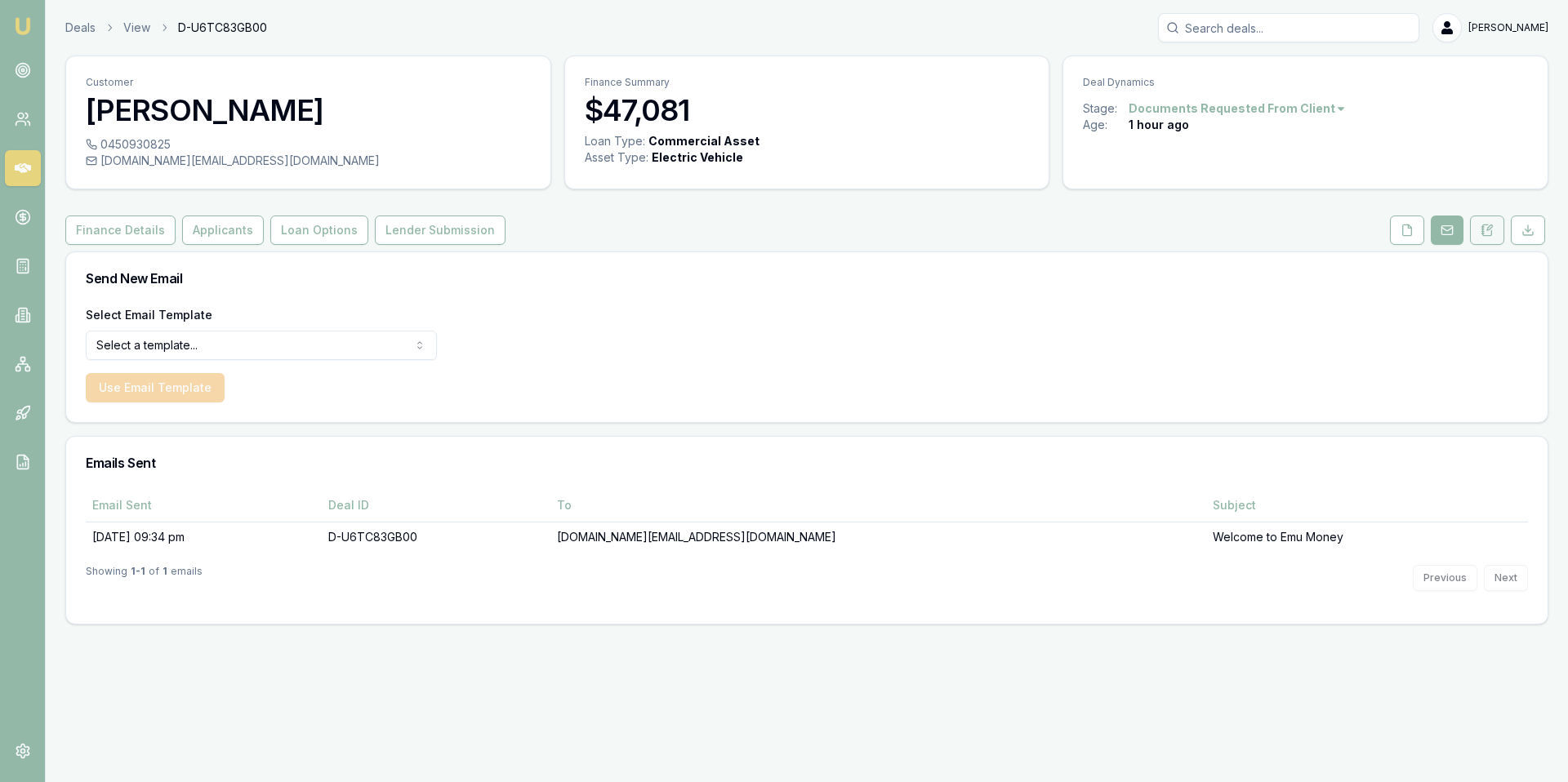
click at [1475, 223] on button at bounding box center [1487, 231] width 34 height 29
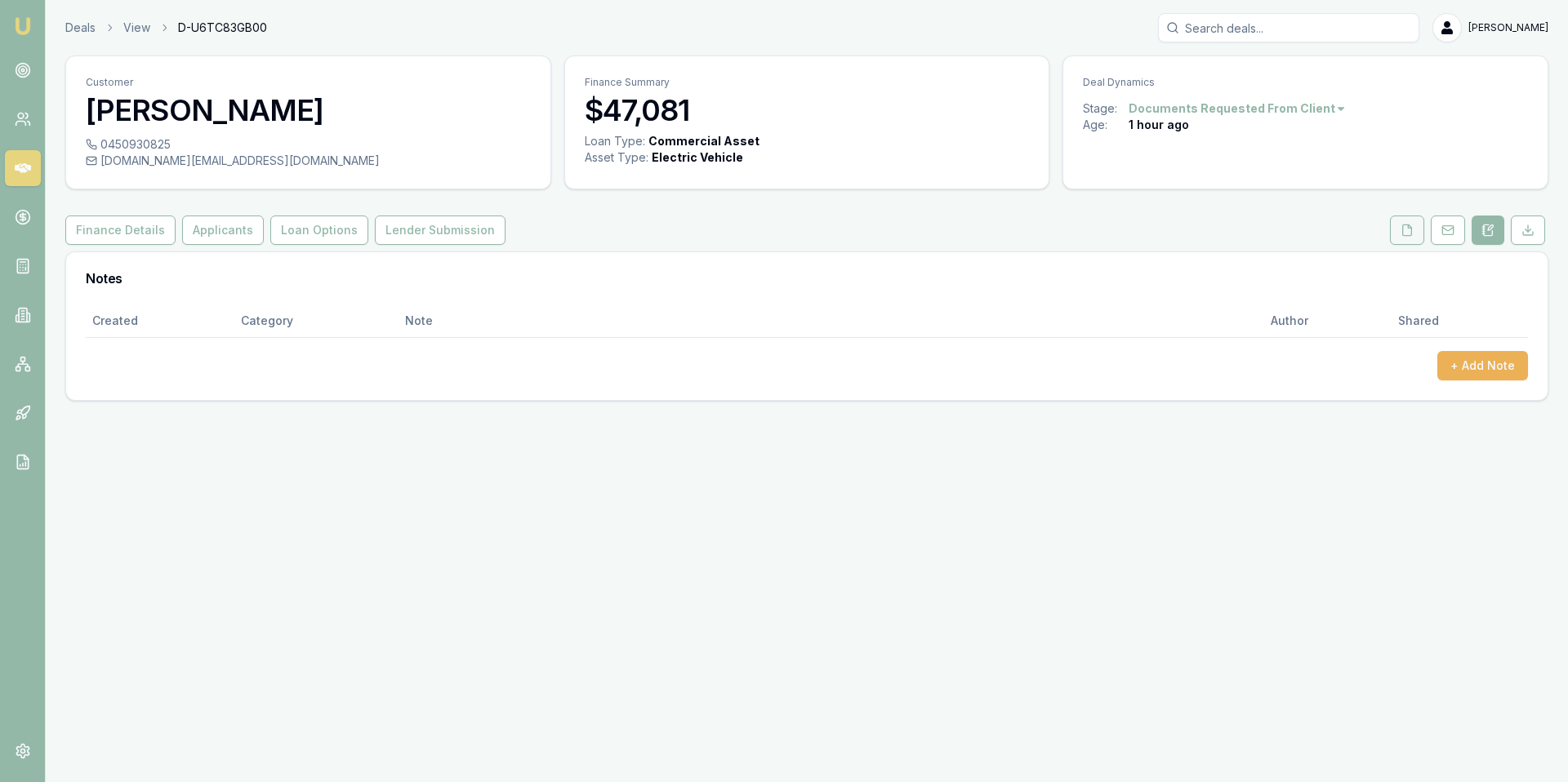
click at [1404, 232] on icon at bounding box center [1406, 230] width 13 height 13
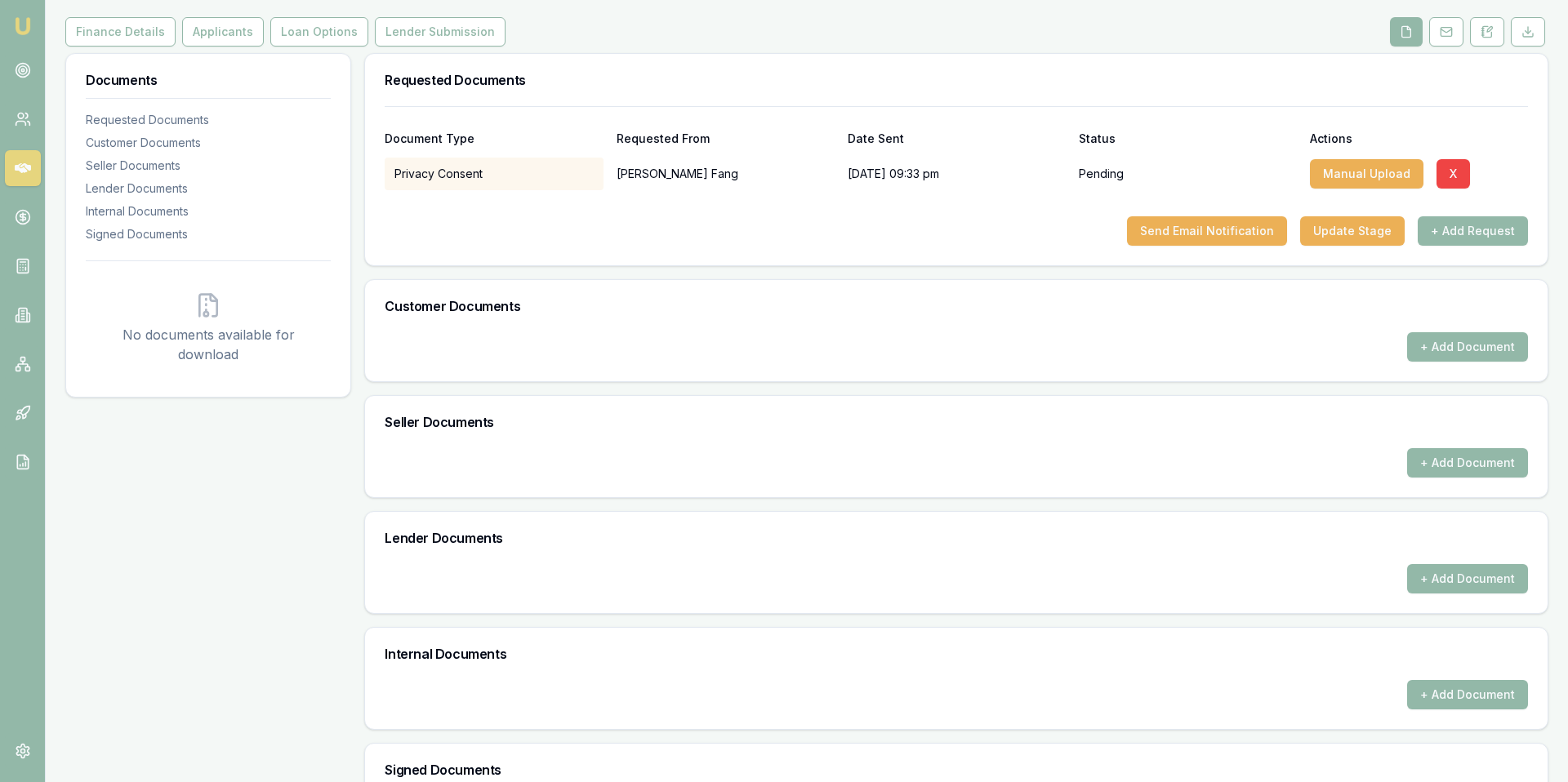
scroll to position [202, 0]
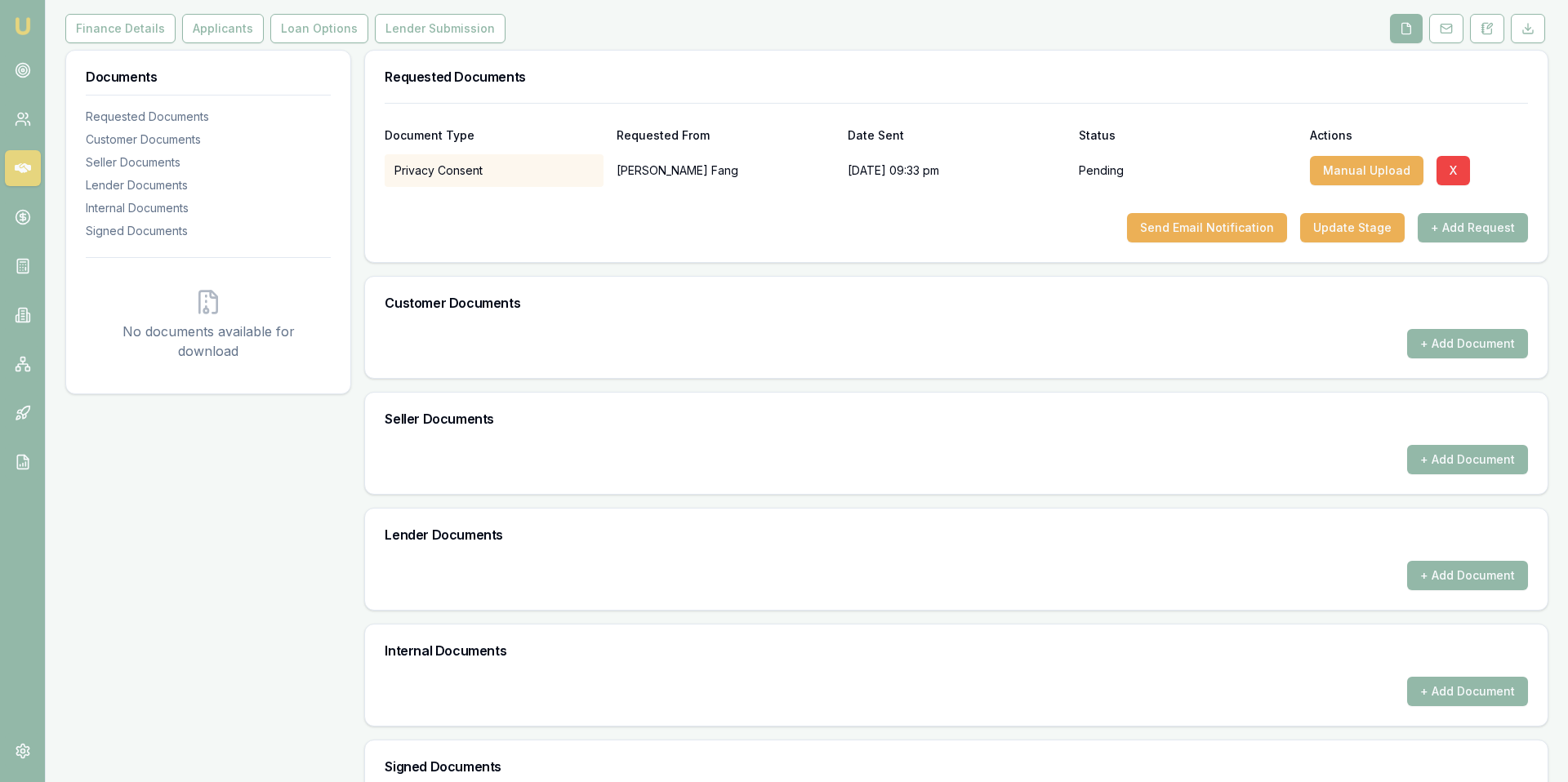
click at [961, 441] on div "Seller Documents" at bounding box center [956, 418] width 1182 height 52
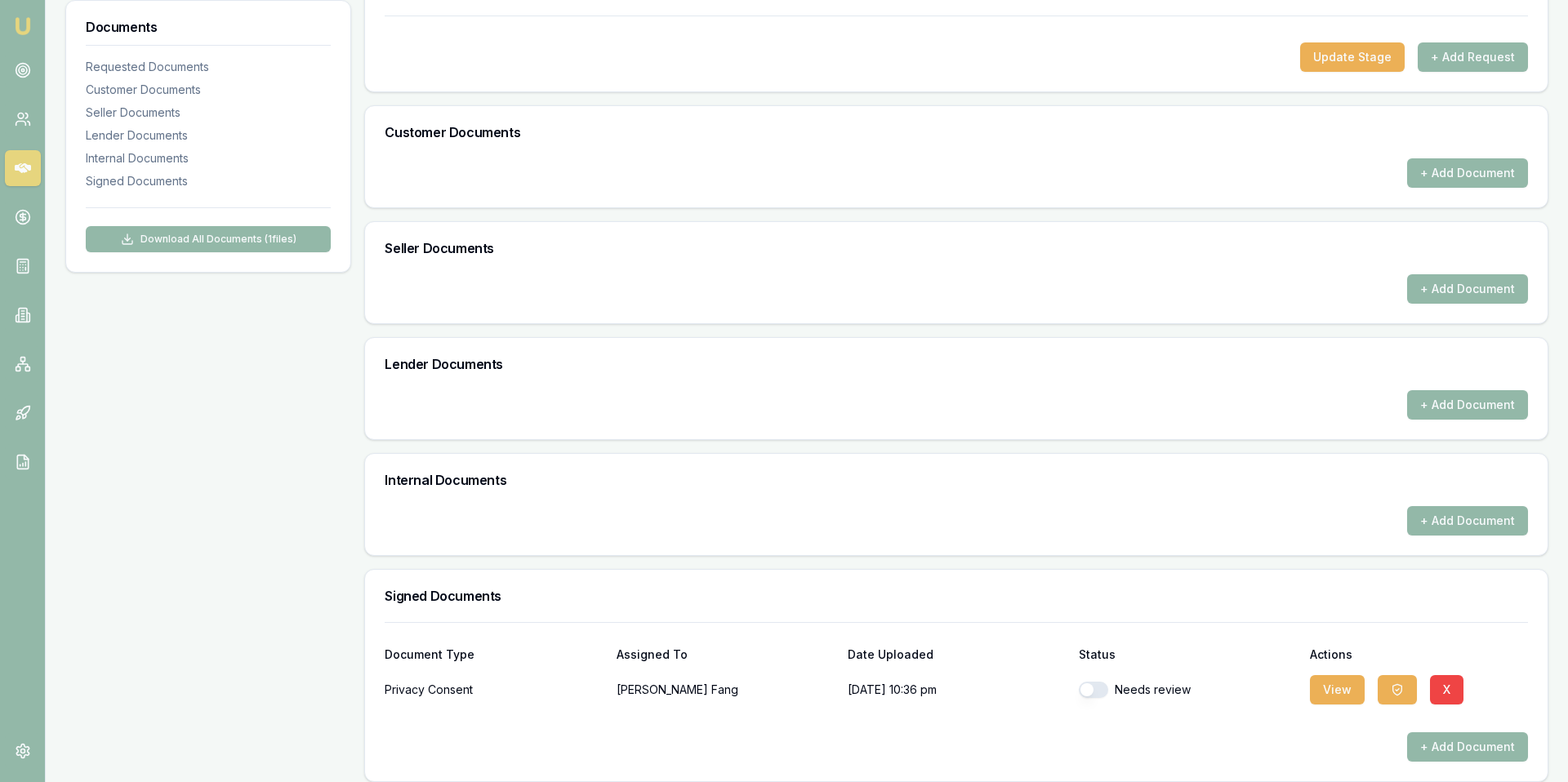
scroll to position [302, 0]
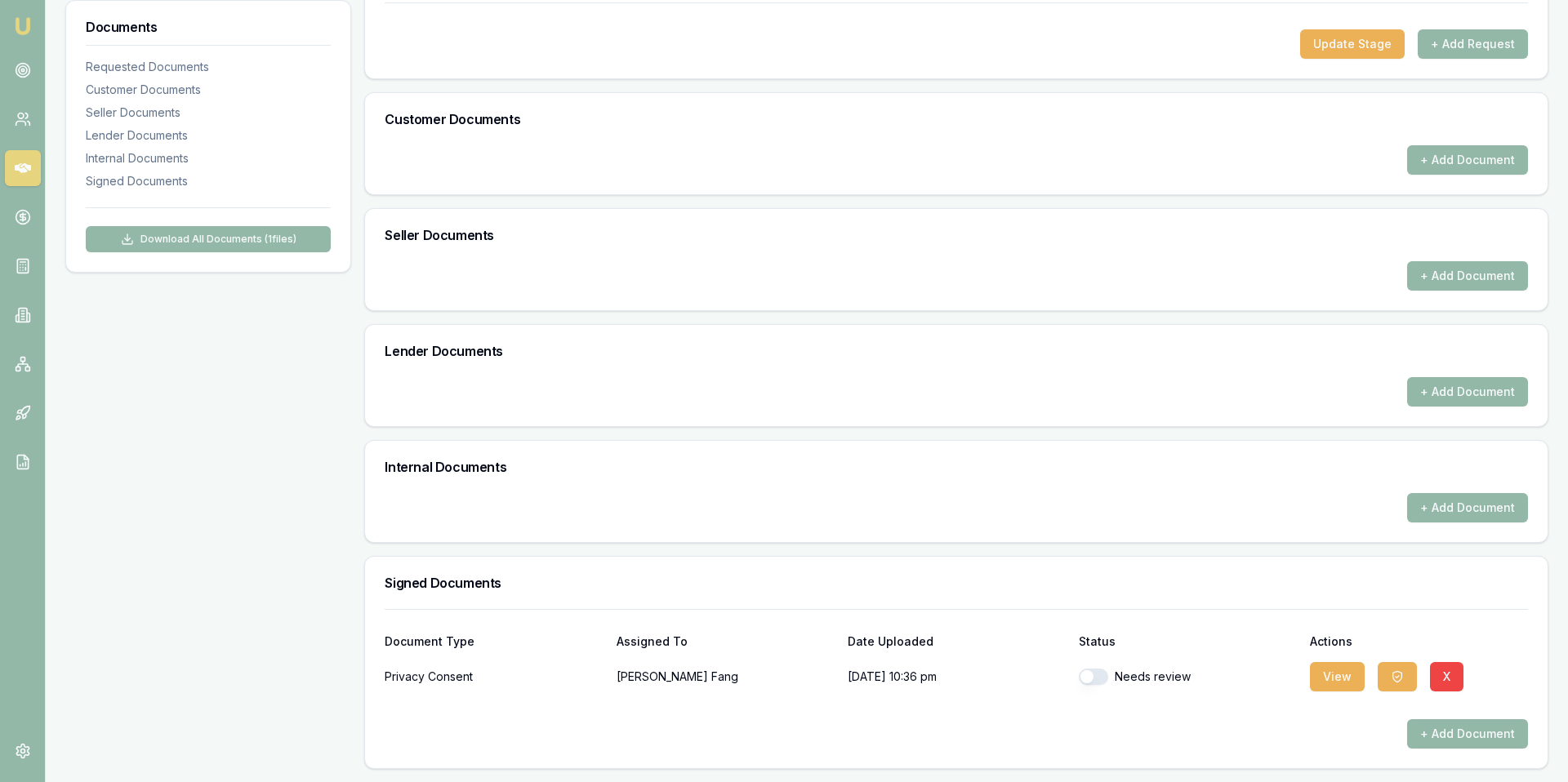
click at [1103, 679] on button "button" at bounding box center [1093, 677] width 29 height 17
checkbox input "true"
click at [1397, 678] on icon "button" at bounding box center [1396, 676] width 13 height 13
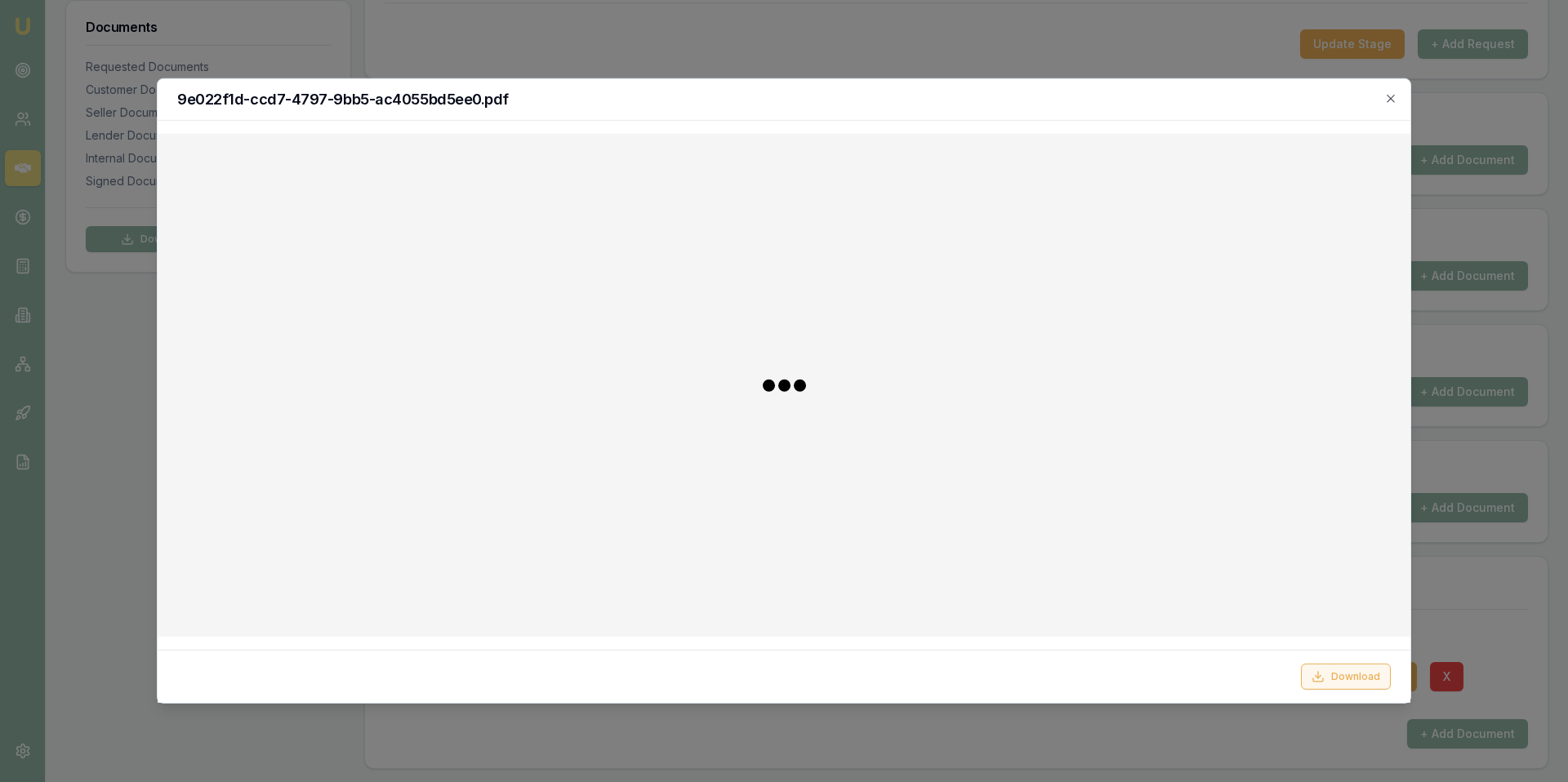
click at [1340, 682] on button "Download" at bounding box center [1346, 677] width 90 height 26
click at [1339, 682] on button "Download" at bounding box center [1346, 677] width 90 height 26
click at [1391, 95] on icon "button" at bounding box center [1390, 98] width 13 height 13
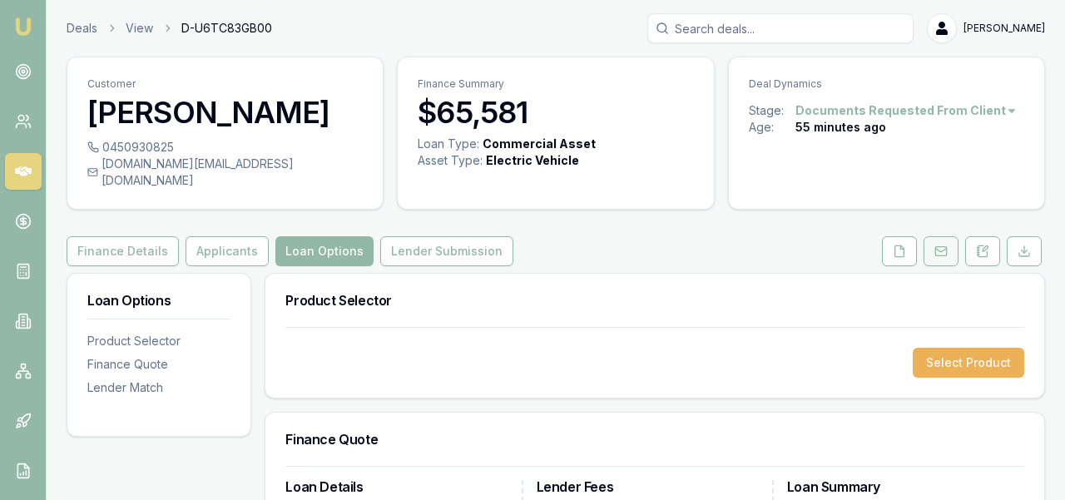
click at [927, 236] on button at bounding box center [941, 251] width 35 height 30
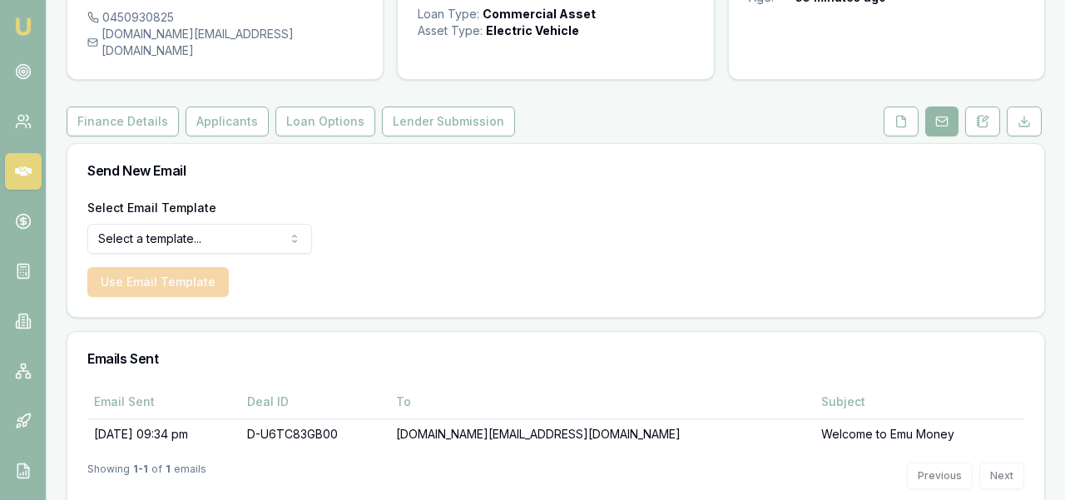
scroll to position [127, 0]
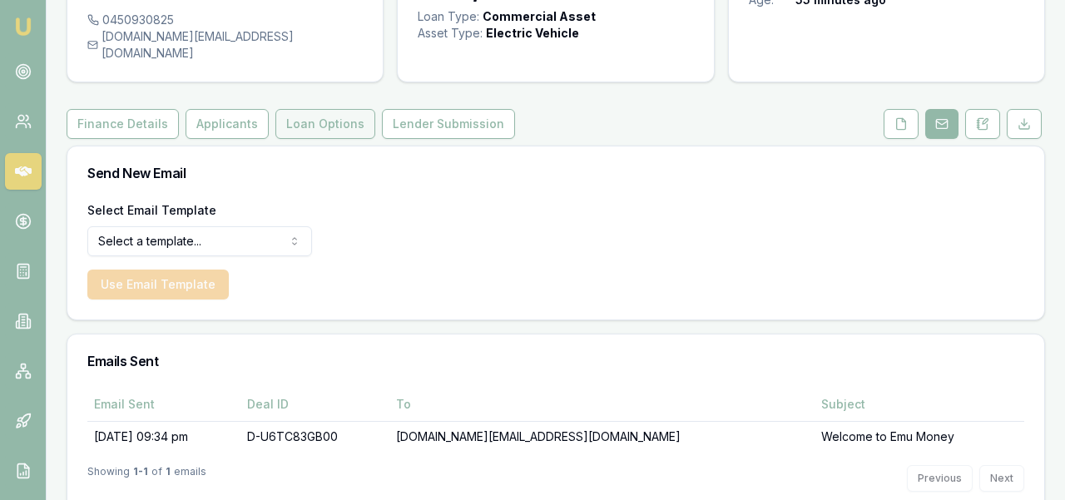
click at [329, 109] on button "Loan Options" at bounding box center [325, 124] width 100 height 30
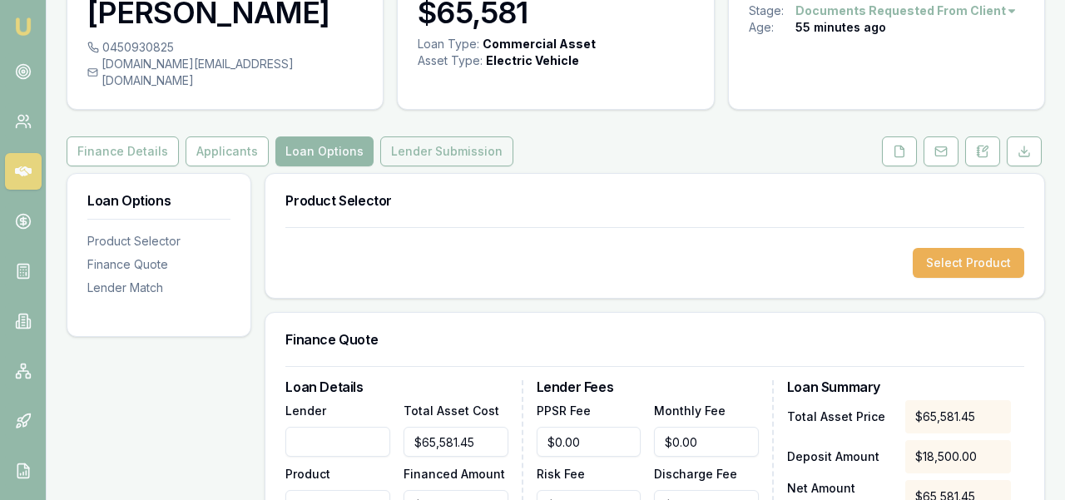
scroll to position [104, 0]
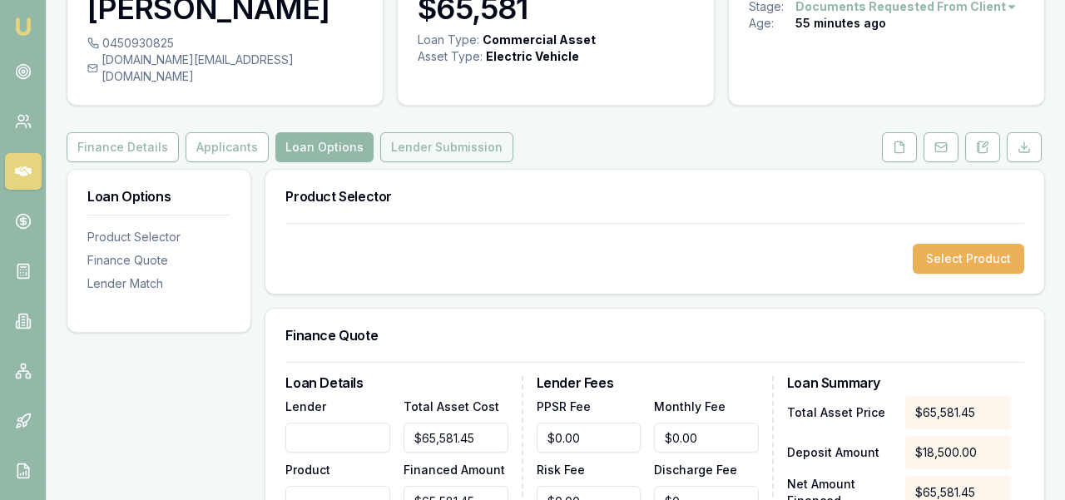
click at [422, 132] on button "Lender Submission" at bounding box center [446, 147] width 133 height 30
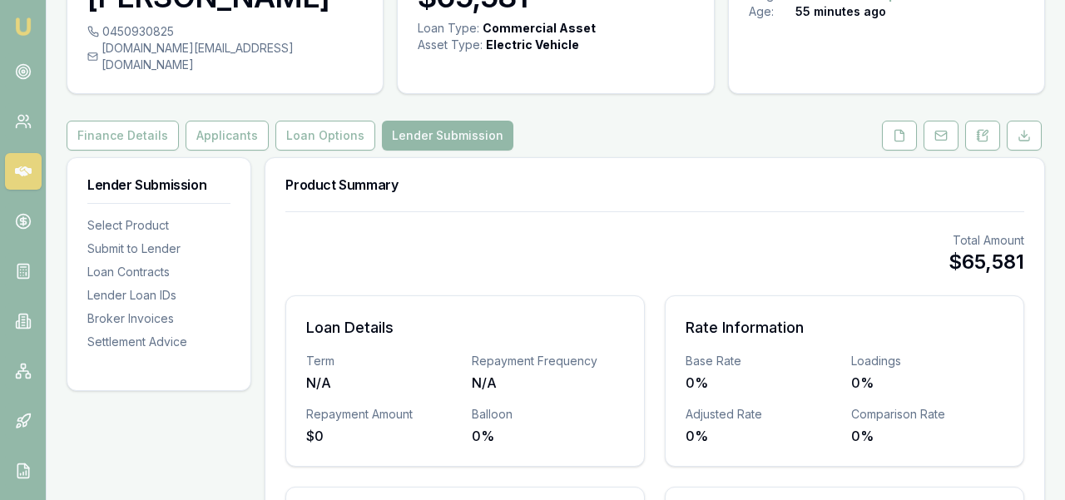
scroll to position [147, 0]
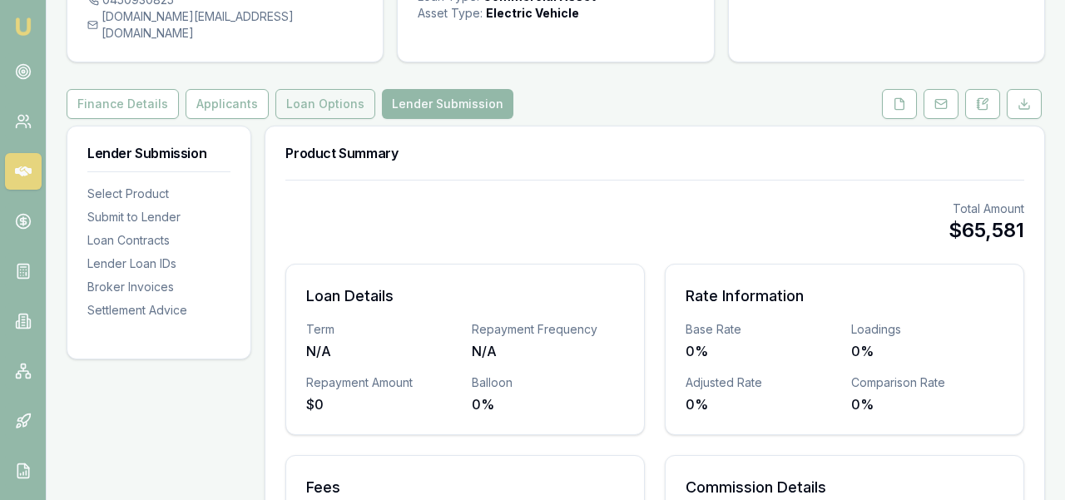
click at [309, 91] on button "Loan Options" at bounding box center [325, 104] width 100 height 30
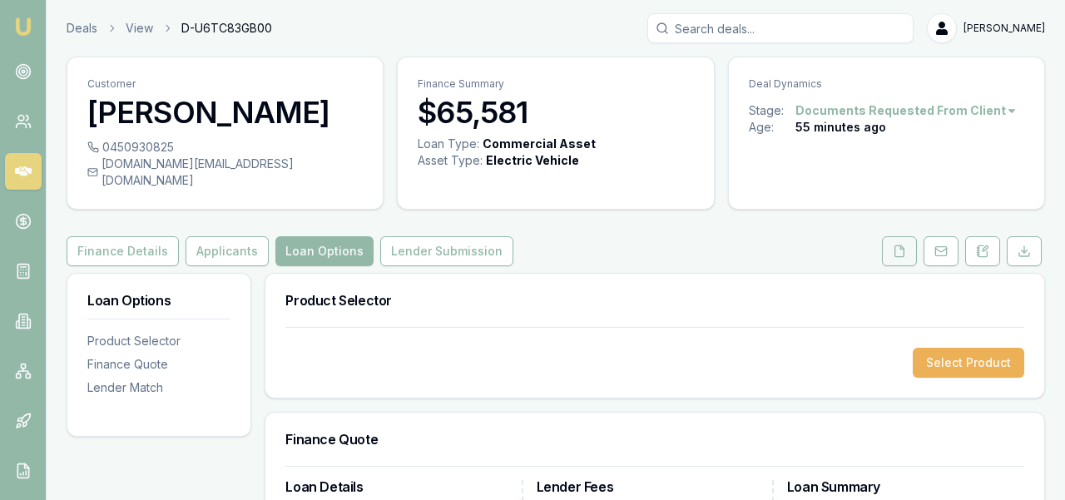
click at [905, 245] on icon at bounding box center [899, 251] width 13 height 13
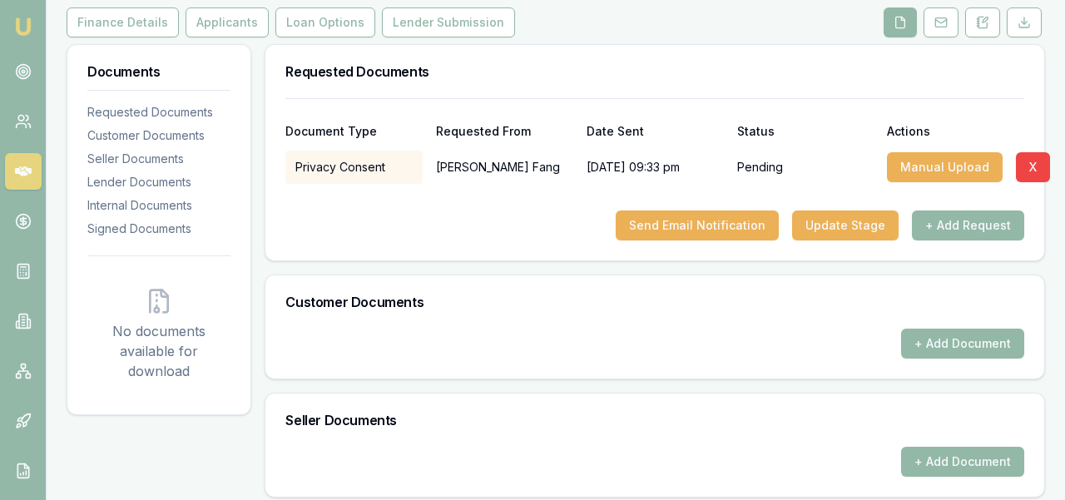
scroll to position [226, 0]
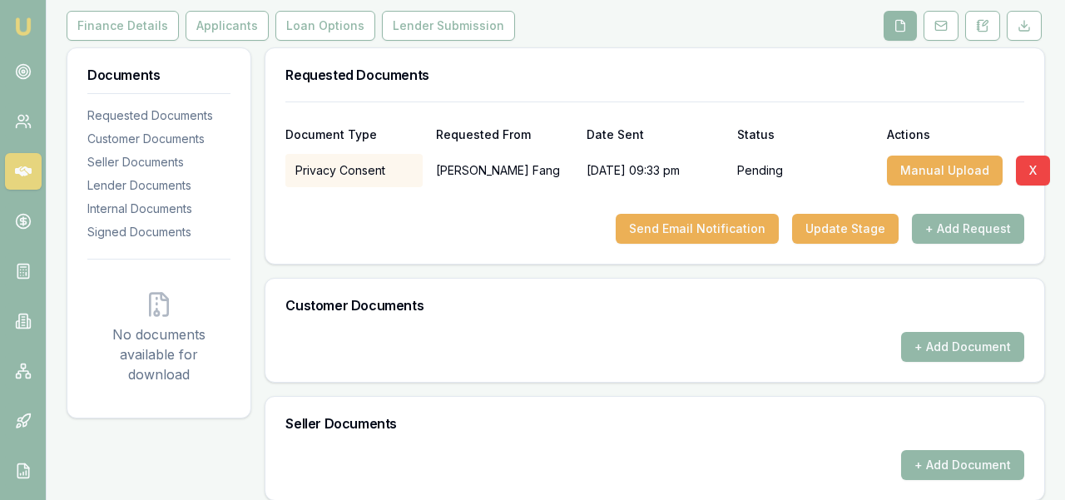
click at [429, 187] on div at bounding box center [654, 200] width 739 height 27
click at [756, 154] on div "Pending" at bounding box center [805, 170] width 137 height 33
click at [644, 154] on div "[DATE] 09:33 pm" at bounding box center [655, 170] width 137 height 33
click at [619, 154] on div "[DATE] 09:33 pm" at bounding box center [655, 170] width 137 height 33
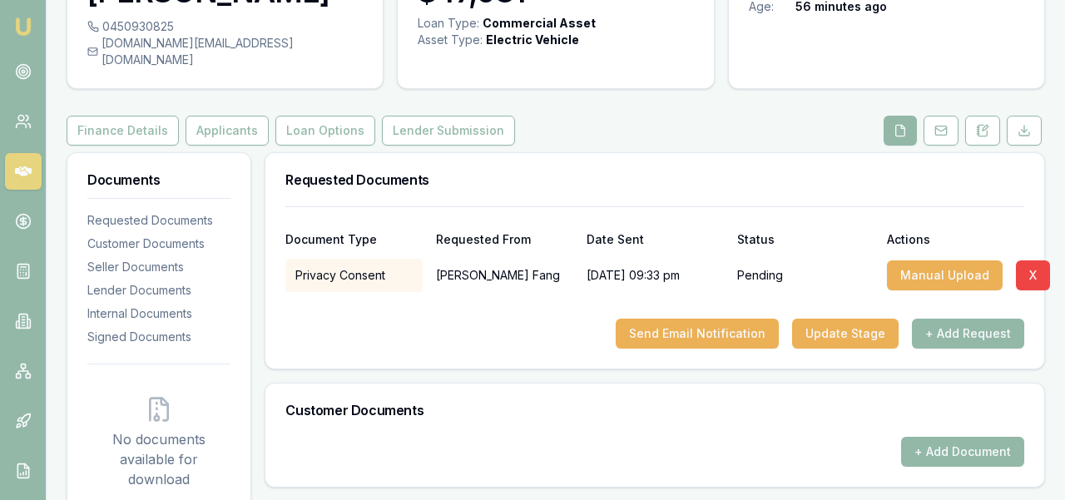
scroll to position [149, 0]
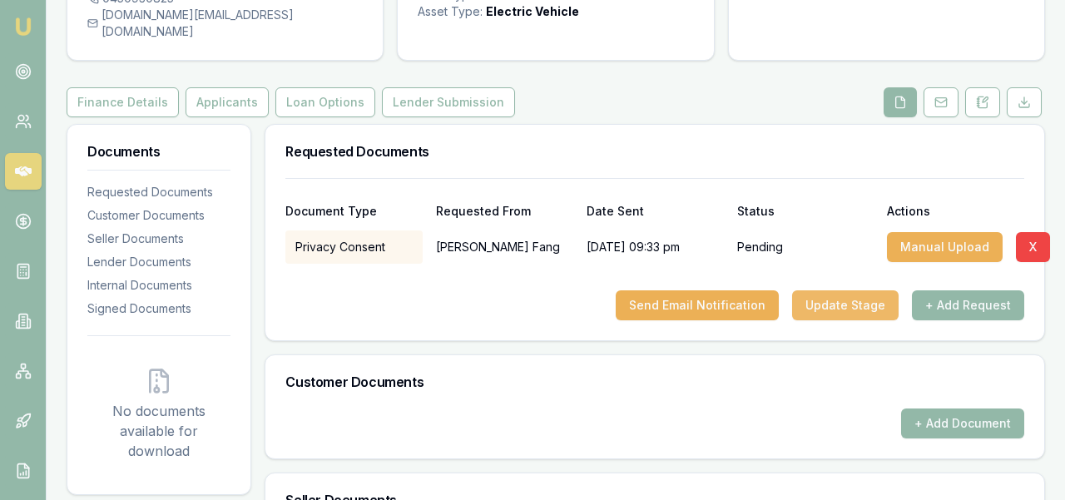
click at [844, 291] on button "Update Stage" at bounding box center [845, 305] width 107 height 30
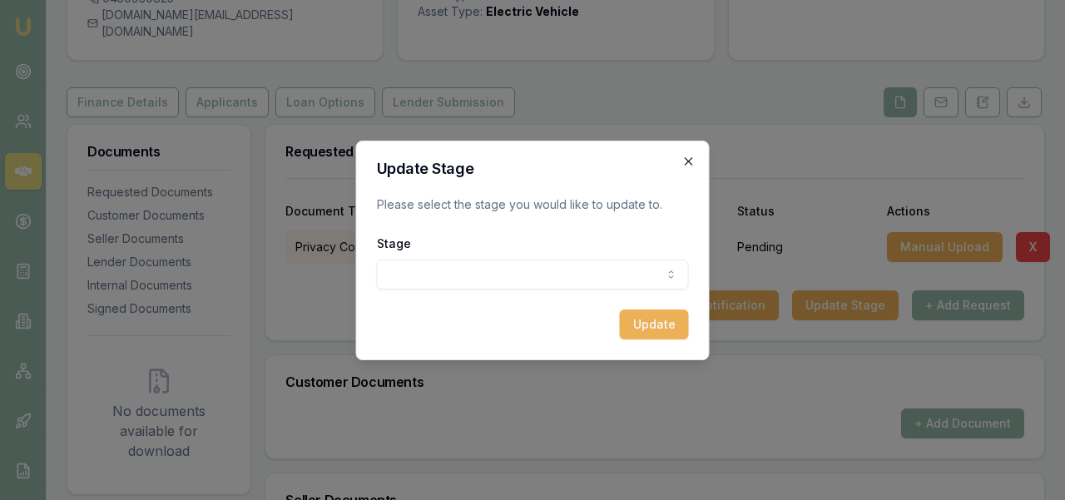
click at [687, 163] on icon "button" at bounding box center [688, 161] width 13 height 13
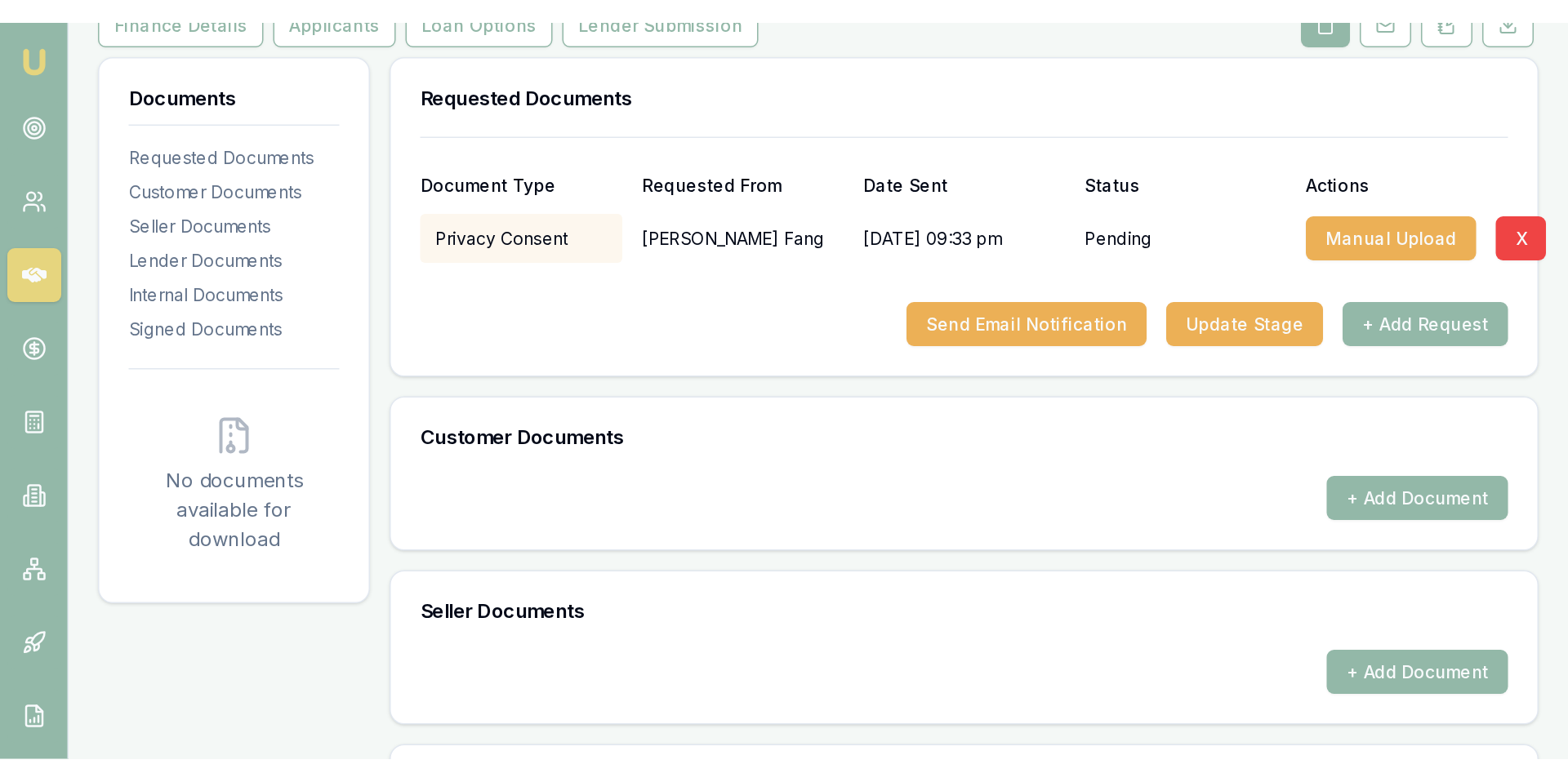
scroll to position [248, 0]
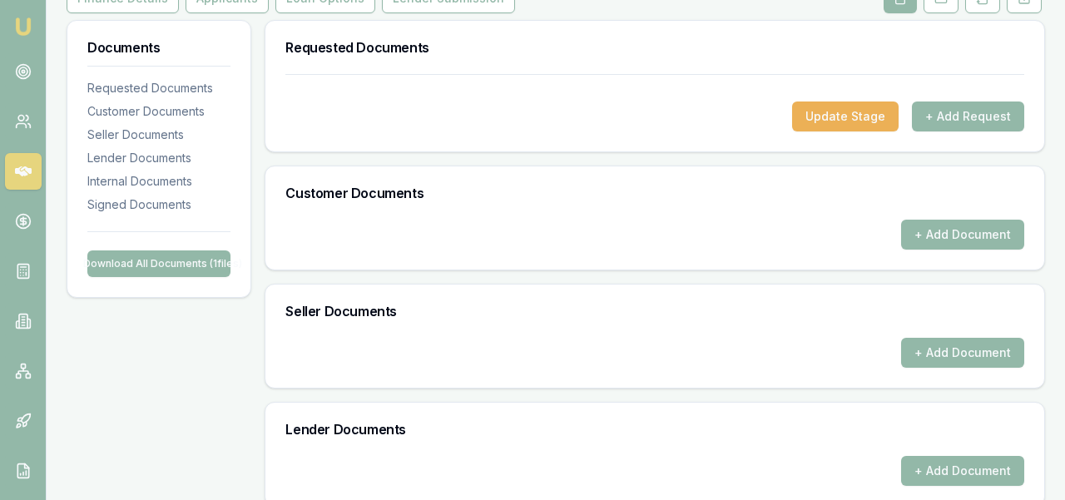
checkbox input "true"
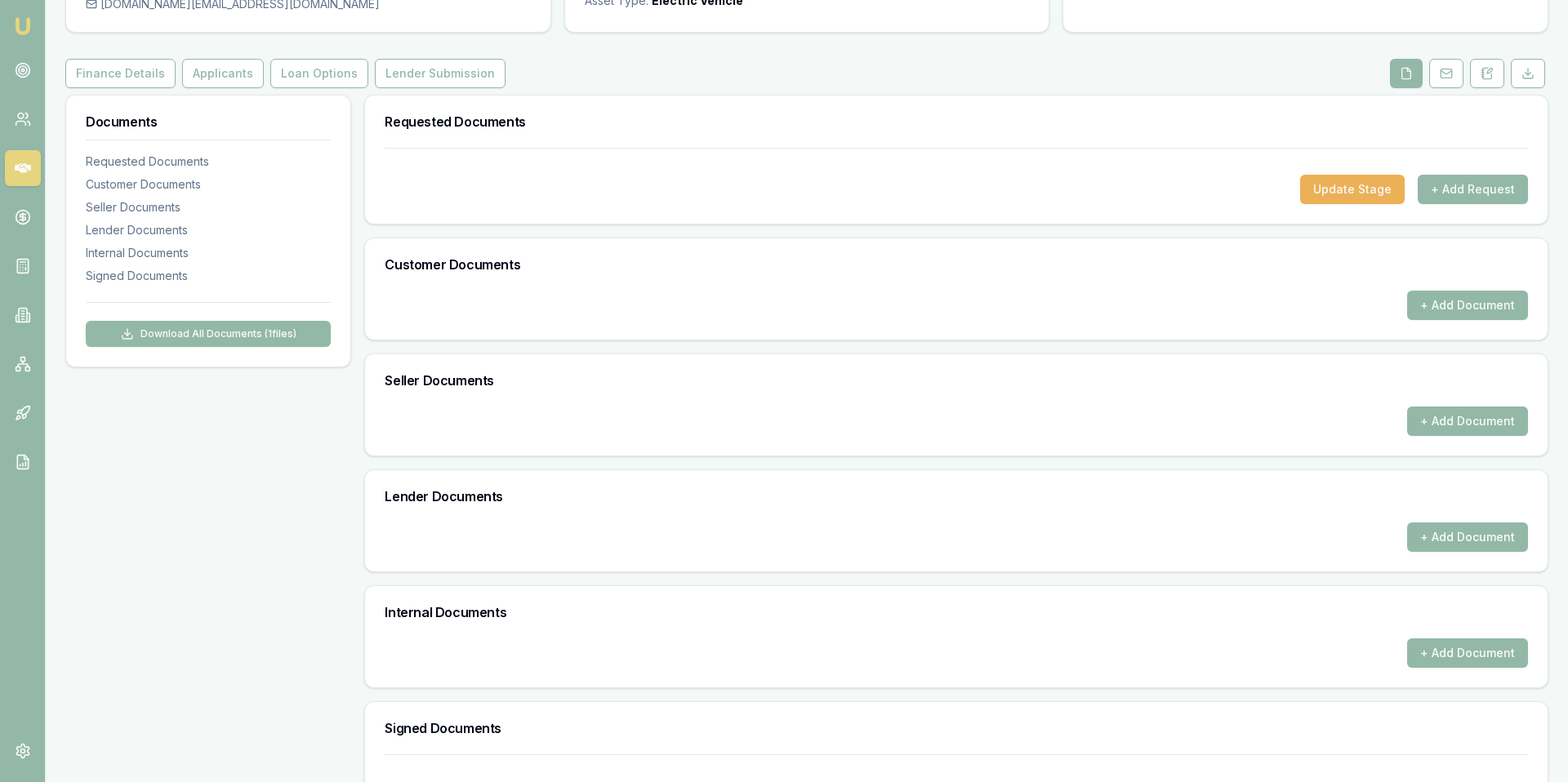
scroll to position [0, 0]
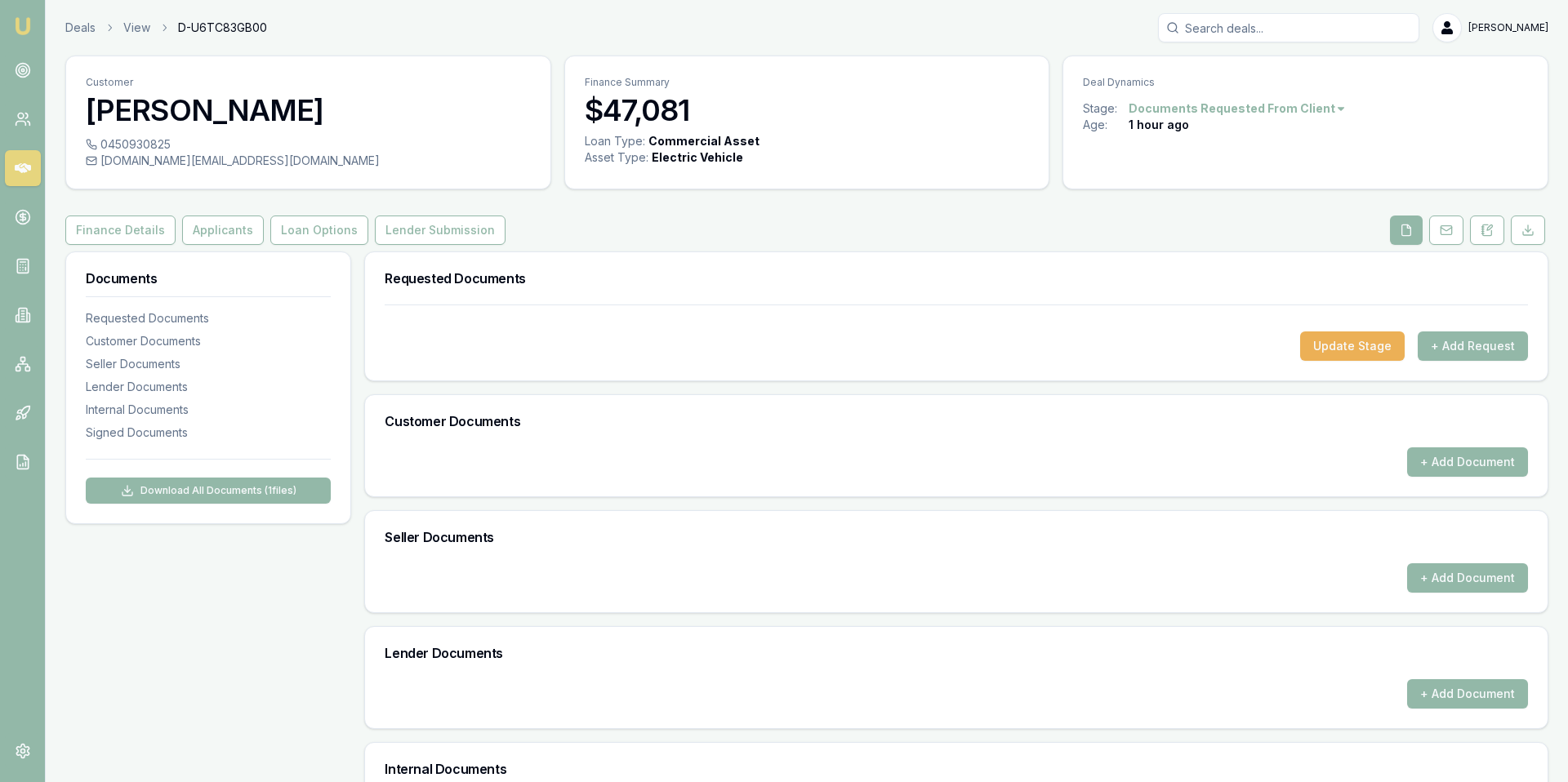
click at [179, 229] on link "Applicants" at bounding box center [223, 231] width 88 height 29
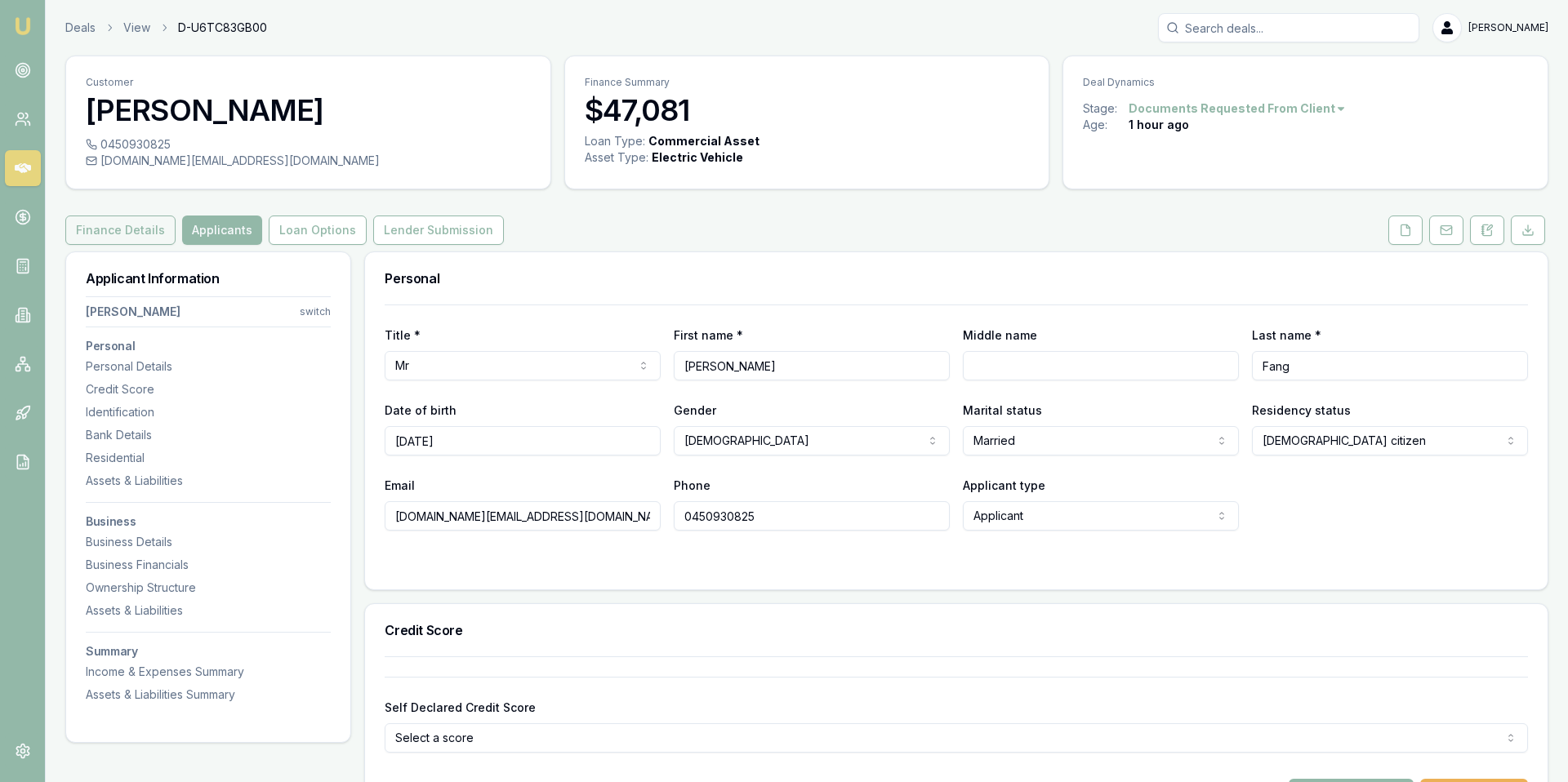
click at [141, 234] on button "Finance Details" at bounding box center [121, 231] width 110 height 29
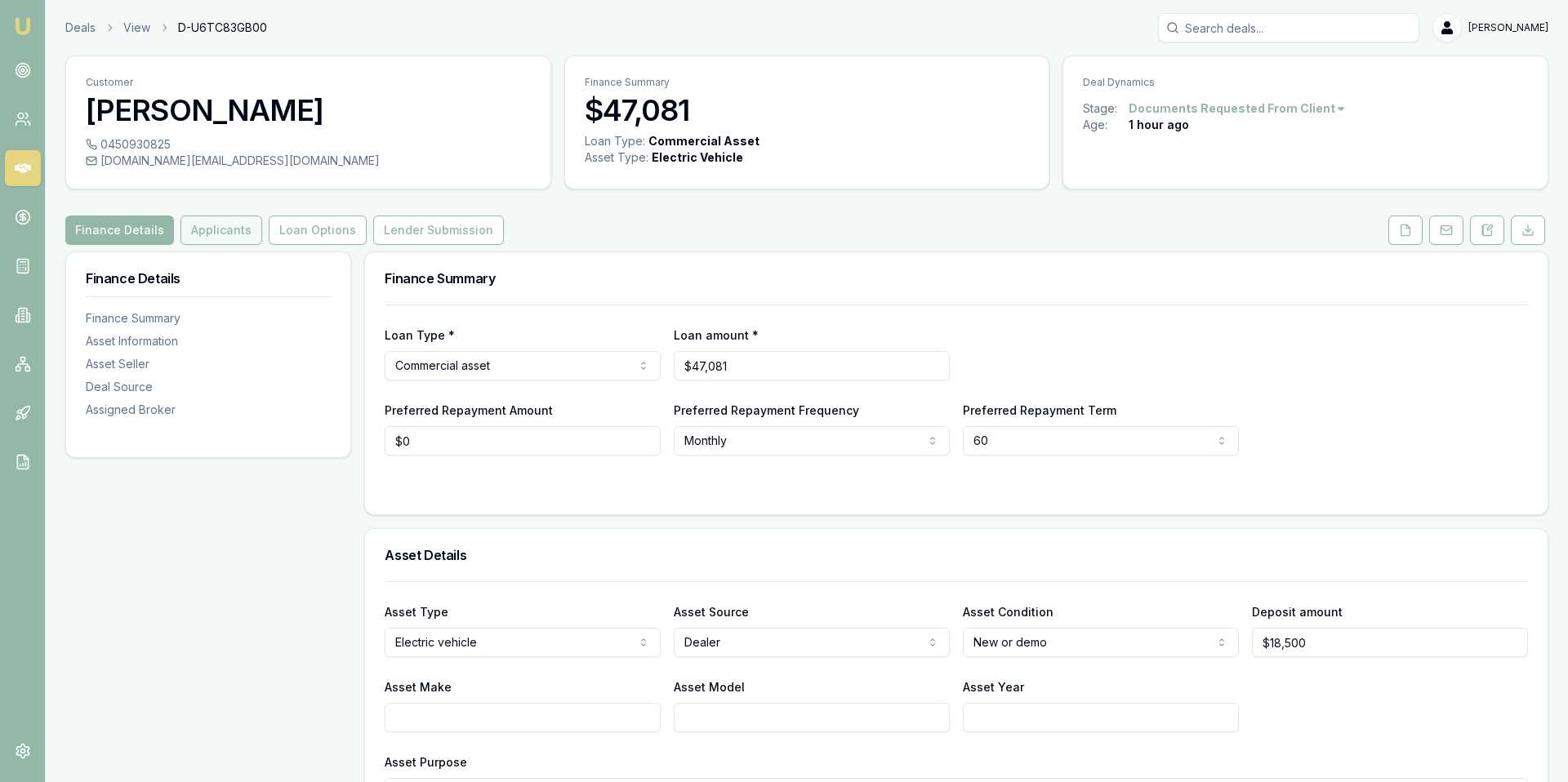
click at [217, 232] on button "Applicants" at bounding box center [221, 231] width 81 height 29
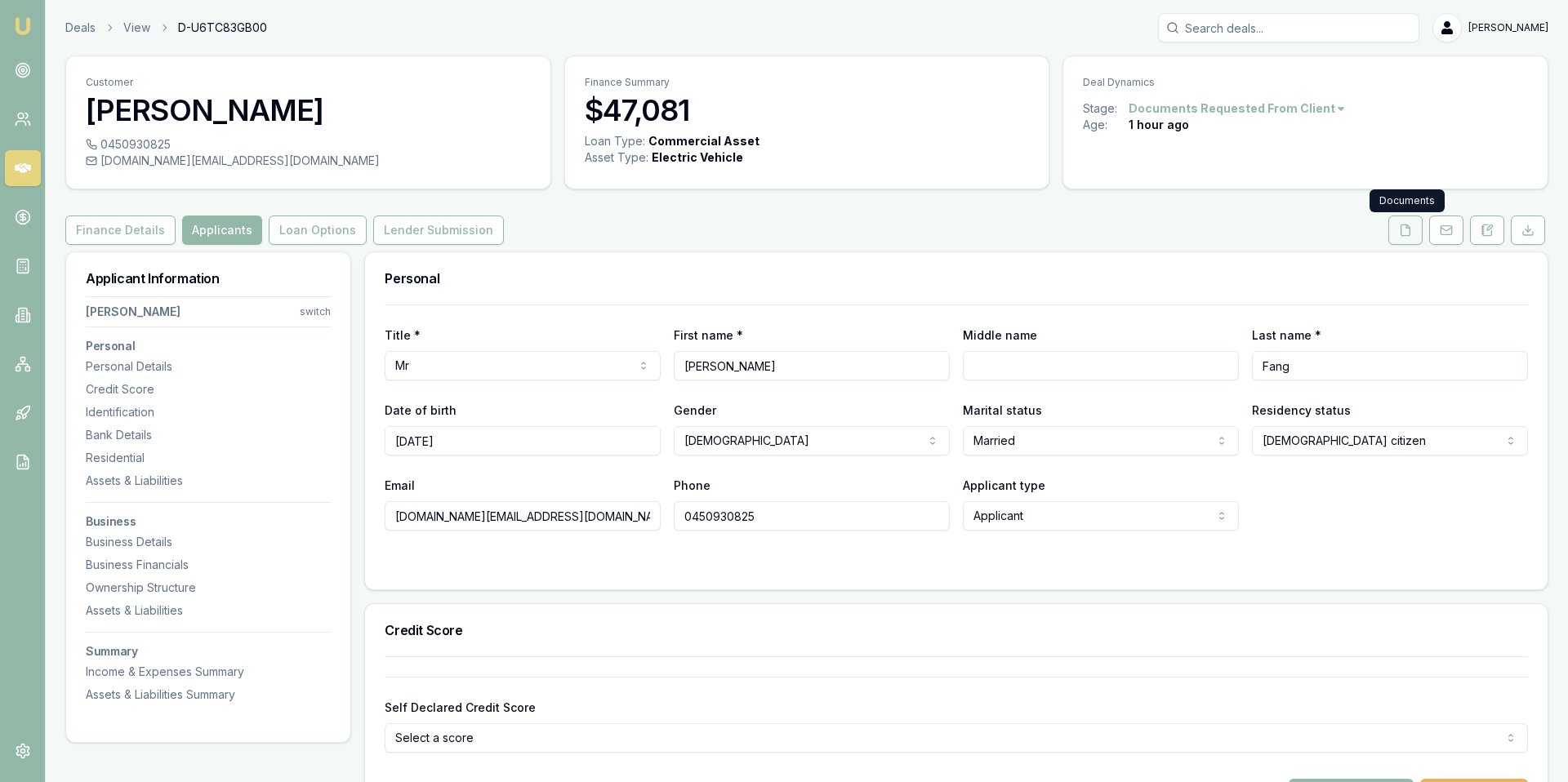
click at [1044, 224] on icon at bounding box center [1404, 230] width 13 height 13
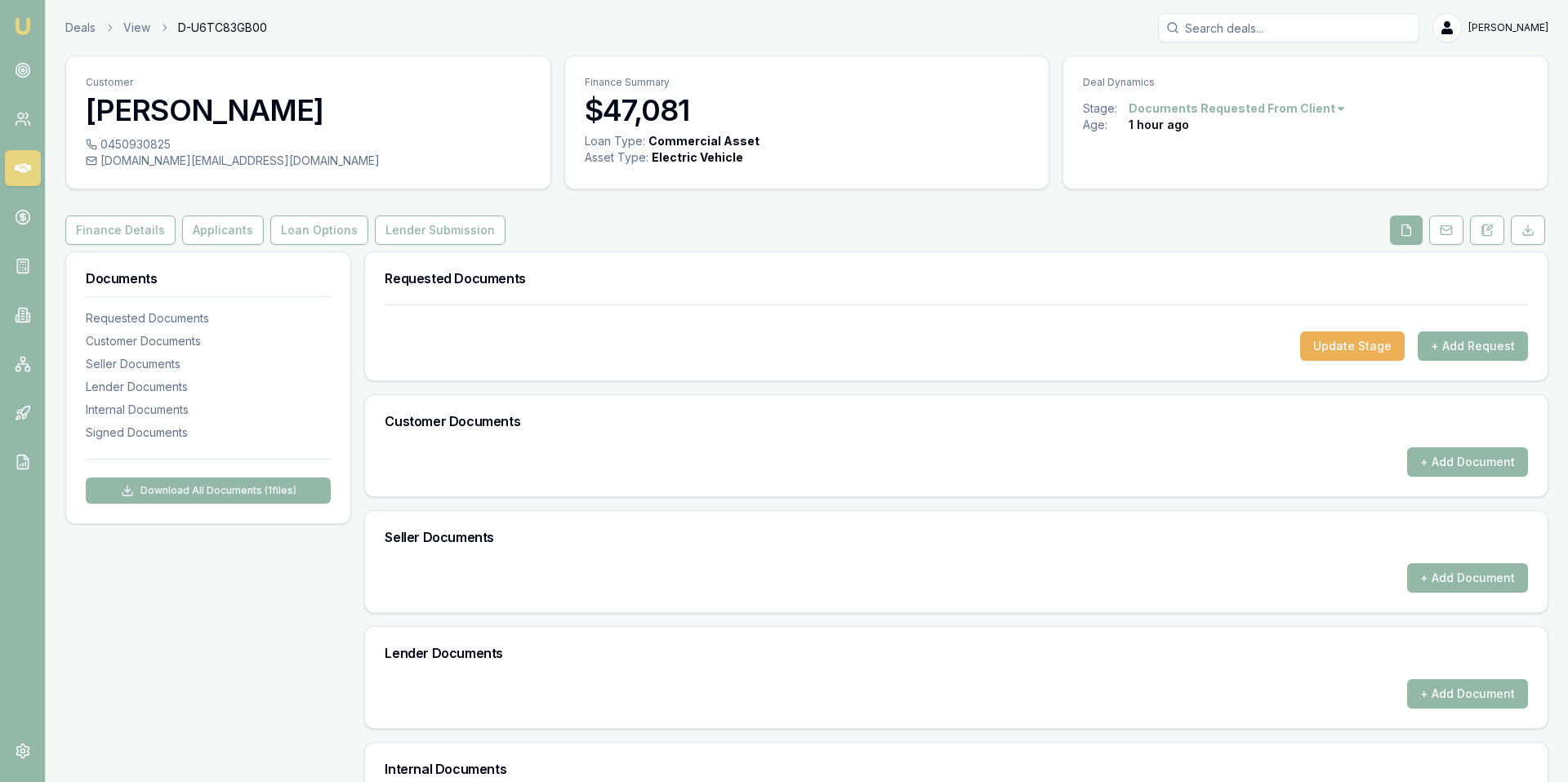
click at [1044, 351] on button "+ Add Request" at bounding box center [1473, 346] width 110 height 29
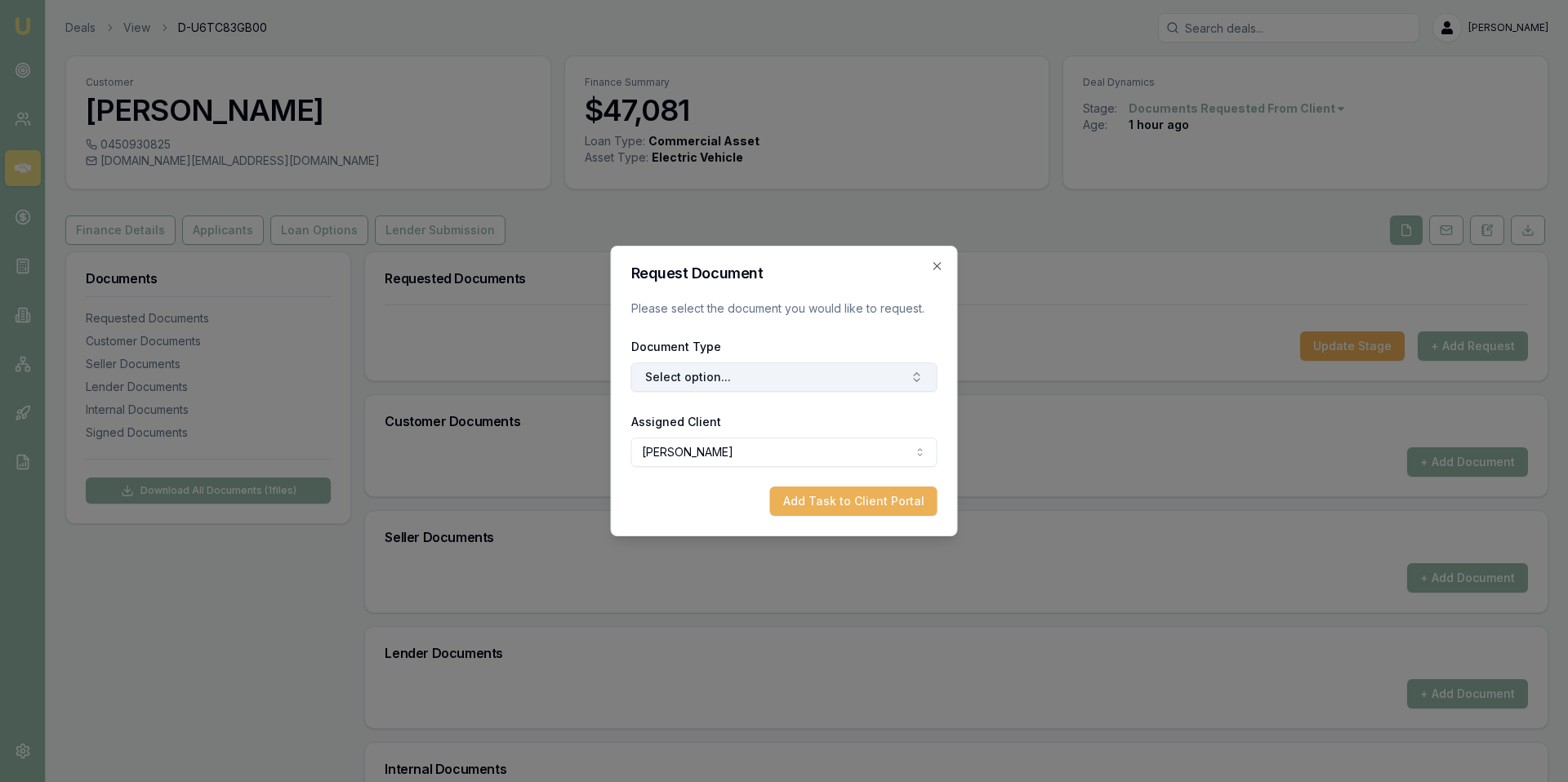
click at [829, 378] on button "Select option..." at bounding box center [784, 377] width 306 height 29
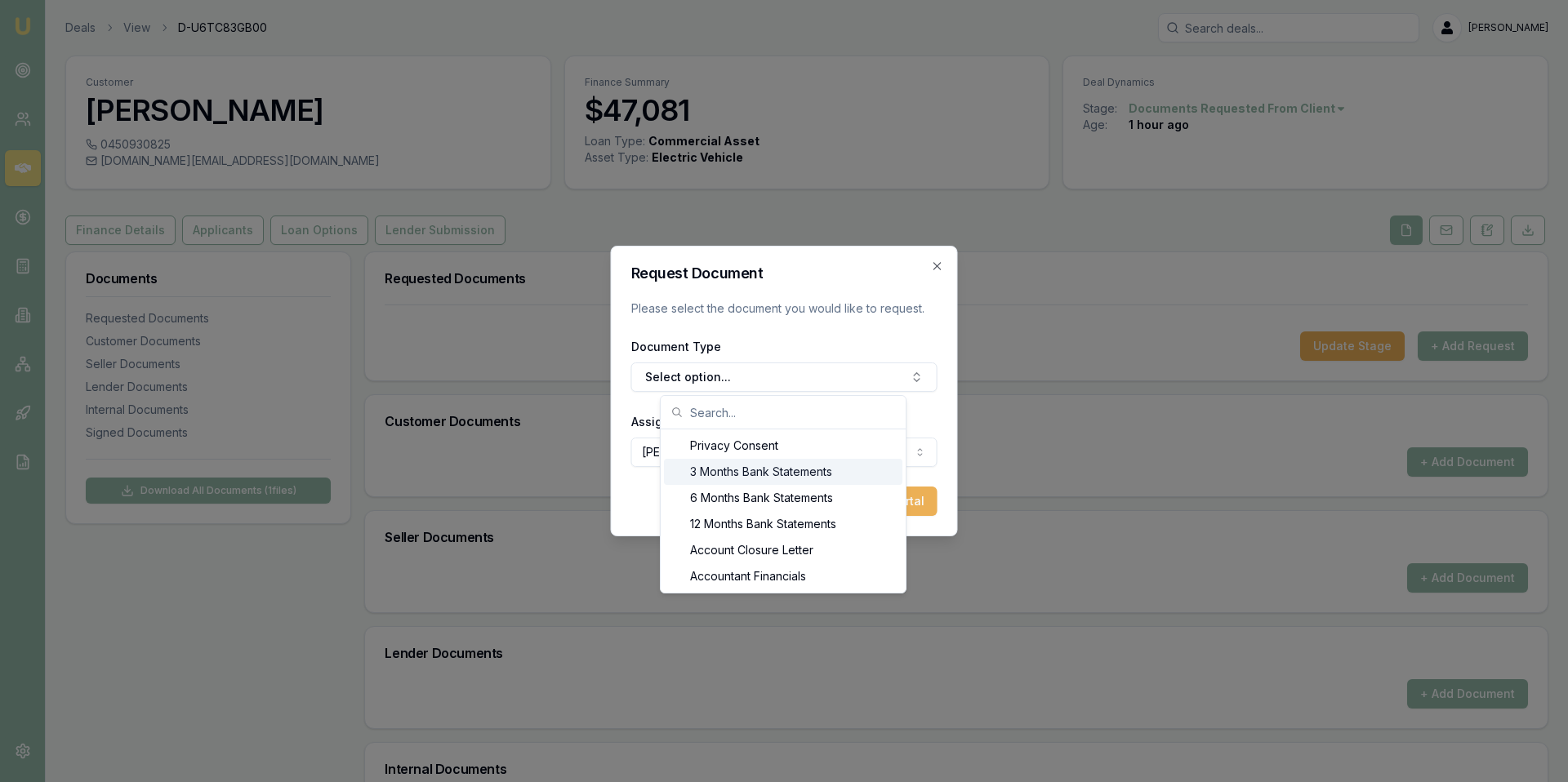
click at [941, 277] on div "Request Document Please select the document you would like to request. Document…" at bounding box center [784, 391] width 347 height 290
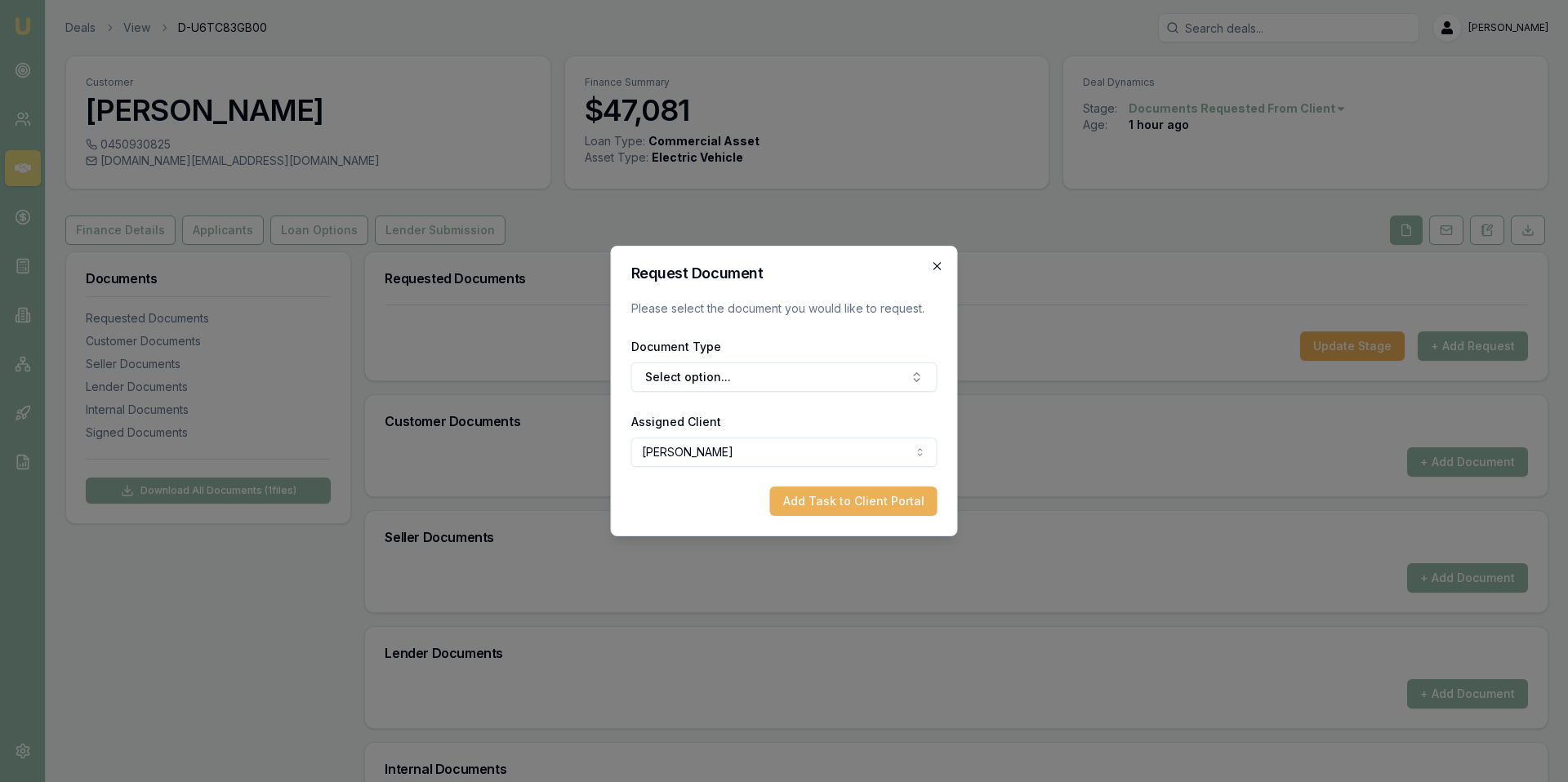
click at [939, 261] on icon "button" at bounding box center [937, 266] width 13 height 13
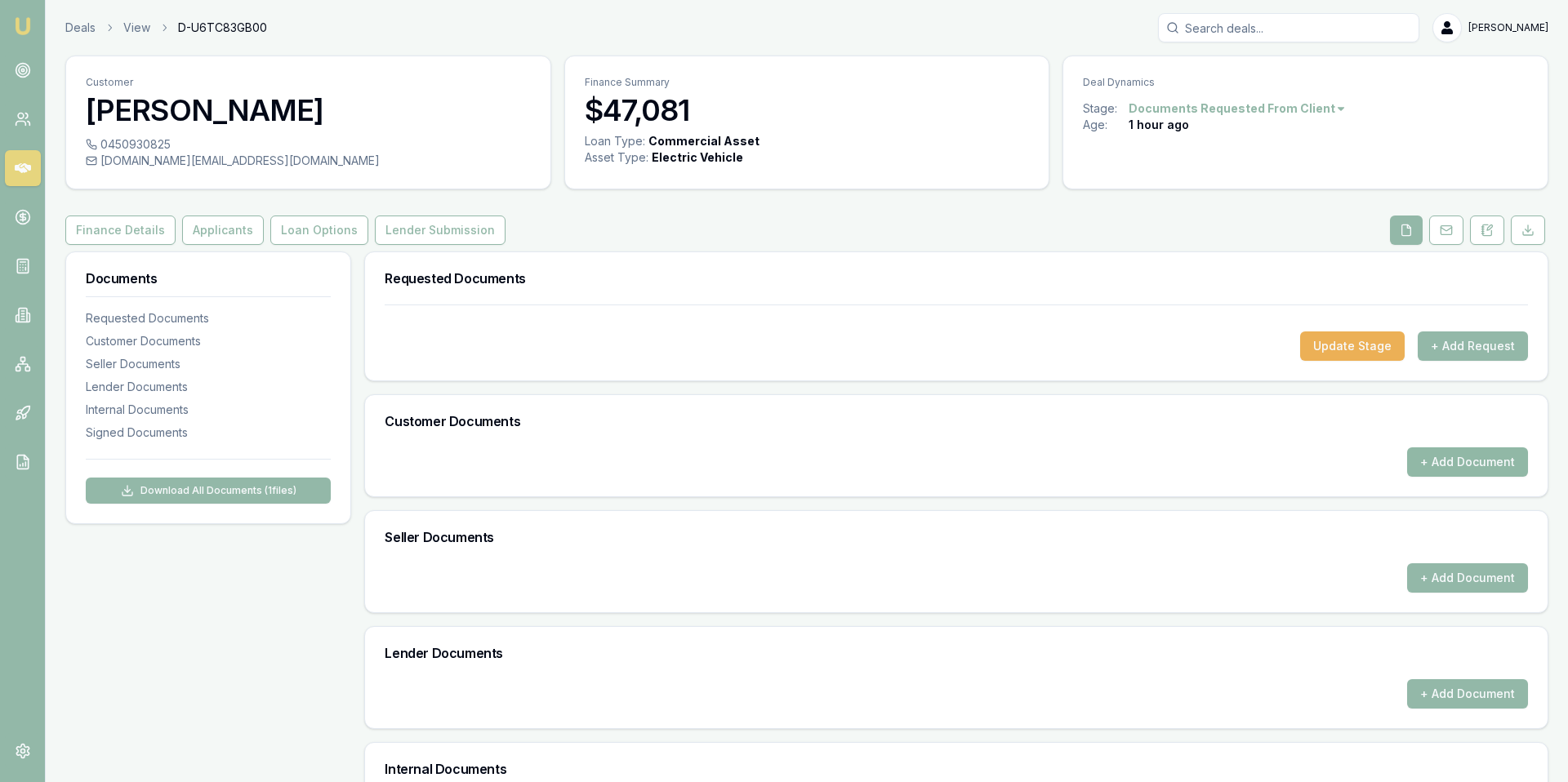
click at [1044, 460] on button "+ Add Document" at bounding box center [1467, 462] width 121 height 29
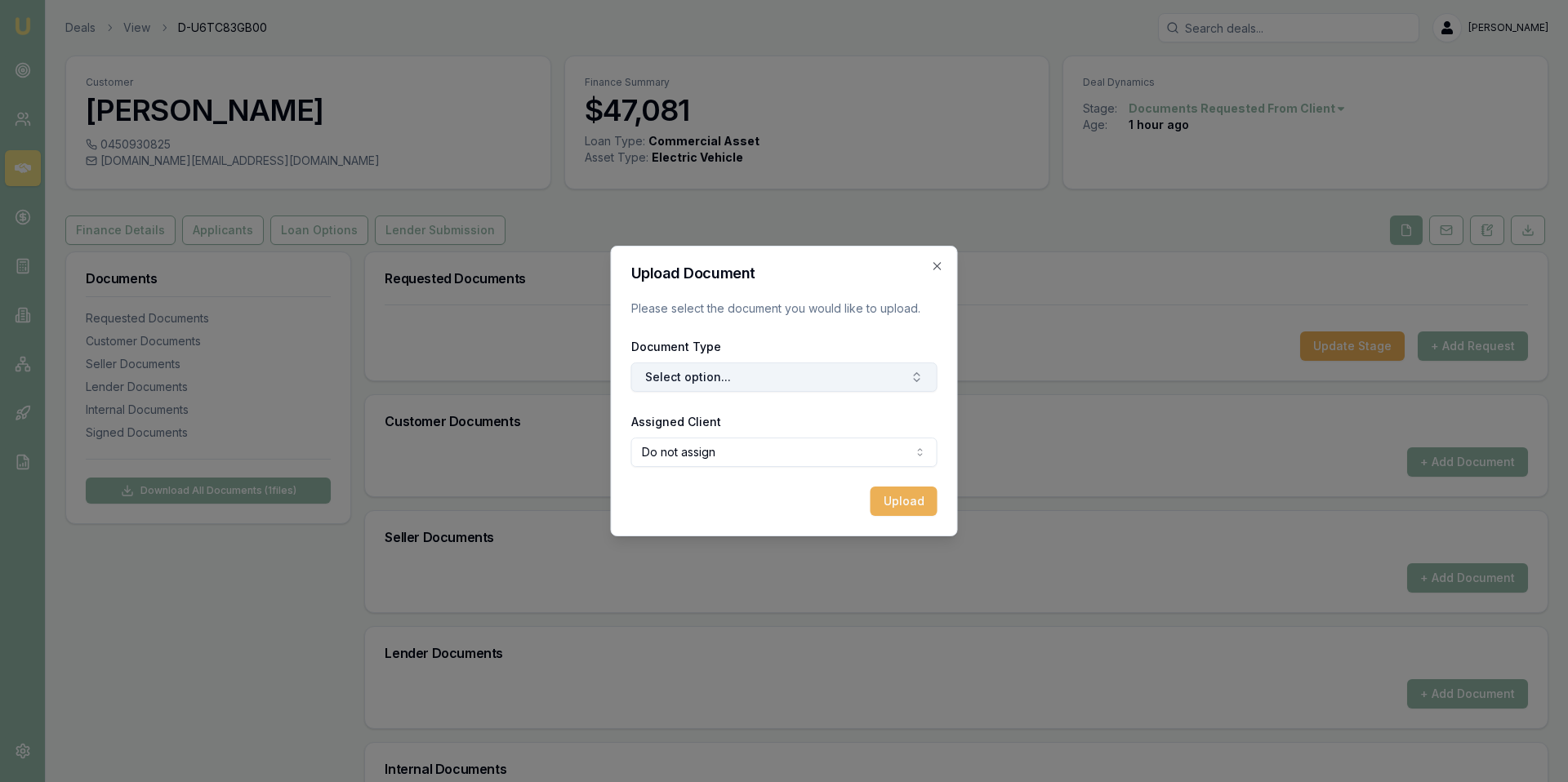
click at [890, 382] on button "Select option..." at bounding box center [784, 377] width 306 height 29
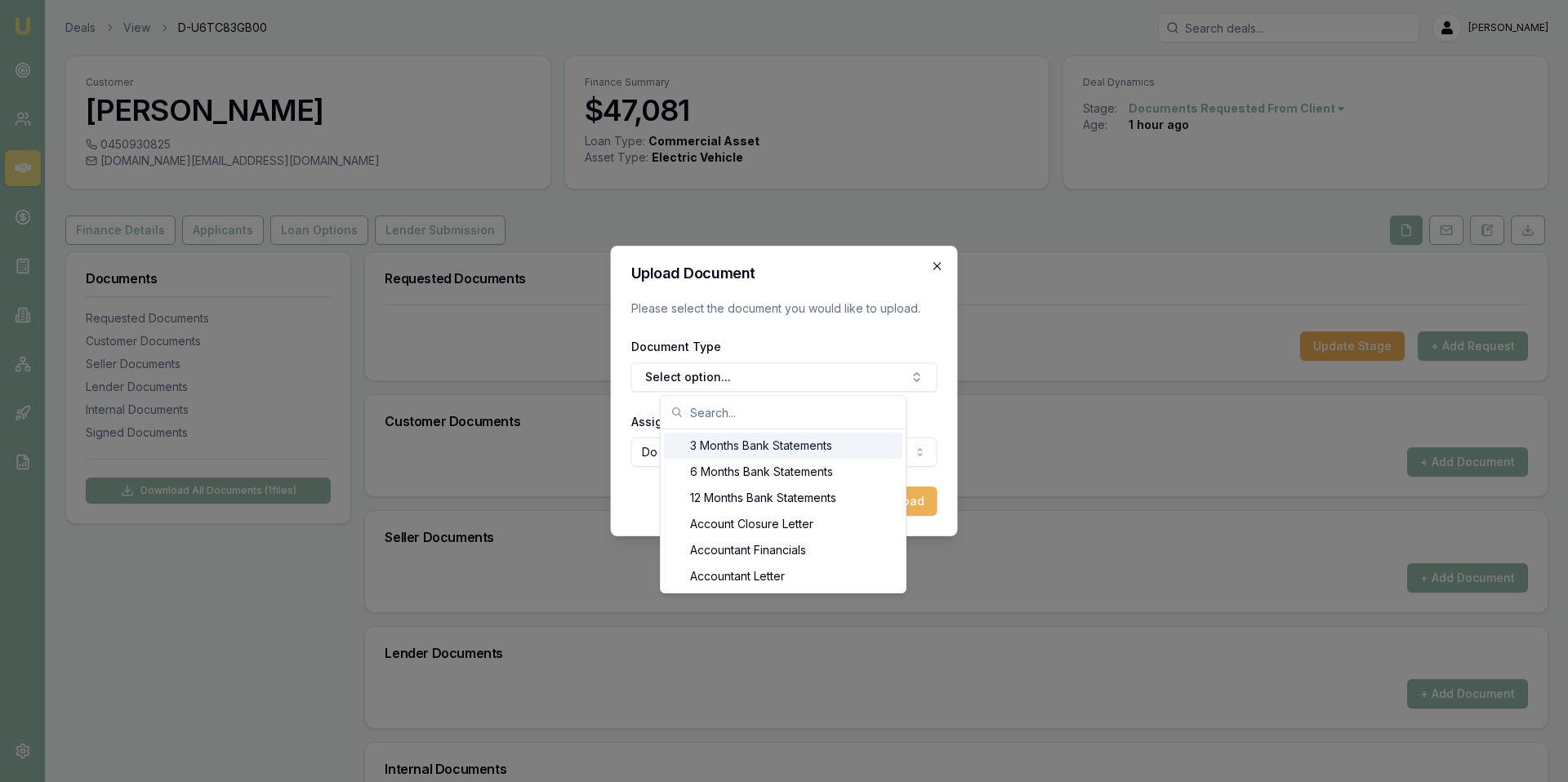
click at [936, 260] on icon "button" at bounding box center [937, 266] width 13 height 13
